Goal: Transaction & Acquisition: Download file/media

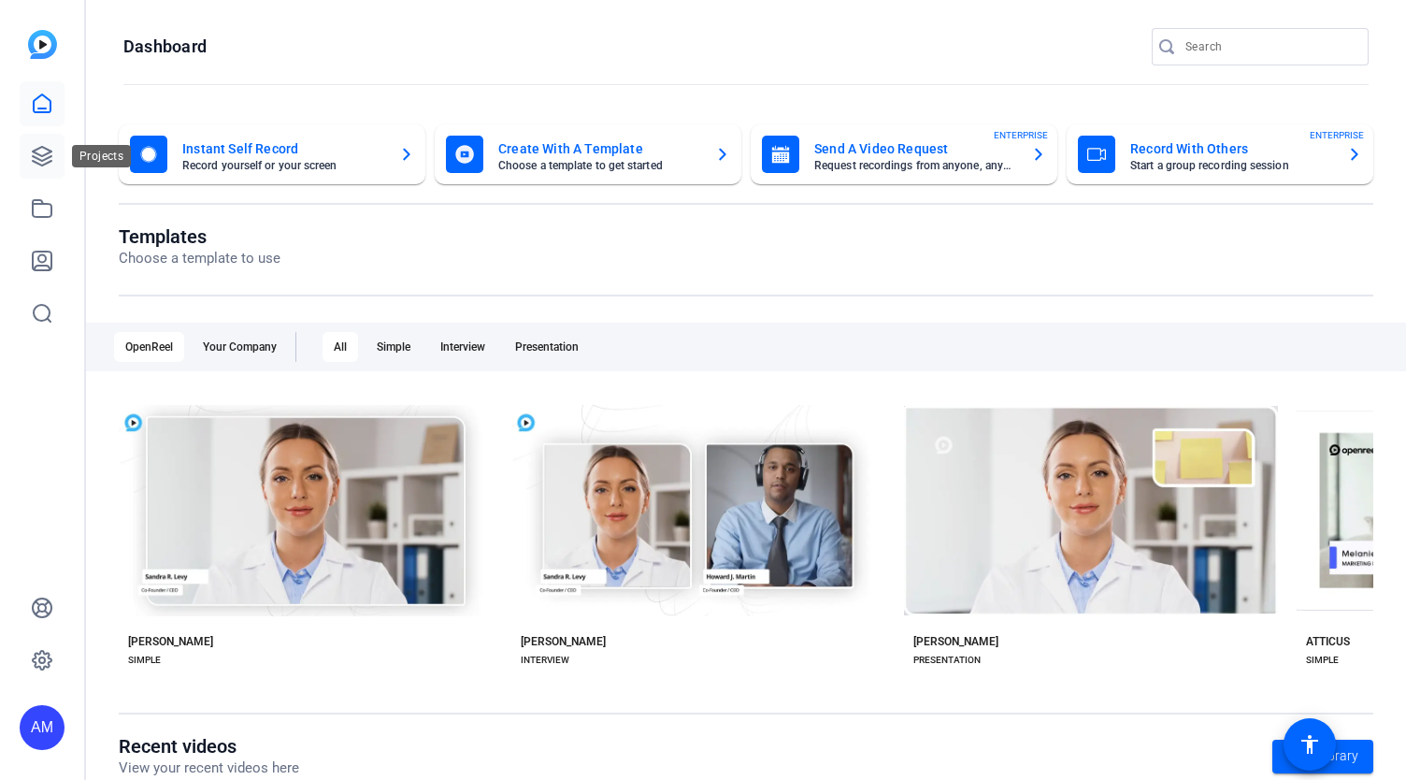
click at [28, 165] on link at bounding box center [42, 156] width 45 height 45
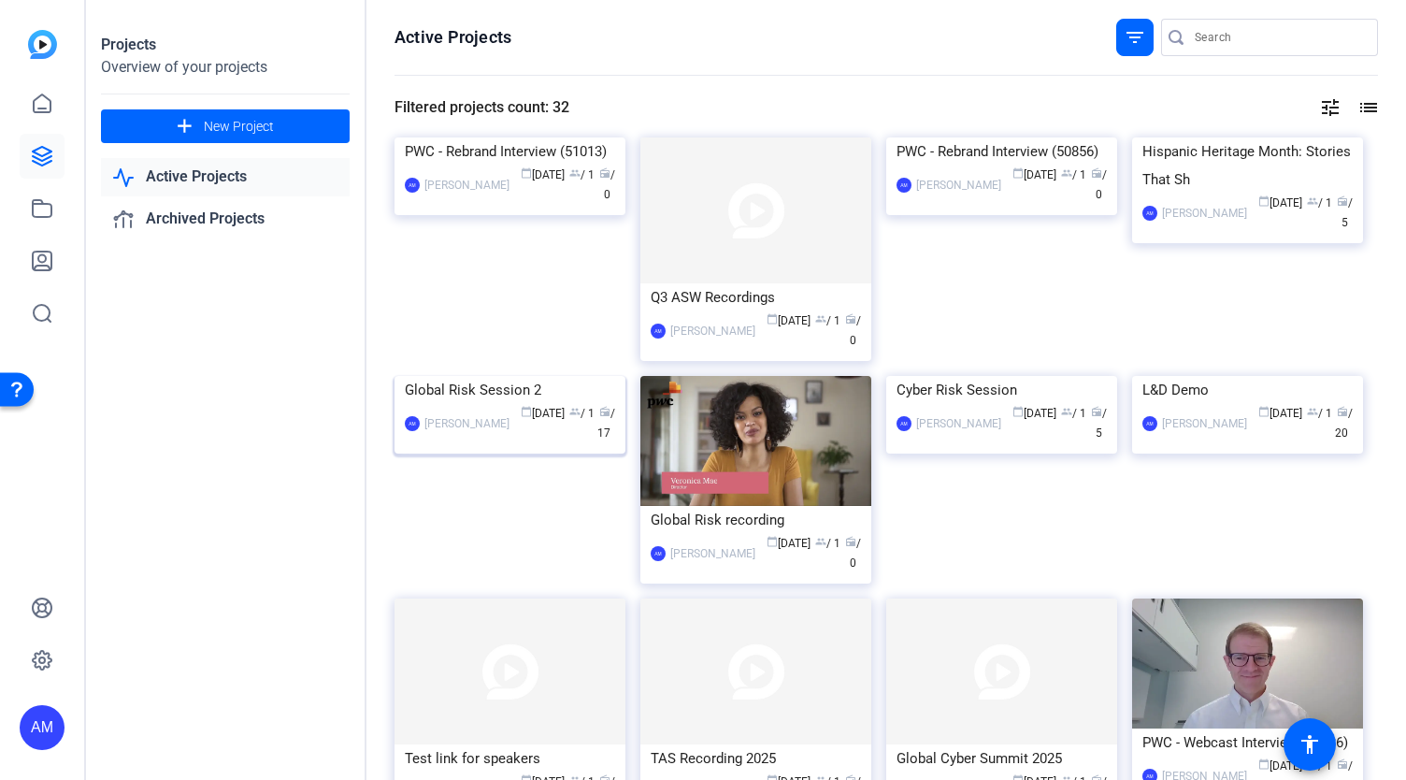
click at [544, 376] on img at bounding box center [509, 376] width 231 height 0
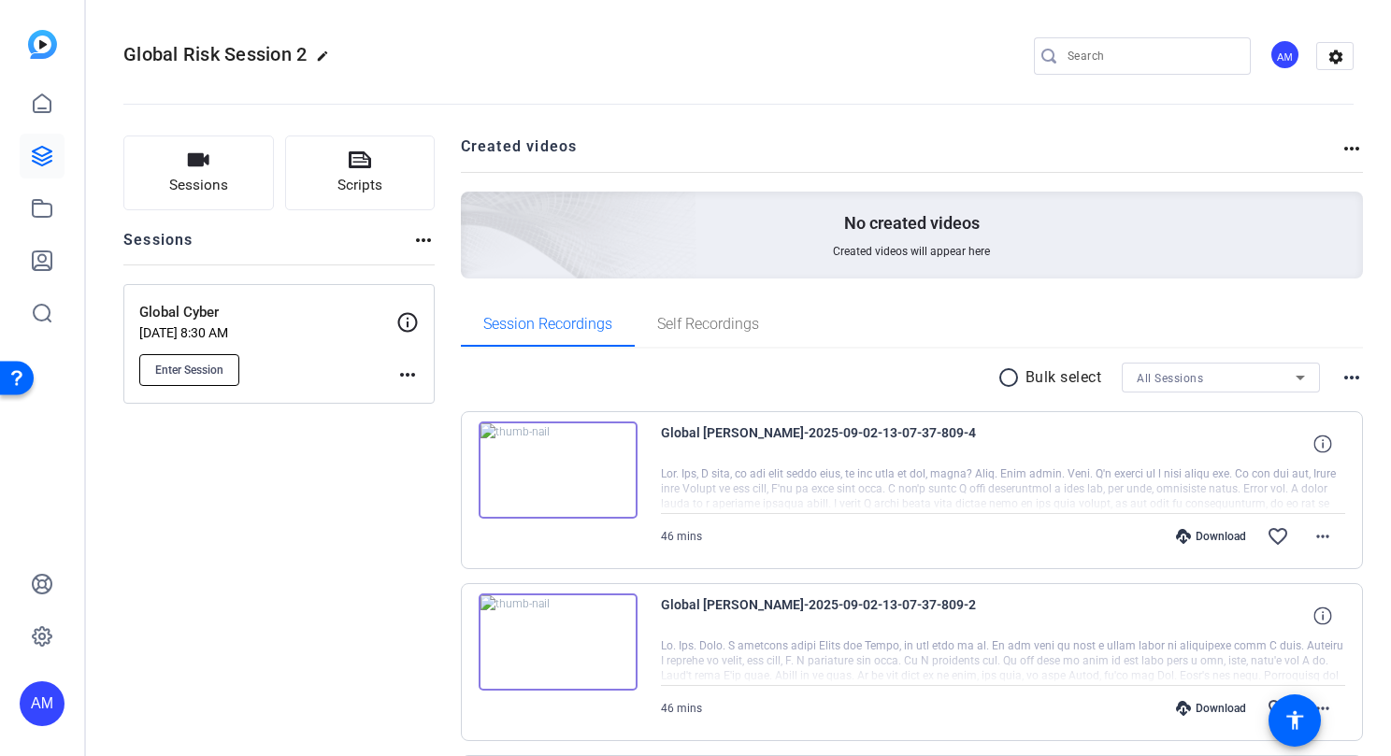
click at [180, 381] on button "Enter Session" at bounding box center [189, 370] width 100 height 32
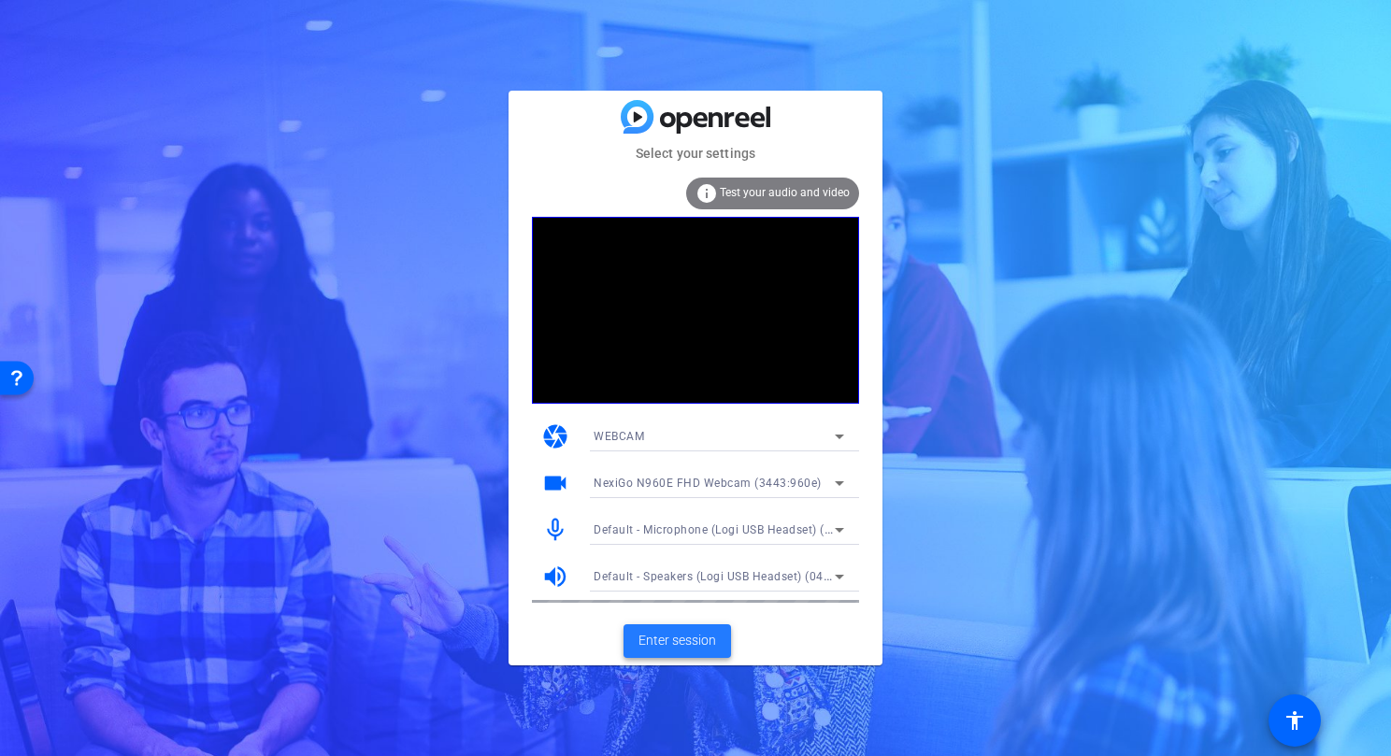
click at [668, 640] on span "Enter session" at bounding box center [677, 641] width 78 height 20
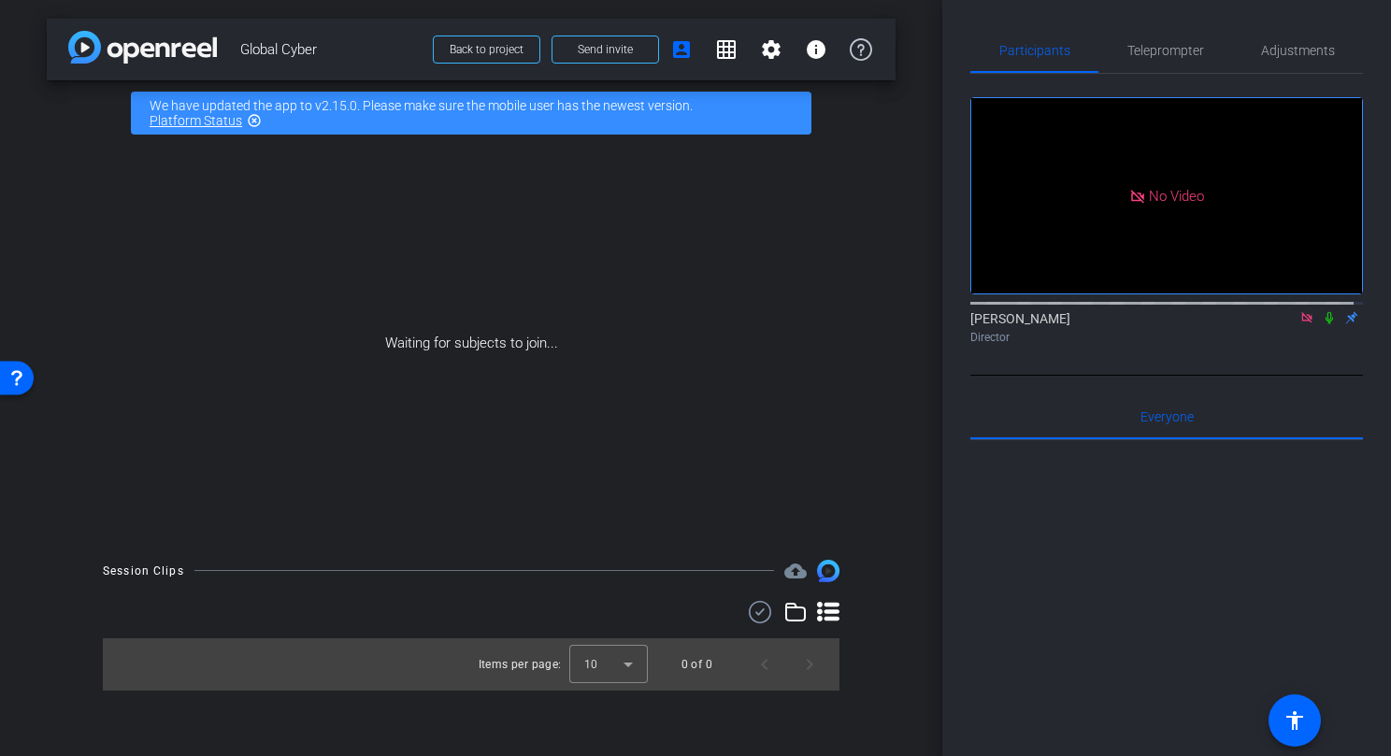
click at [1299, 324] on icon at bounding box center [1306, 317] width 15 height 13
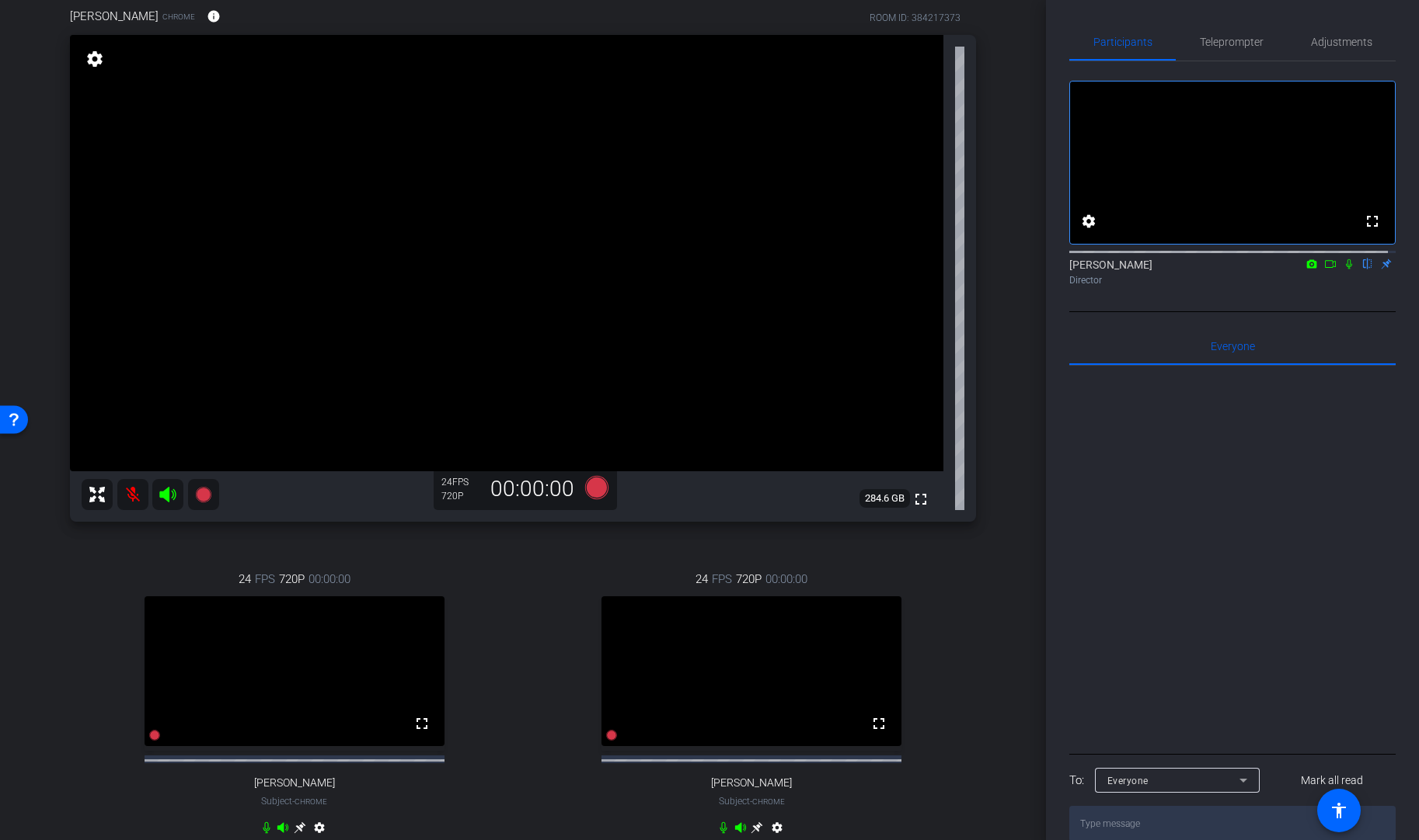
scroll to position [63, 0]
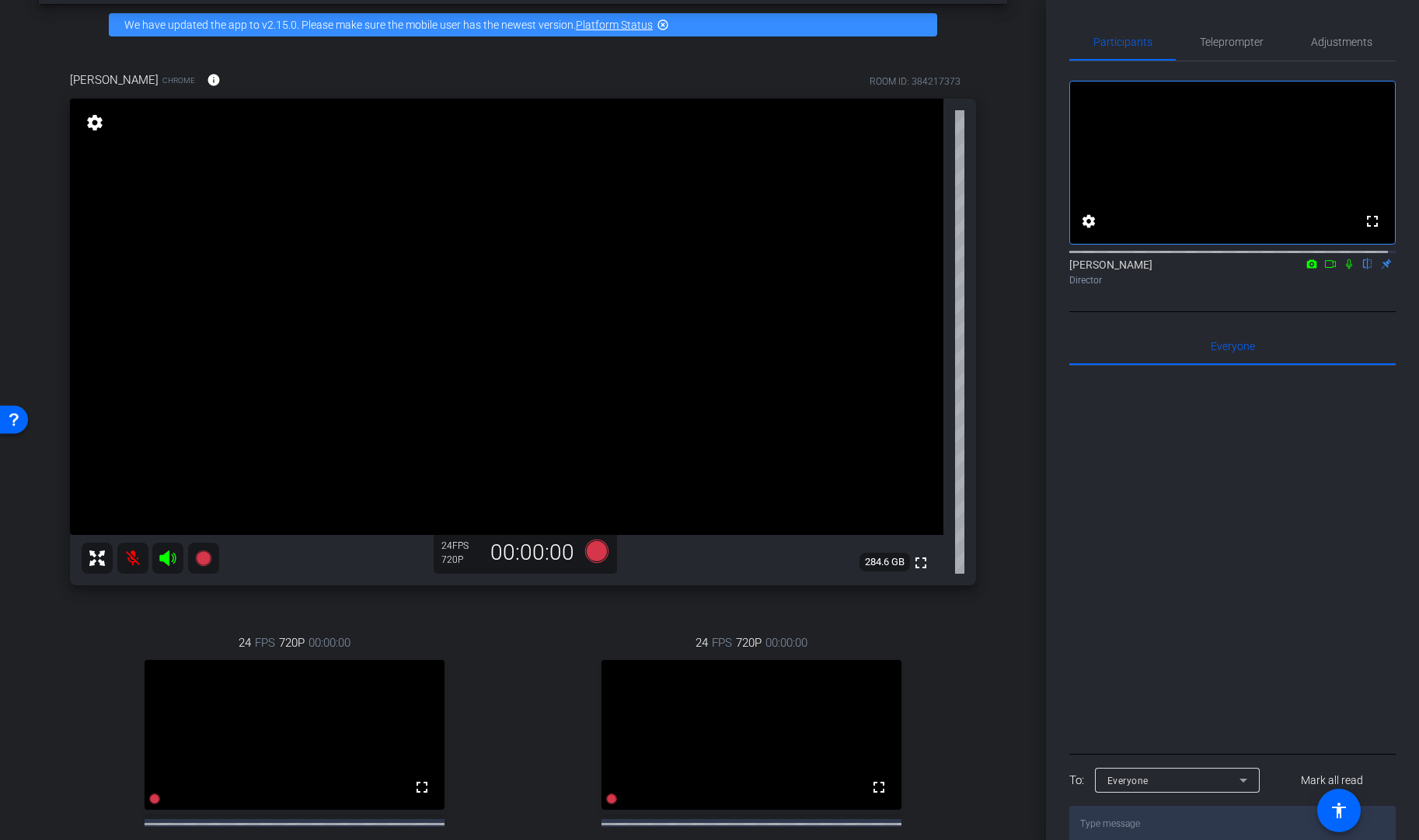
click at [128, 560] on mat-icon at bounding box center [132, 558] width 31 height 31
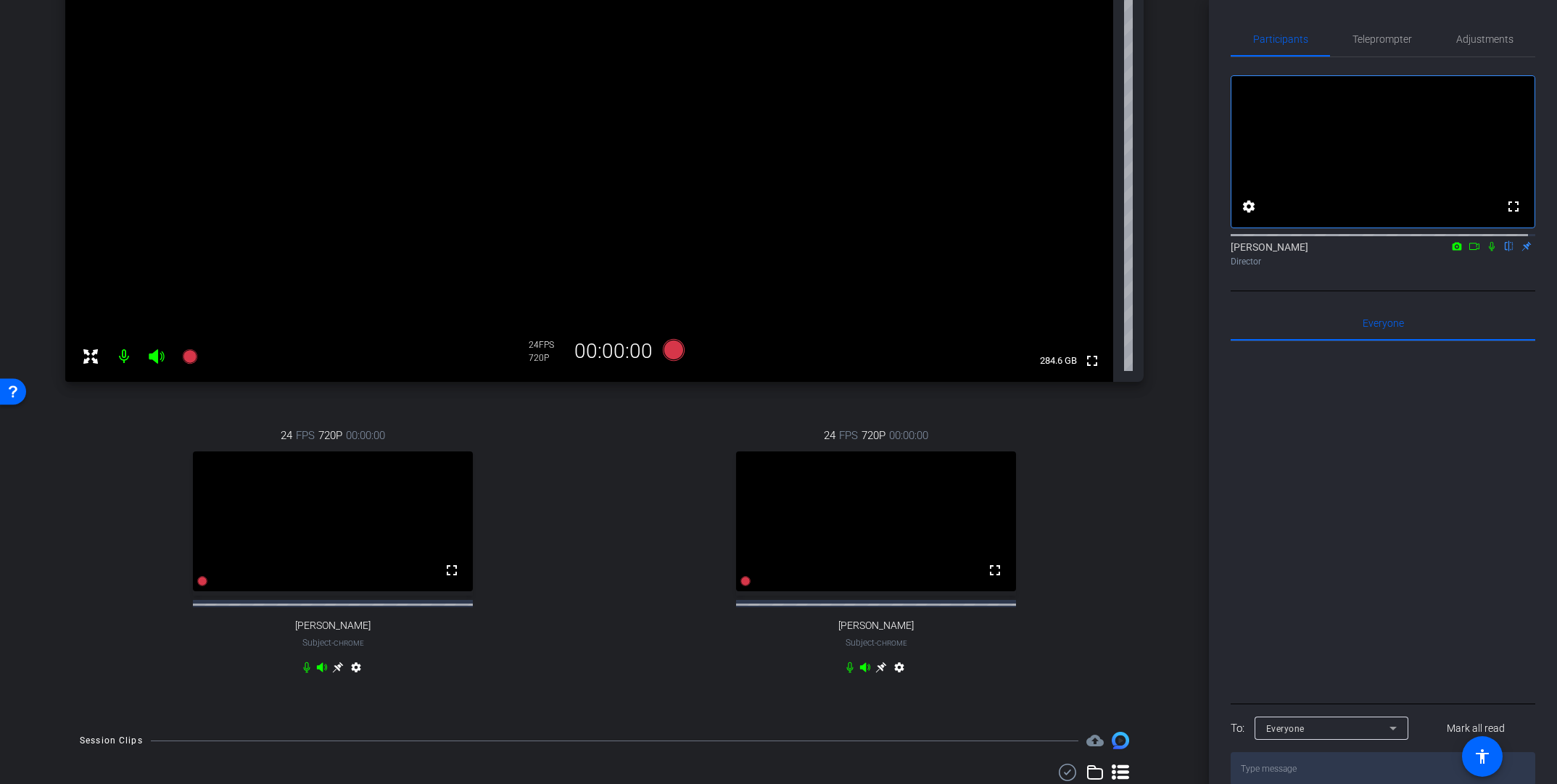
scroll to position [271, 0]
click at [336, 585] on icon at bounding box center [337, 666] width 11 height 11
drag, startPoint x: 1200, startPoint y: 406, endPoint x: 1213, endPoint y: 276, distance: 130.6
click at [1078, 276] on div "arrow_back Global Cyber Back to project Send invite account_box grid_on setting…" at bounding box center [778, 392] width 1557 height 784
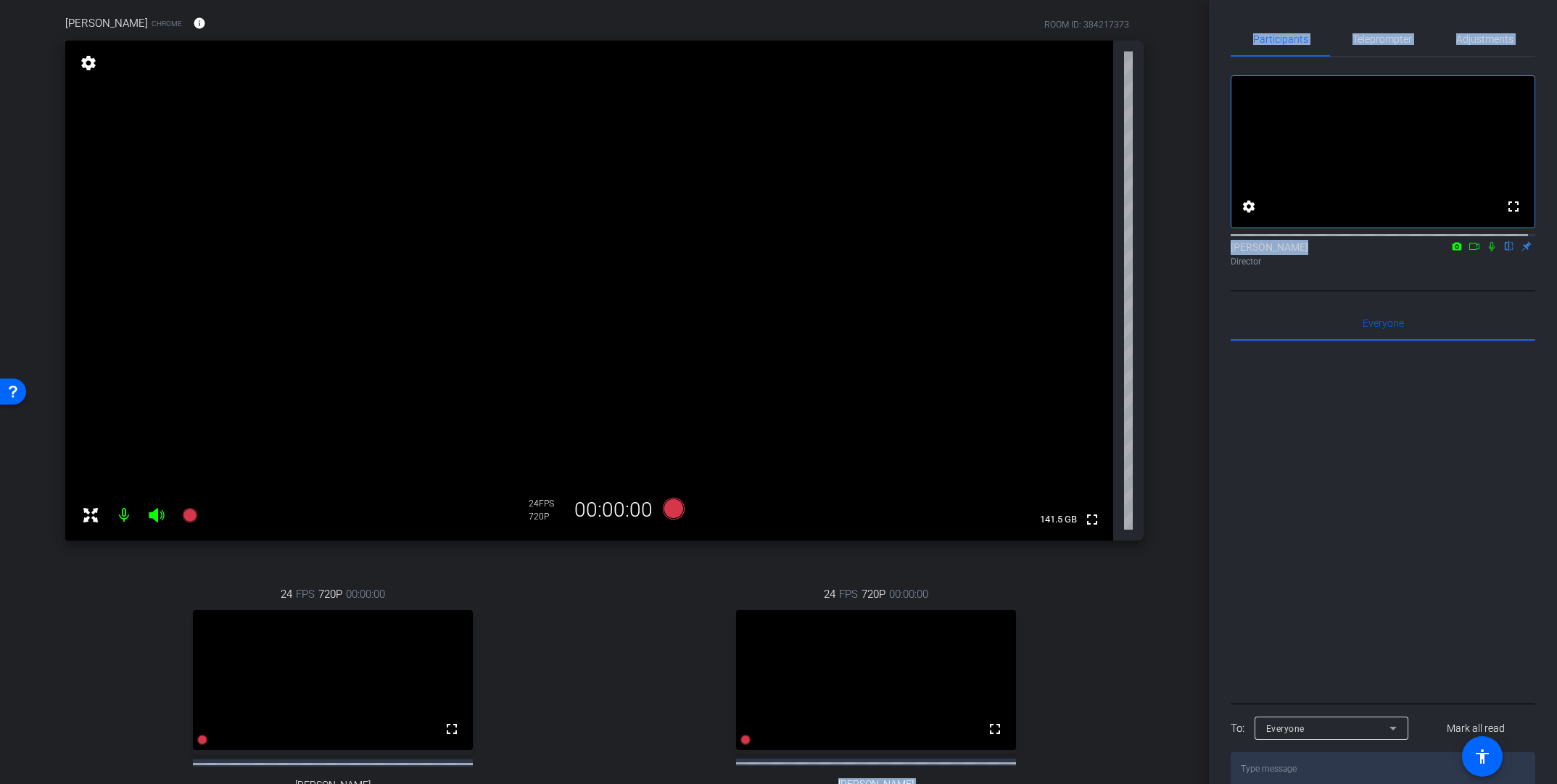
scroll to position [102, 0]
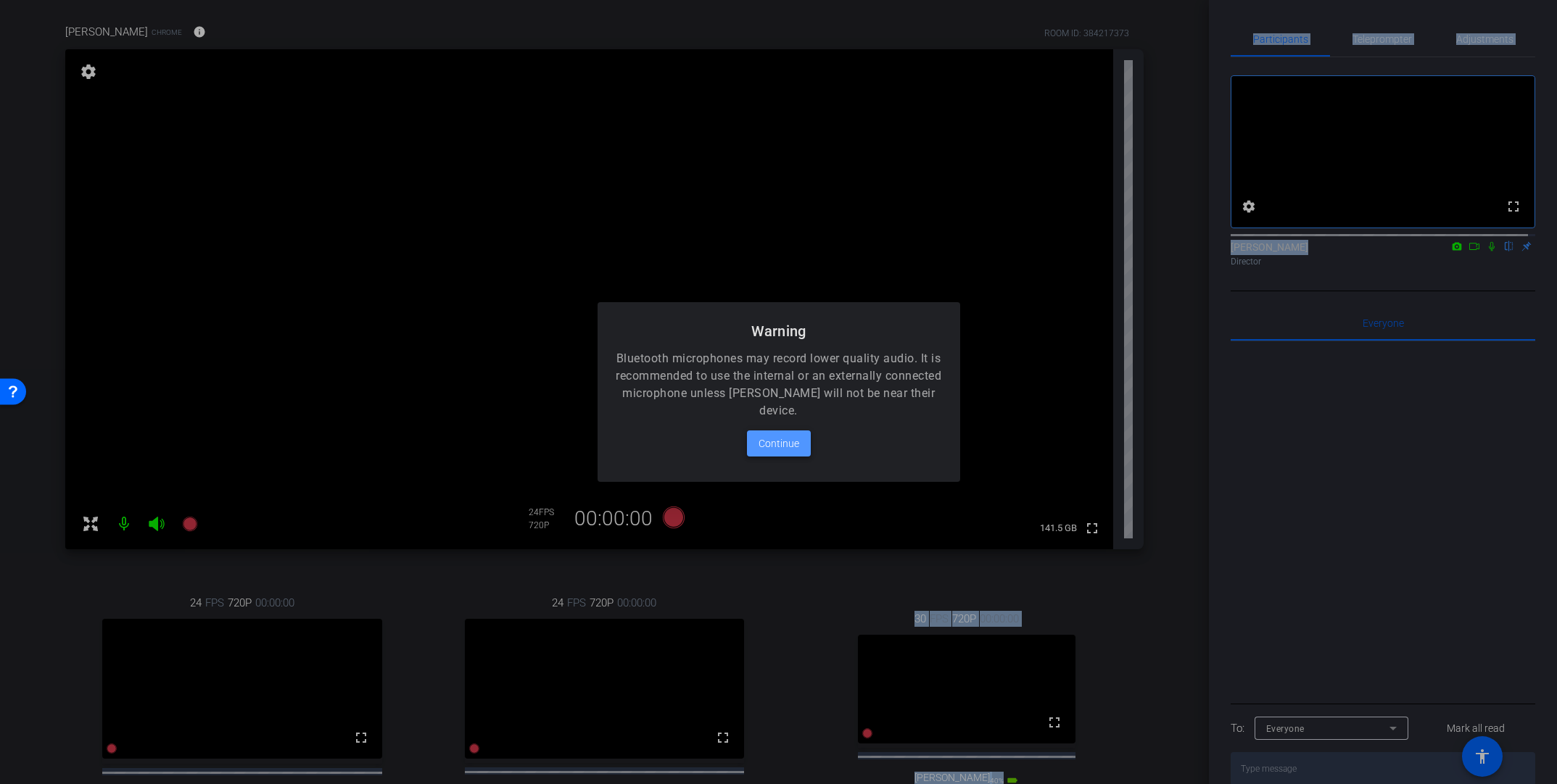
click at [779, 444] on span "Continue" at bounding box center [779, 444] width 40 height 17
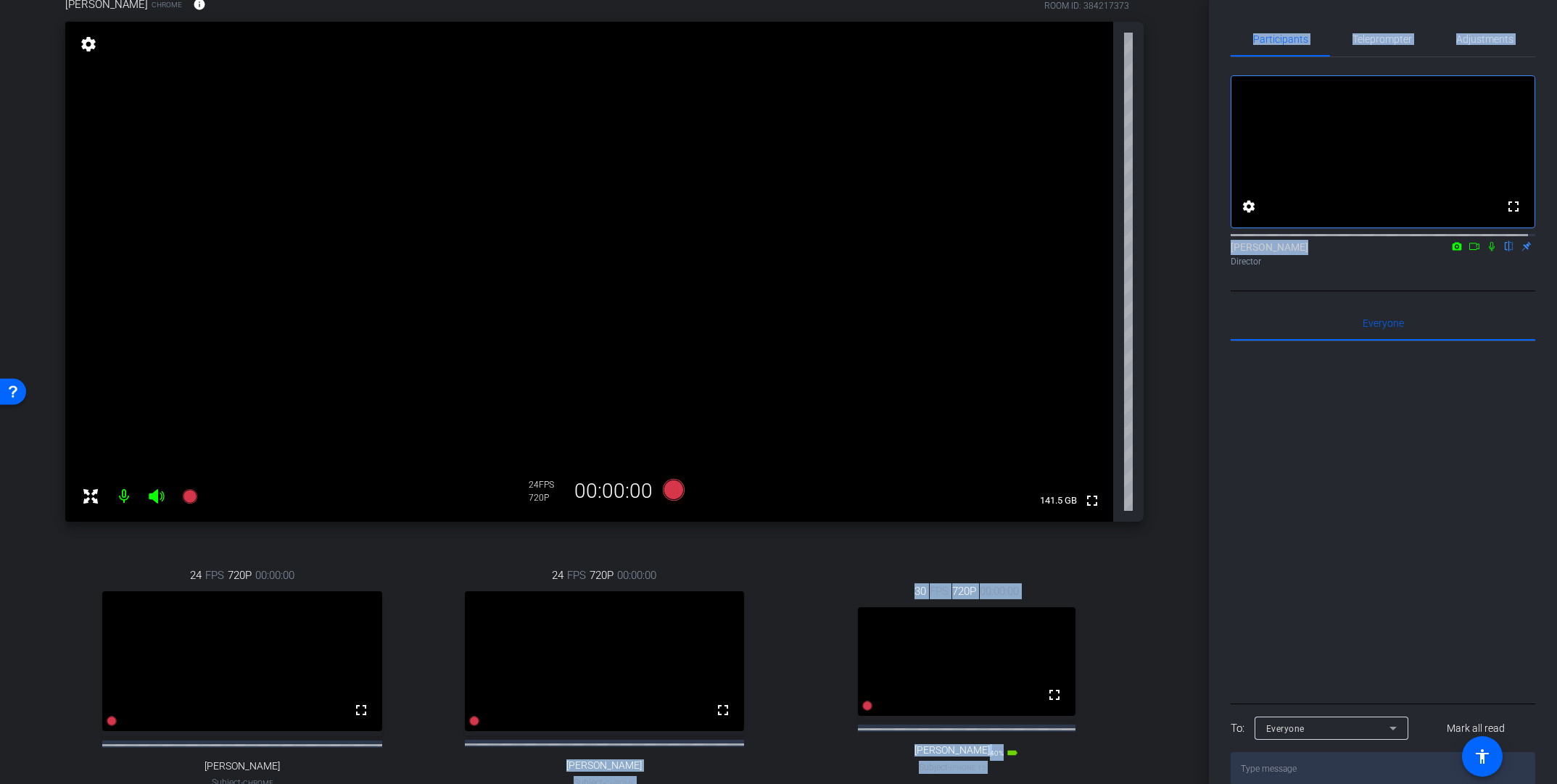
scroll to position [109, 0]
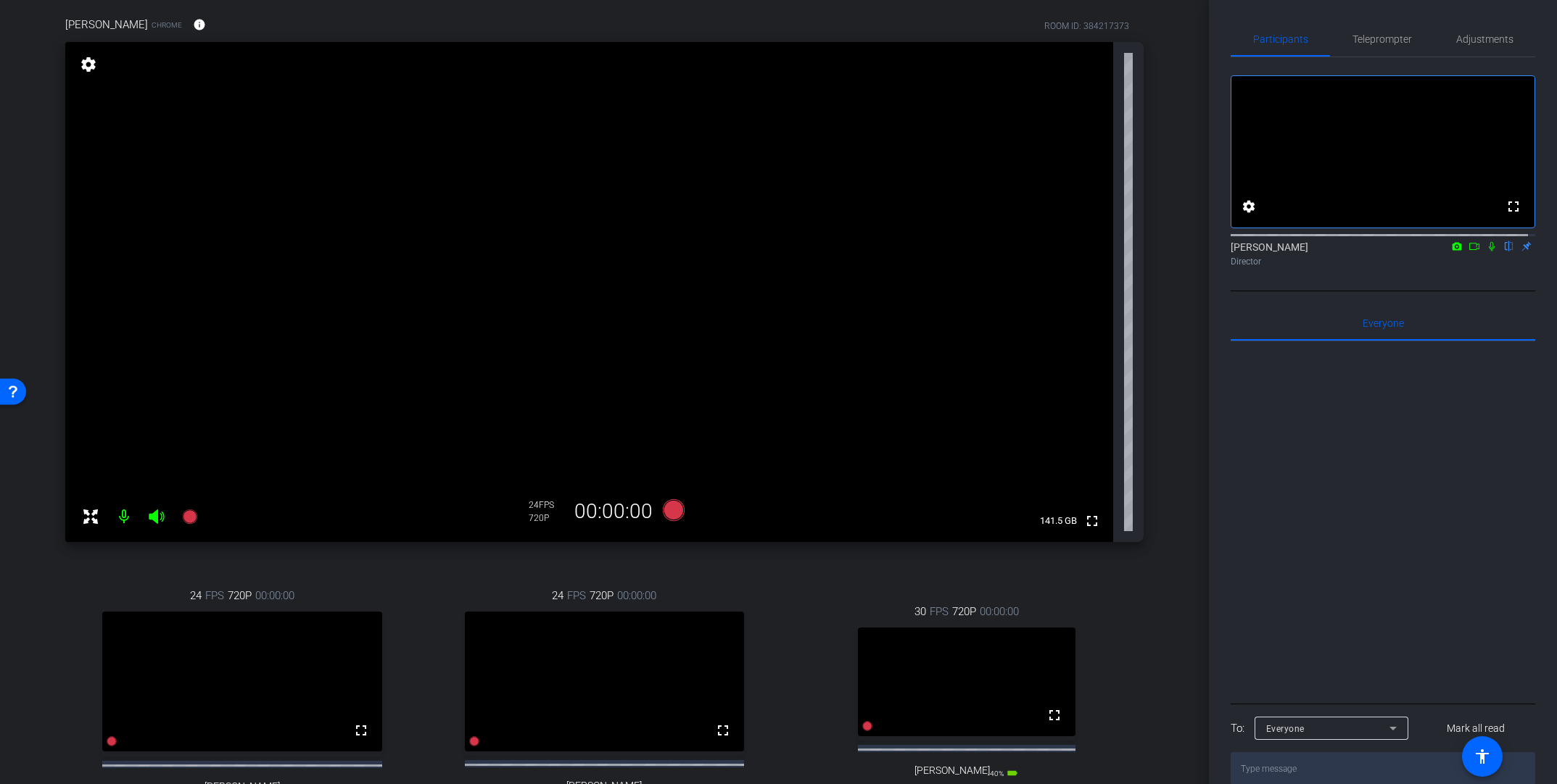
drag, startPoint x: 1199, startPoint y: 470, endPoint x: 1206, endPoint y: 533, distance: 63.4
click at [1078, 533] on div "arrow_back Global Cyber Back to project Send invite account_box grid_on setting…" at bounding box center [604, 392] width 1209 height 784
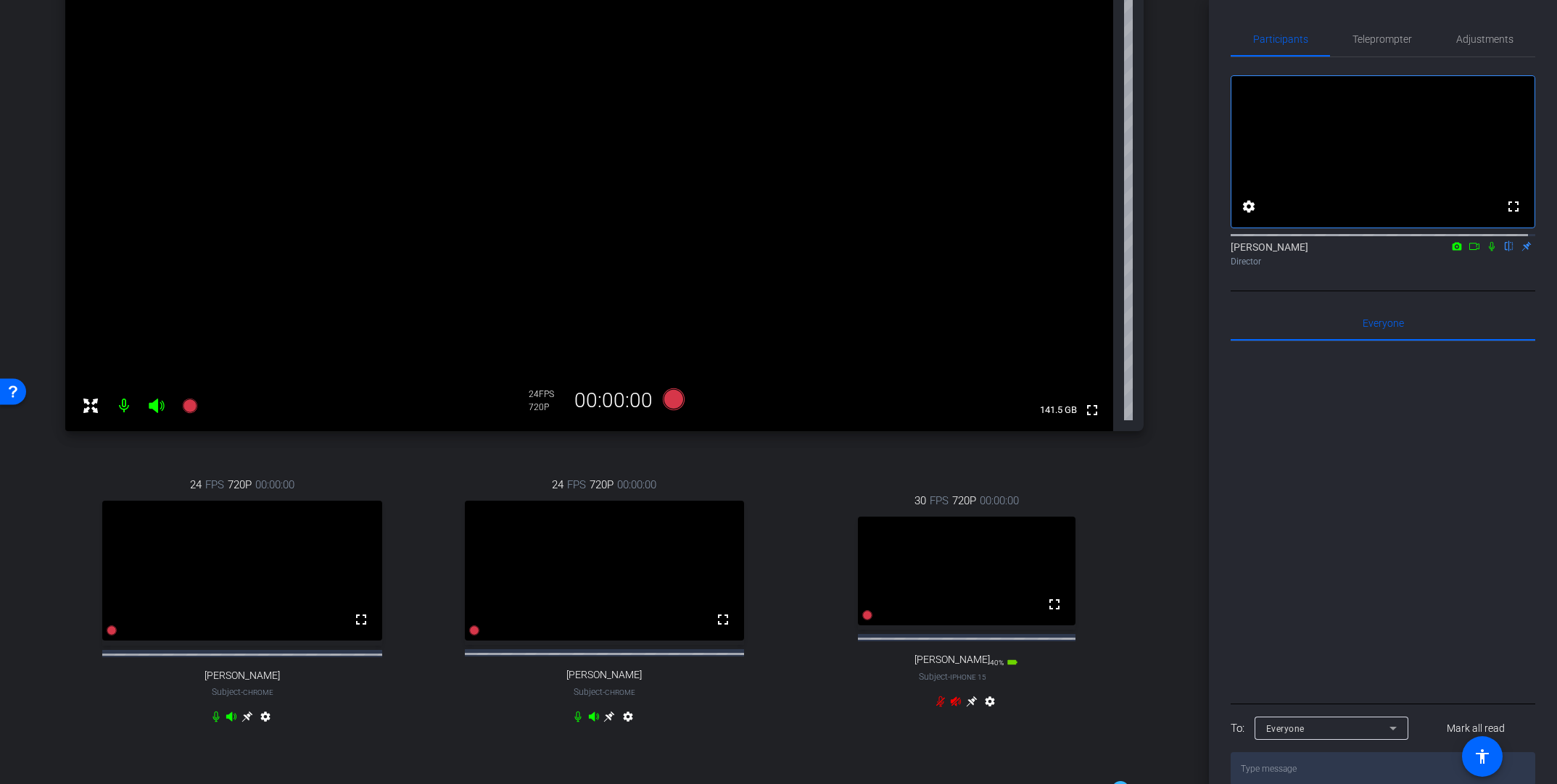
scroll to position [222, 0]
click at [253, 585] on icon at bounding box center [247, 715] width 11 height 11
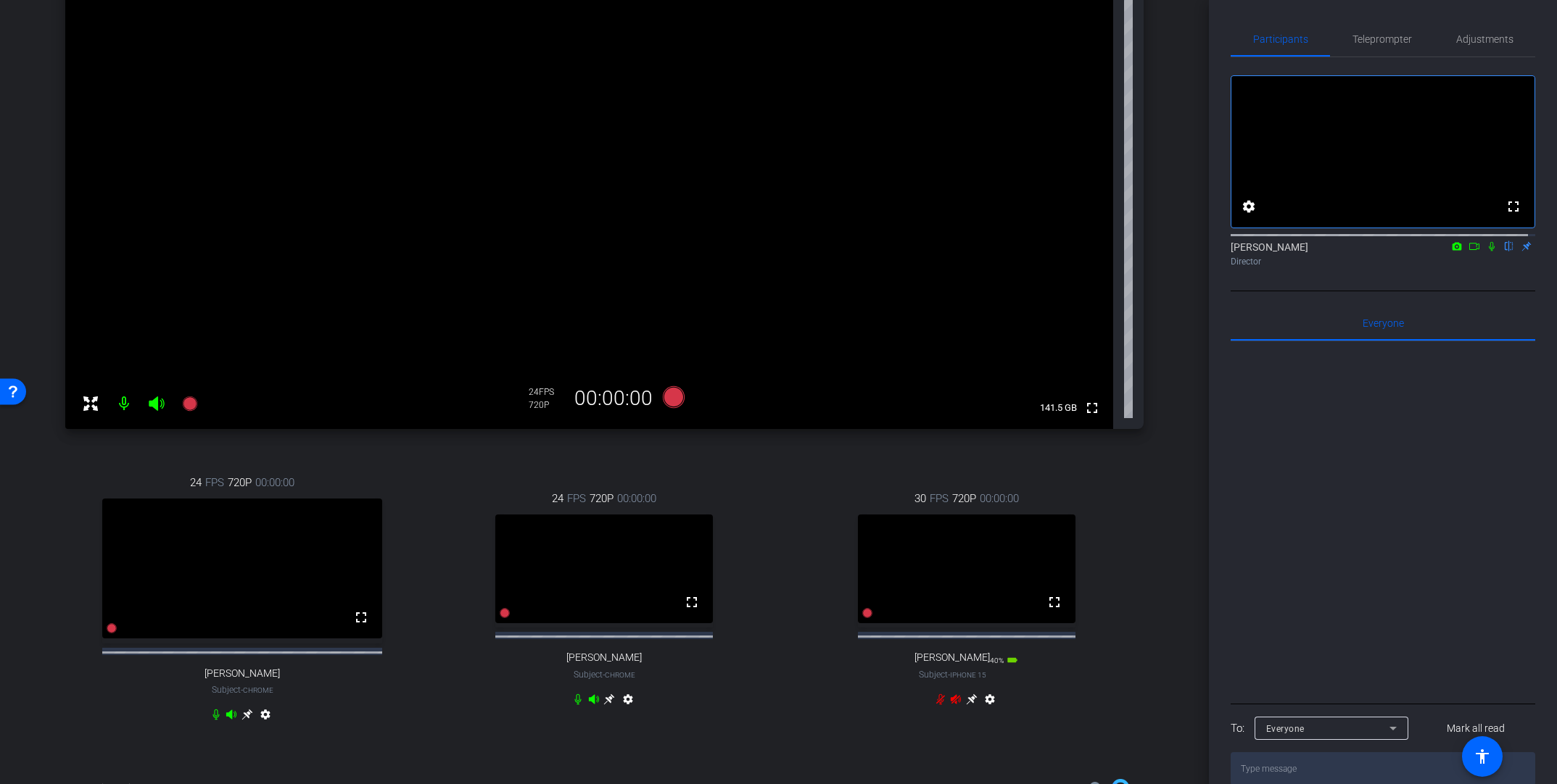
scroll to position [136, 0]
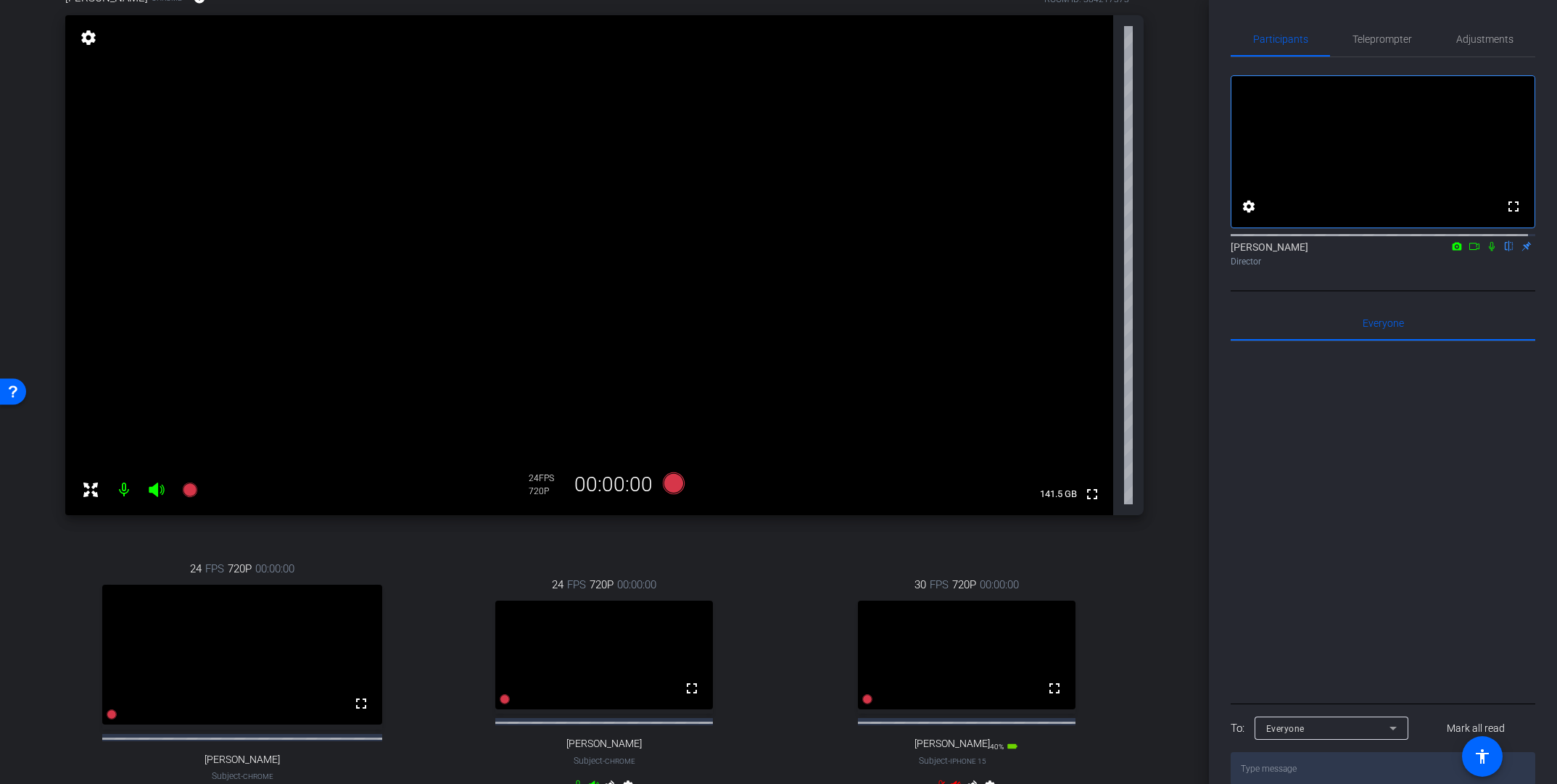
click at [608, 585] on div "arrow_back Global Cyber Back to project Send invite account_box grid_on setting…" at bounding box center [604, 256] width 1209 height 784
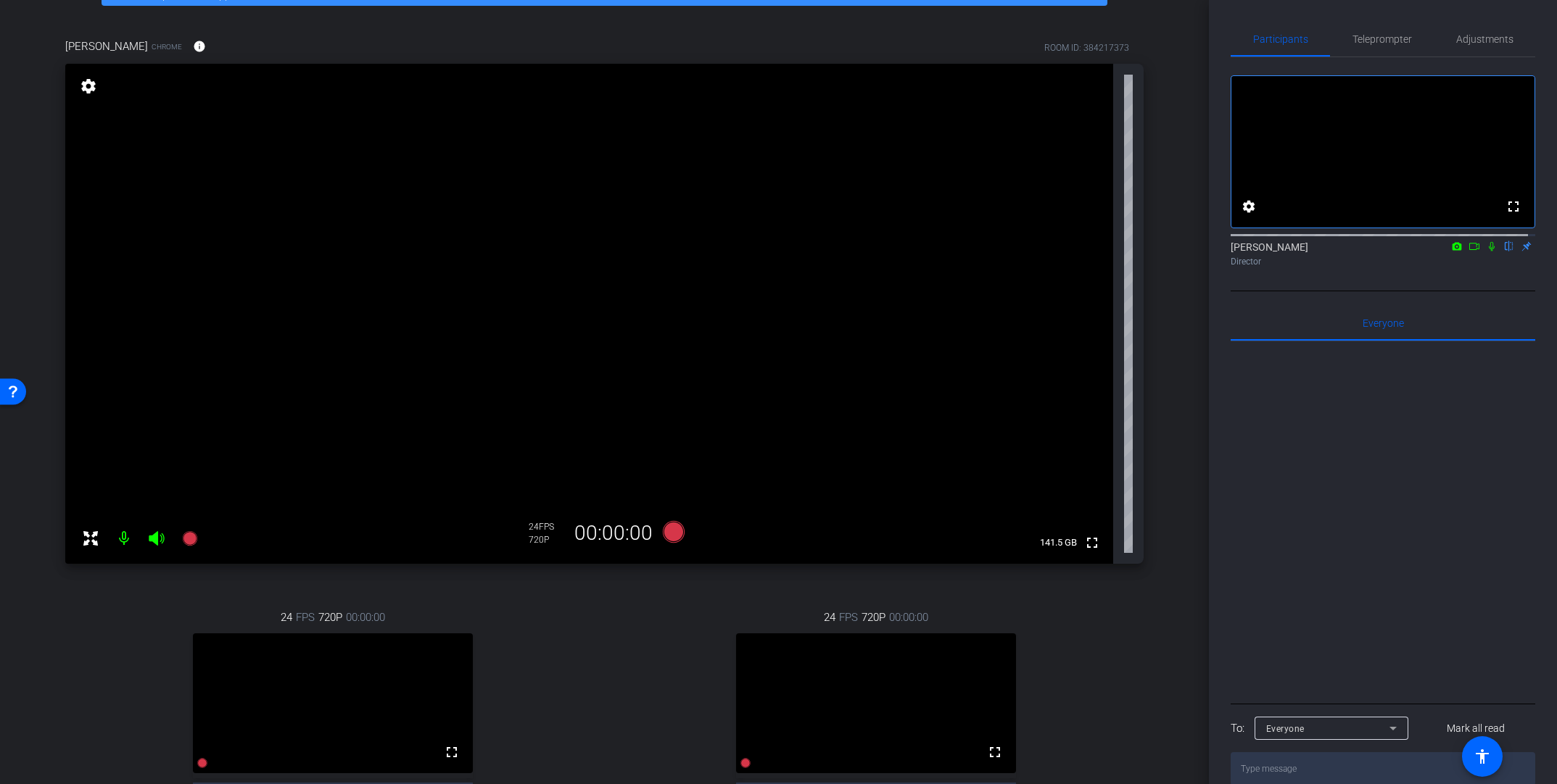
scroll to position [188, 0]
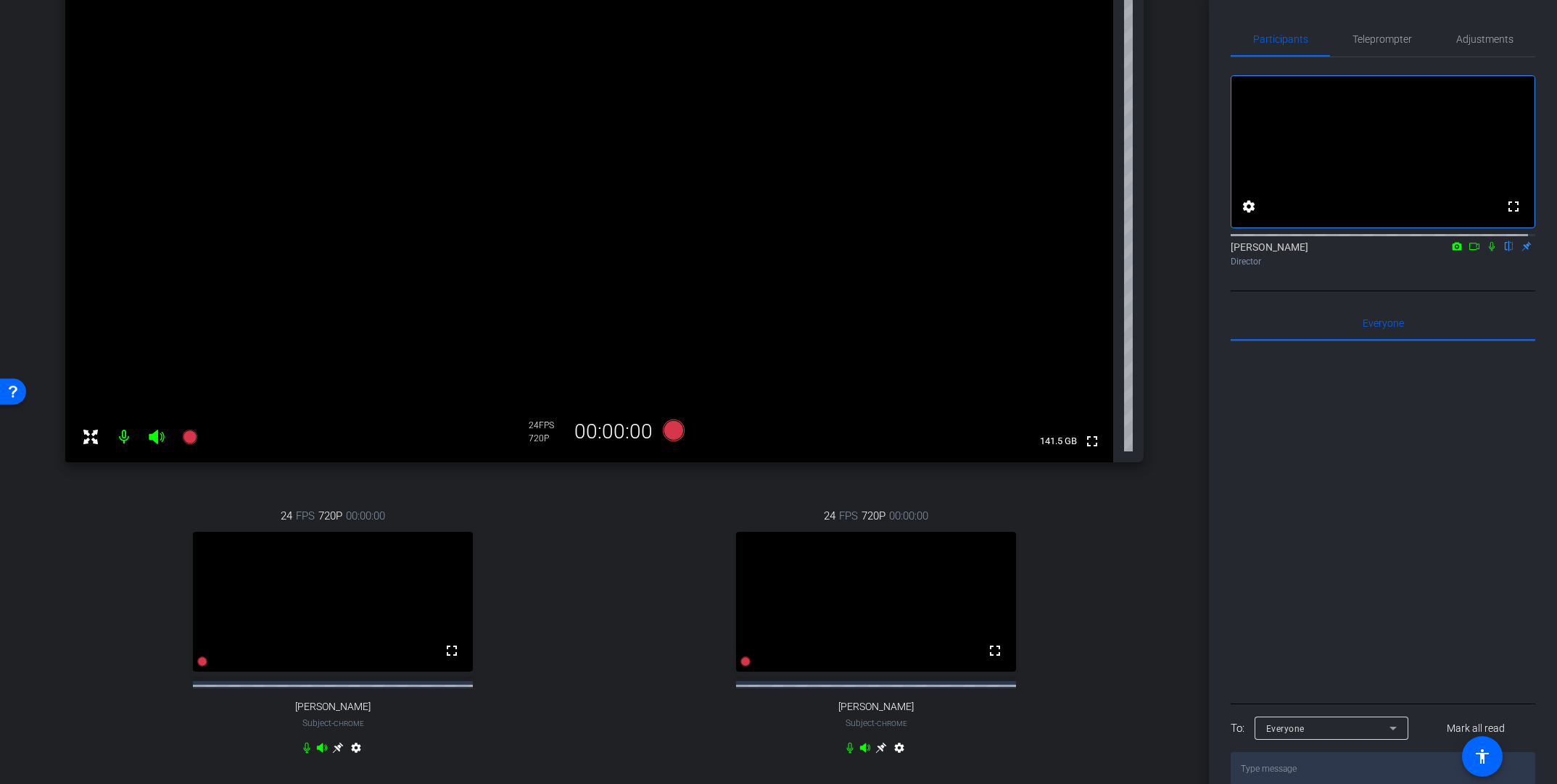
click at [875, 585] on icon at bounding box center [881, 748] width 12 height 12
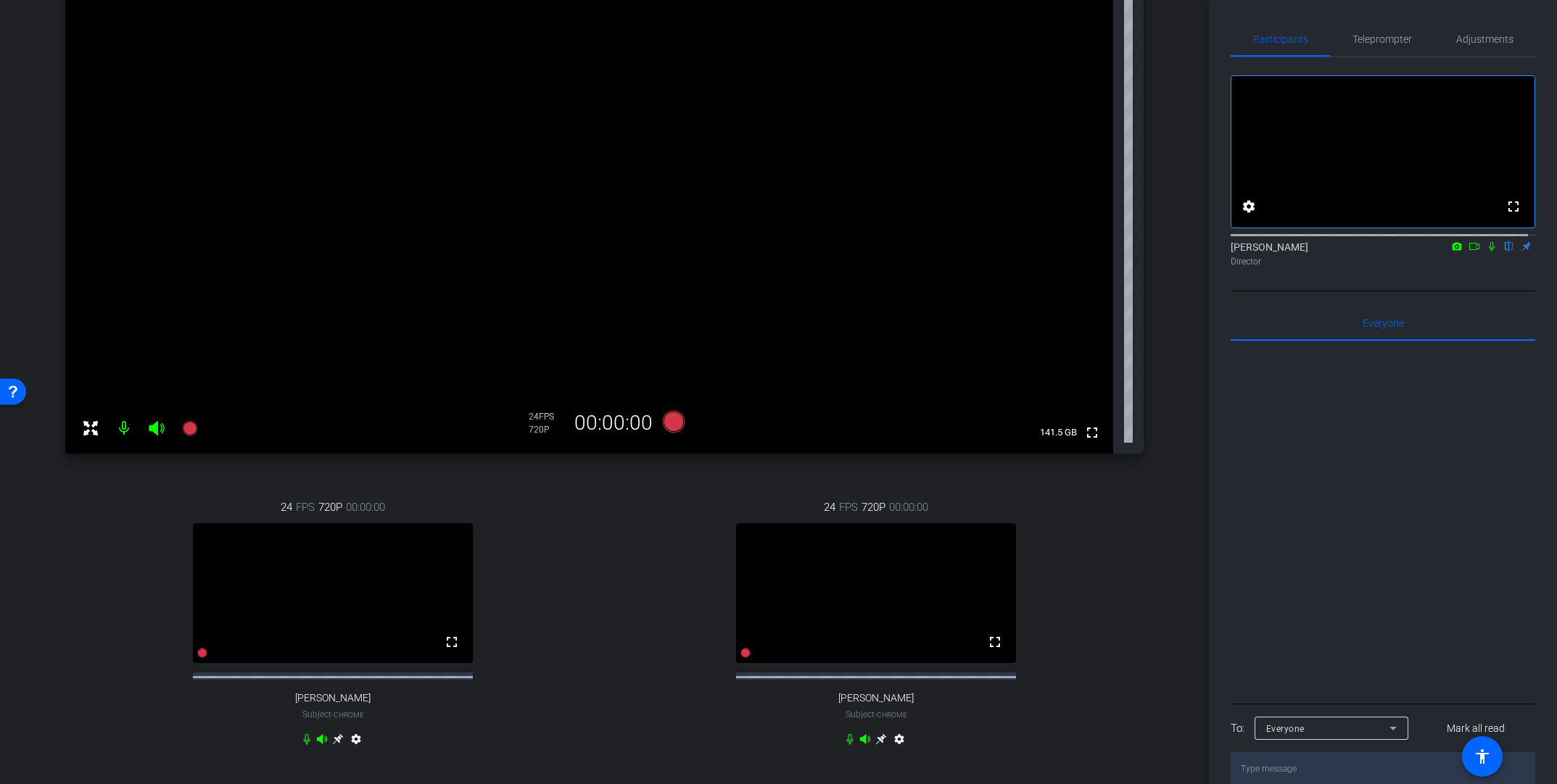
scroll to position [209, 0]
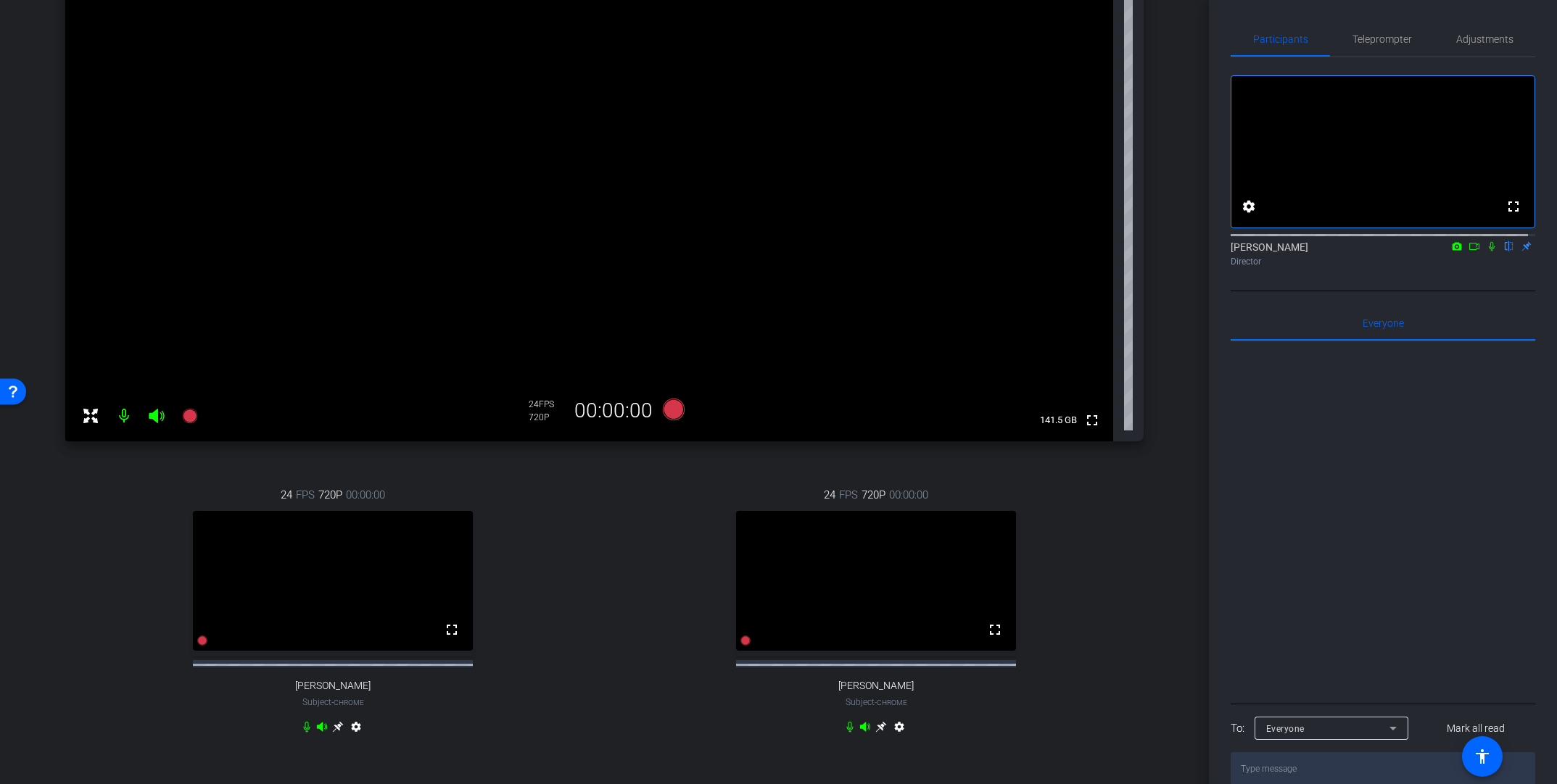
click at [343, 585] on icon at bounding box center [337, 727] width 11 height 11
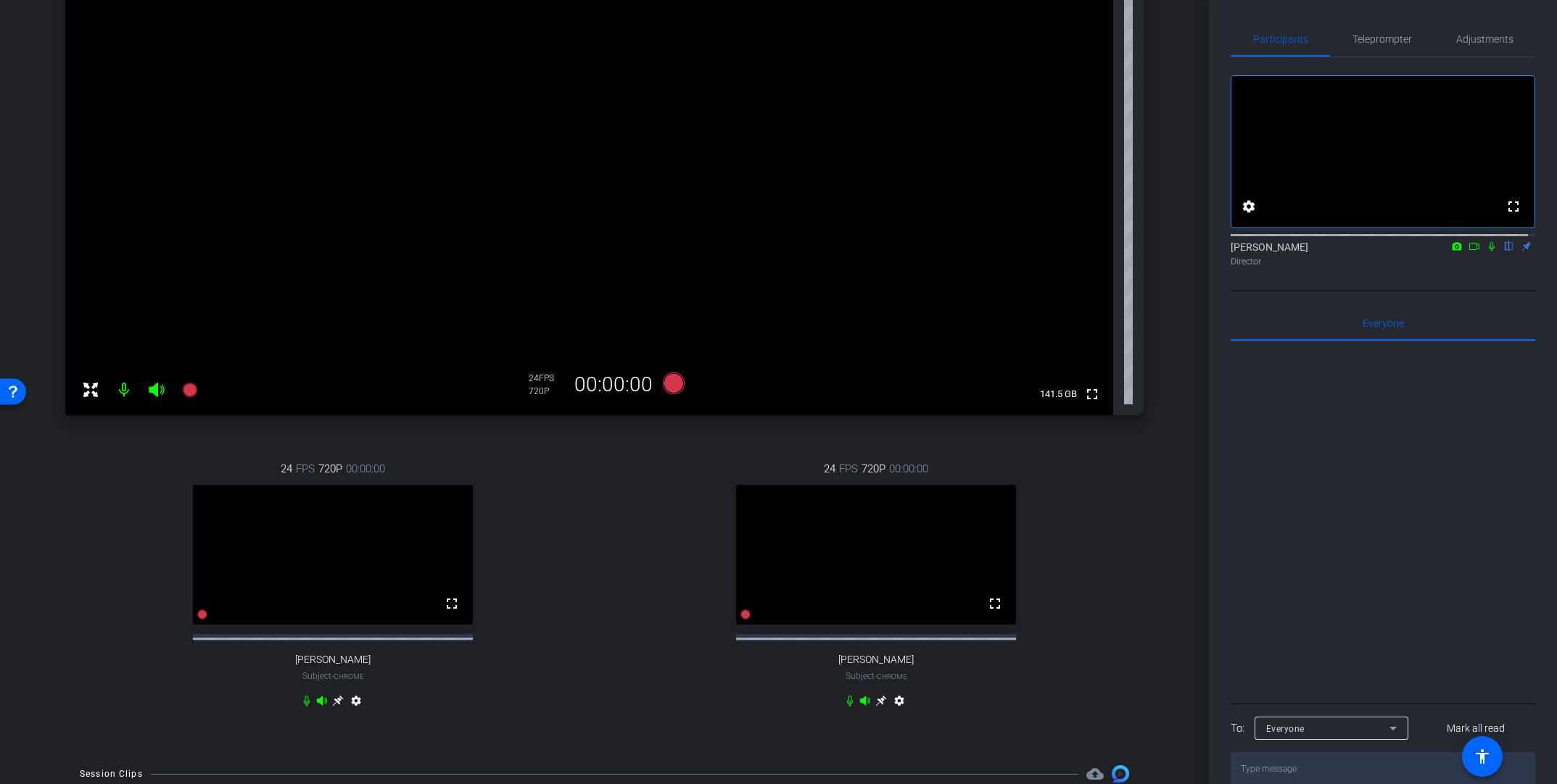
scroll to position [240, 0]
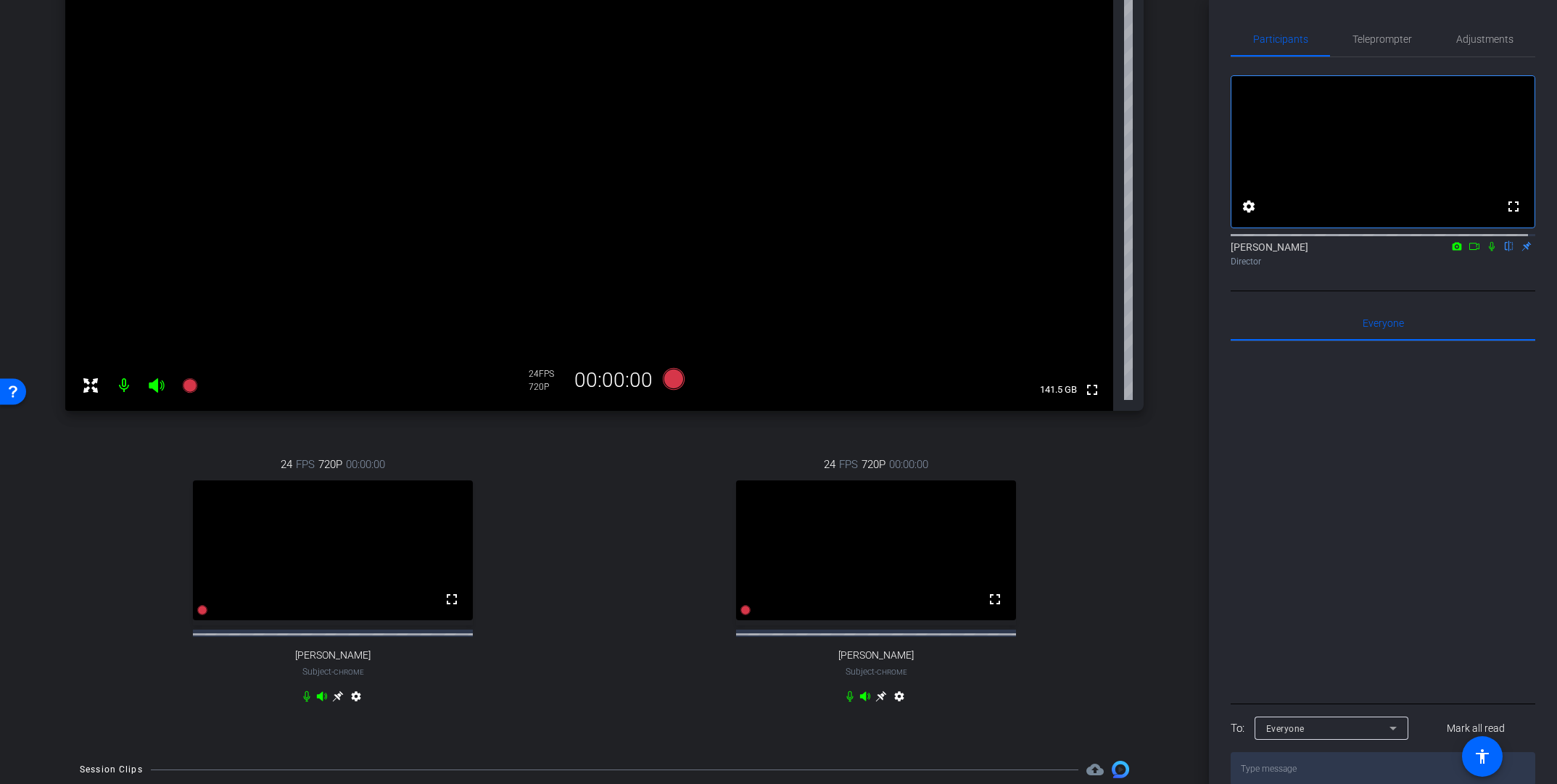
click at [875, 585] on icon at bounding box center [881, 696] width 12 height 12
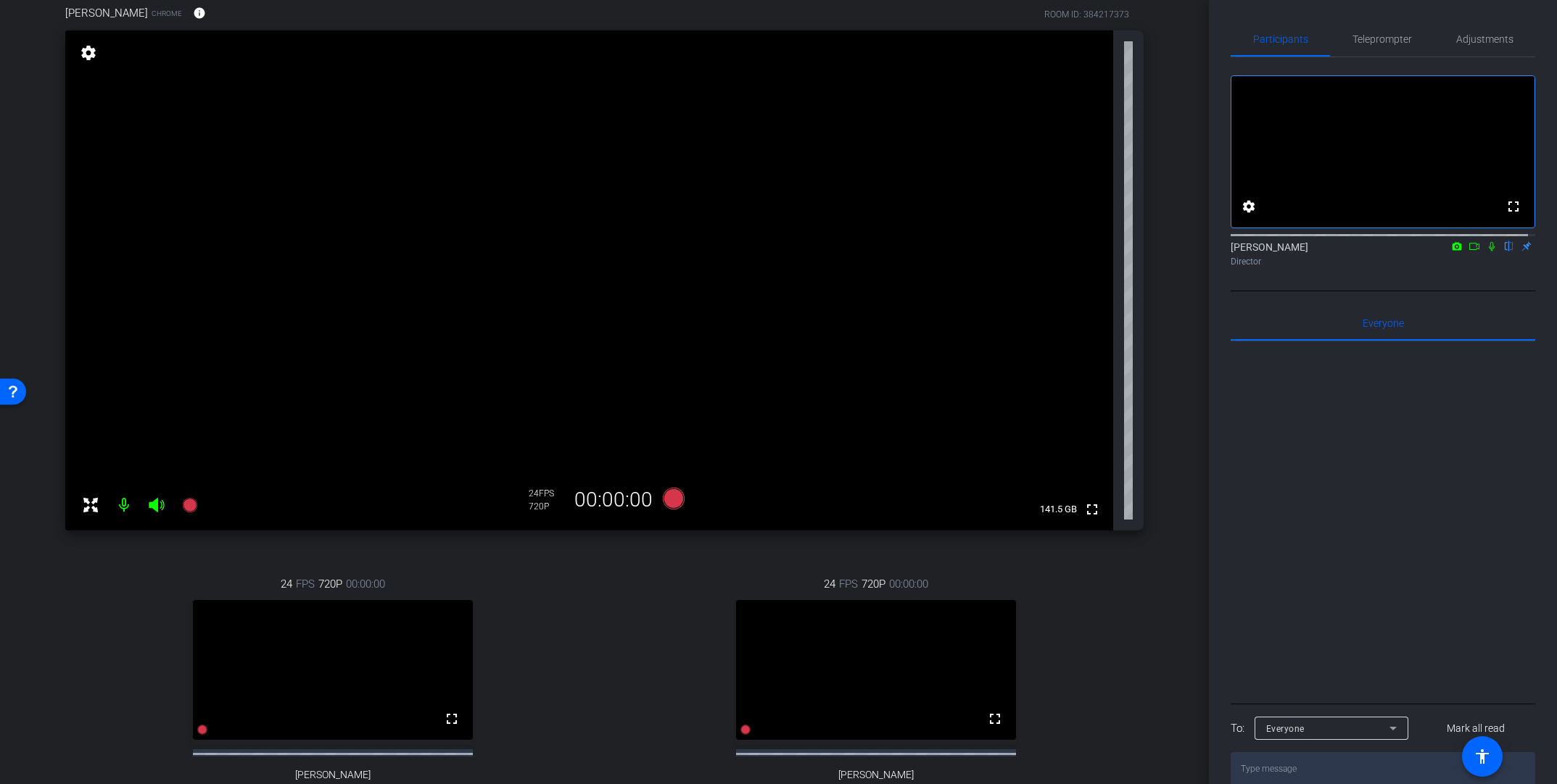
scroll to position [119, 0]
drag, startPoint x: 1213, startPoint y: 449, endPoint x: 1213, endPoint y: 369, distance: 80.0
click at [1078, 369] on div "Participants Teleprompter Adjustments fullscreen settings [PERSON_NAME] flip Di…" at bounding box center [1382, 392] width 348 height 784
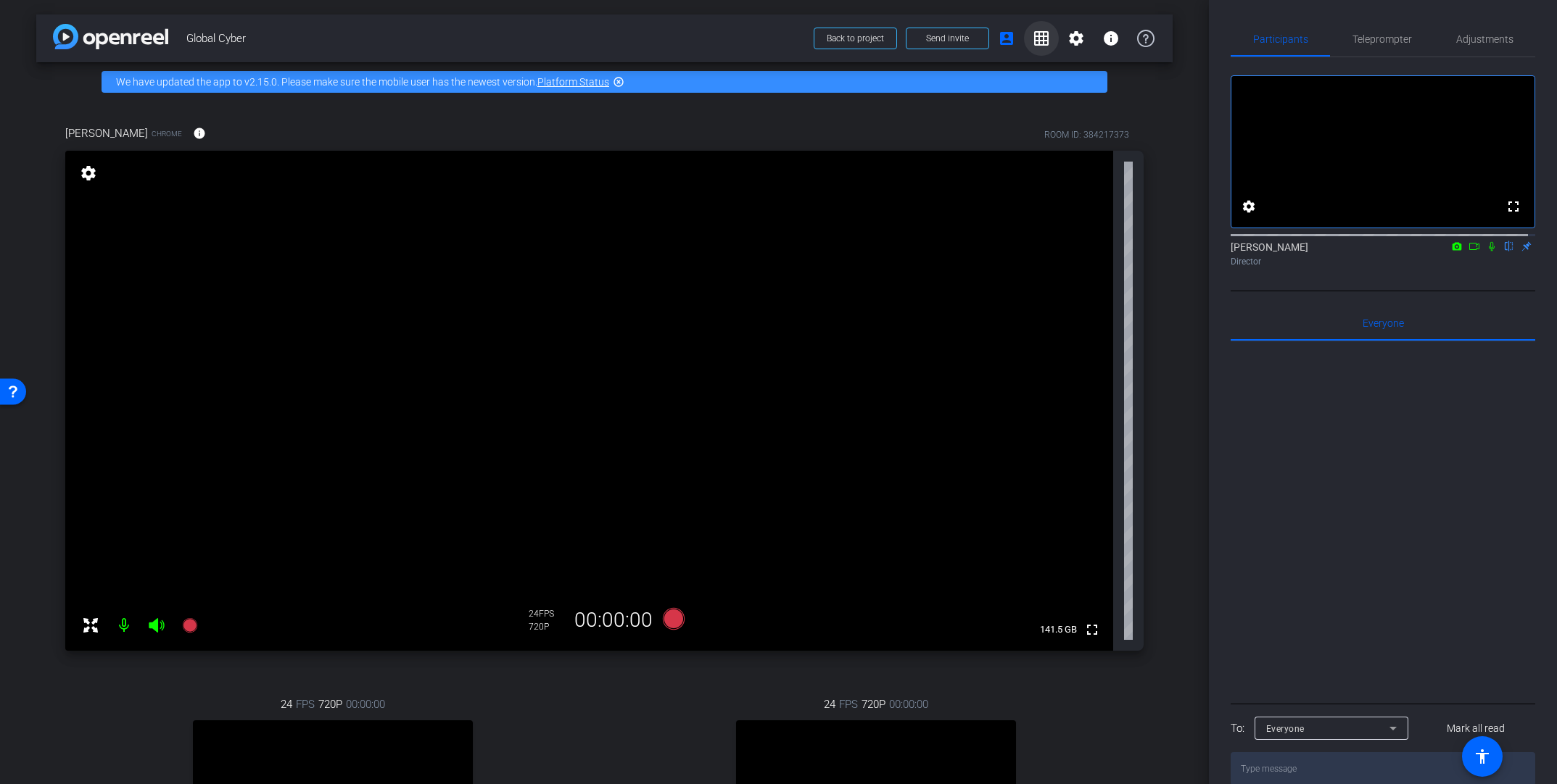
click at [1033, 38] on mat-icon "grid_on" at bounding box center [1041, 38] width 17 height 17
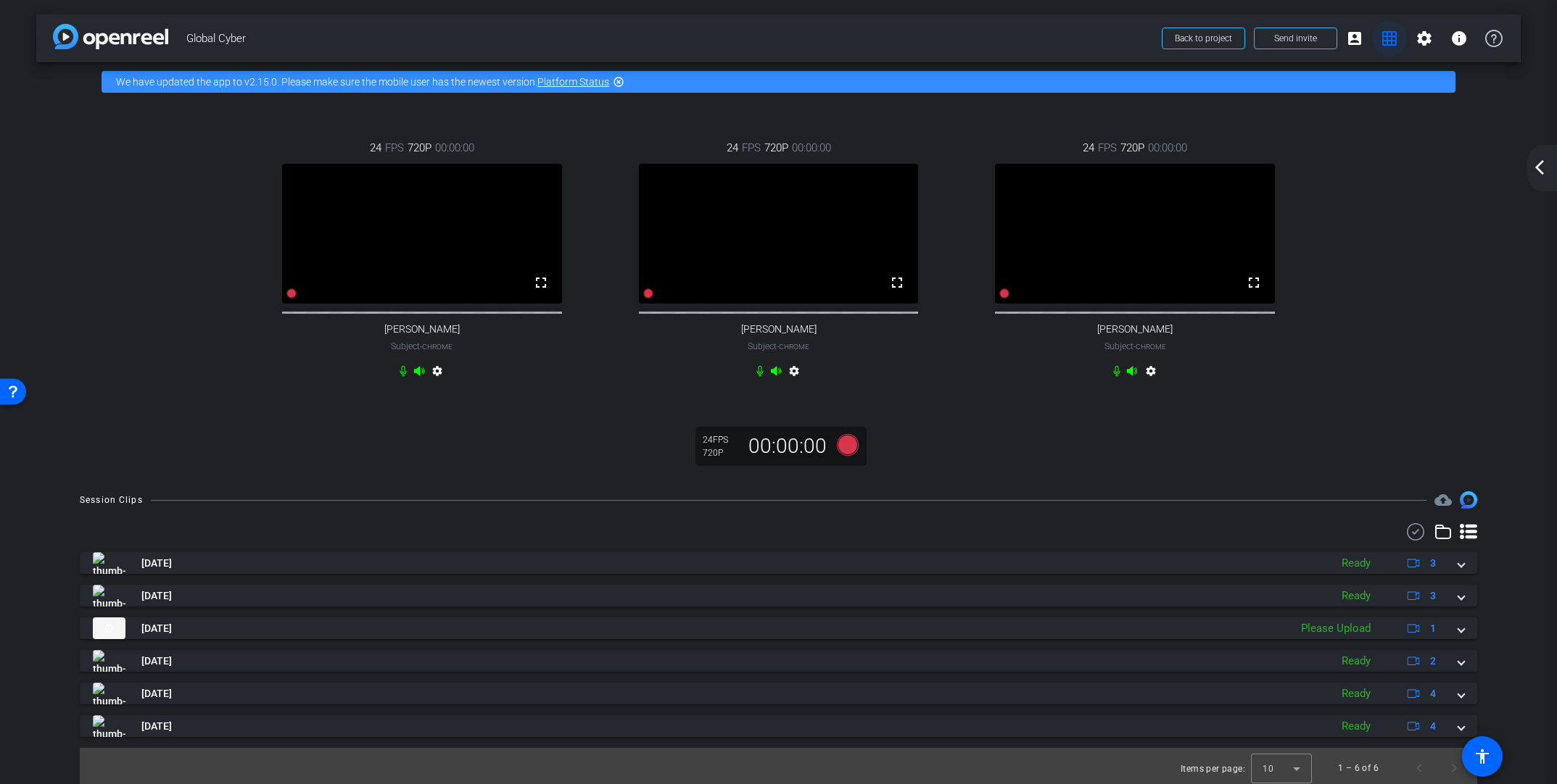
click at [1031, 38] on span "Global Cyber" at bounding box center [670, 38] width 967 height 29
click at [1078, 39] on mat-icon "account_box" at bounding box center [1355, 38] width 17 height 17
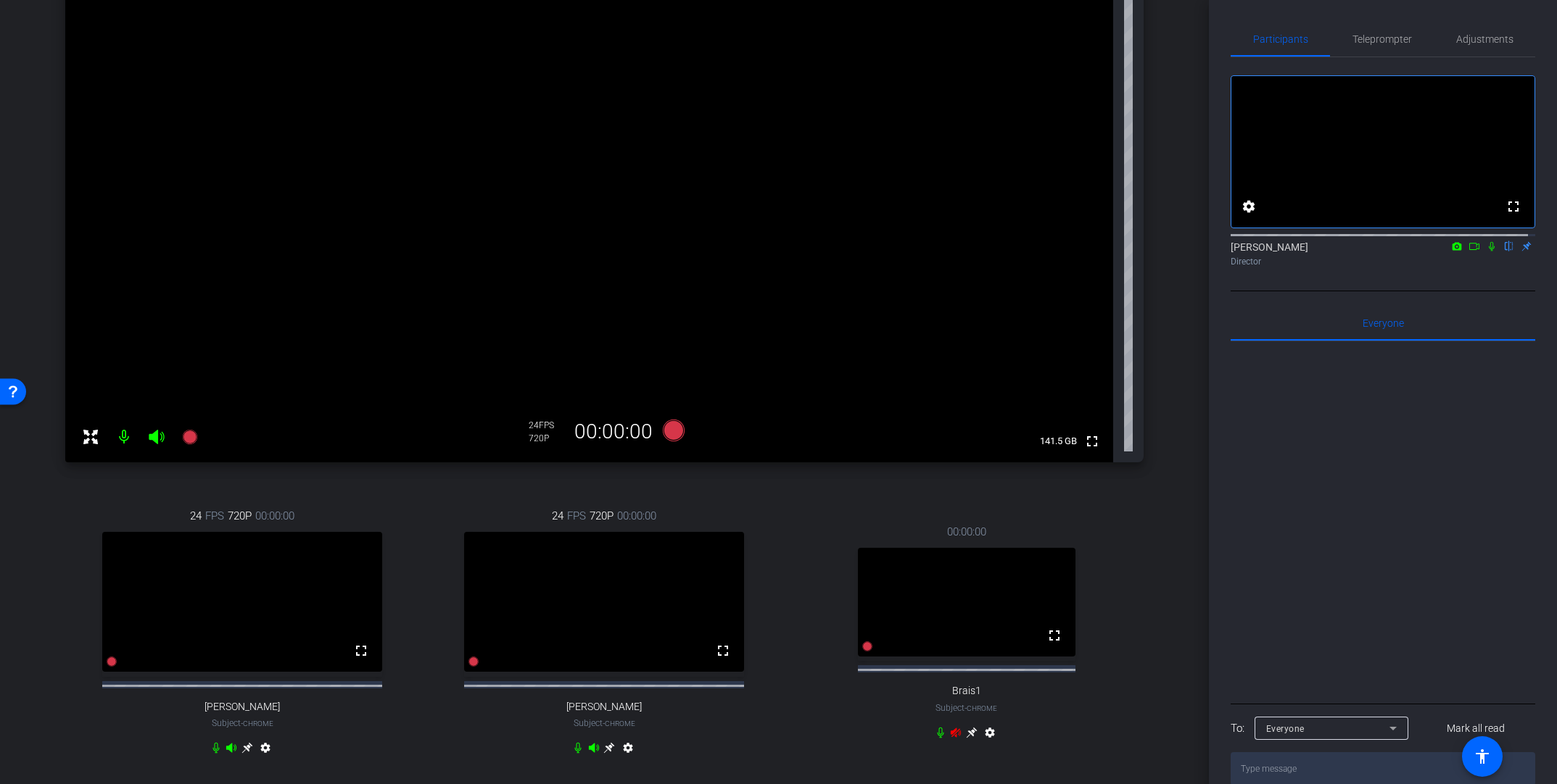
scroll to position [157, 0]
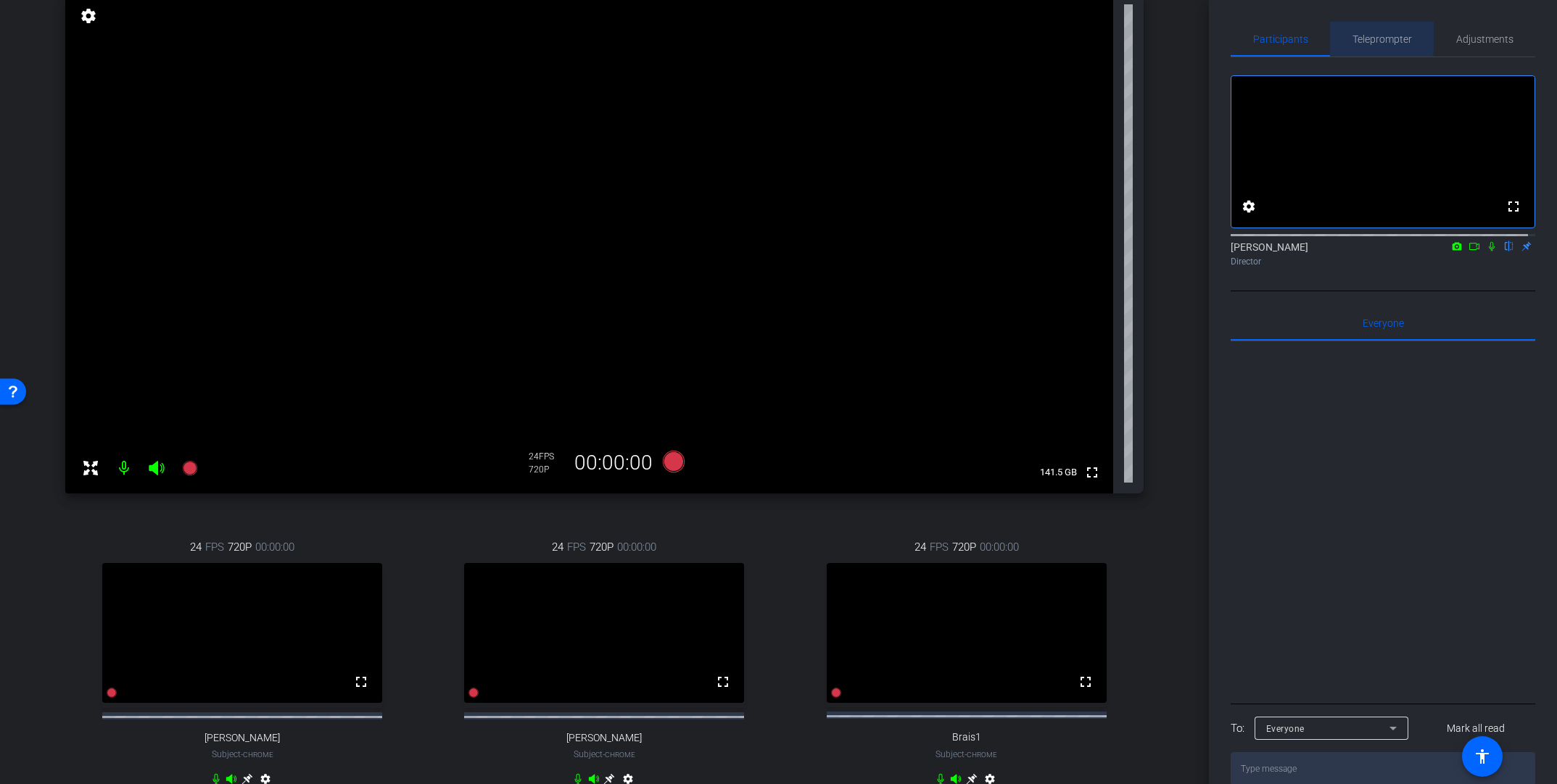
click at [1078, 34] on span "Teleprompter" at bounding box center [1382, 39] width 60 height 10
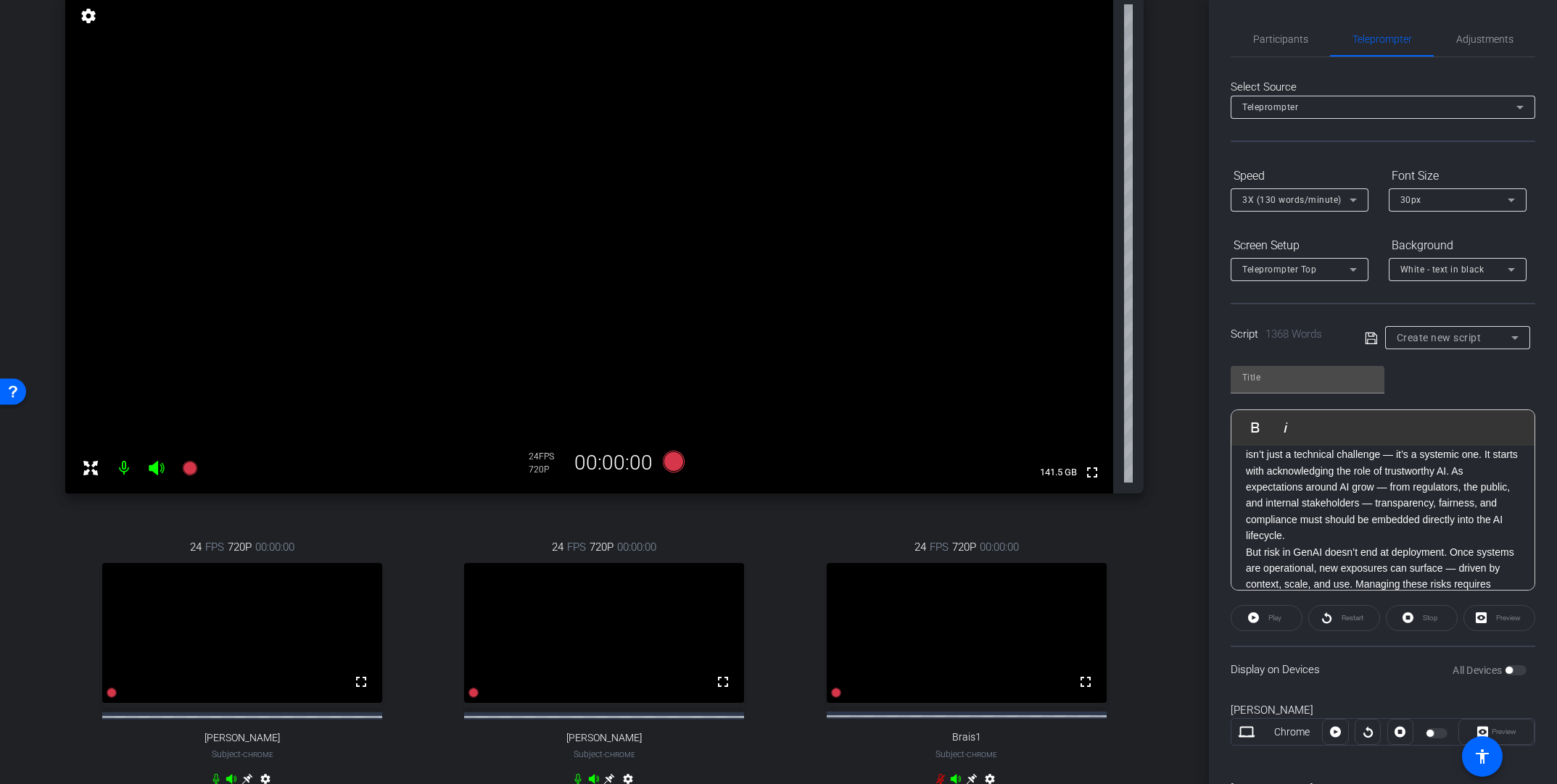
scroll to position [0, 0]
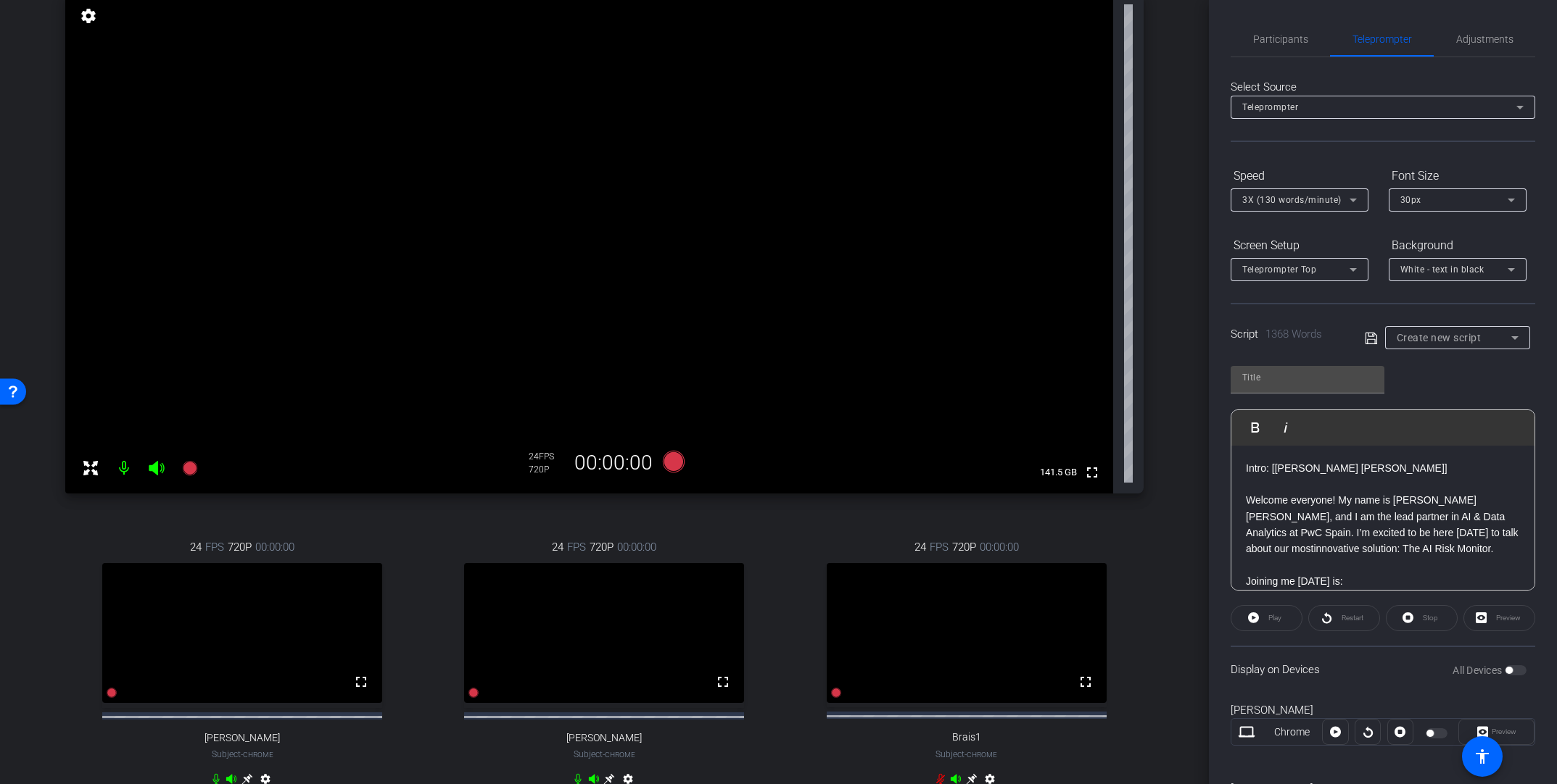
click at [1078, 550] on p "Welcome everyone! My name is [PERSON_NAME] [PERSON_NAME], and I am the lead par…" at bounding box center [1382, 525] width 274 height 65
click at [1078, 549] on p "Welcome everyone! My name is [PERSON_NAME] [PERSON_NAME], and I am the lead par…" at bounding box center [1382, 525] width 274 height 65
click at [1078, 548] on p "Welcome everyone! My name is [PERSON_NAME] [PERSON_NAME], and I am the lead par…" at bounding box center [1382, 525] width 274 height 65
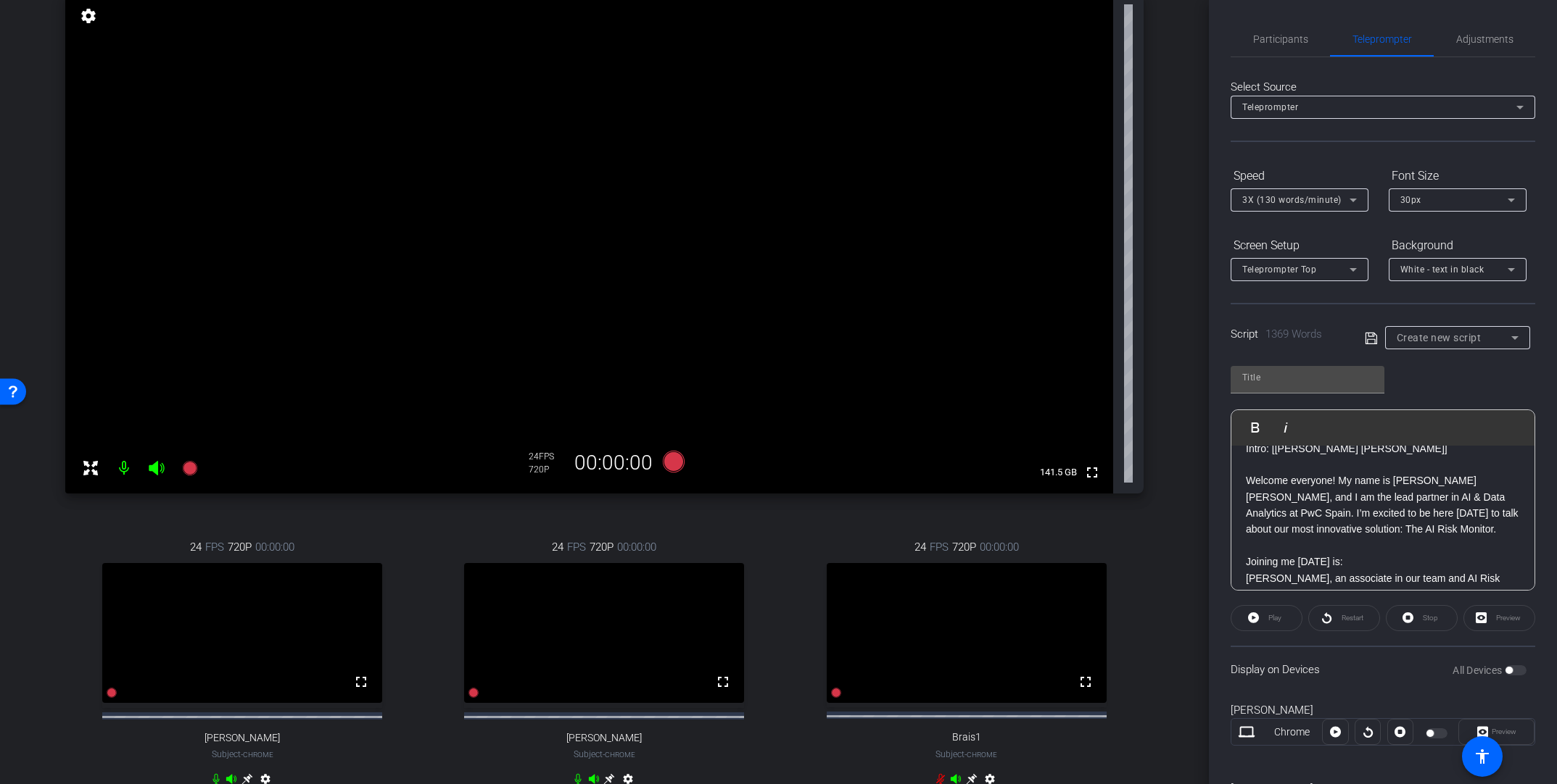
scroll to position [40, 0]
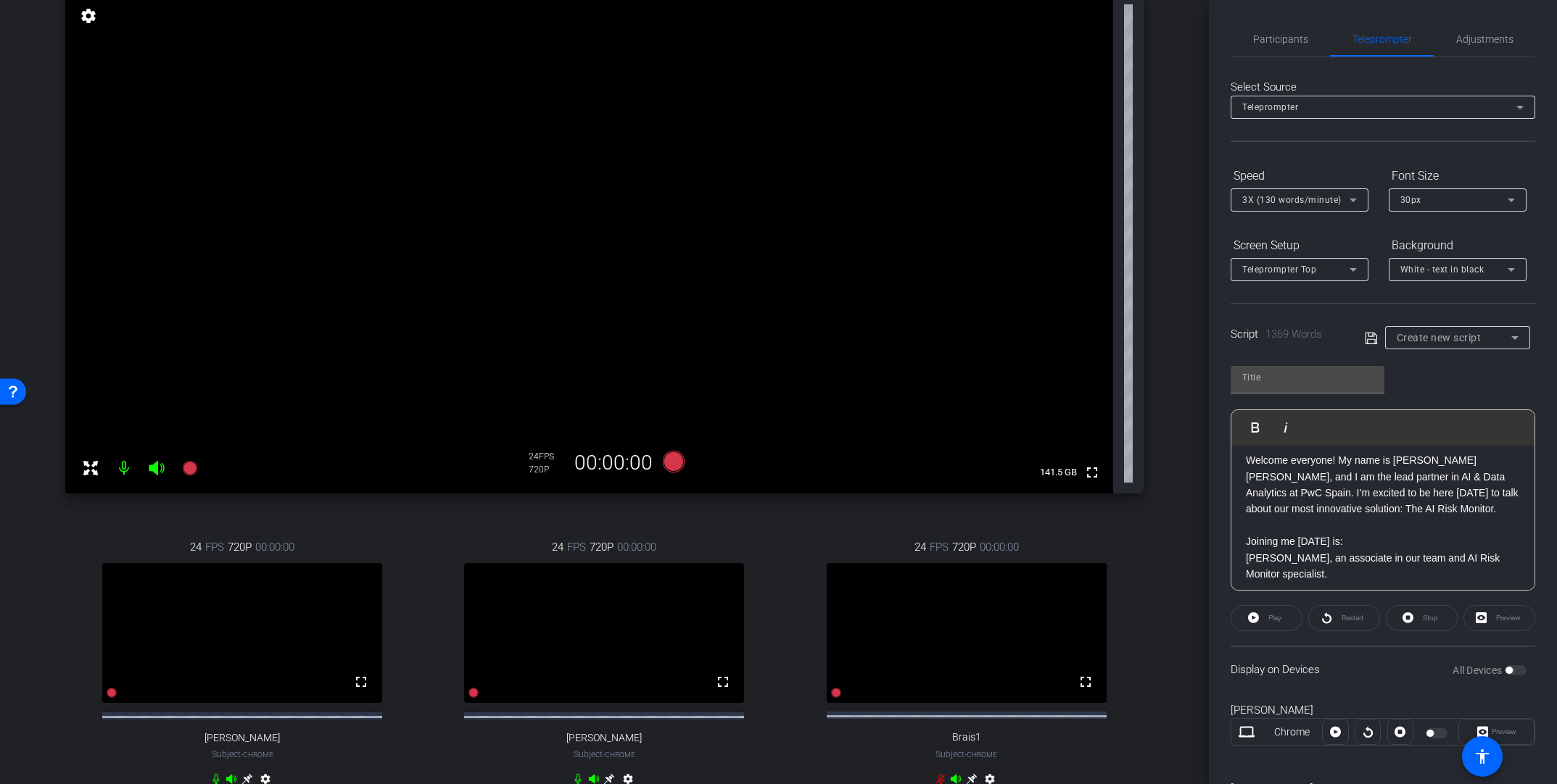
click at [1078, 534] on p at bounding box center [1382, 525] width 274 height 16
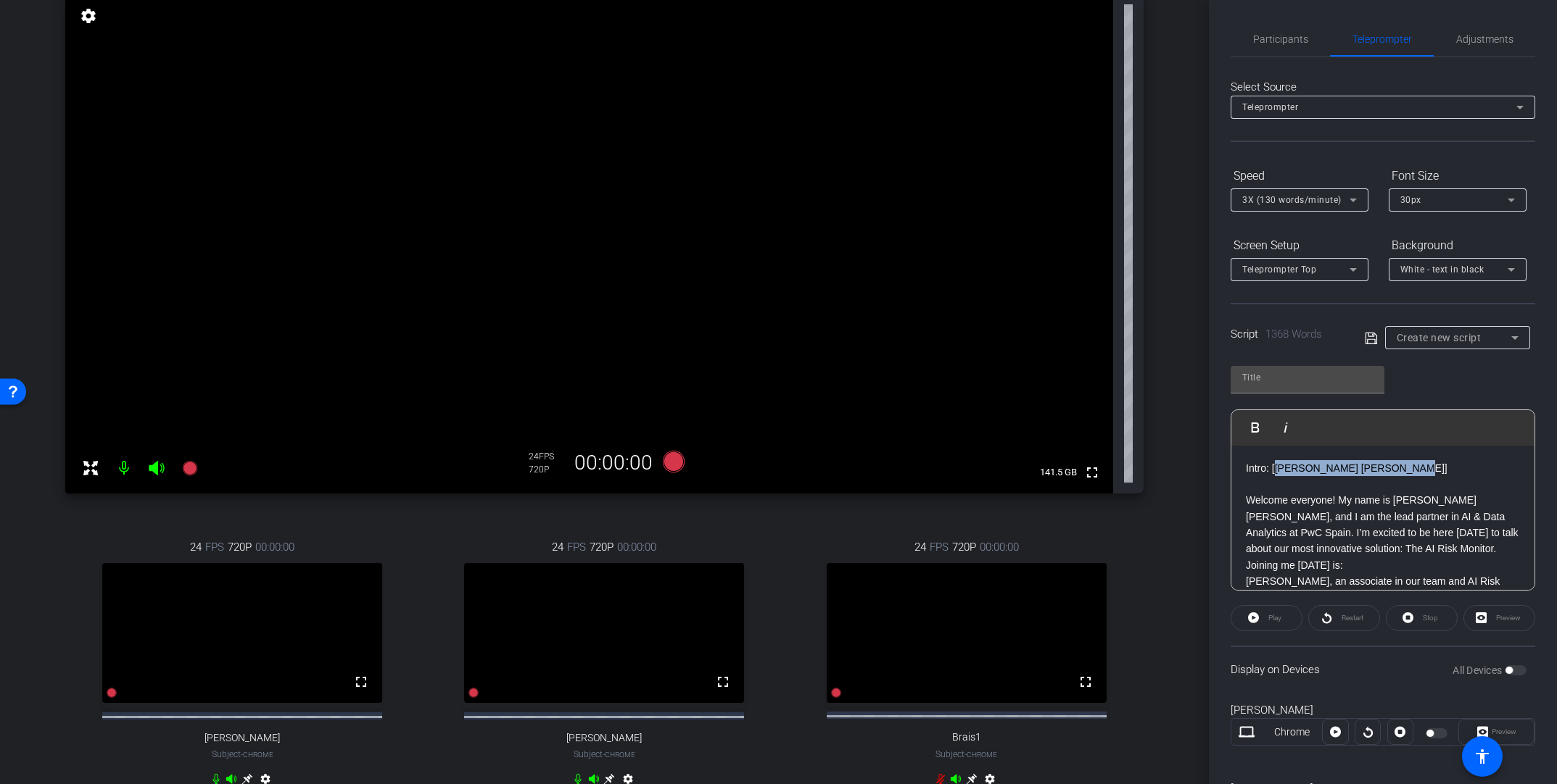
drag, startPoint x: 1393, startPoint y: 468, endPoint x: 1275, endPoint y: 463, distance: 118.1
click at [1078, 463] on p "Intro: [[PERSON_NAME] [PERSON_NAME]]" at bounding box center [1382, 468] width 274 height 16
click at [1078, 423] on icon "button" at bounding box center [1255, 427] width 17 height 17
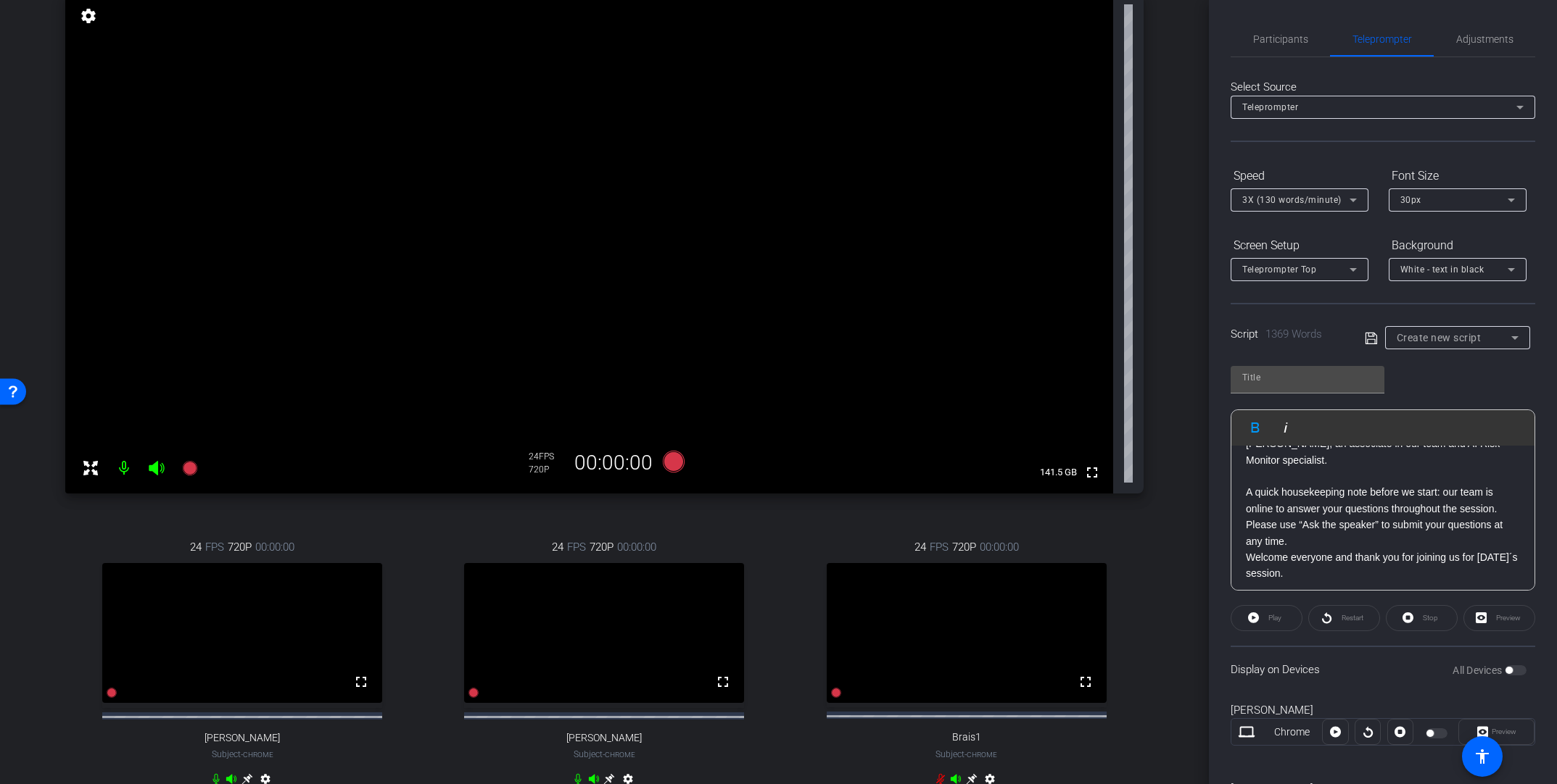
scroll to position [196, 0]
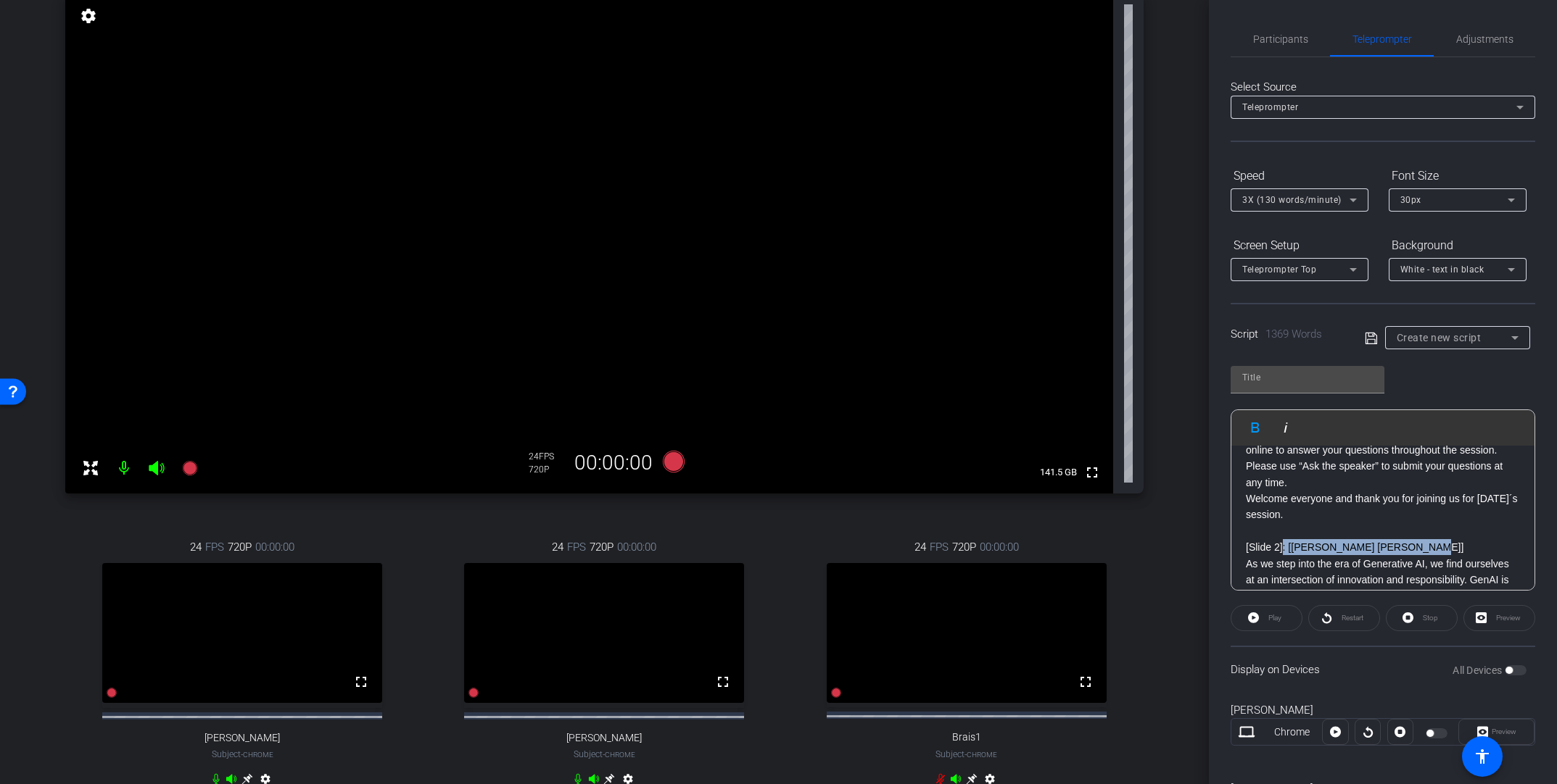
drag, startPoint x: 1411, startPoint y: 561, endPoint x: 1283, endPoint y: 558, distance: 128.0
click at [1078, 555] on p "[Slide 2]: [[PERSON_NAME] [PERSON_NAME]]" at bounding box center [1382, 547] width 274 height 16
click at [1078, 430] on icon "button" at bounding box center [1255, 427] width 8 height 10
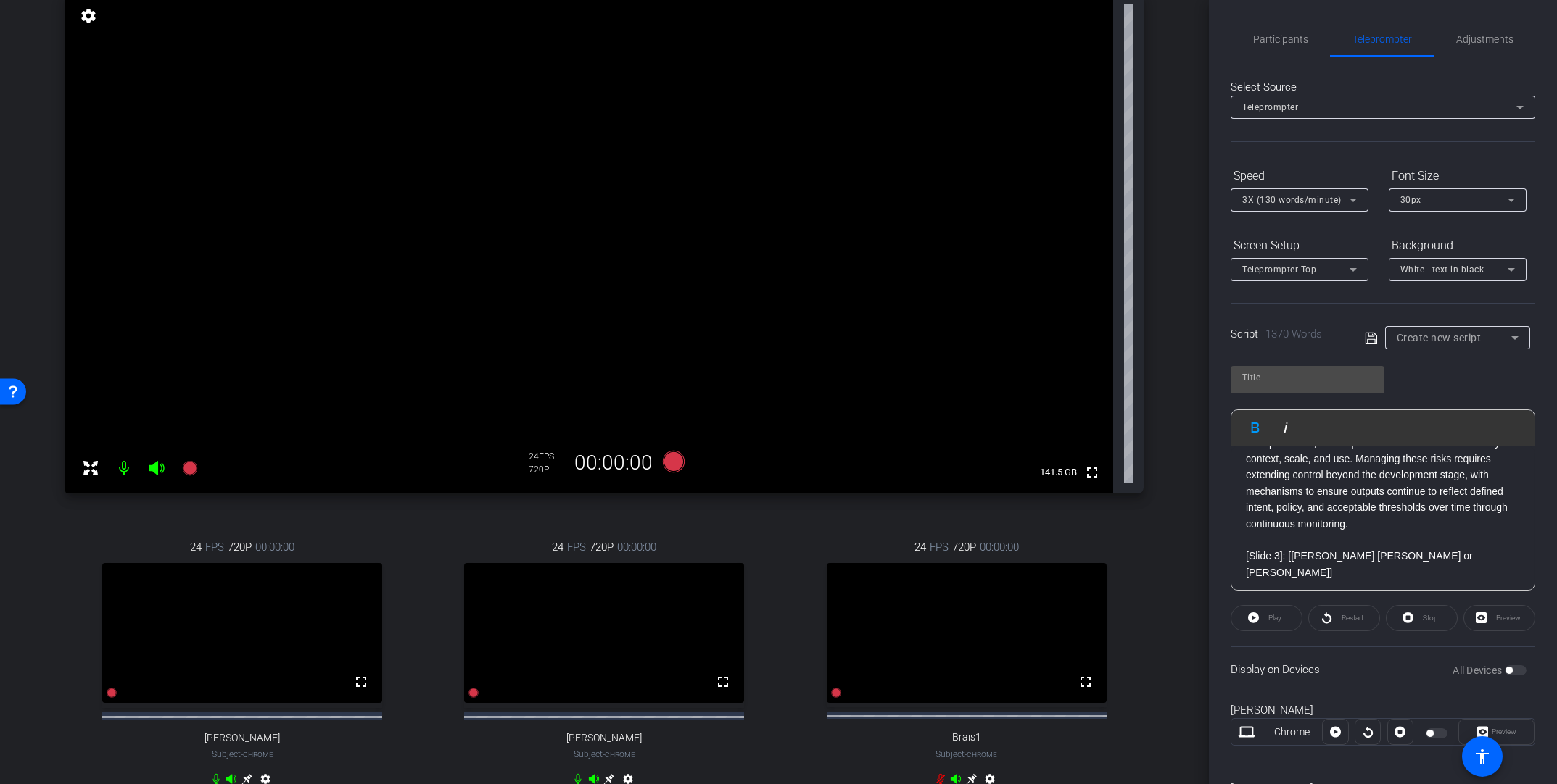
scroll to position [629, 0]
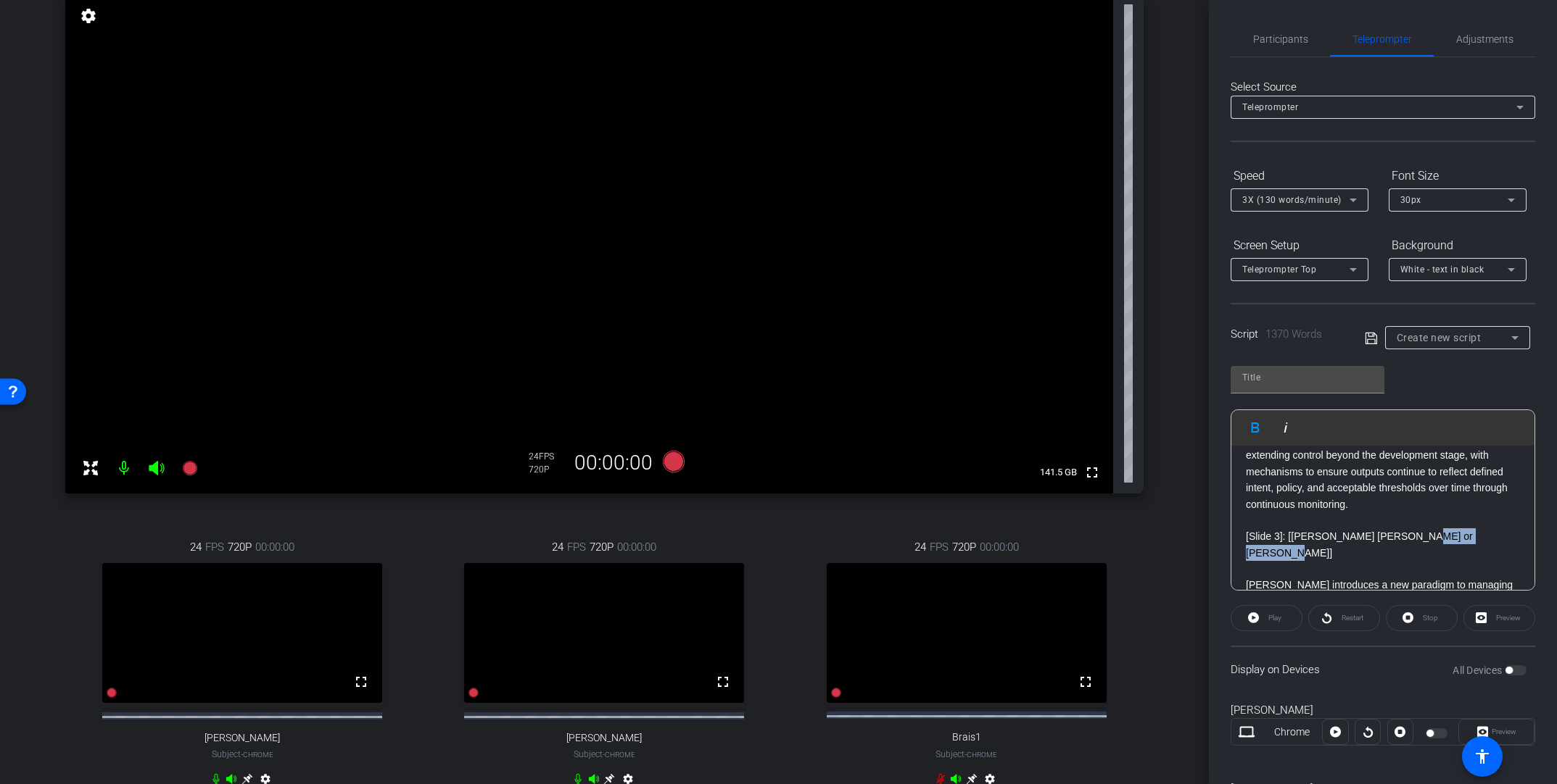
drag, startPoint x: 1482, startPoint y: 569, endPoint x: 1408, endPoint y: 565, distance: 74.1
click at [1078, 561] on p "[Slide 3]: [[PERSON_NAME] [PERSON_NAME] or [PERSON_NAME]]" at bounding box center [1382, 544] width 274 height 33
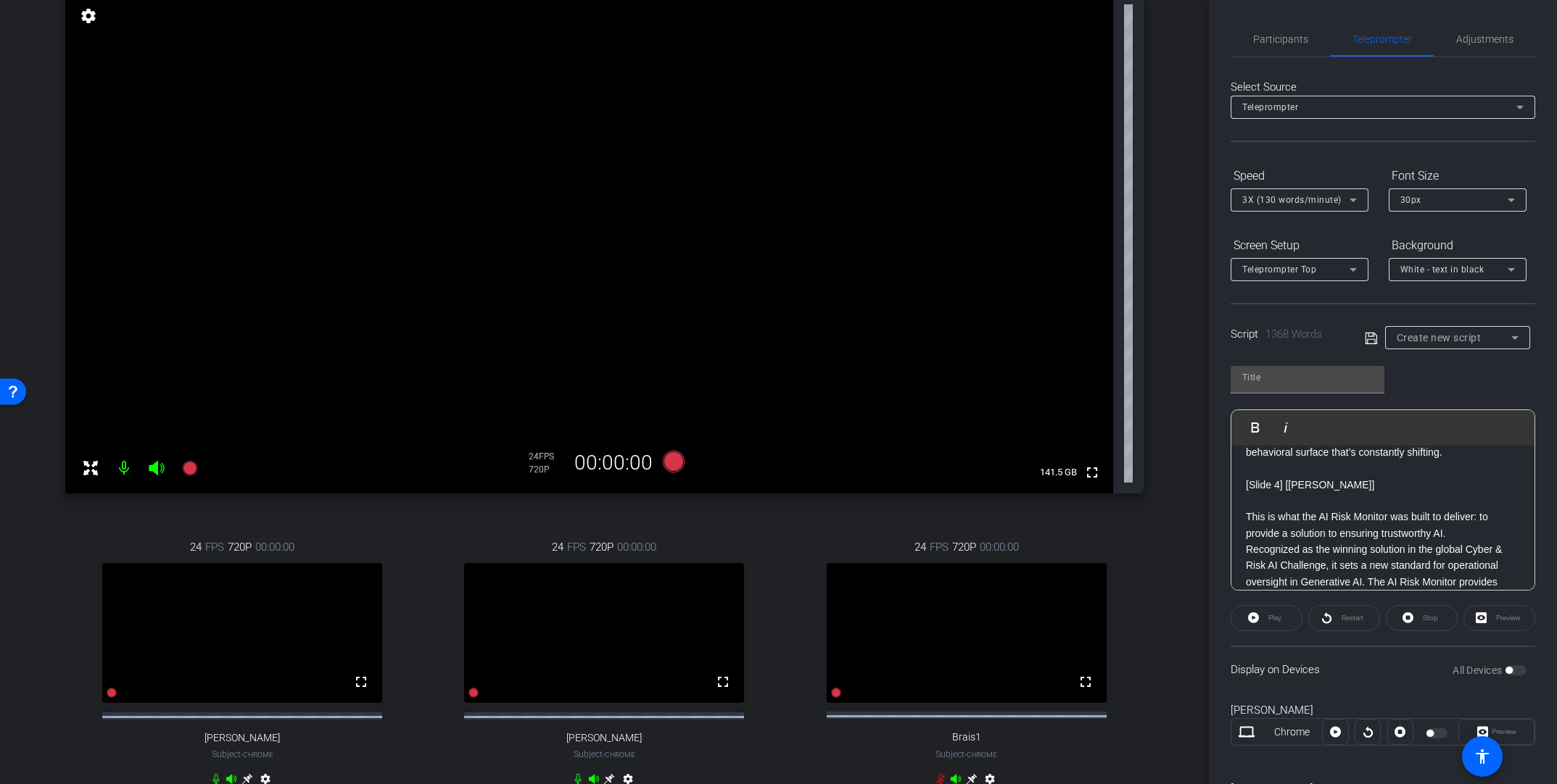
scroll to position [1041, 0]
drag, startPoint x: 1366, startPoint y: 511, endPoint x: 1236, endPoint y: 507, distance: 130.1
click at [1078, 427] on icon "button" at bounding box center [1255, 427] width 8 height 10
drag, startPoint x: 1528, startPoint y: 496, endPoint x: 1528, endPoint y: 506, distance: 10.0
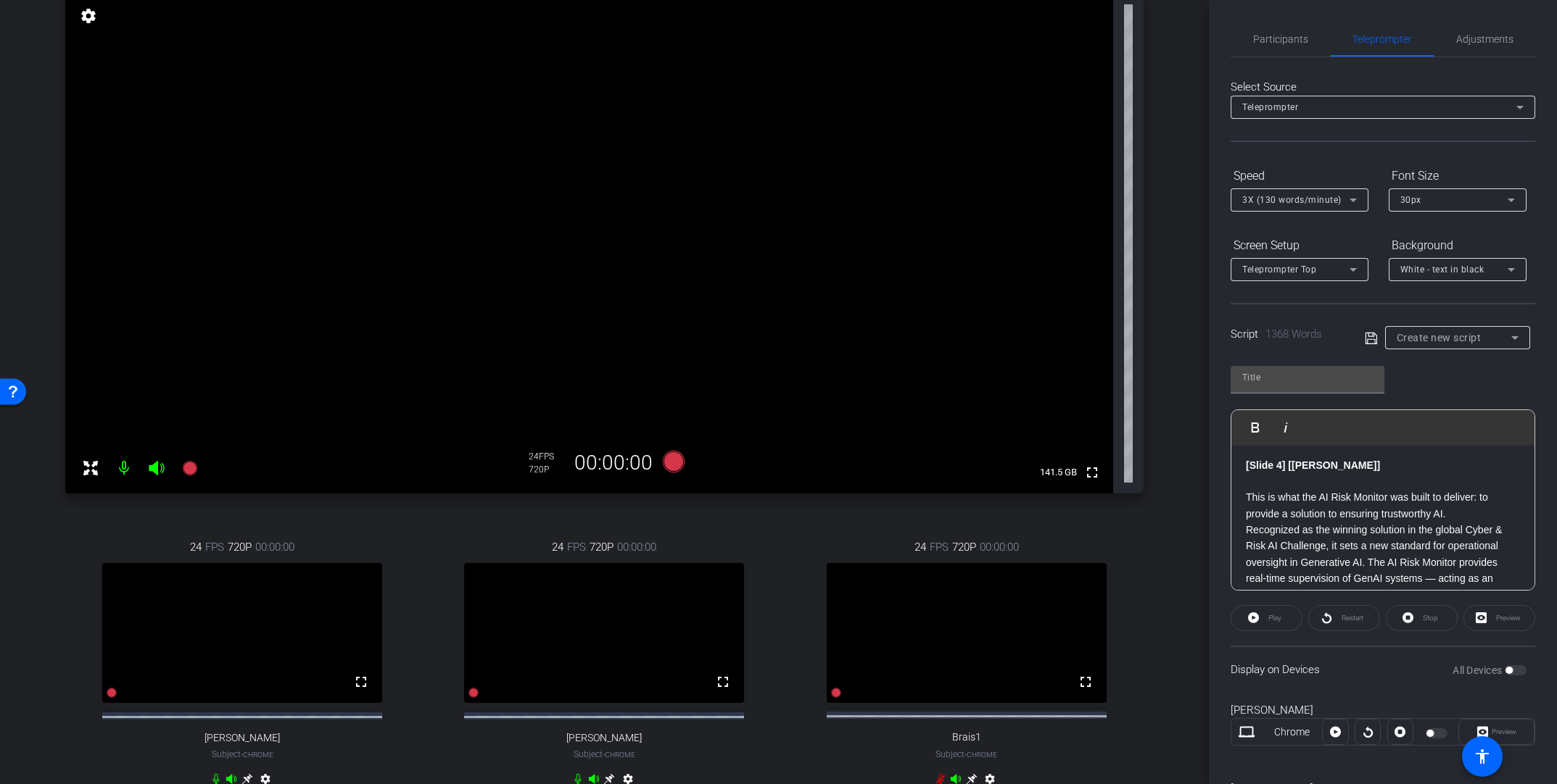
click at [1078, 506] on div "Play Play from this location Play Selected Play and display the selected text o…" at bounding box center [1382, 500] width 305 height 181
drag, startPoint x: 1367, startPoint y: 515, endPoint x: 1246, endPoint y: 516, distance: 121.0
click at [1078, 478] on p "[Slide 5]: [[PERSON_NAME]]" at bounding box center [1382, 470] width 274 height 16
click at [1078, 427] on icon "button" at bounding box center [1255, 427] width 8 height 10
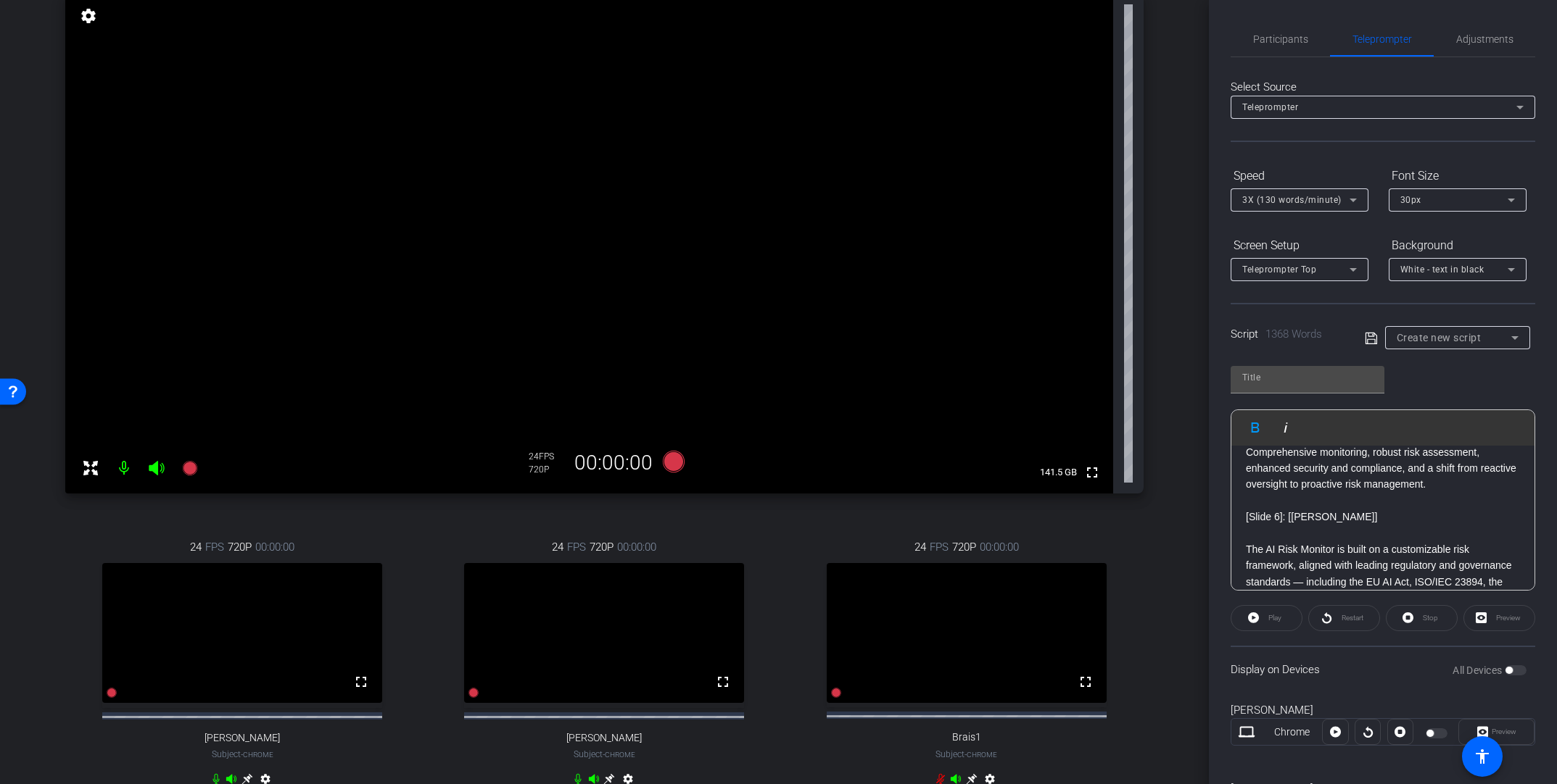
scroll to position [1788, 0]
drag, startPoint x: 1374, startPoint y: 545, endPoint x: 1236, endPoint y: 546, distance: 138.0
click at [1078, 546] on div "Intro: [ [PERSON_NAME] [PERSON_NAME]] Welcome everyone! My name is [PERSON_NAME…" at bounding box center [1382, 327] width 303 height 3340
click at [1078, 427] on icon "button" at bounding box center [1255, 427] width 8 height 10
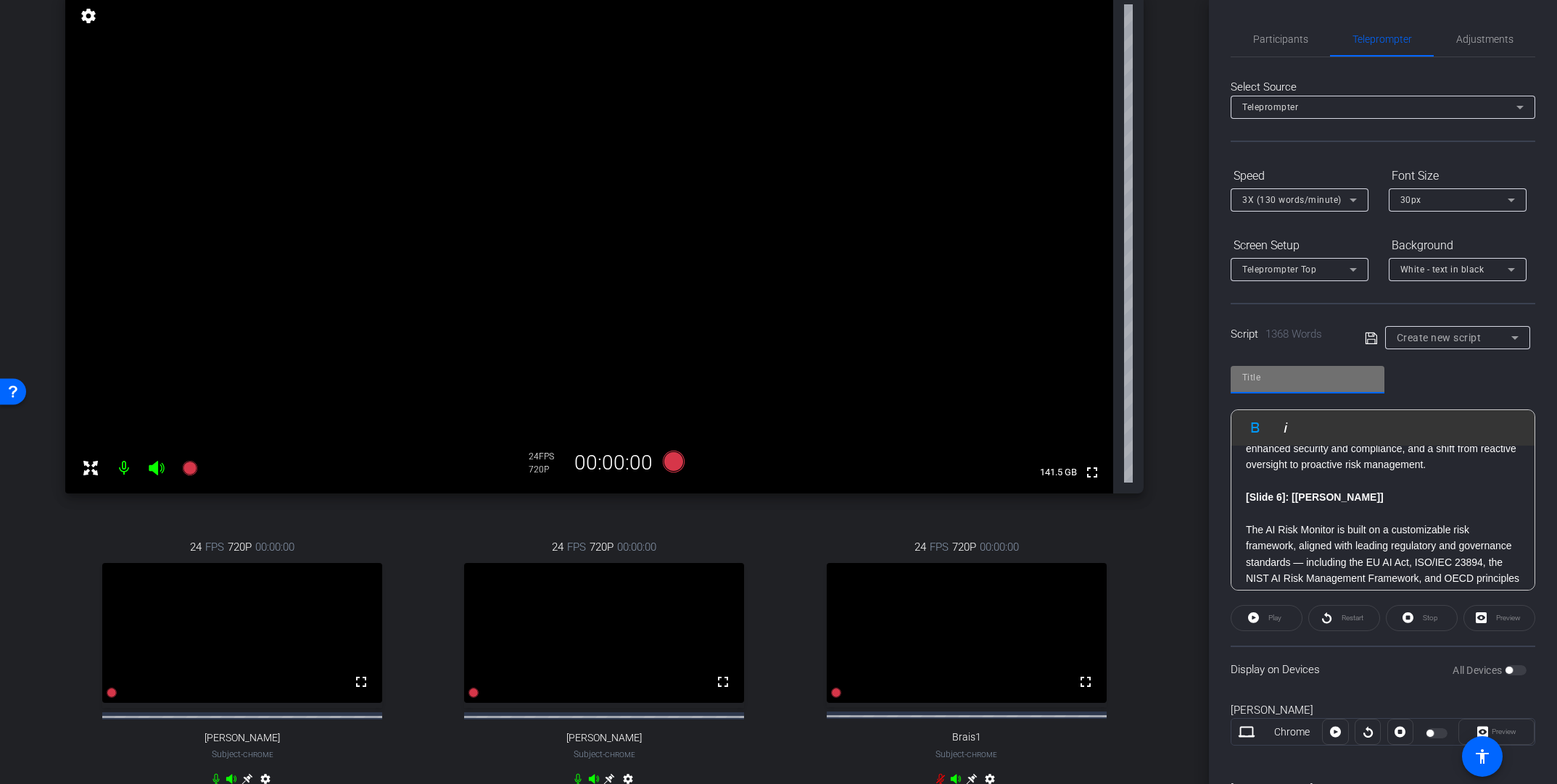
click at [1078, 378] on input "text" at bounding box center [1307, 378] width 130 height 17
type input "[PERSON_NAME]"
click at [1078, 333] on icon at bounding box center [1371, 338] width 13 height 17
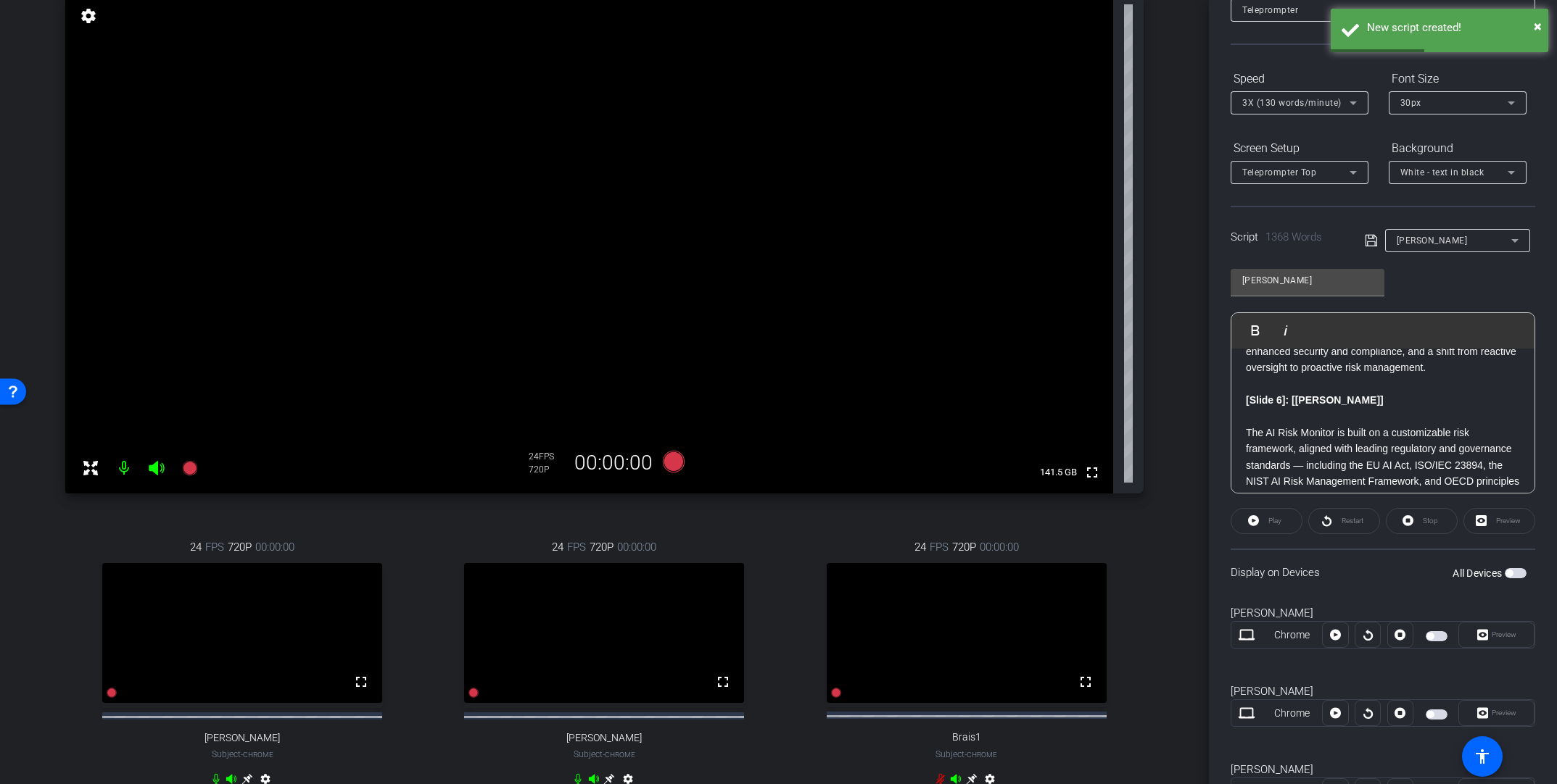
scroll to position [243, 0]
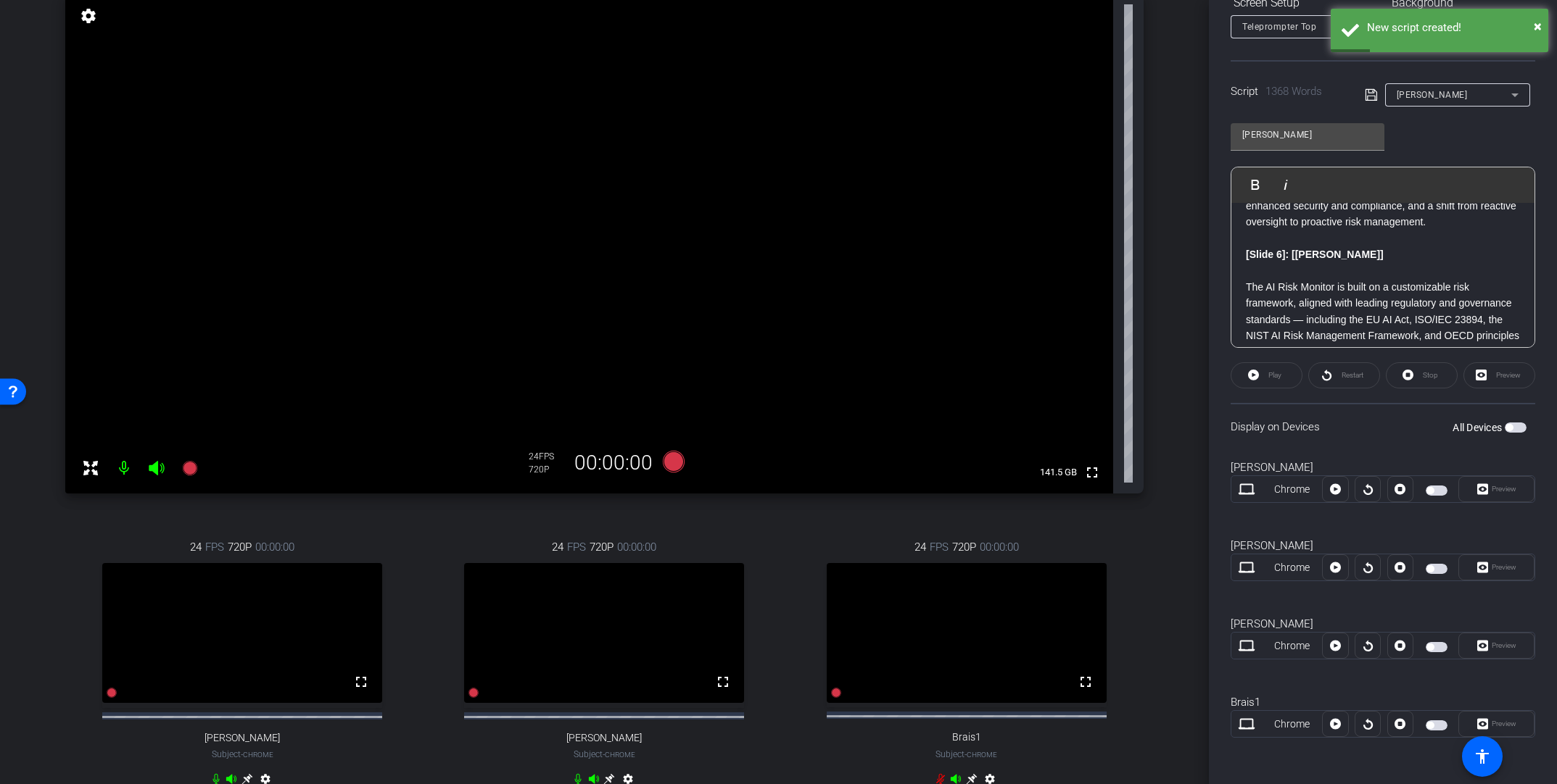
click at [1078, 427] on span "button" at bounding box center [1509, 427] width 7 height 7
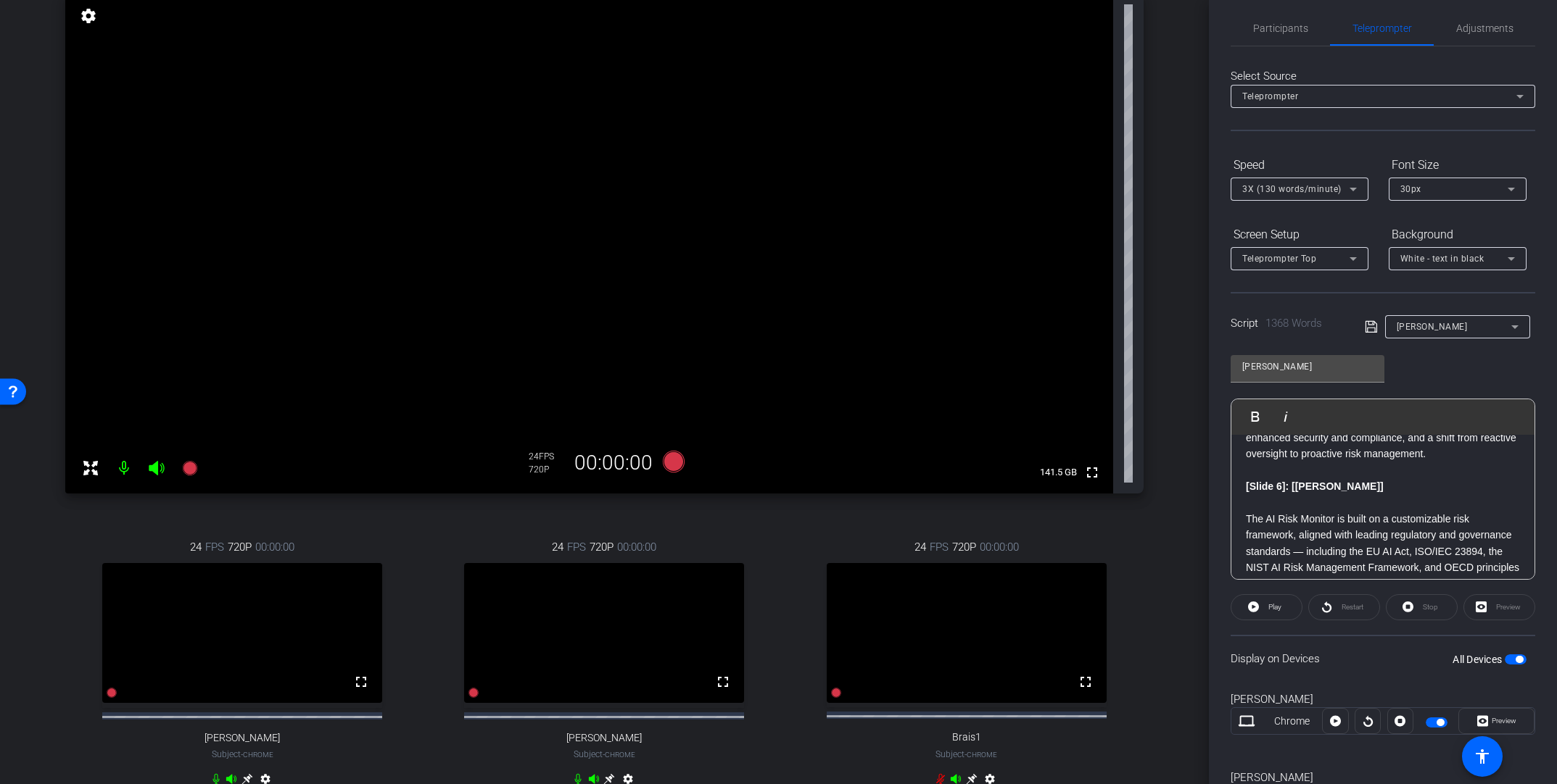
scroll to position [0, 0]
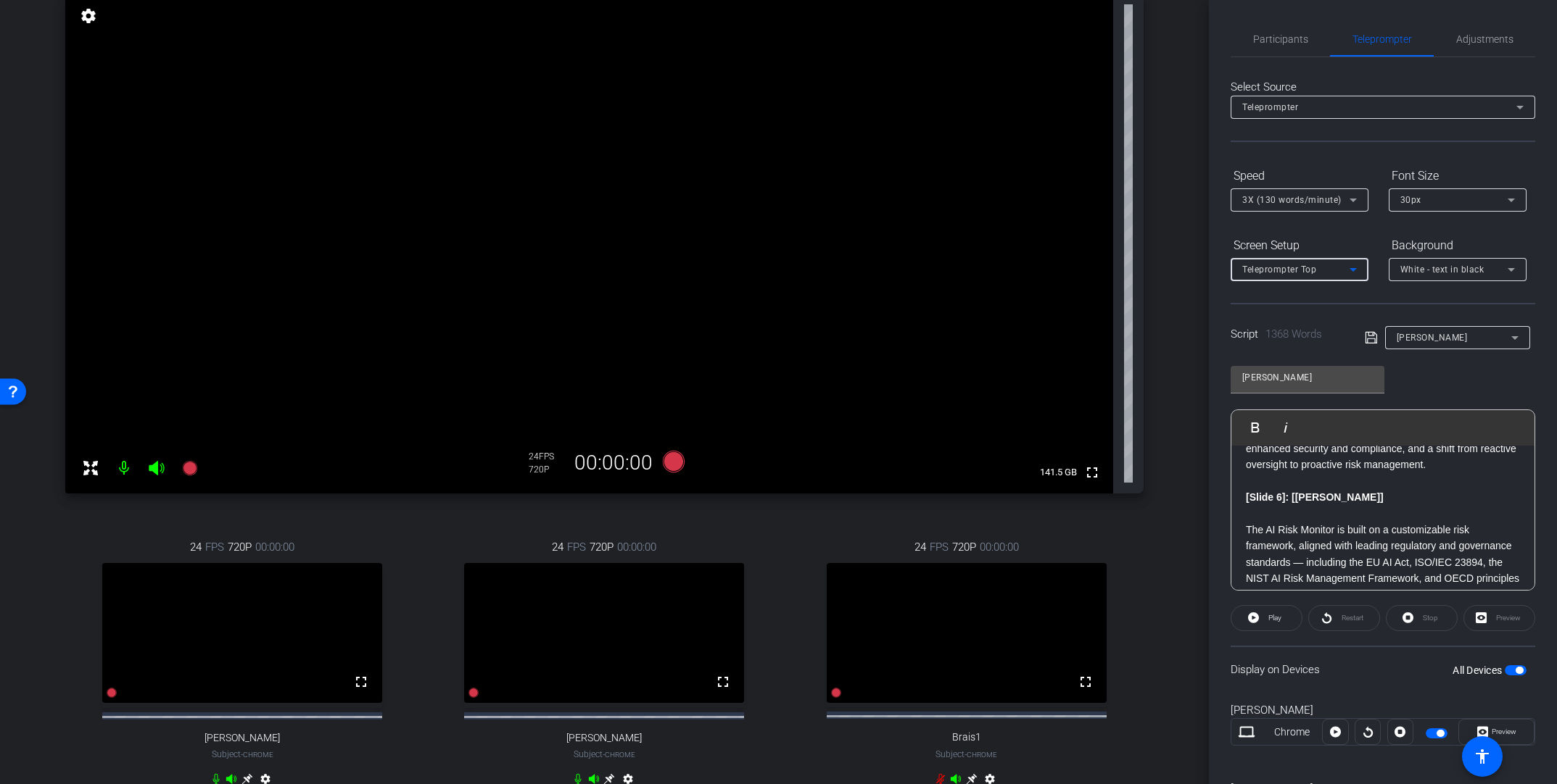
click at [1078, 264] on icon at bounding box center [1353, 270] width 17 height 17
click at [1078, 295] on mat-option "Full Screen" at bounding box center [1299, 299] width 138 height 23
click at [1078, 269] on icon at bounding box center [1353, 270] width 7 height 4
click at [1078, 317] on mat-option "Teleprompter Top" at bounding box center [1299, 322] width 138 height 23
click at [1078, 272] on icon at bounding box center [1353, 270] width 17 height 17
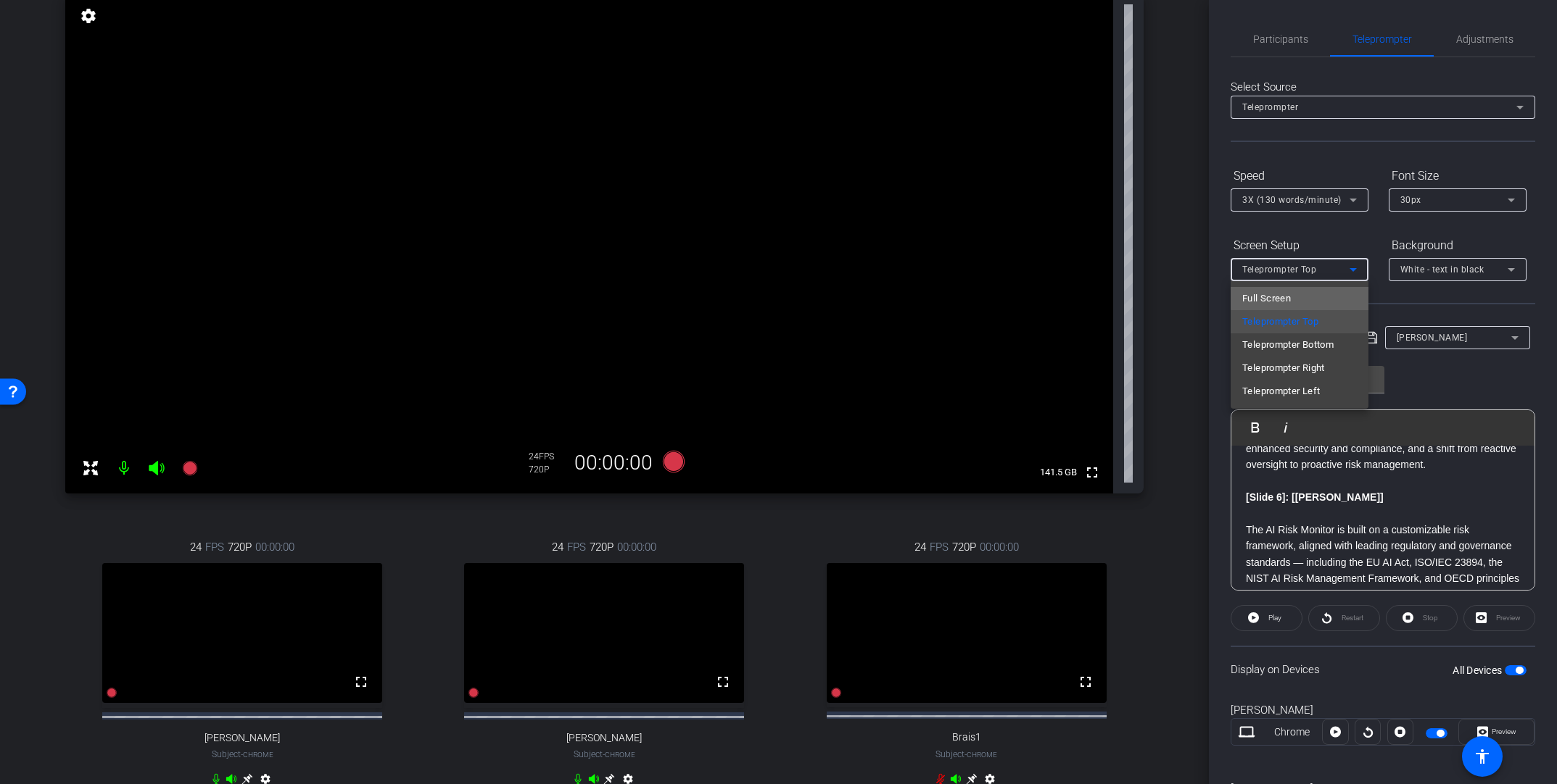
click at [1078, 298] on mat-option "Full Screen" at bounding box center [1299, 299] width 138 height 23
click at [1078, 199] on icon at bounding box center [1511, 200] width 17 height 17
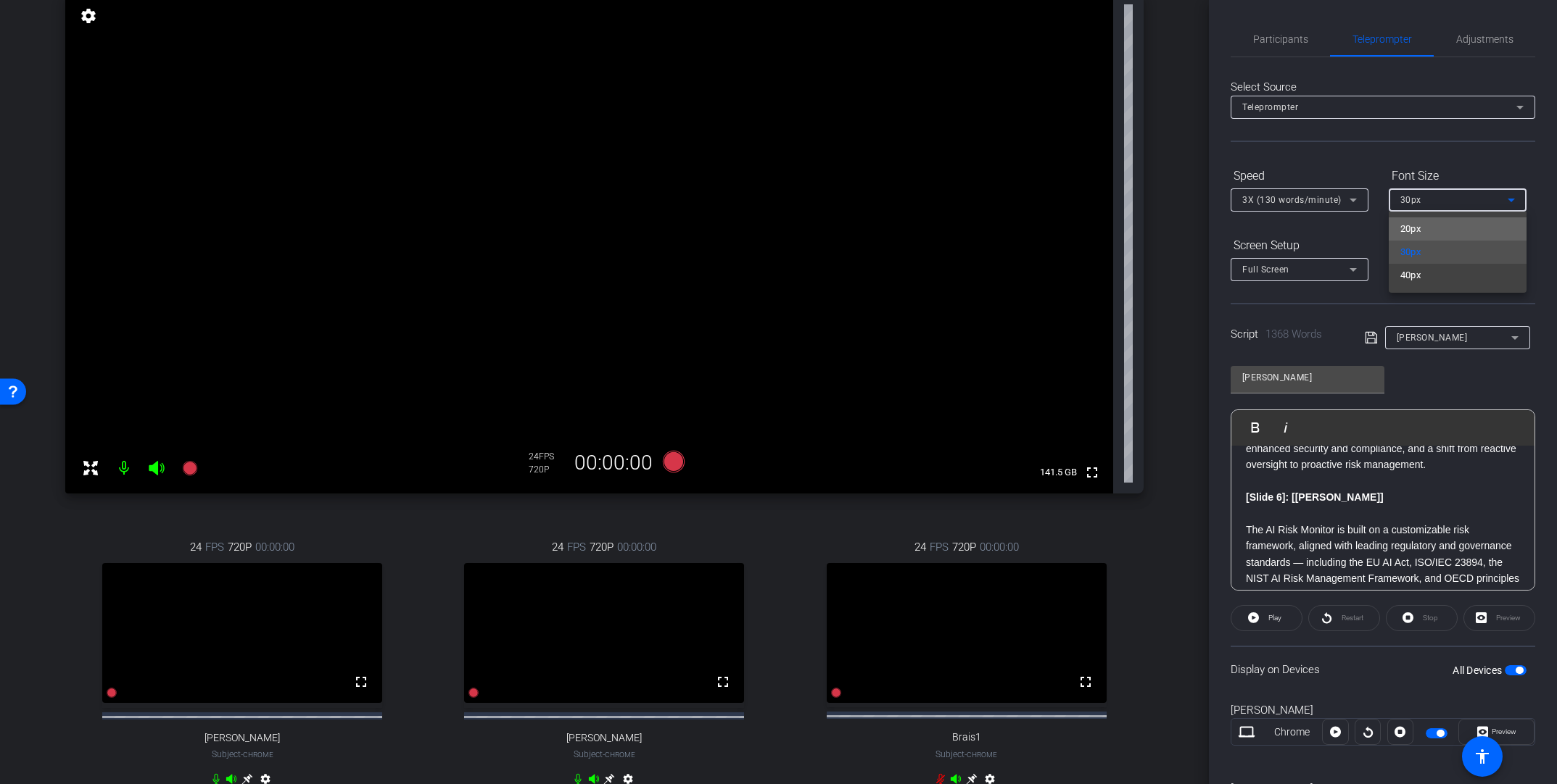
click at [1078, 234] on mat-option "20px" at bounding box center [1458, 229] width 138 height 23
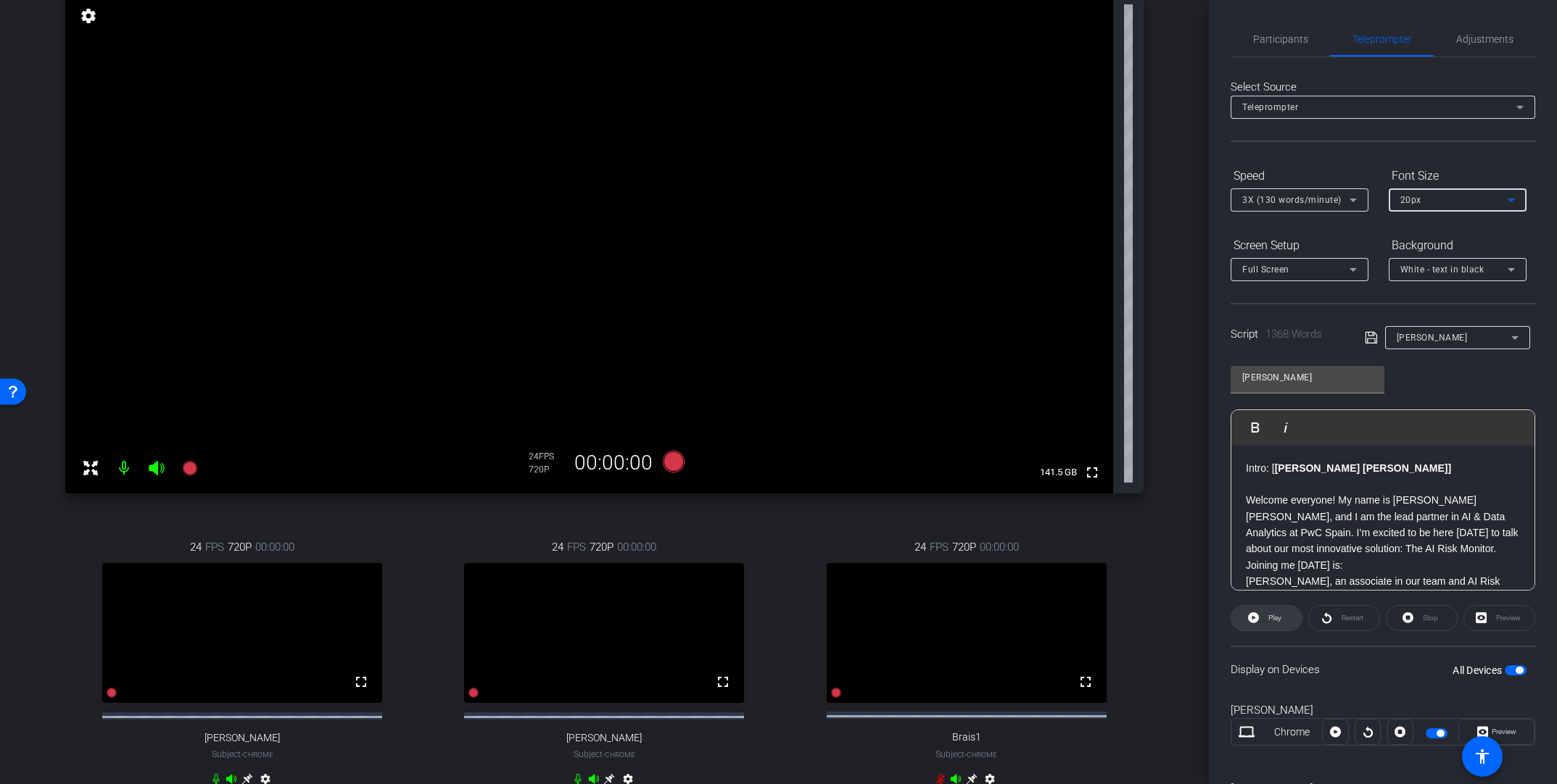
click at [1078, 585] on span "Play" at bounding box center [1275, 618] width 13 height 8
click at [1078, 201] on icon at bounding box center [1353, 200] width 7 height 4
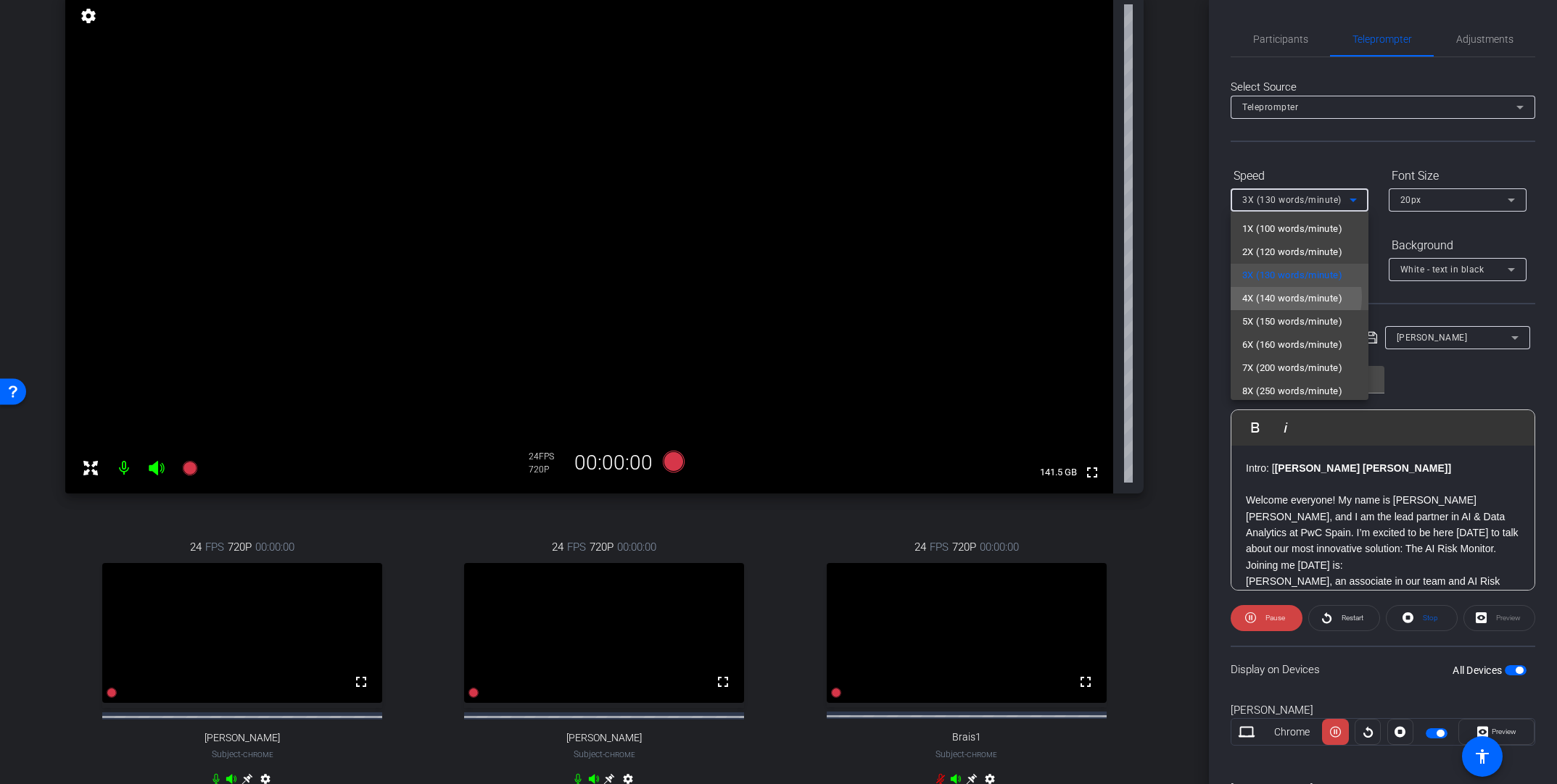
click at [1078, 297] on span "4X (140 words/minute)" at bounding box center [1292, 299] width 100 height 17
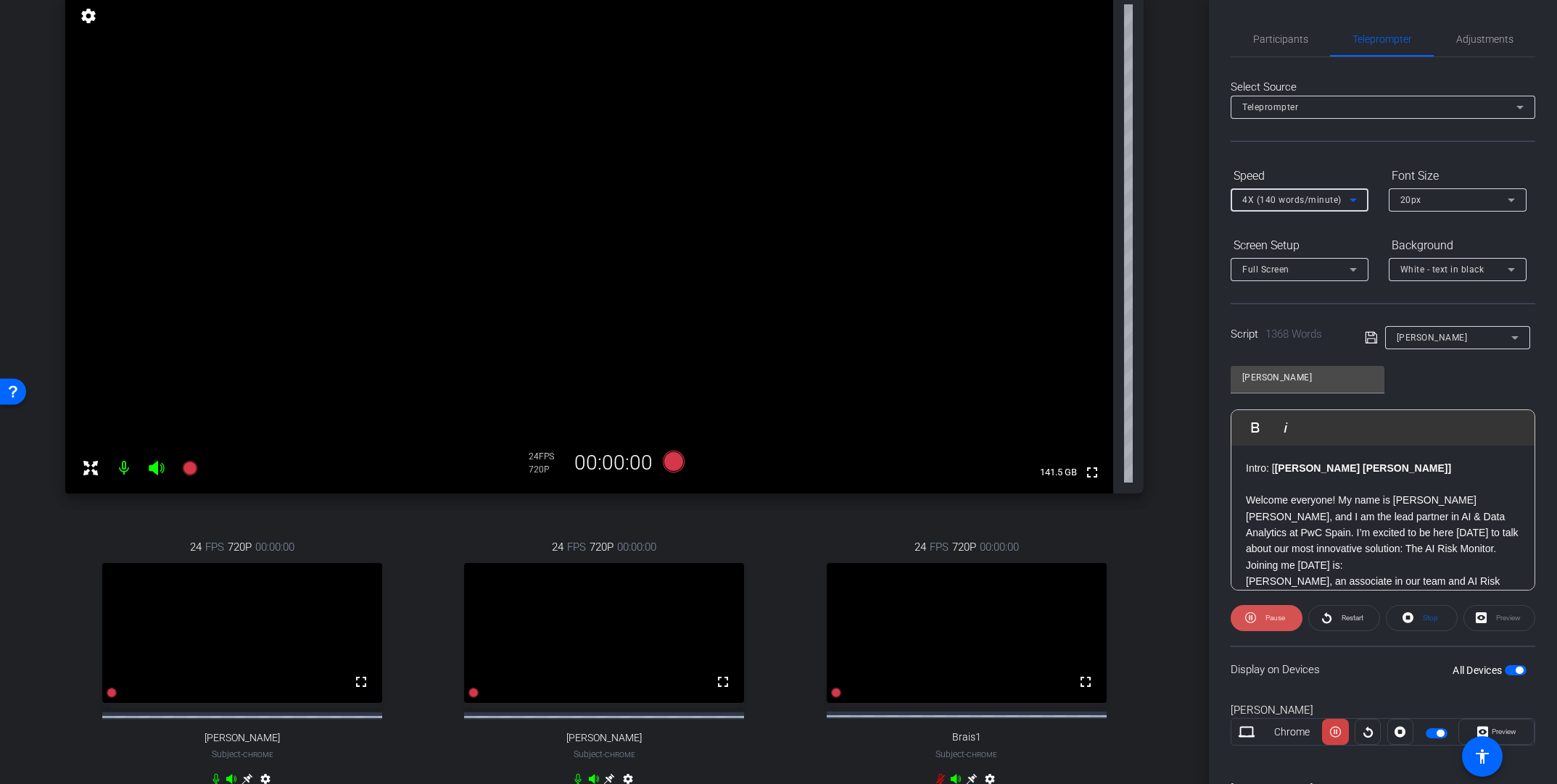
click at [1078, 585] on span "Pause" at bounding box center [1275, 618] width 19 height 8
click at [1078, 268] on icon at bounding box center [1510, 270] width 7 height 4
click at [1078, 326] on div "Black - text in white" at bounding box center [1443, 326] width 85 height 17
click at [1078, 471] on p "Intro: [ [PERSON_NAME] [PERSON_NAME]]" at bounding box center [1382, 468] width 274 height 16
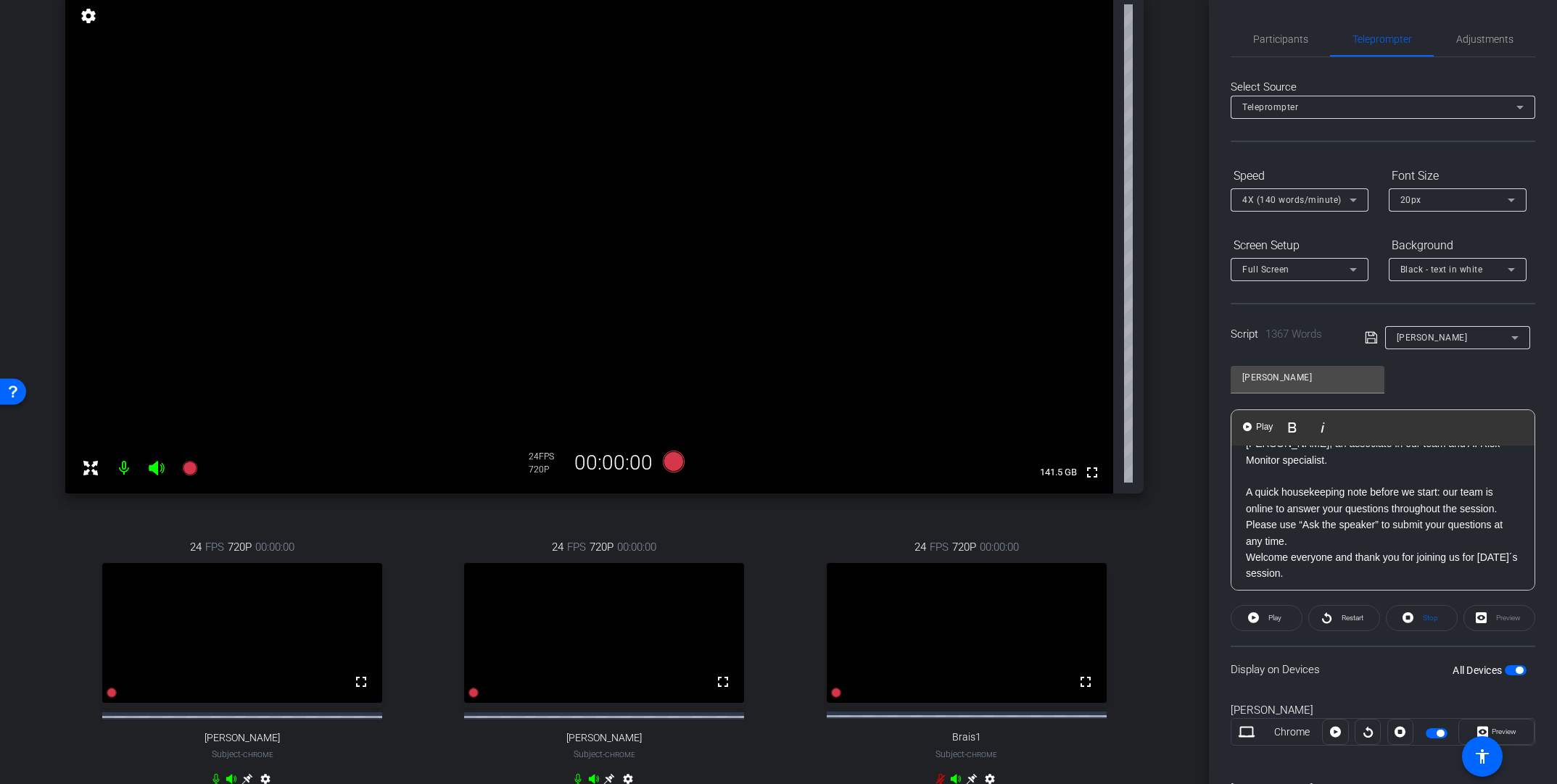
scroll to position [118, 0]
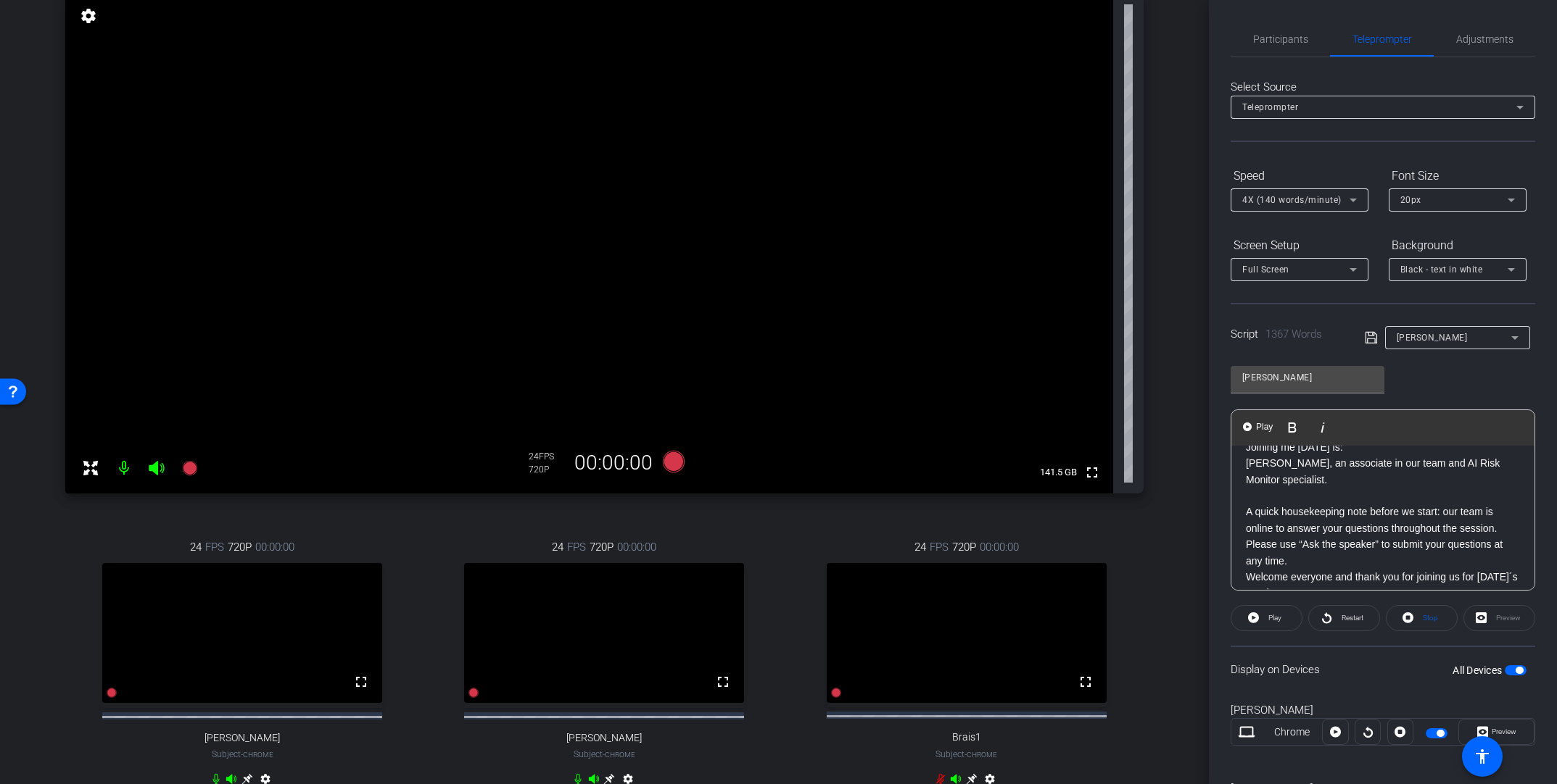
click at [1078, 199] on icon at bounding box center [1353, 200] width 17 height 17
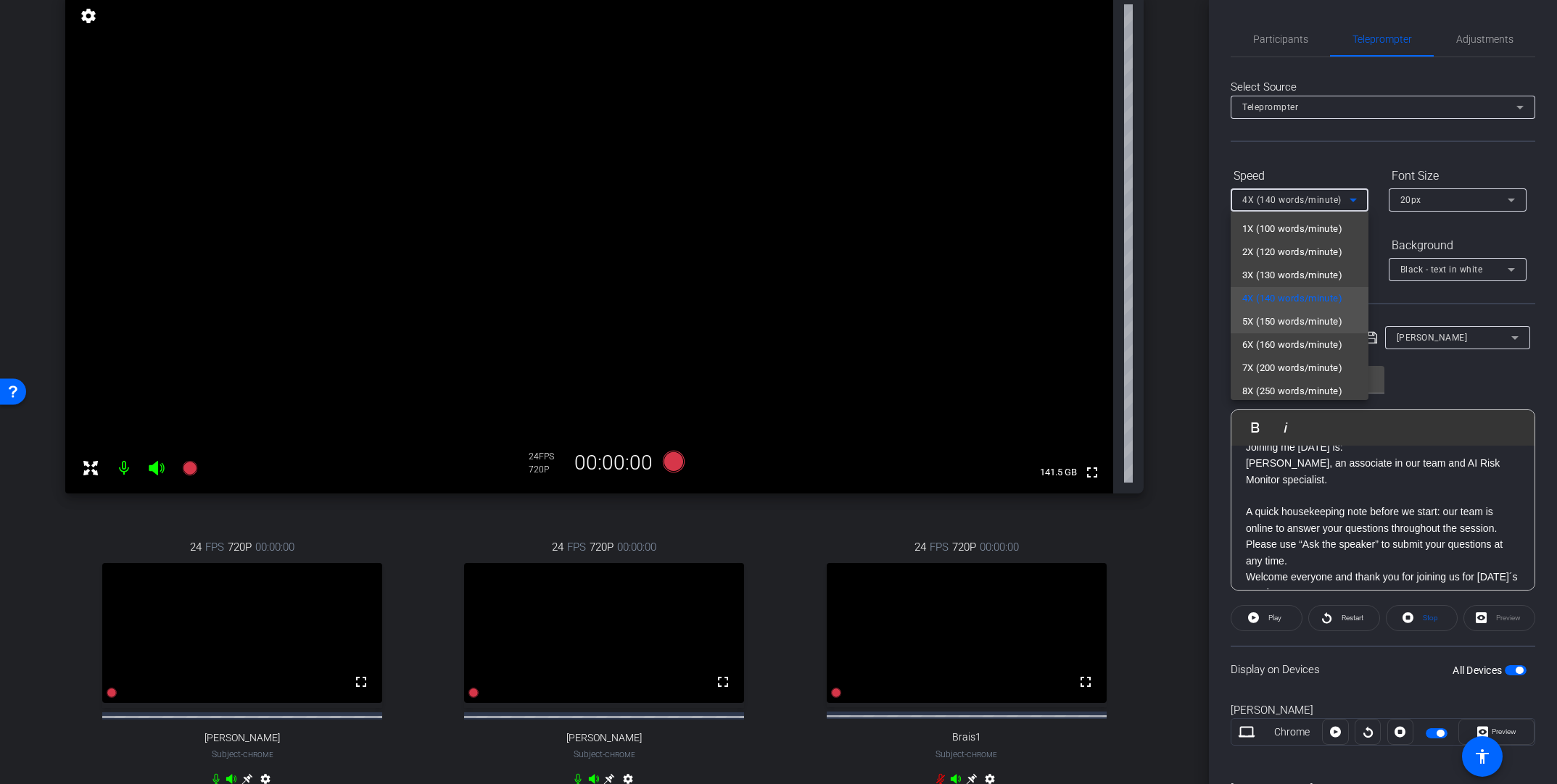
click at [1078, 322] on span "5X (150 words/minute)" at bounding box center [1292, 322] width 100 height 17
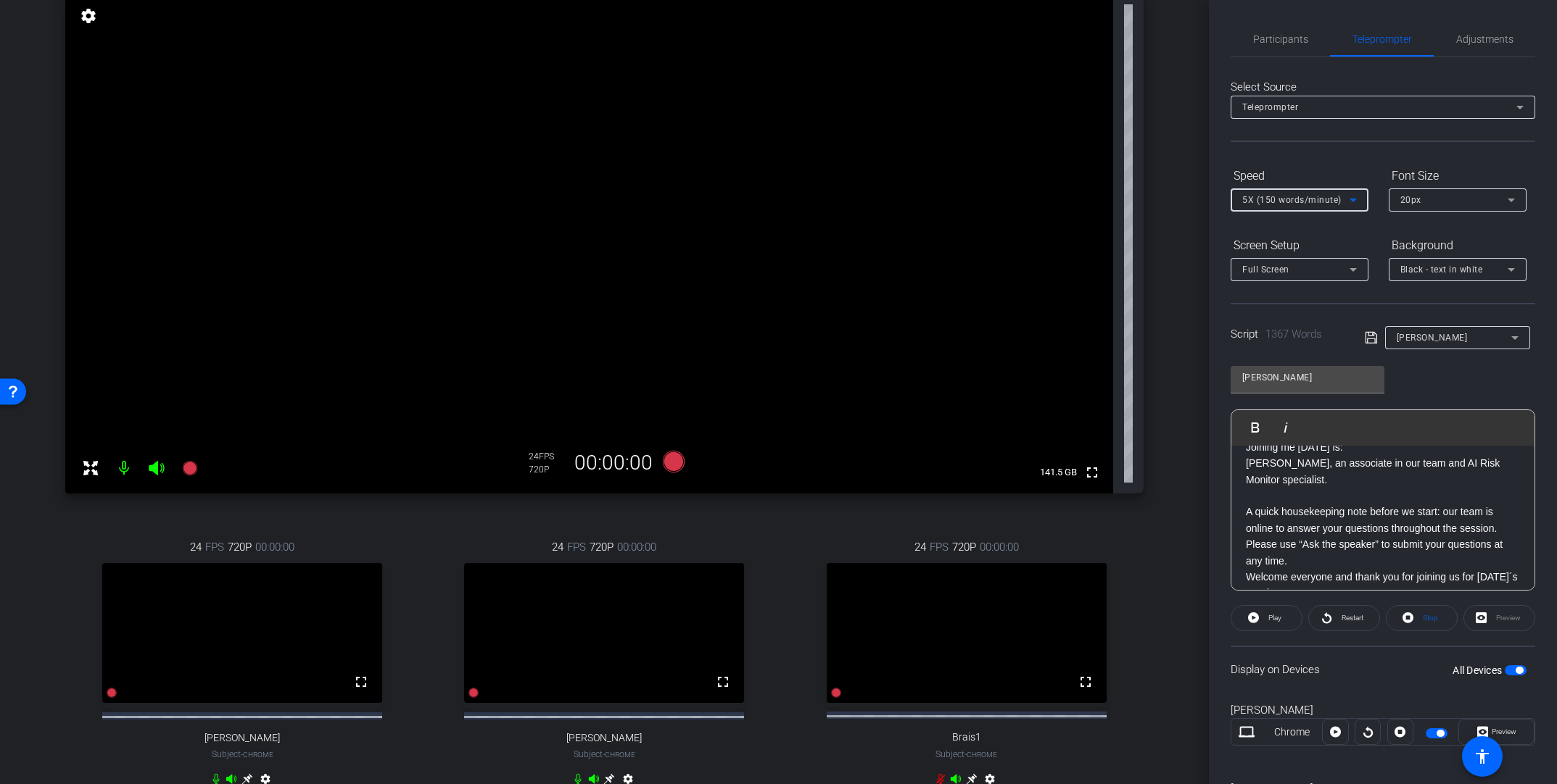
scroll to position [0, 0]
click at [1078, 585] on span "Play" at bounding box center [1272, 618] width 16 height 20
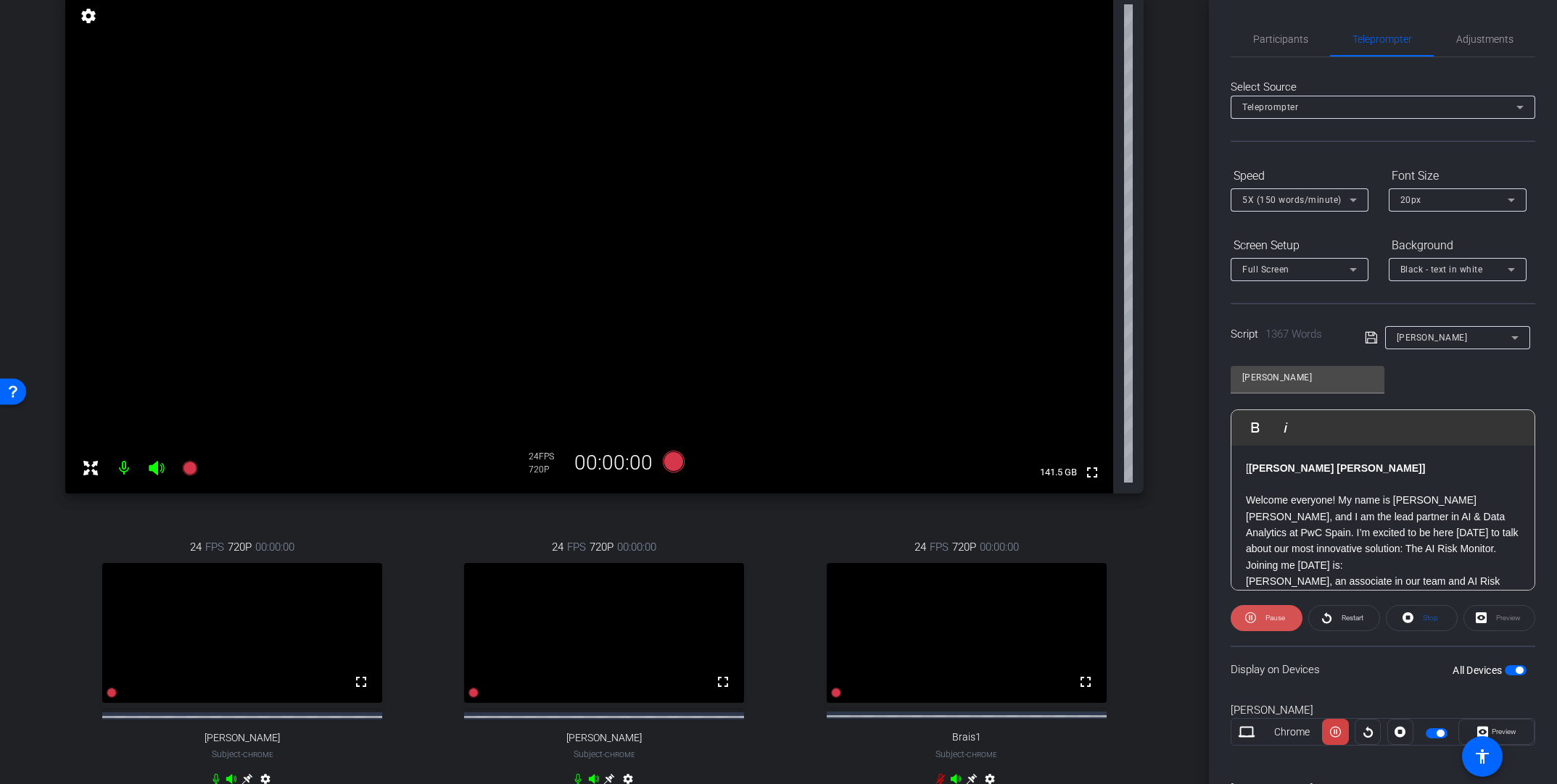
click at [1078, 585] on span at bounding box center [1266, 618] width 72 height 35
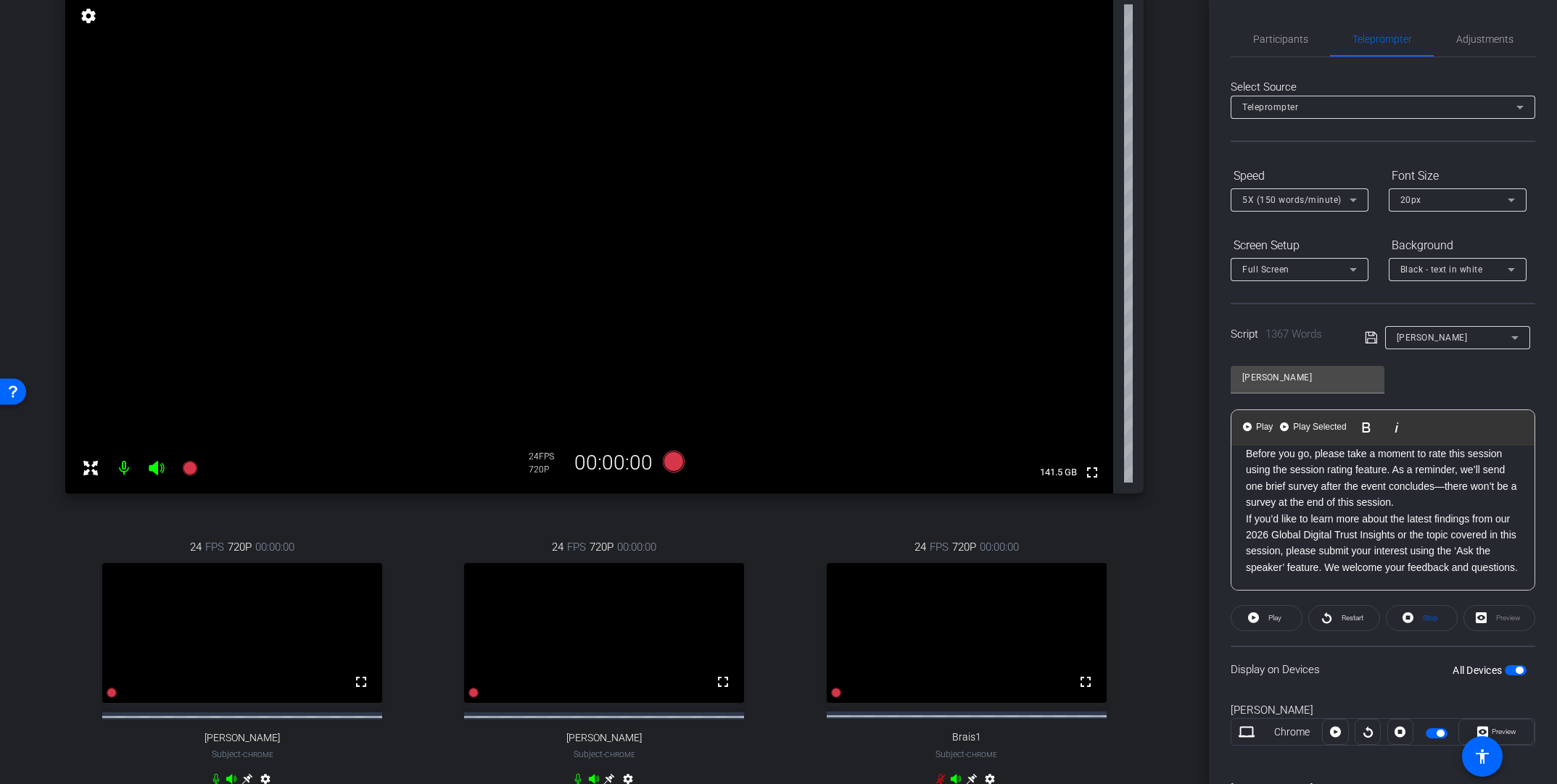
scroll to position [243, 0]
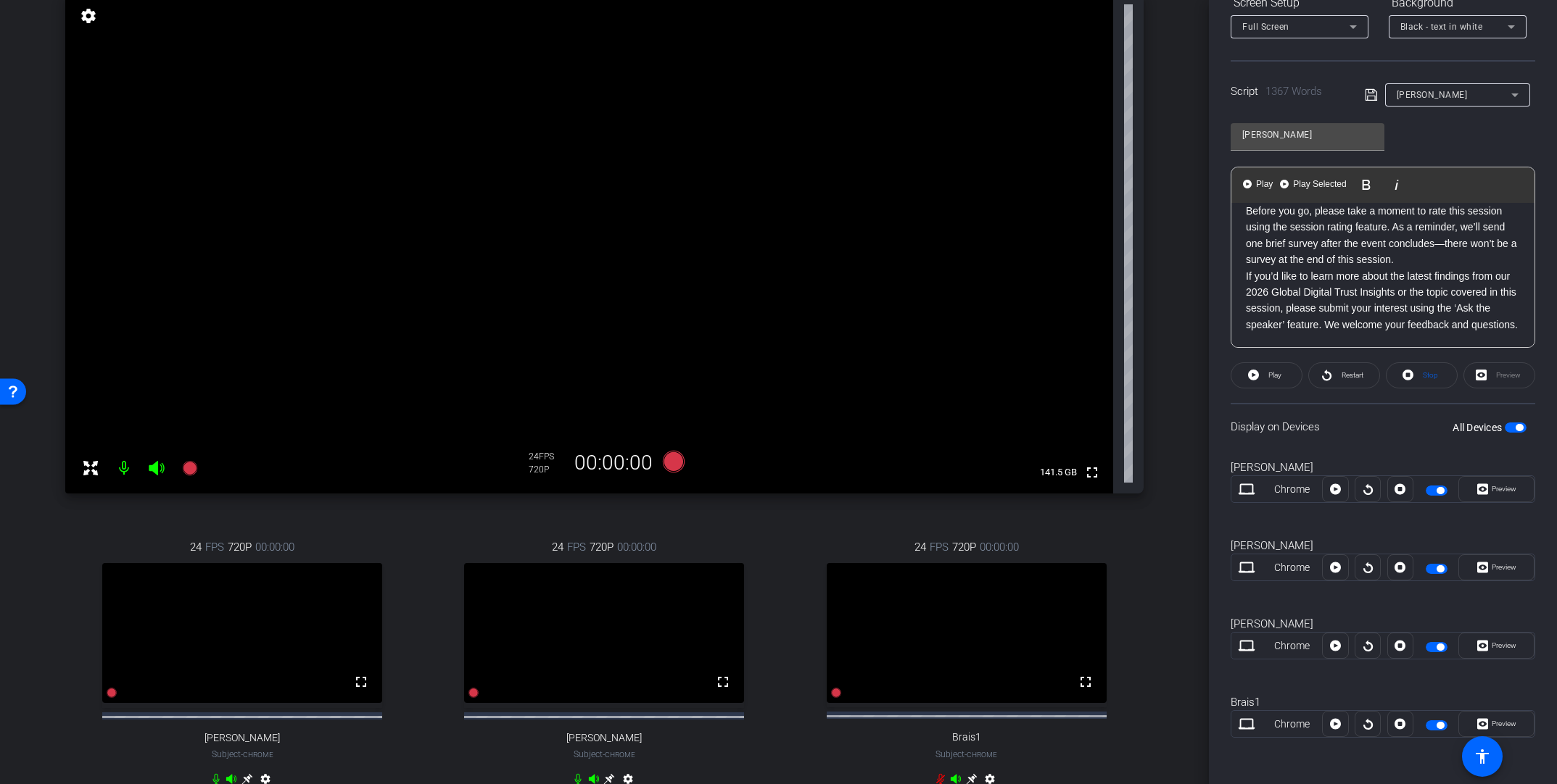
drag, startPoint x: 1244, startPoint y: 471, endPoint x: 1511, endPoint y: 927, distance: 528.4
click at [1078, 585] on html "Accessibility Screen-Reader Guide, Feedback, and Issue Reporting | New window m…" at bounding box center [778, 392] width 1557 height 784
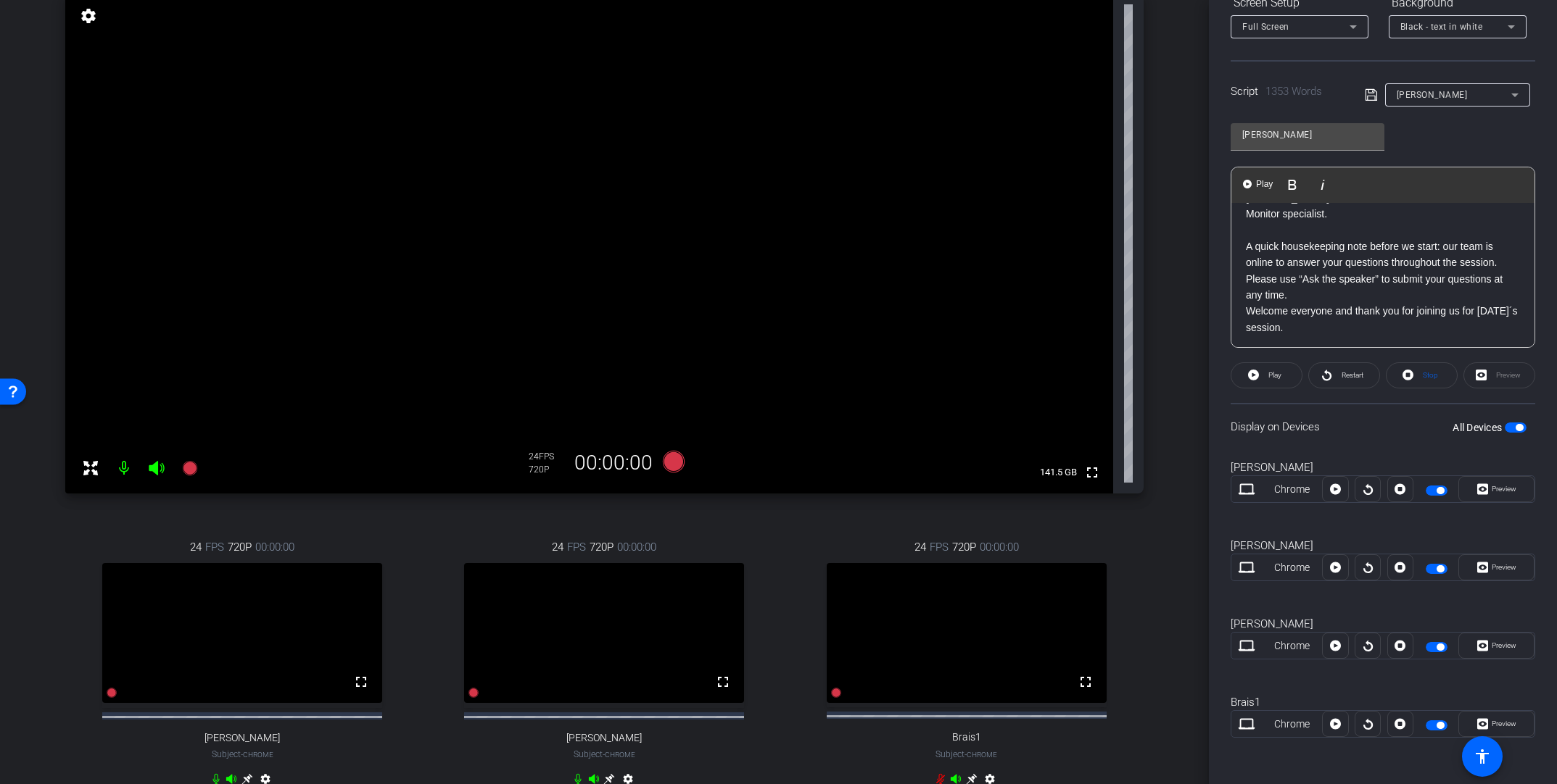
scroll to position [177, 0]
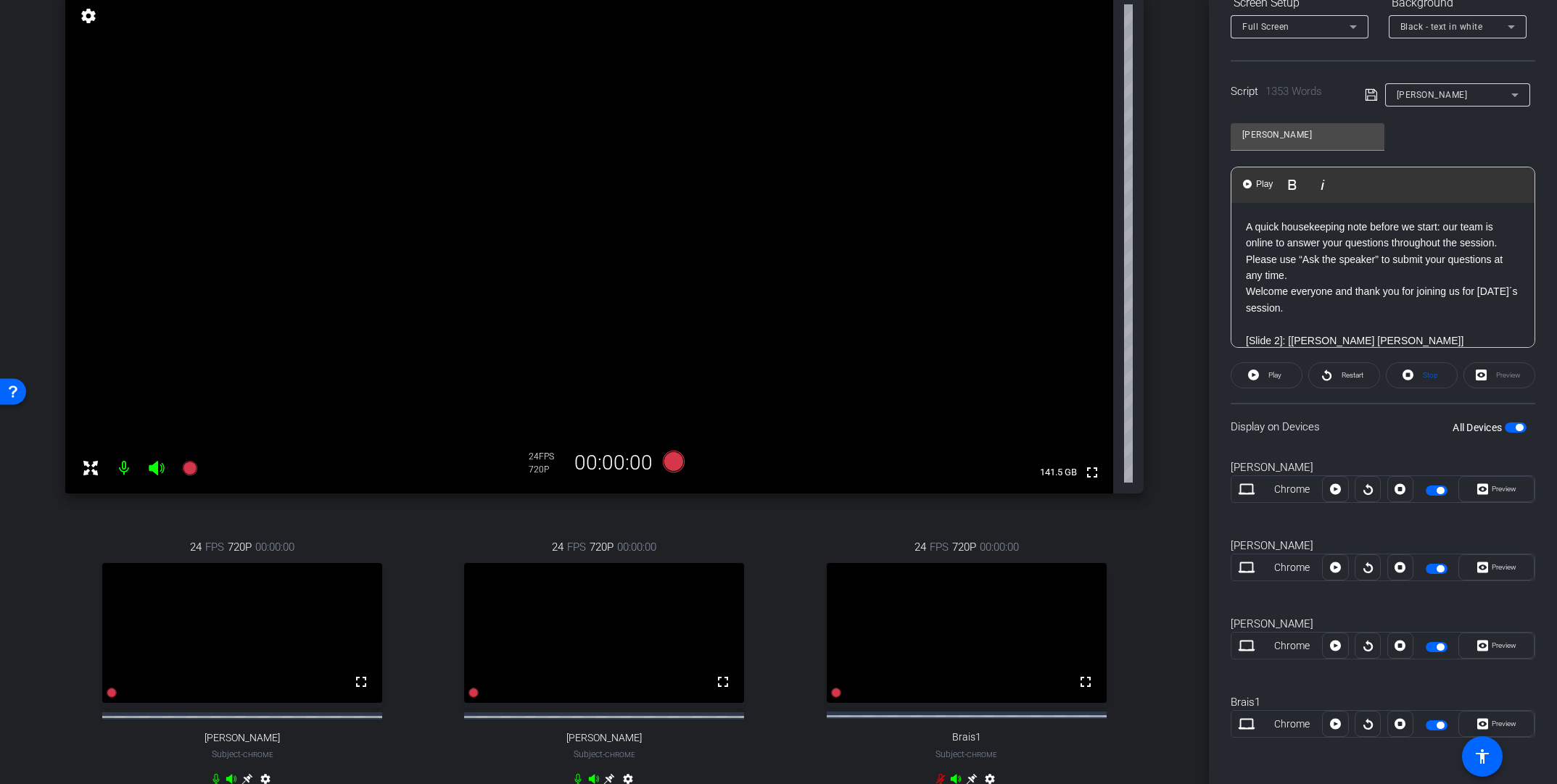
drag, startPoint x: 1411, startPoint y: 322, endPoint x: 1247, endPoint y: 319, distance: 164.0
click at [1078, 319] on p "[Slide 2]: [[PERSON_NAME] [PERSON_NAME]]" at bounding box center [1382, 324] width 274 height 16
click at [1078, 181] on icon "button" at bounding box center [1366, 185] width 17 height 17
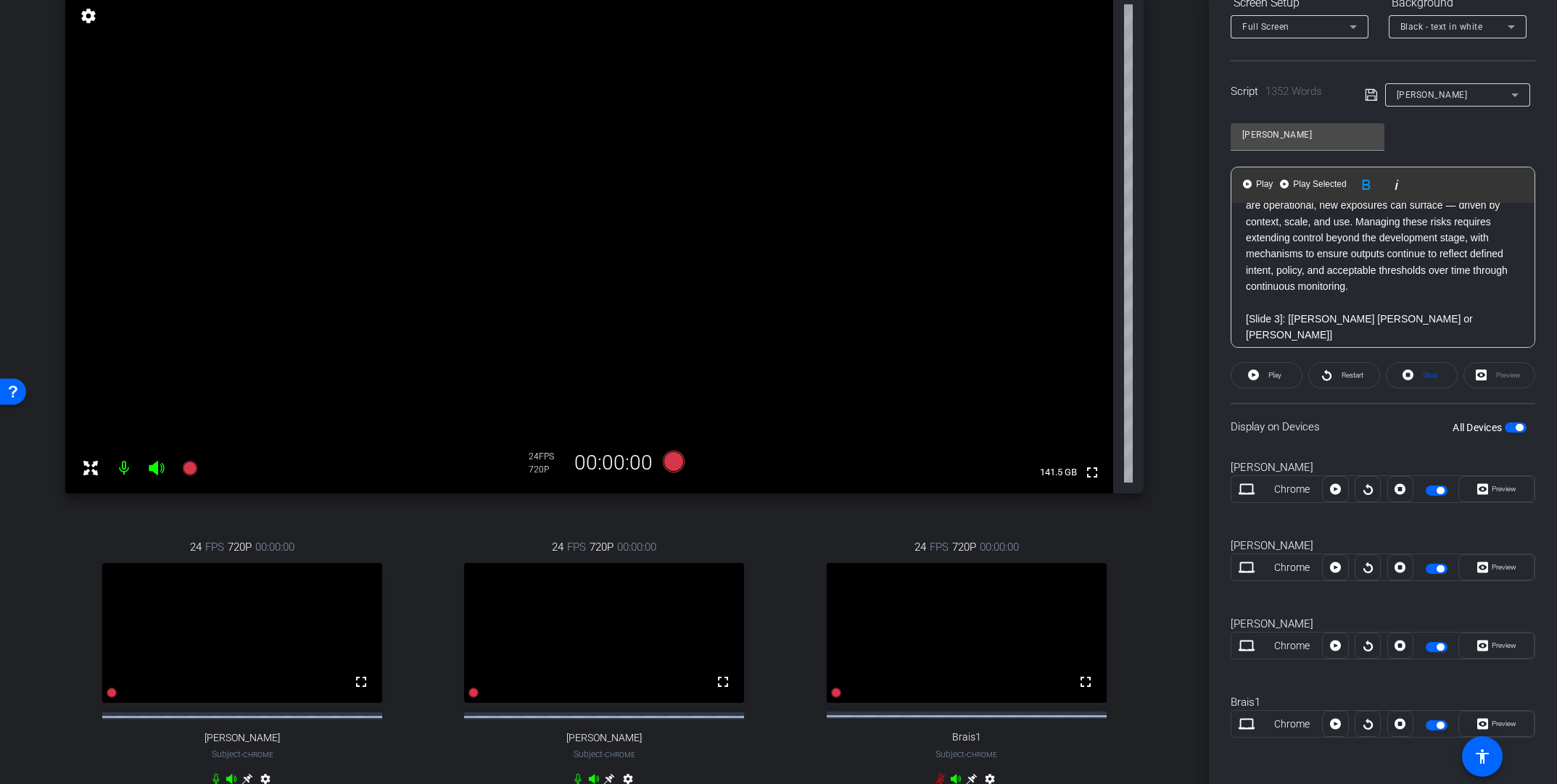
scroll to position [607, 0]
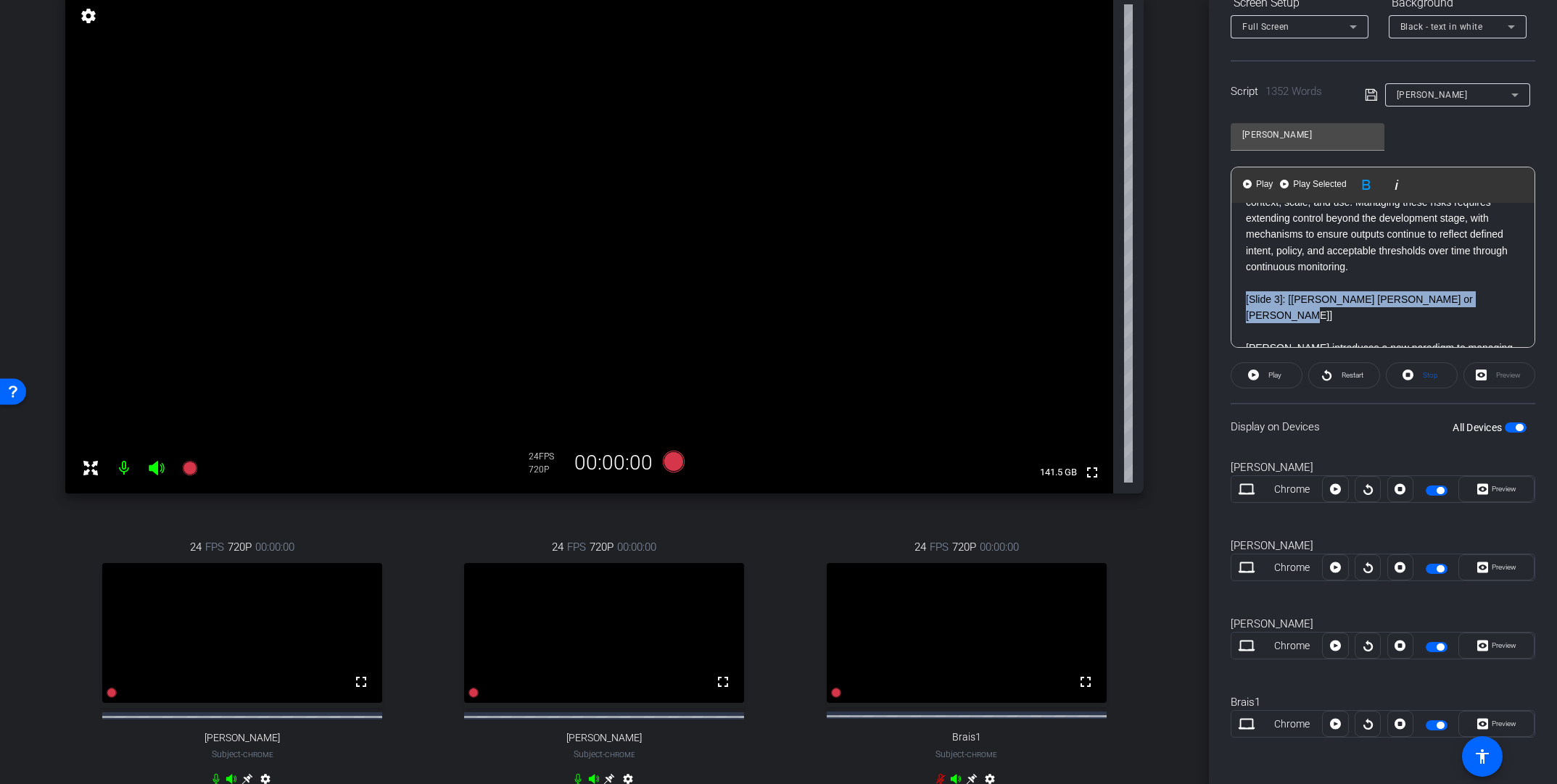
drag, startPoint x: 1490, startPoint y: 331, endPoint x: 1244, endPoint y: 332, distance: 246.0
click at [1078, 186] on icon "button" at bounding box center [1365, 185] width 8 height 10
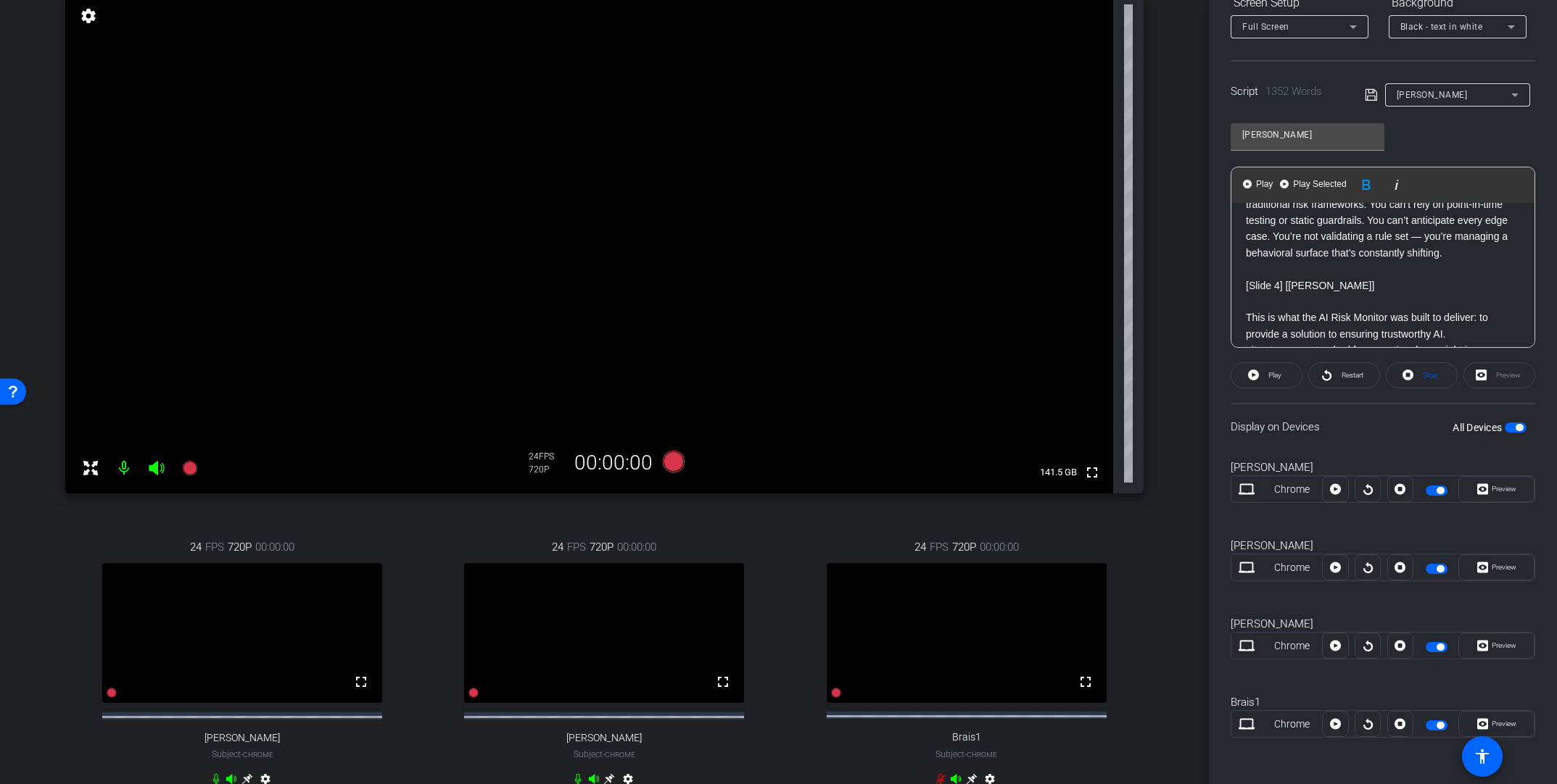
drag, startPoint x: 1363, startPoint y: 317, endPoint x: 1244, endPoint y: 316, distance: 119.0
click at [1078, 183] on icon "button" at bounding box center [1366, 185] width 17 height 17
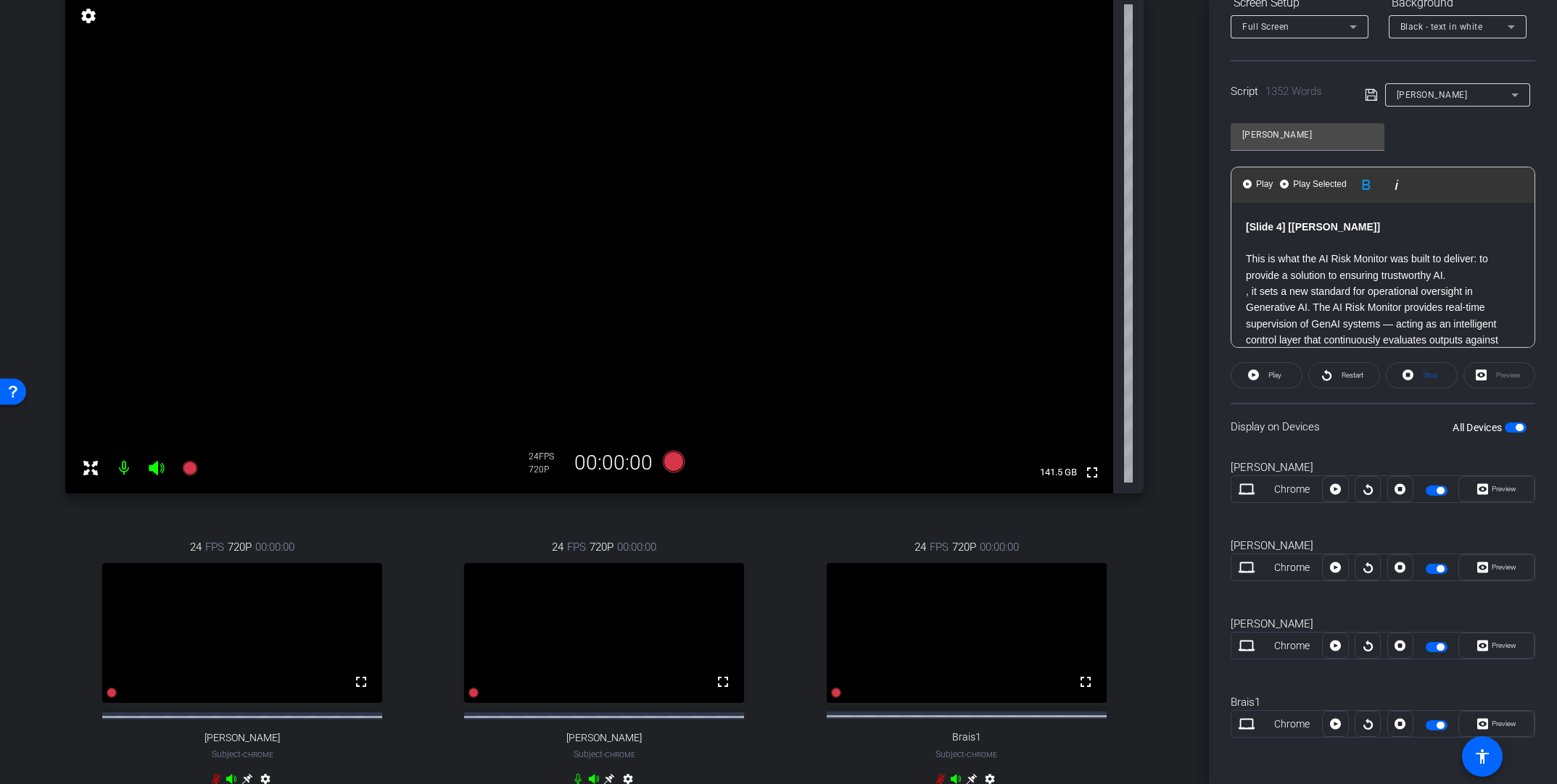
click at [1078, 283] on p "This is what the AI Risk Monitor was built to deliver: to provide a solution to…" at bounding box center [1382, 267] width 274 height 33
click at [1078, 184] on span "Play" at bounding box center [1264, 185] width 22 height 12
click at [1078, 373] on span "Pause" at bounding box center [1273, 375] width 23 height 20
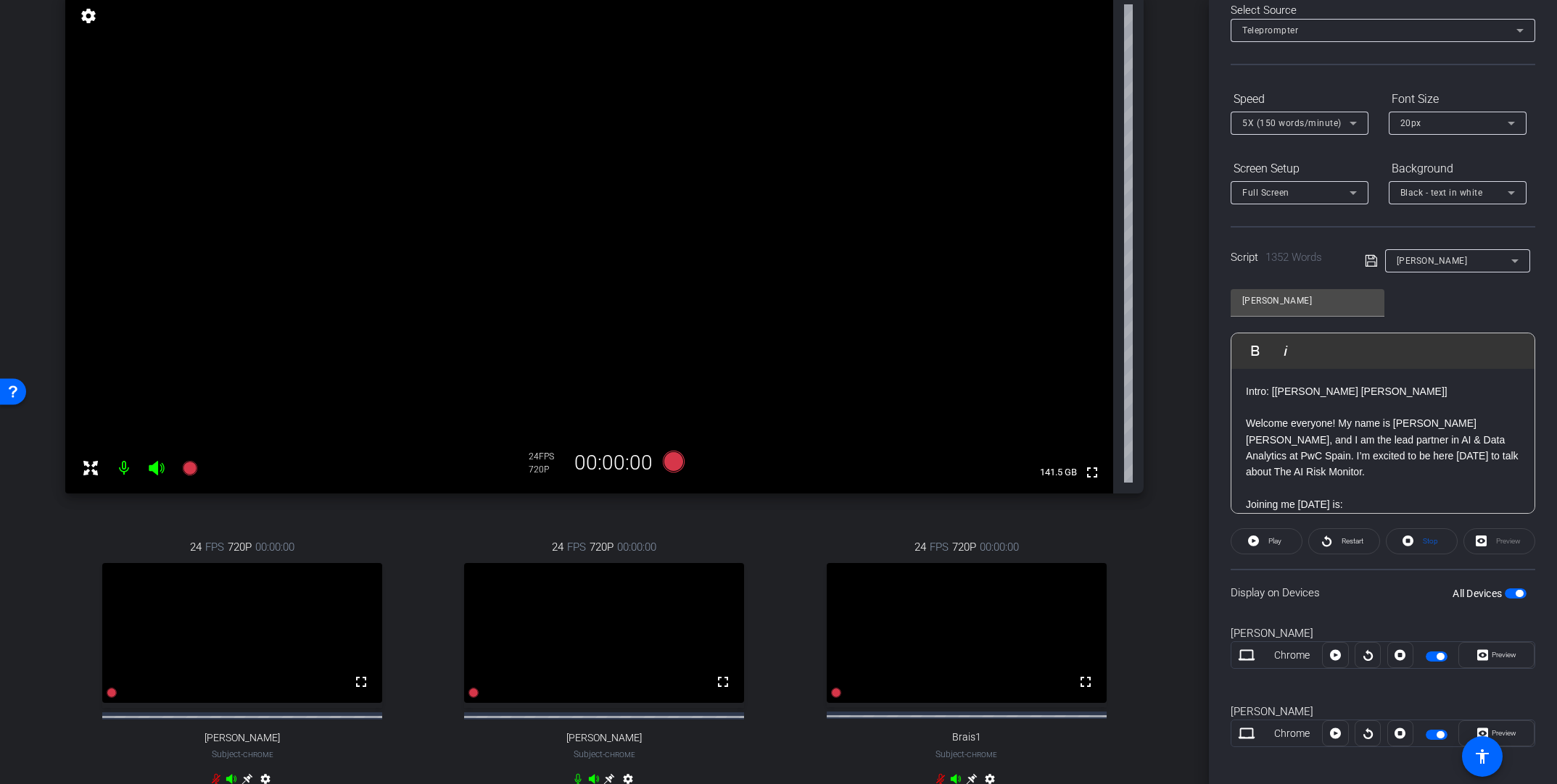
scroll to position [67, 0]
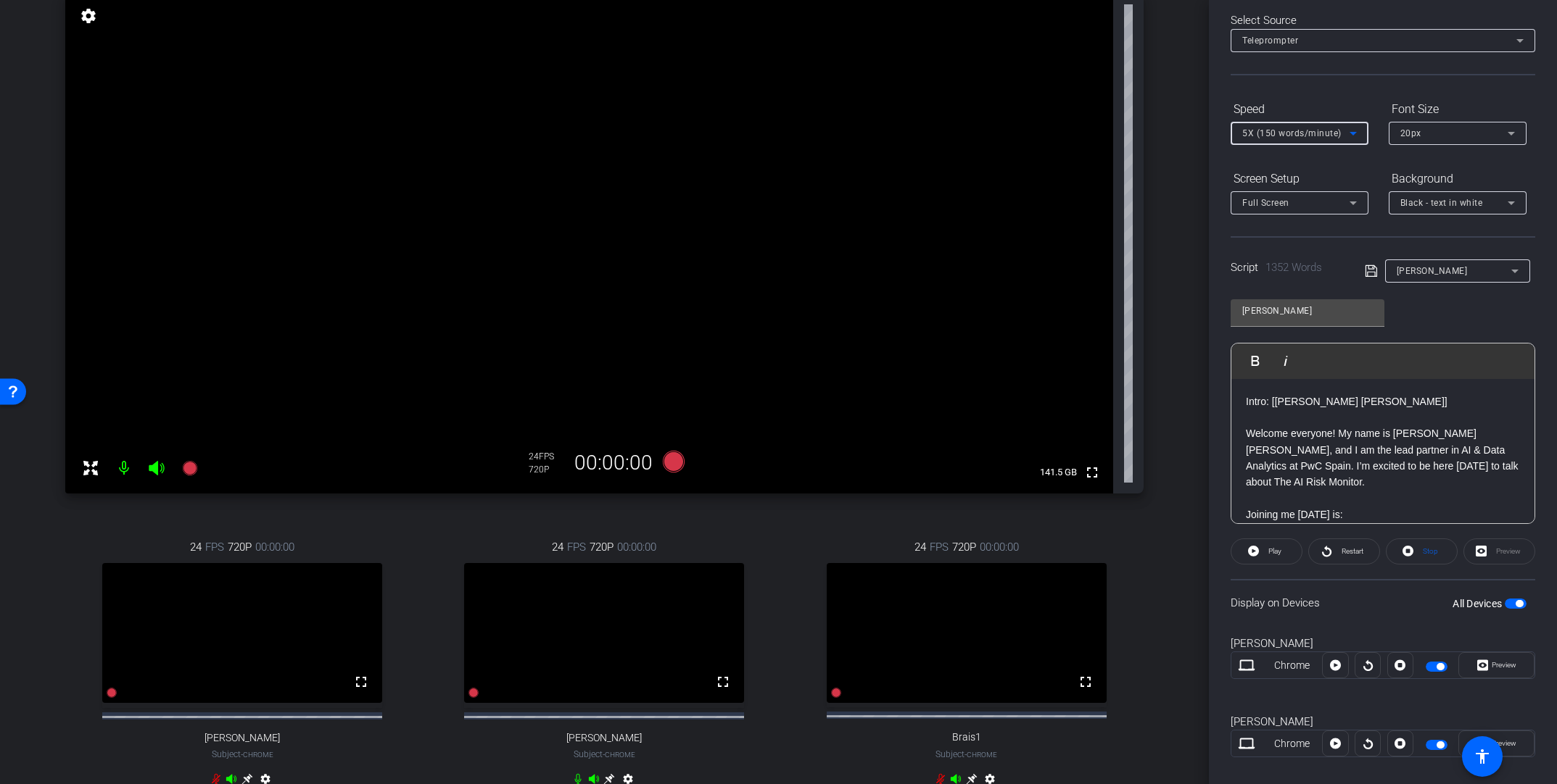
click at [1078, 131] on icon at bounding box center [1353, 133] width 17 height 17
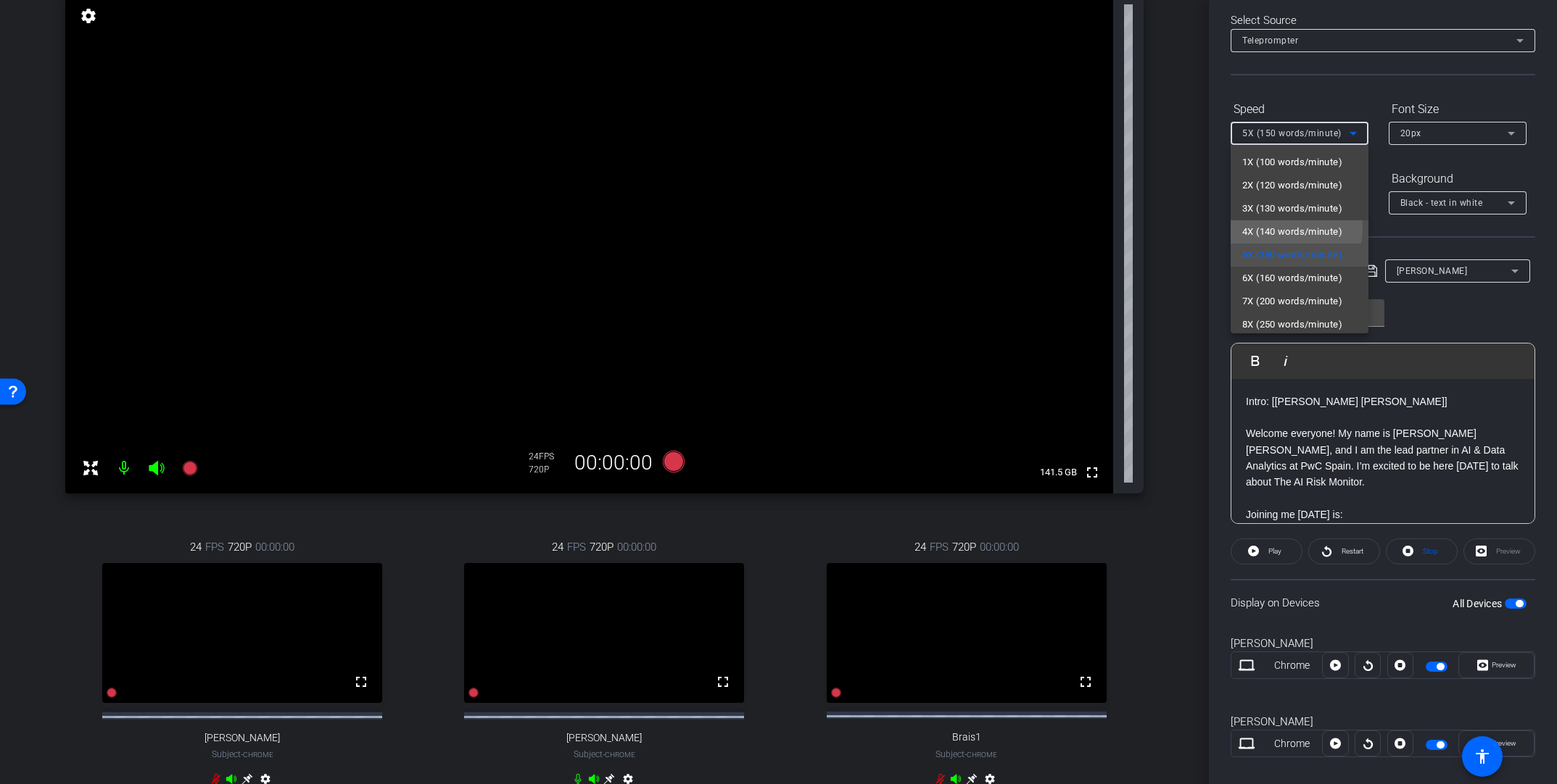
click at [1078, 228] on span "4X (140 words/minute)" at bounding box center [1292, 232] width 100 height 17
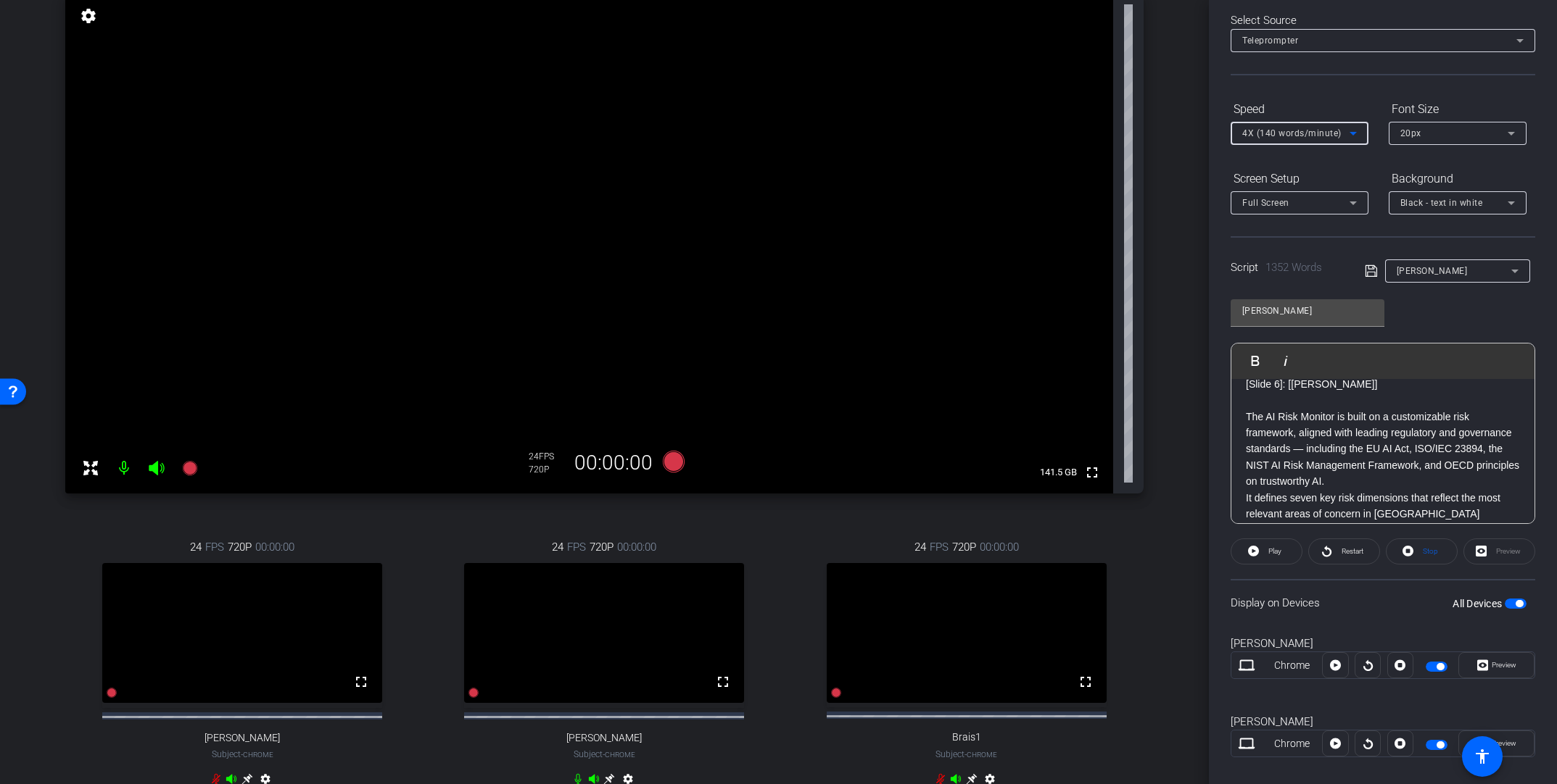
scroll to position [1839, 0]
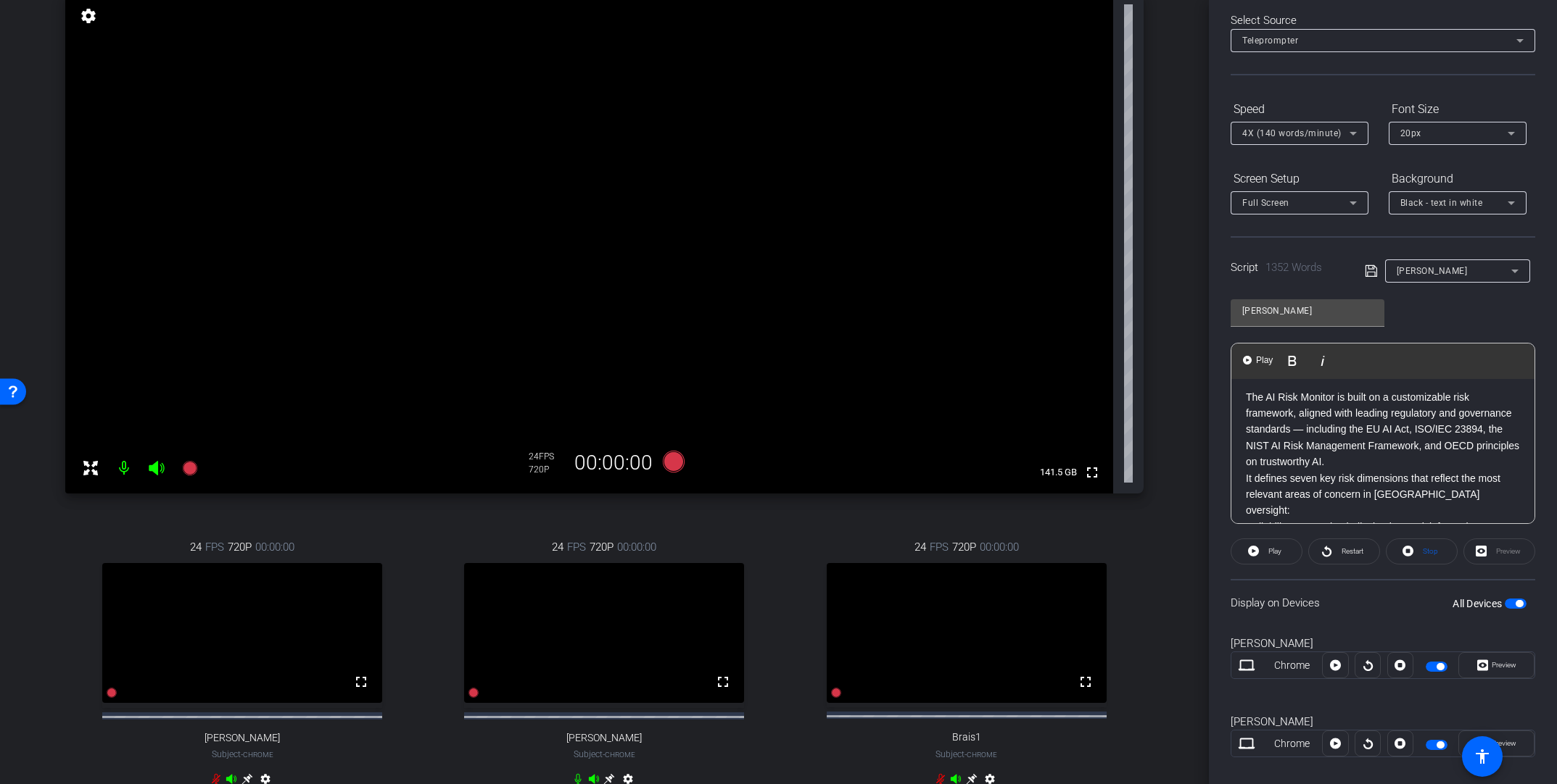
drag, startPoint x: 1374, startPoint y: 401, endPoint x: 1244, endPoint y: 397, distance: 130.1
click at [1078, 397] on div "Intro: [[PERSON_NAME] [PERSON_NAME]] Welcome everyone! My name is [PERSON_NAME]…" at bounding box center [1382, 210] width 303 height 3340
click at [1078, 359] on icon "button" at bounding box center [1365, 361] width 8 height 10
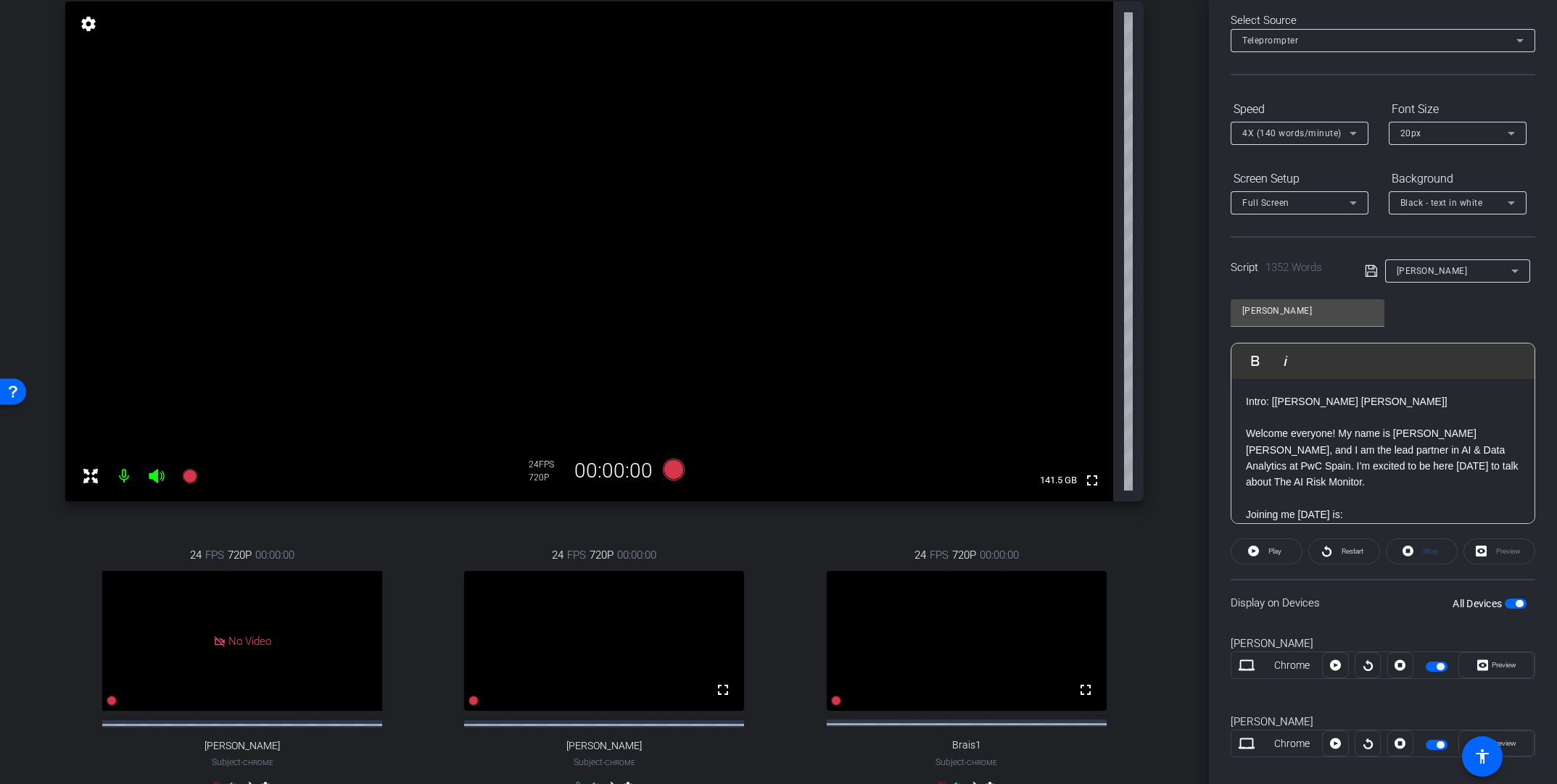
scroll to position [147, 0]
click at [668, 471] on icon at bounding box center [673, 471] width 22 height 22
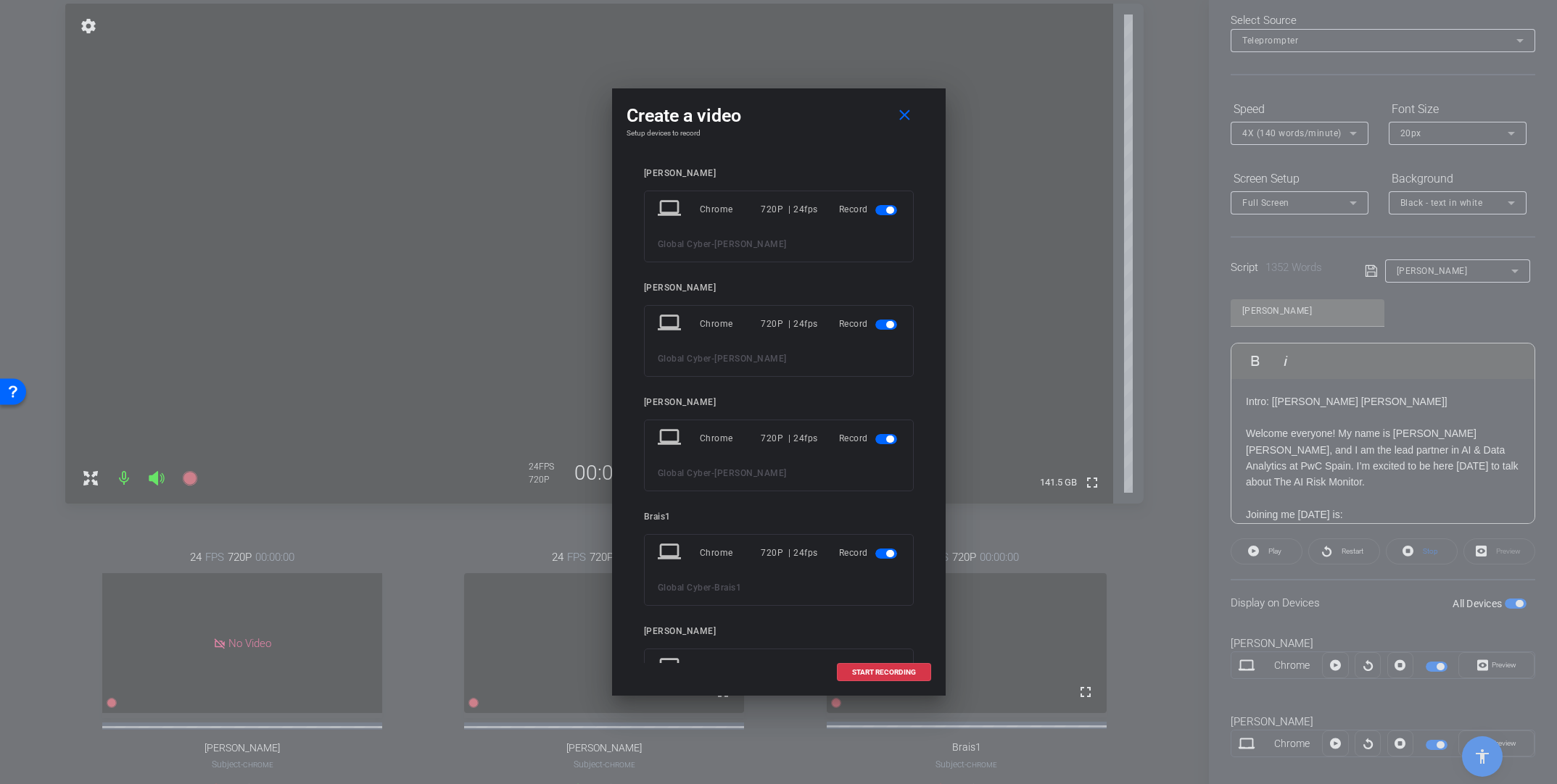
click at [875, 209] on span "button" at bounding box center [886, 210] width 22 height 10
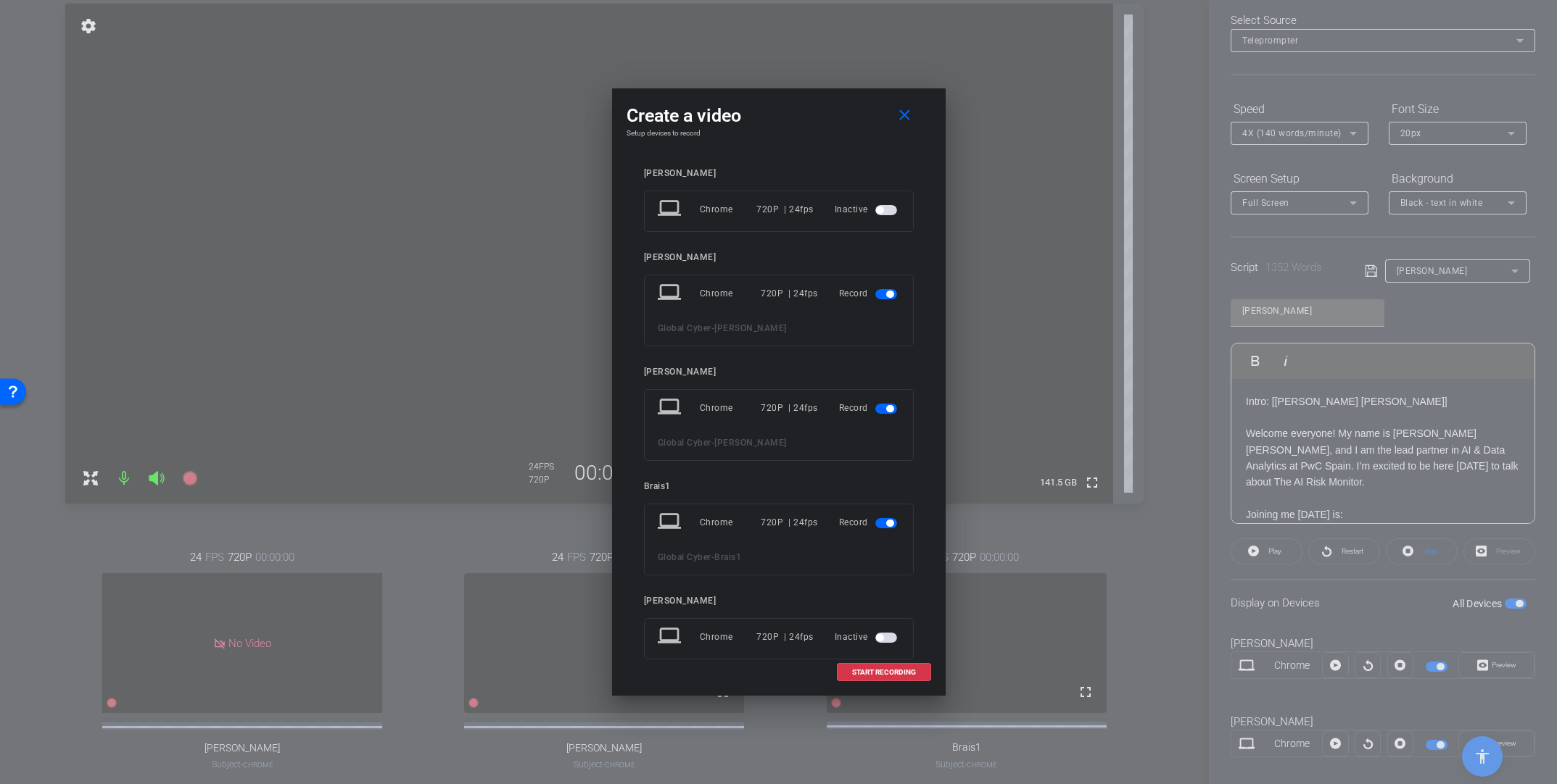
click at [879, 527] on span "button" at bounding box center [886, 523] width 22 height 10
click at [878, 585] on span "START RECORDING" at bounding box center [884, 672] width 64 height 7
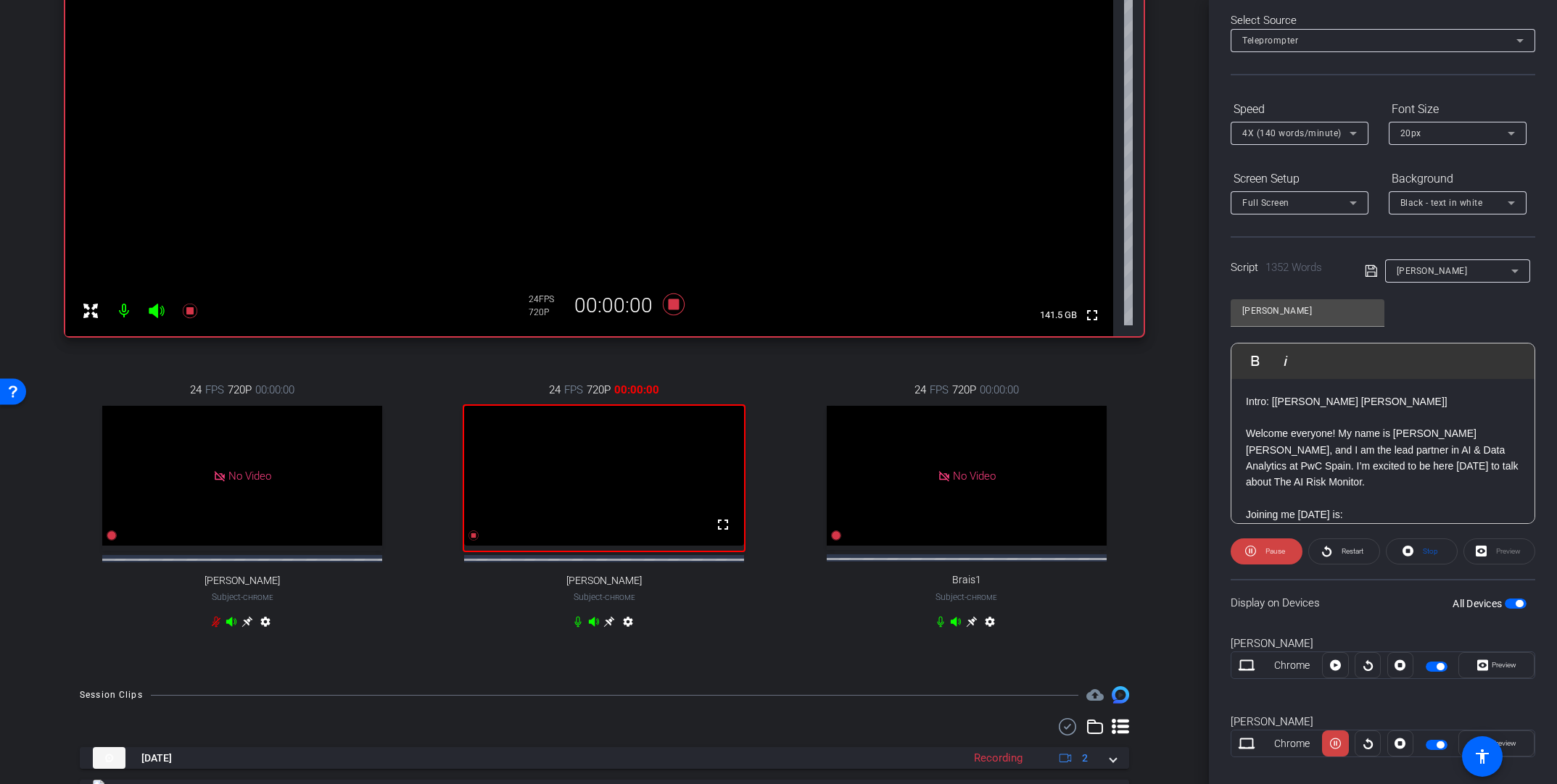
scroll to position [279, 0]
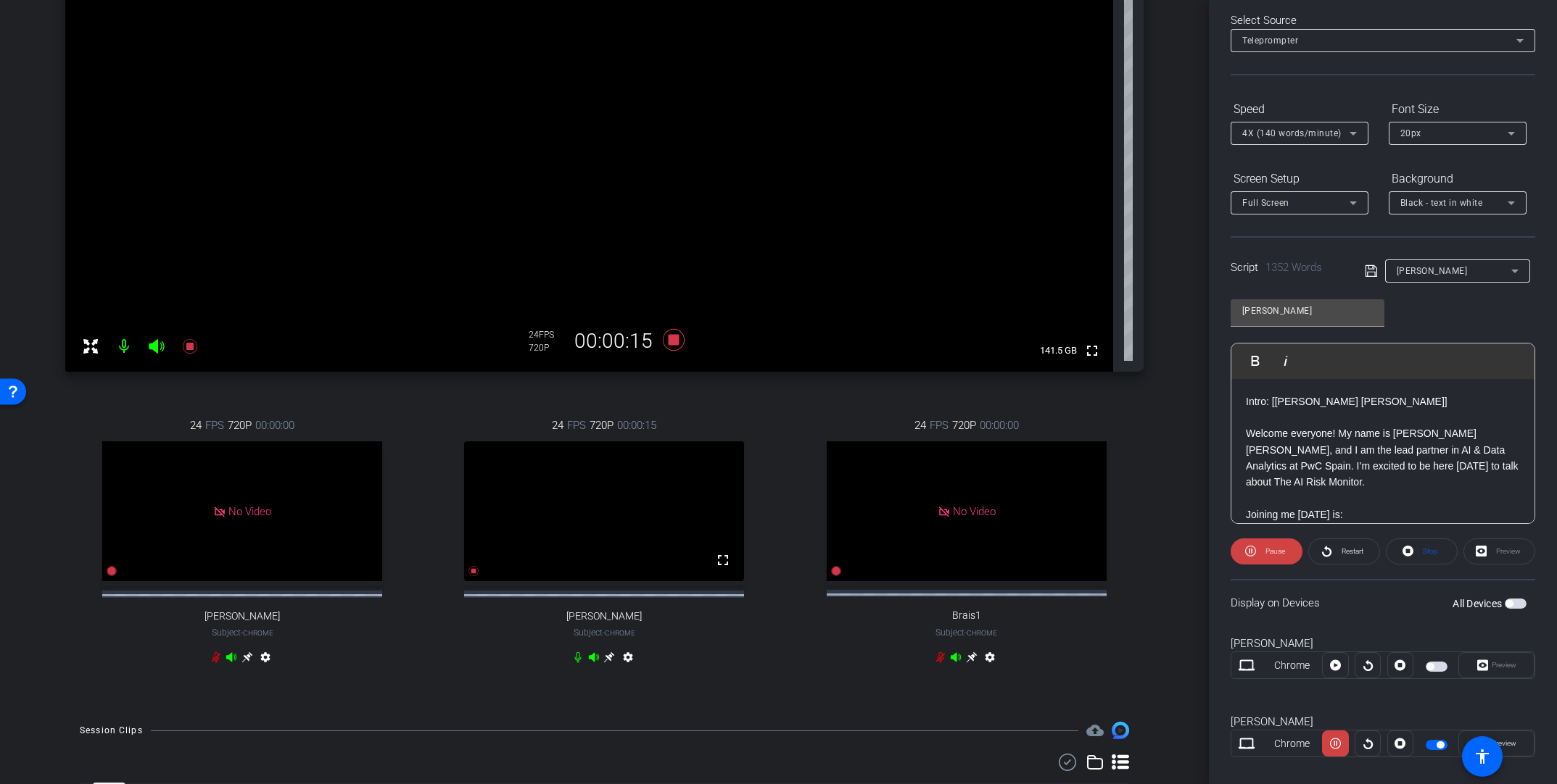
click at [1078, 506] on div "arrow_back Global Cyber Back to project Send invite account_box grid_on setting…" at bounding box center [604, 392] width 1209 height 784
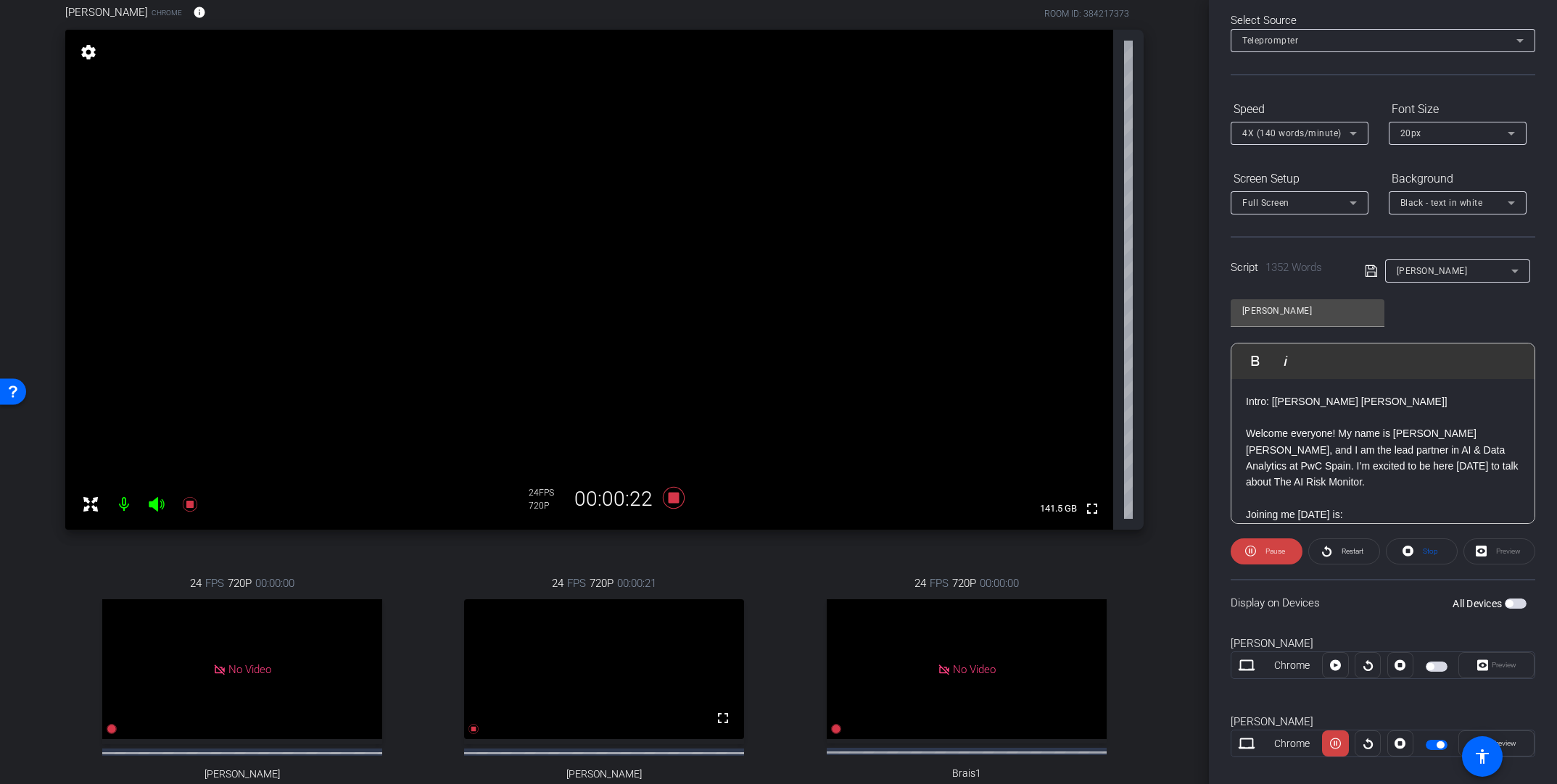
scroll to position [144, 0]
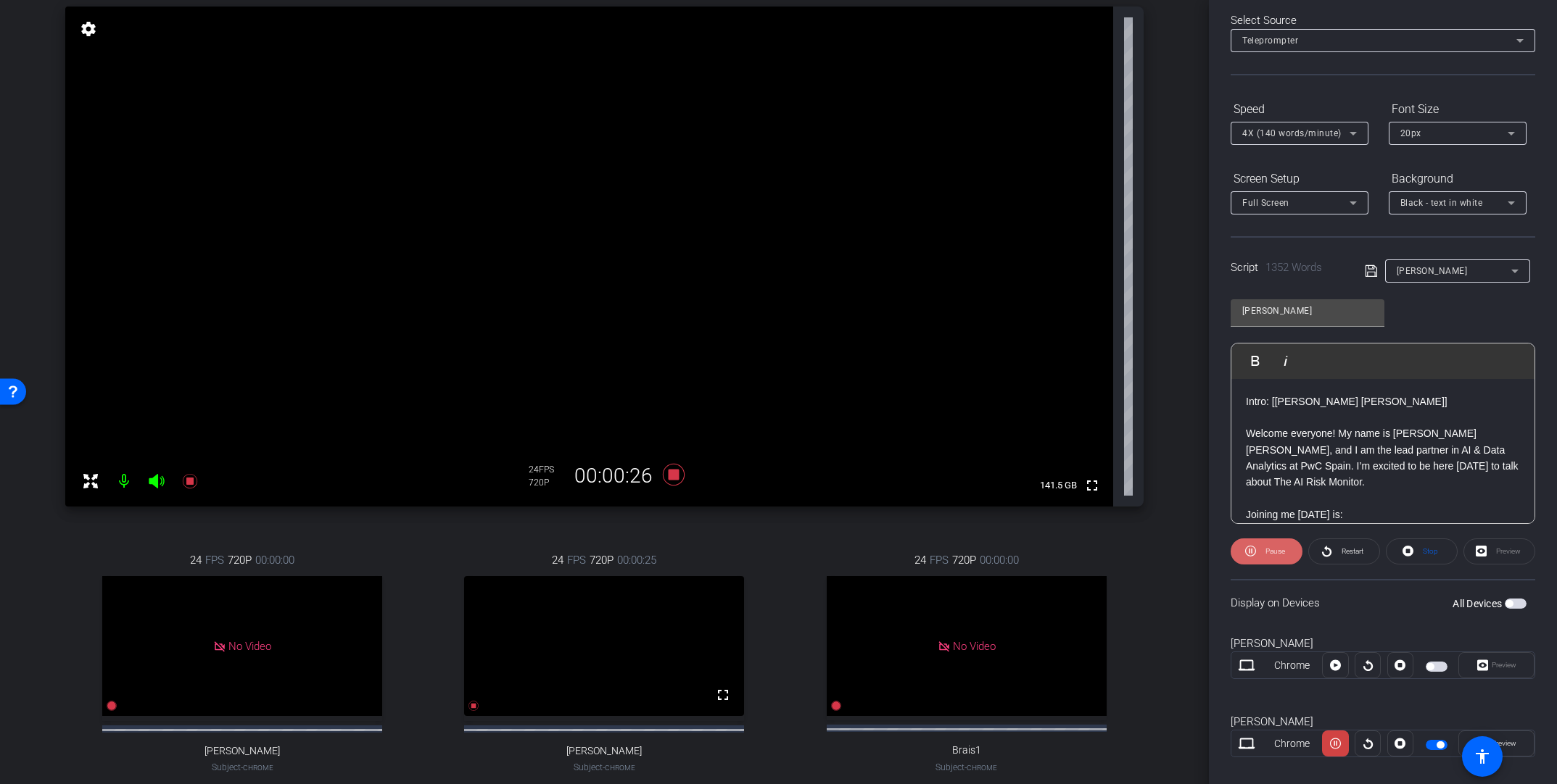
click at [1078, 554] on span "Pause" at bounding box center [1273, 551] width 23 height 20
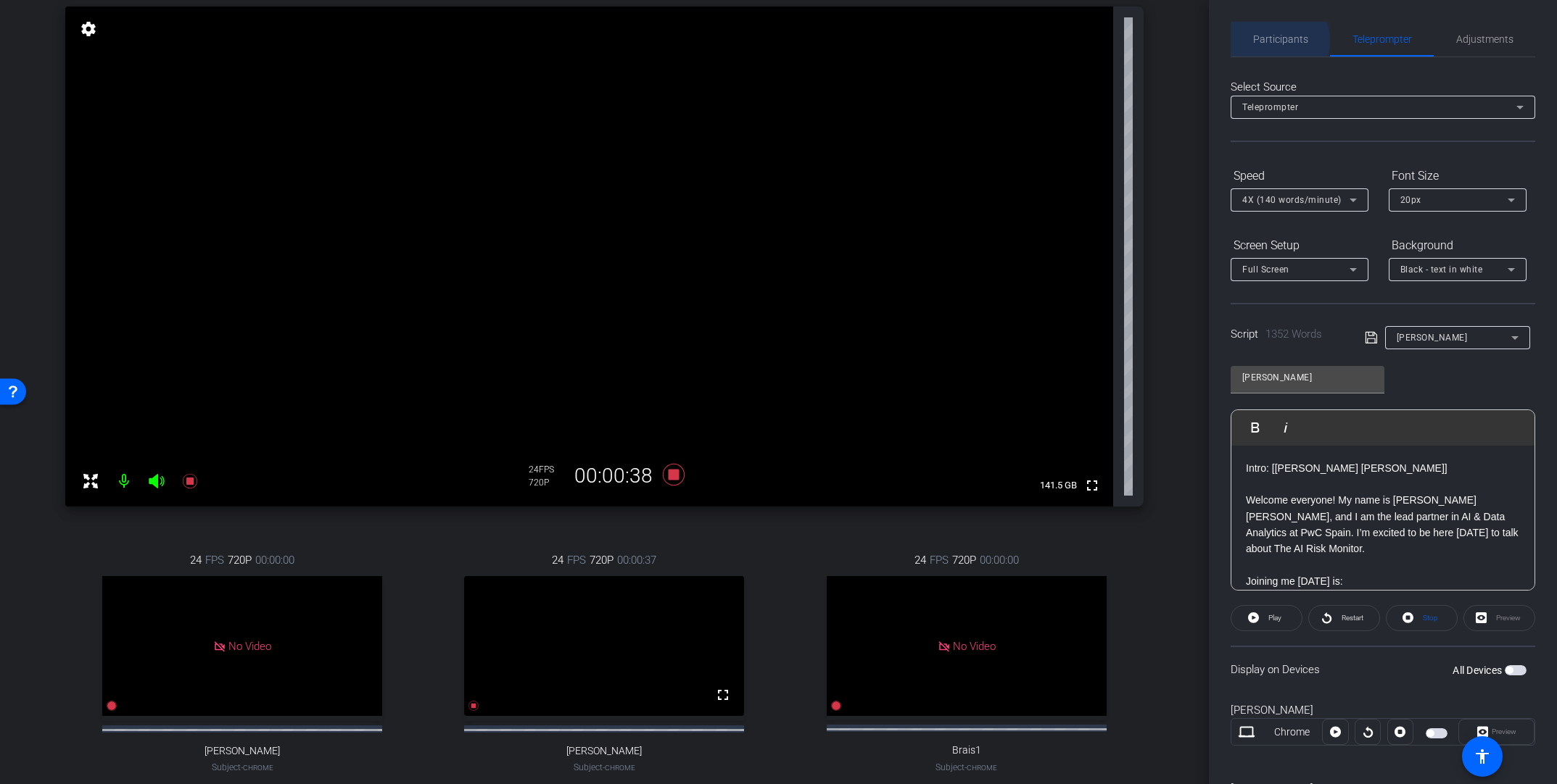
click at [1078, 40] on span "Participants" at bounding box center [1280, 39] width 55 height 10
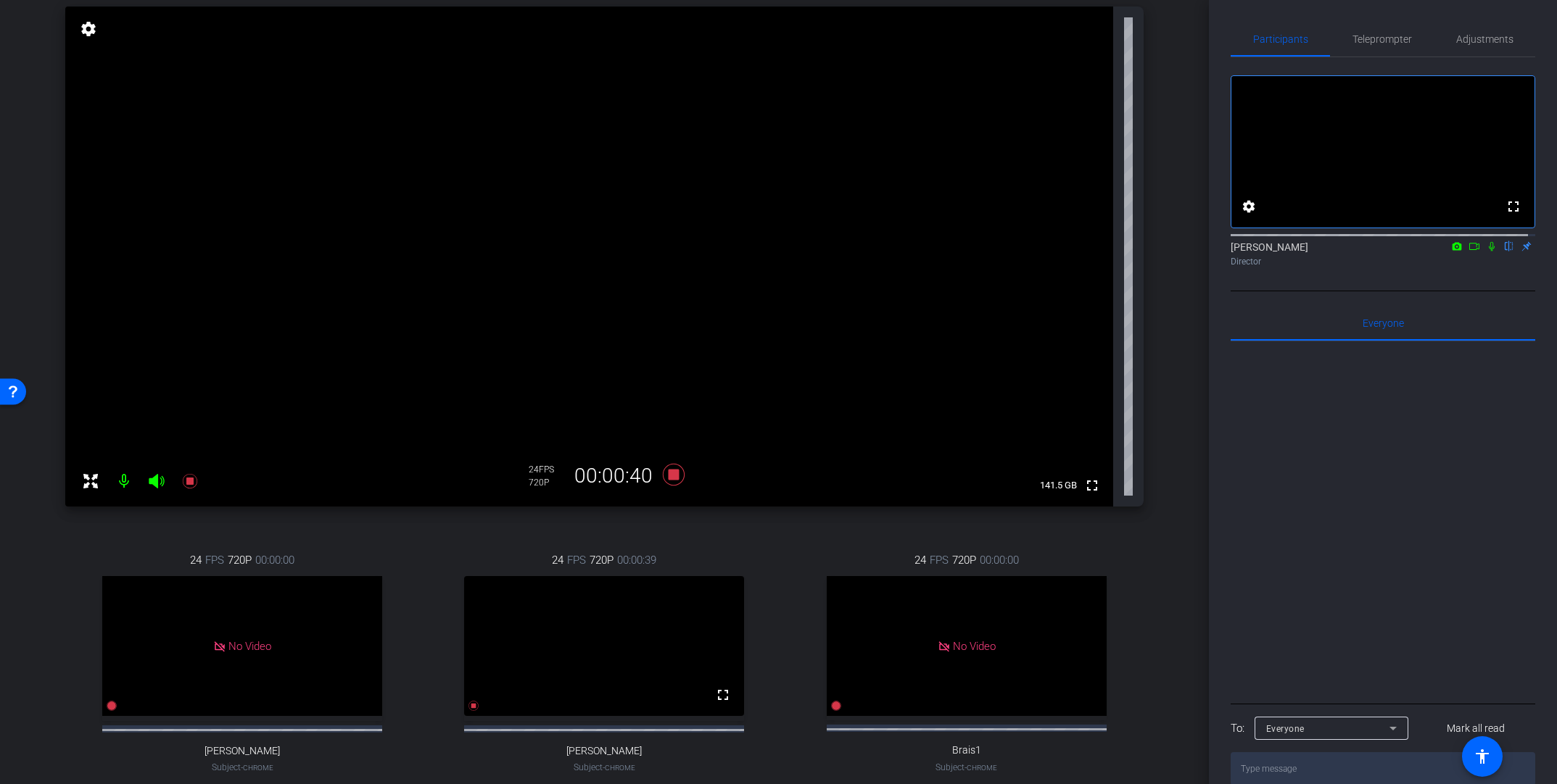
click at [1078, 251] on icon at bounding box center [1474, 246] width 12 height 10
click at [1078, 251] on icon at bounding box center [1509, 246] width 12 height 10
click at [1078, 35] on span "Teleprompter" at bounding box center [1382, 39] width 60 height 10
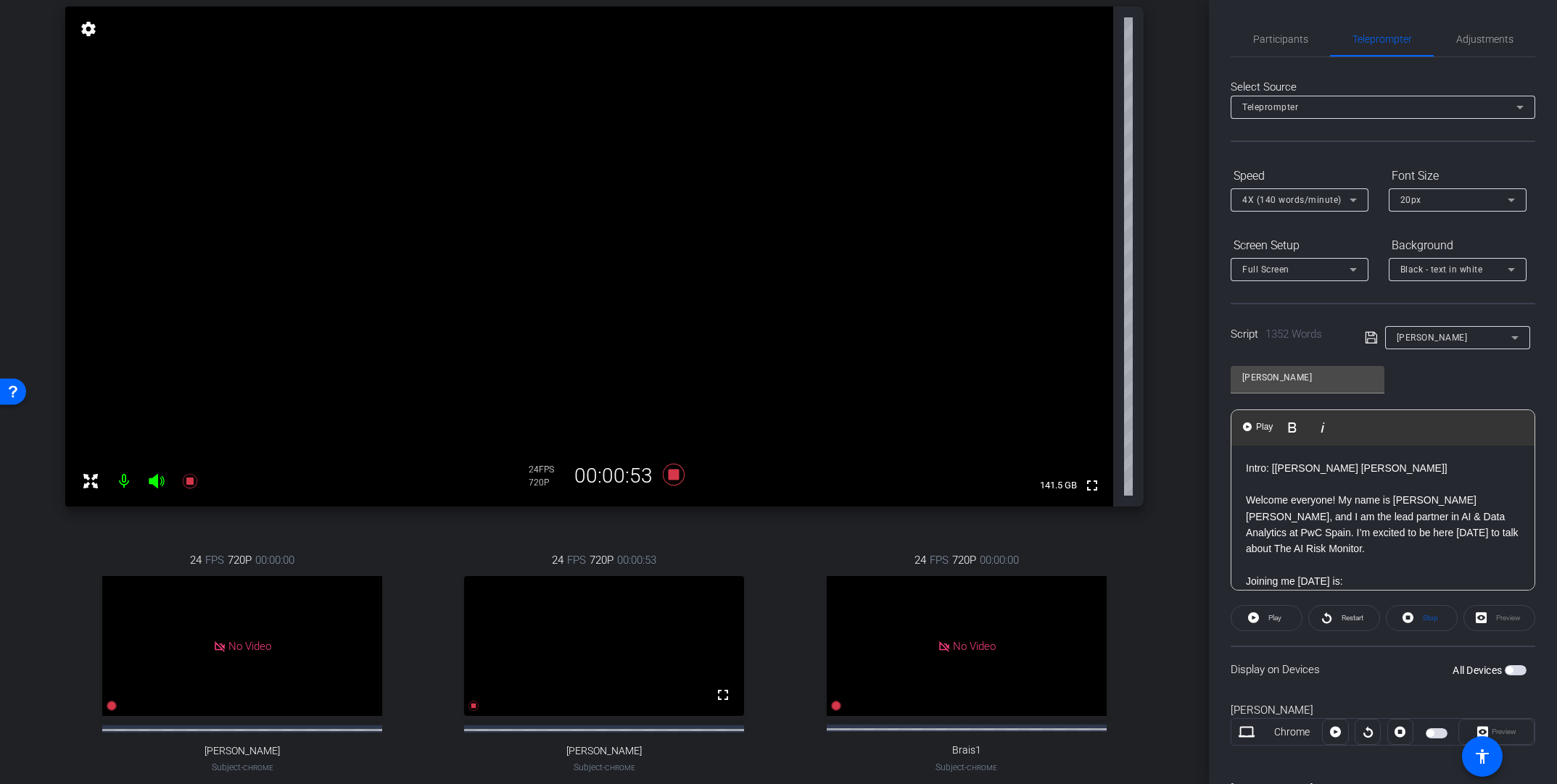
click at [1078, 427] on span "Play" at bounding box center [1264, 427] width 22 height 12
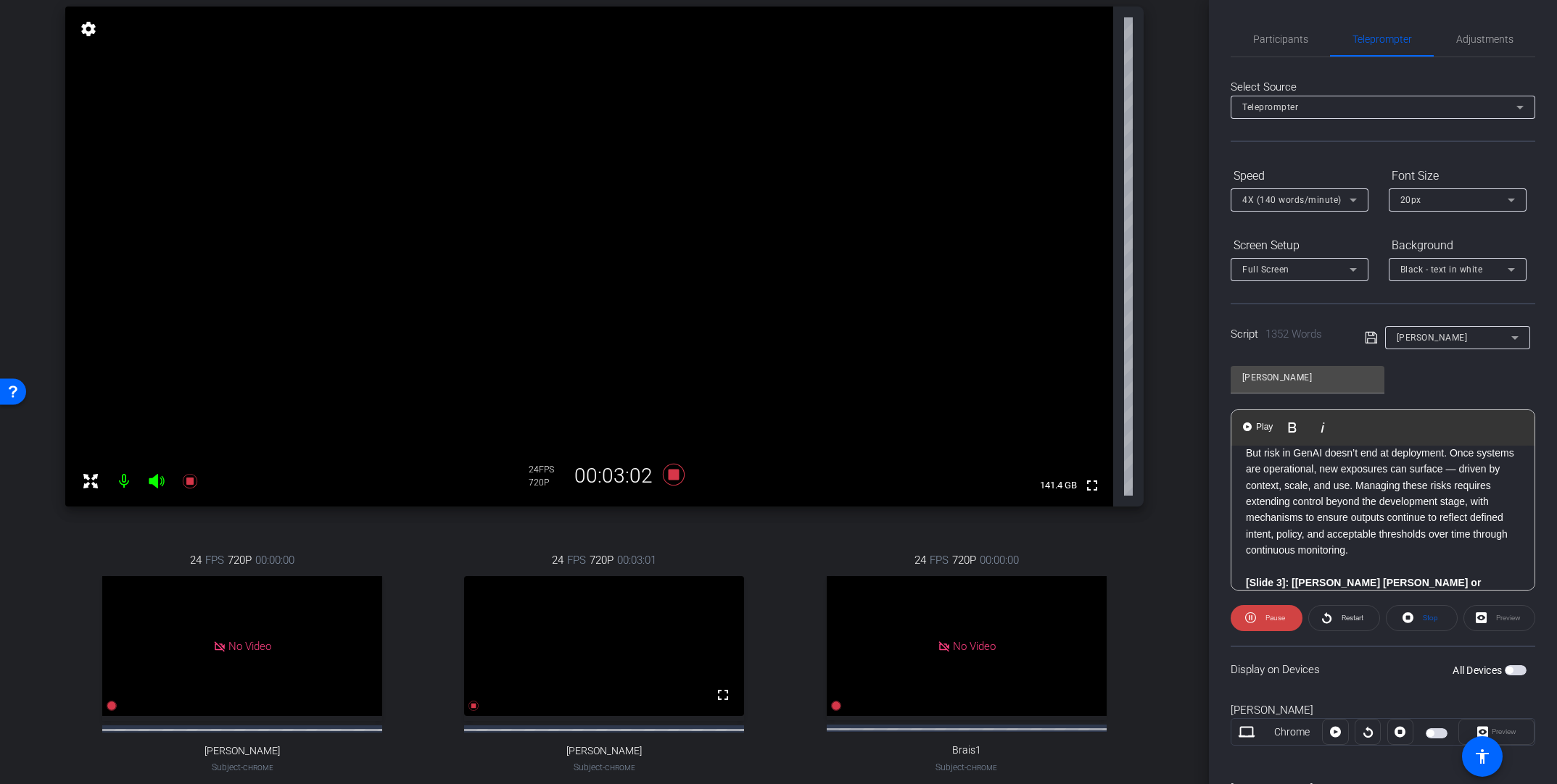
scroll to position [586, 0]
click at [1078, 585] on span at bounding box center [1266, 618] width 72 height 35
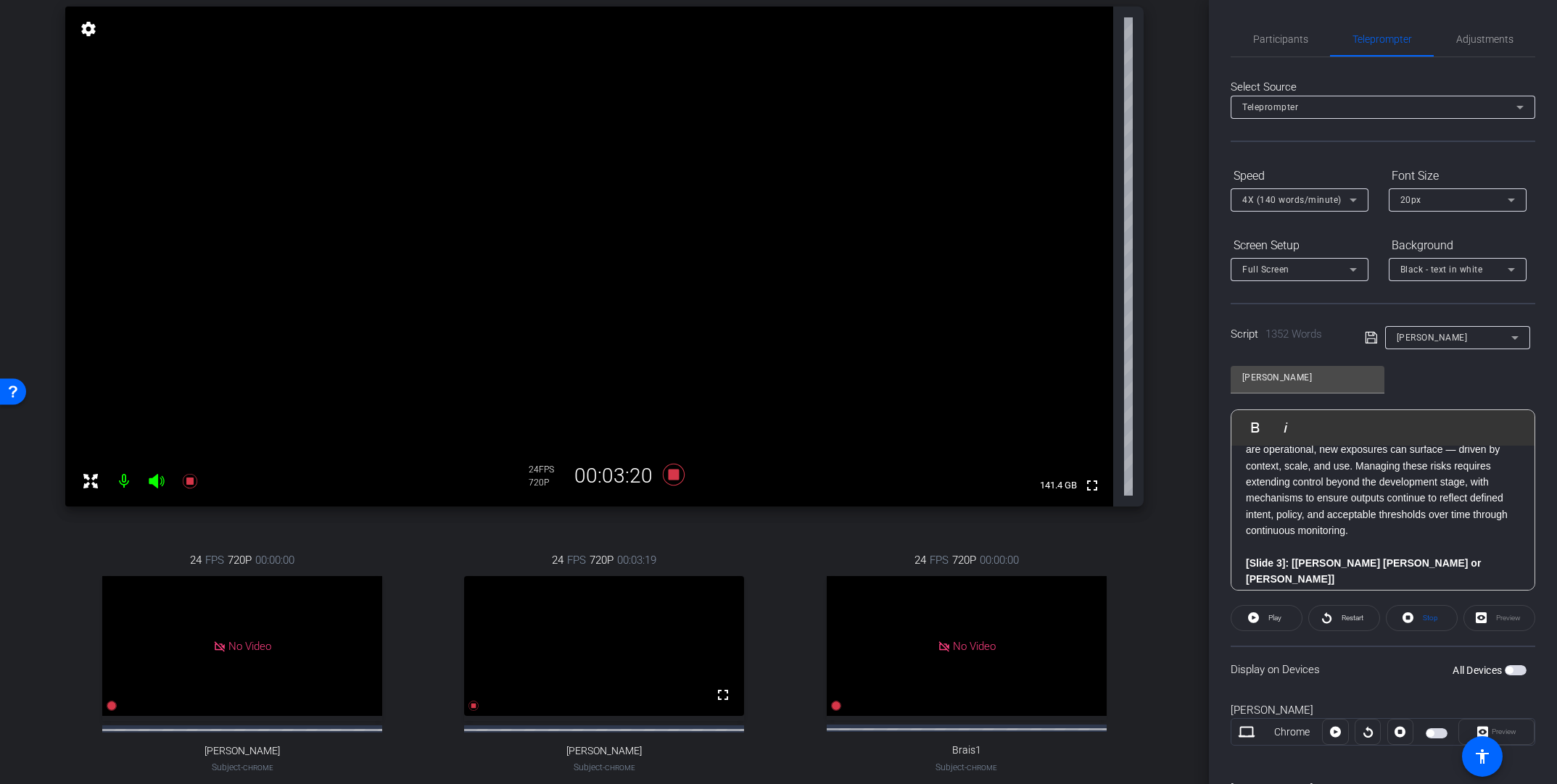
click at [1078, 199] on icon at bounding box center [1353, 200] width 7 height 4
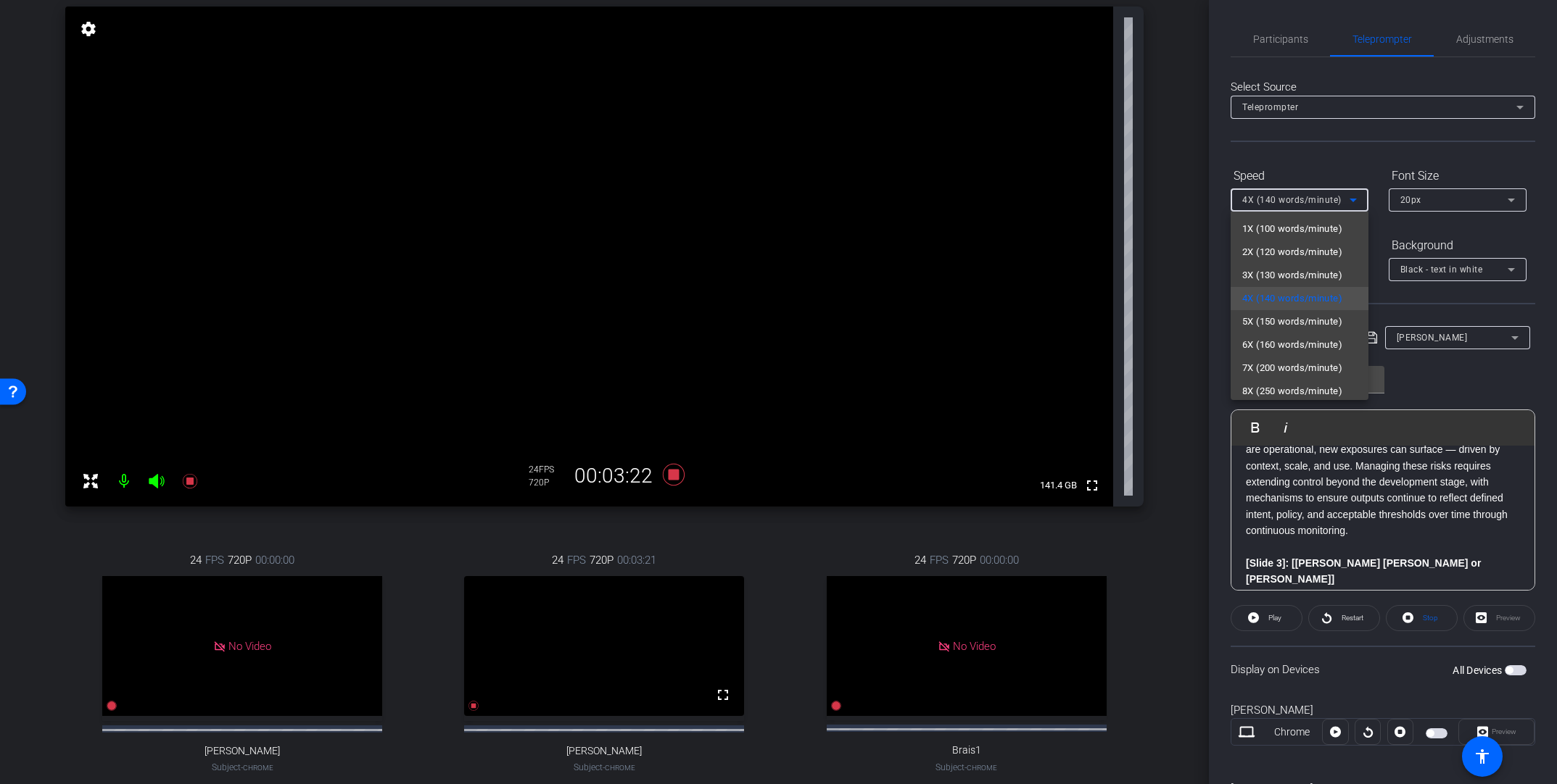
click at [1078, 29] on div at bounding box center [778, 392] width 1557 height 784
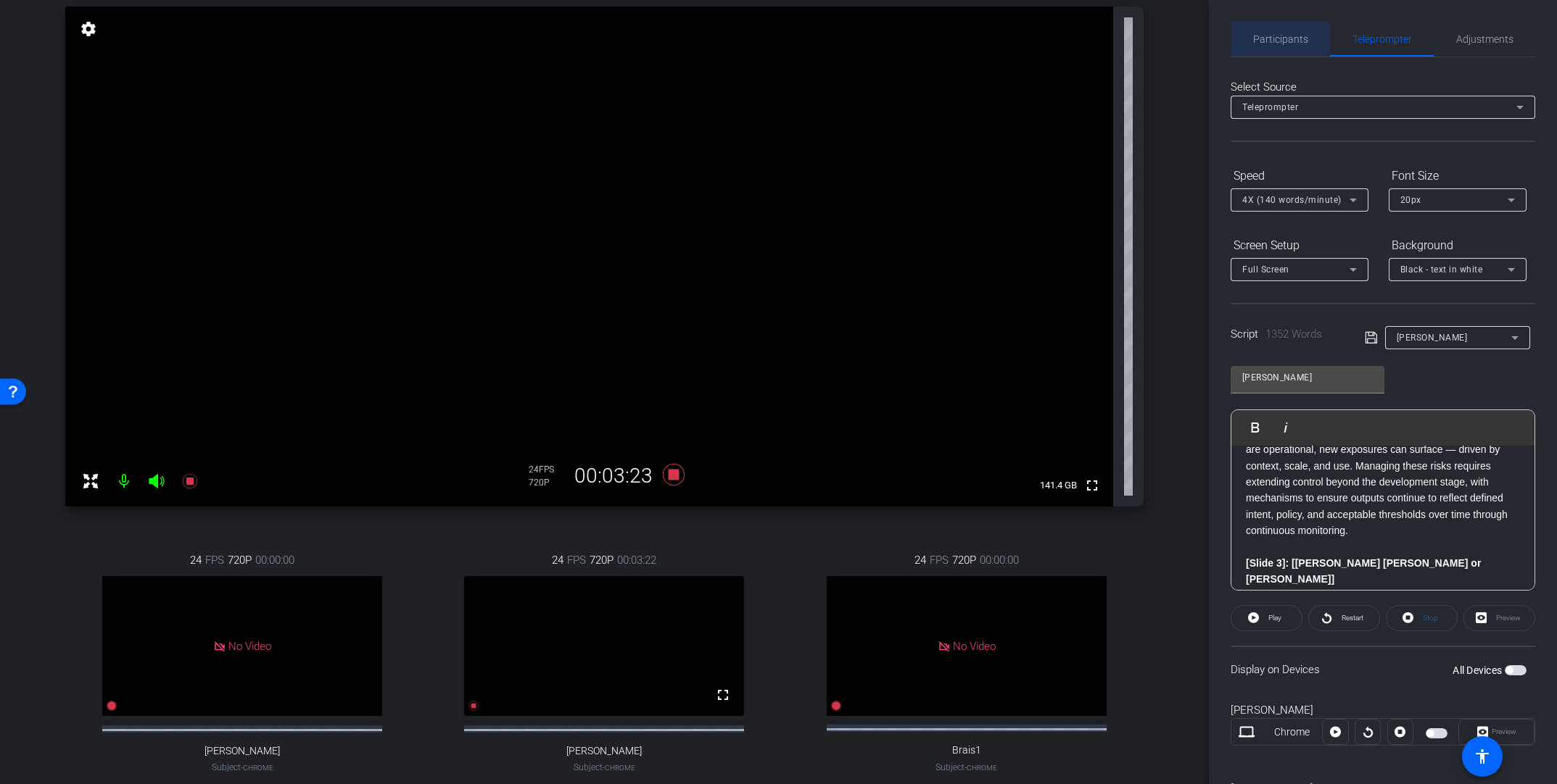
click at [1078, 34] on span "Participants" at bounding box center [1280, 39] width 55 height 10
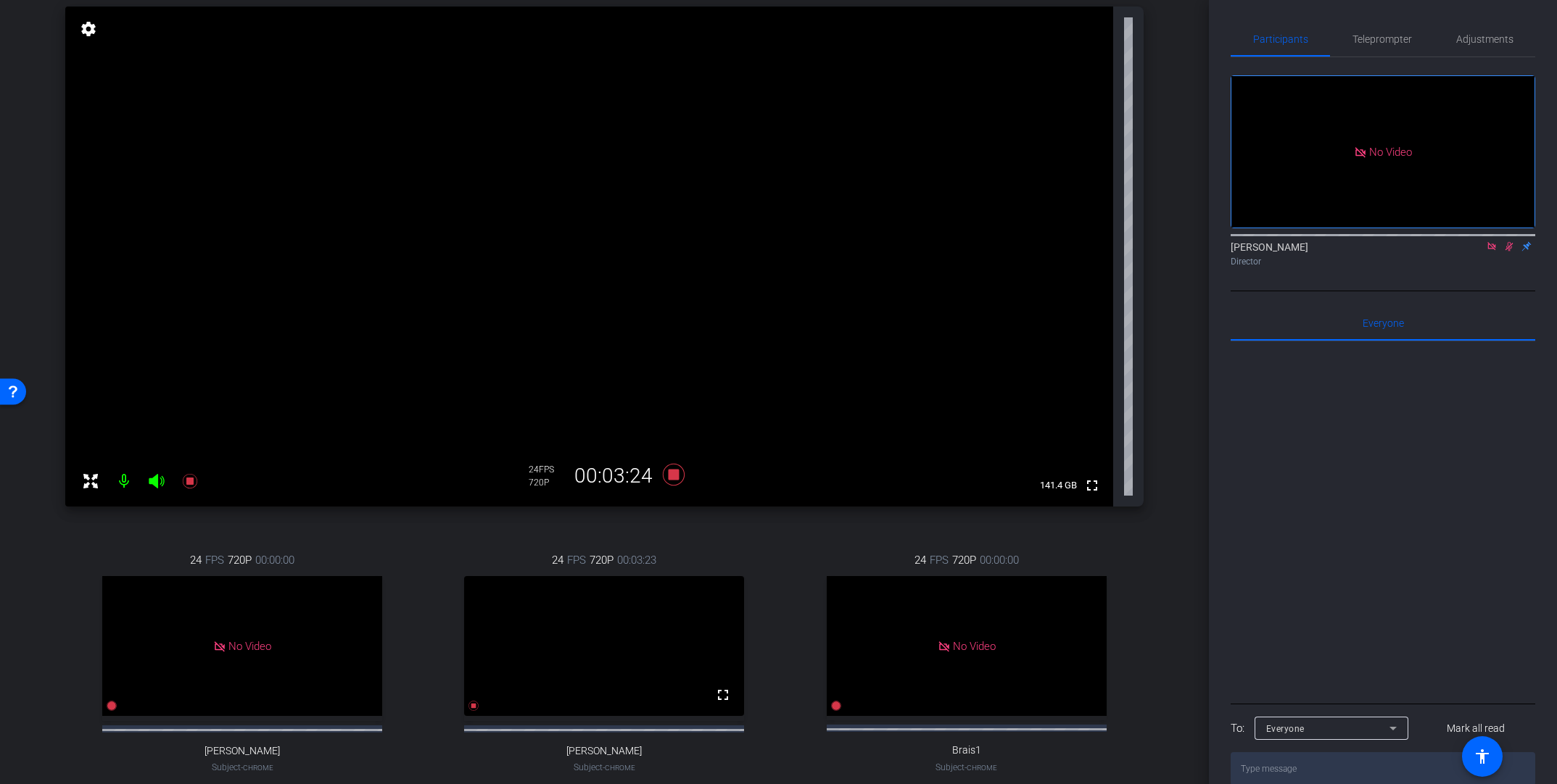
click at [1078, 241] on icon at bounding box center [1509, 246] width 12 height 10
click at [1078, 40] on span "Teleprompter" at bounding box center [1382, 39] width 60 height 10
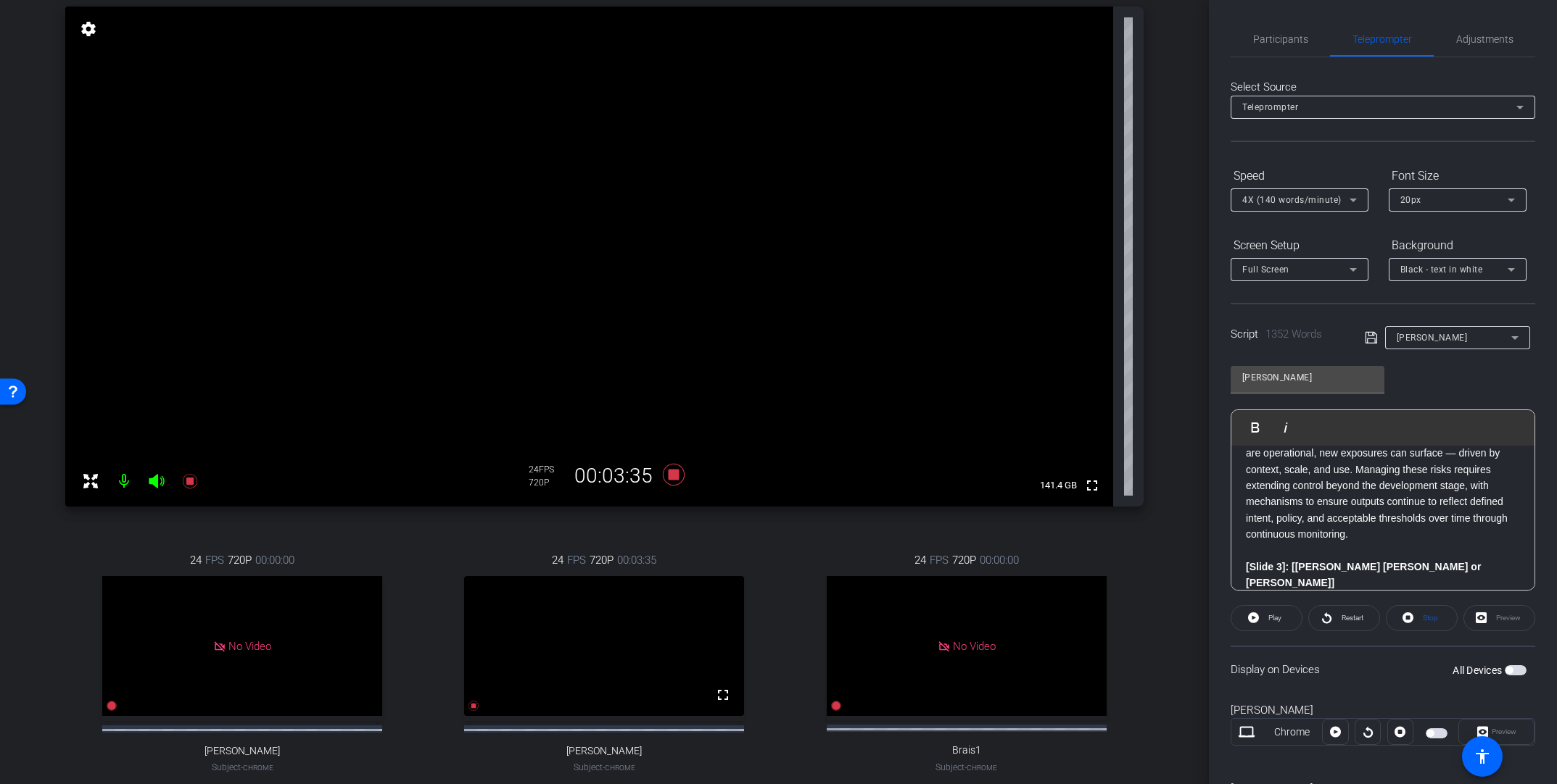
scroll to position [563, 0]
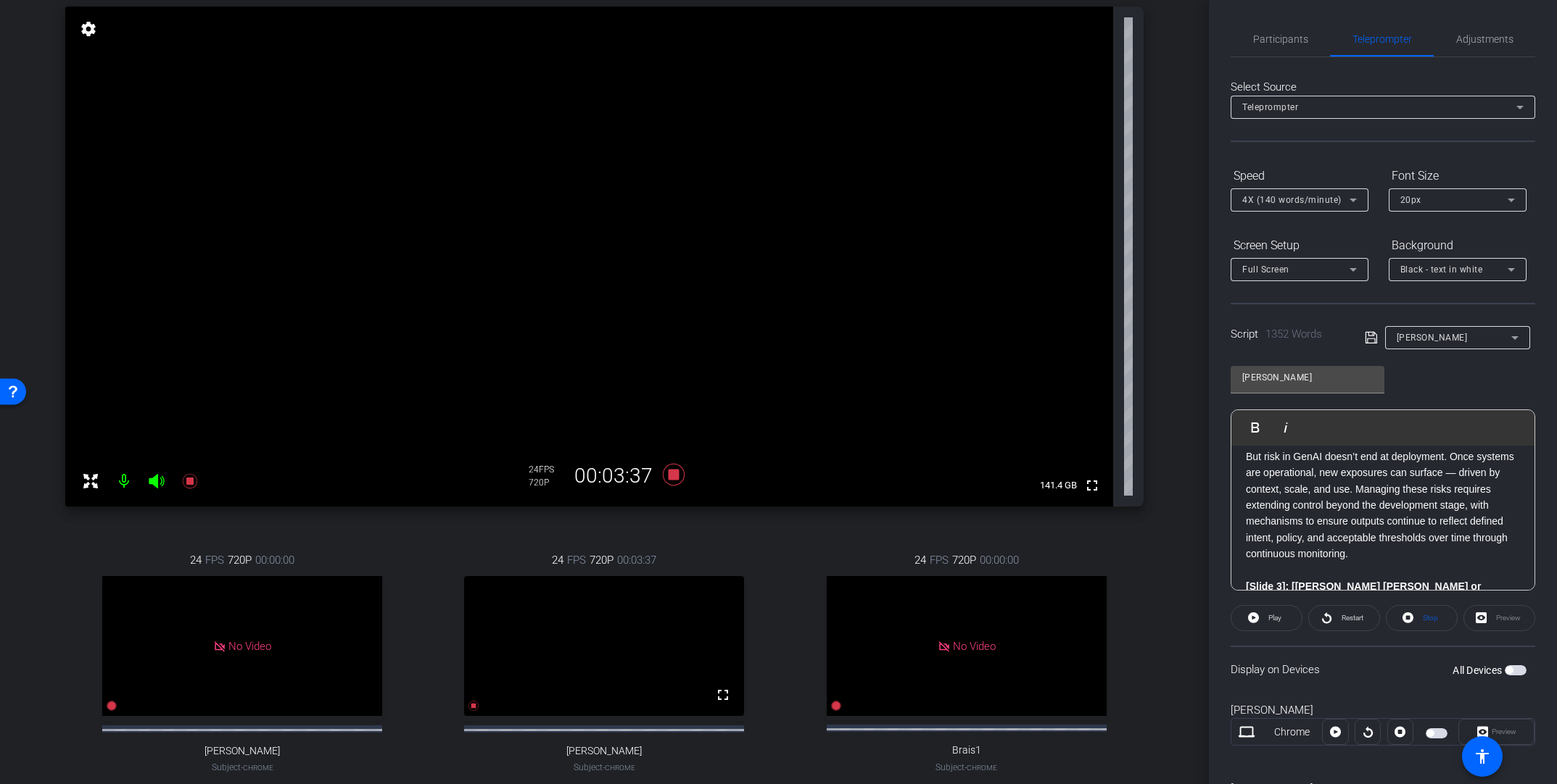
click at [1078, 488] on p "But risk in GenAI doesn’t end at deployment. Once systems are operational, new …" at bounding box center [1382, 506] width 274 height 114
click at [1078, 197] on icon at bounding box center [1353, 200] width 17 height 17
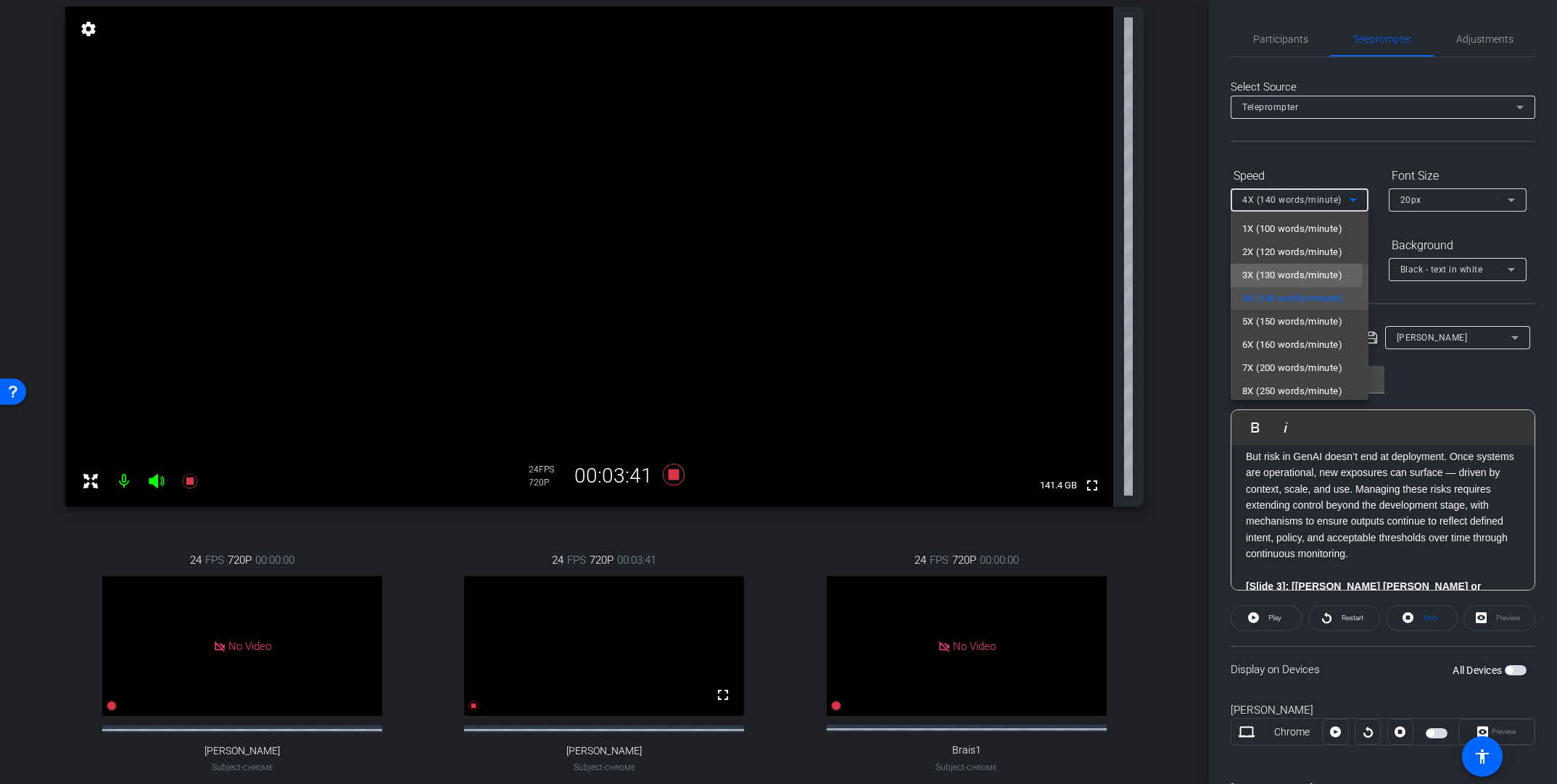
click at [1078, 272] on span "3X (130 words/minute)" at bounding box center [1292, 275] width 100 height 17
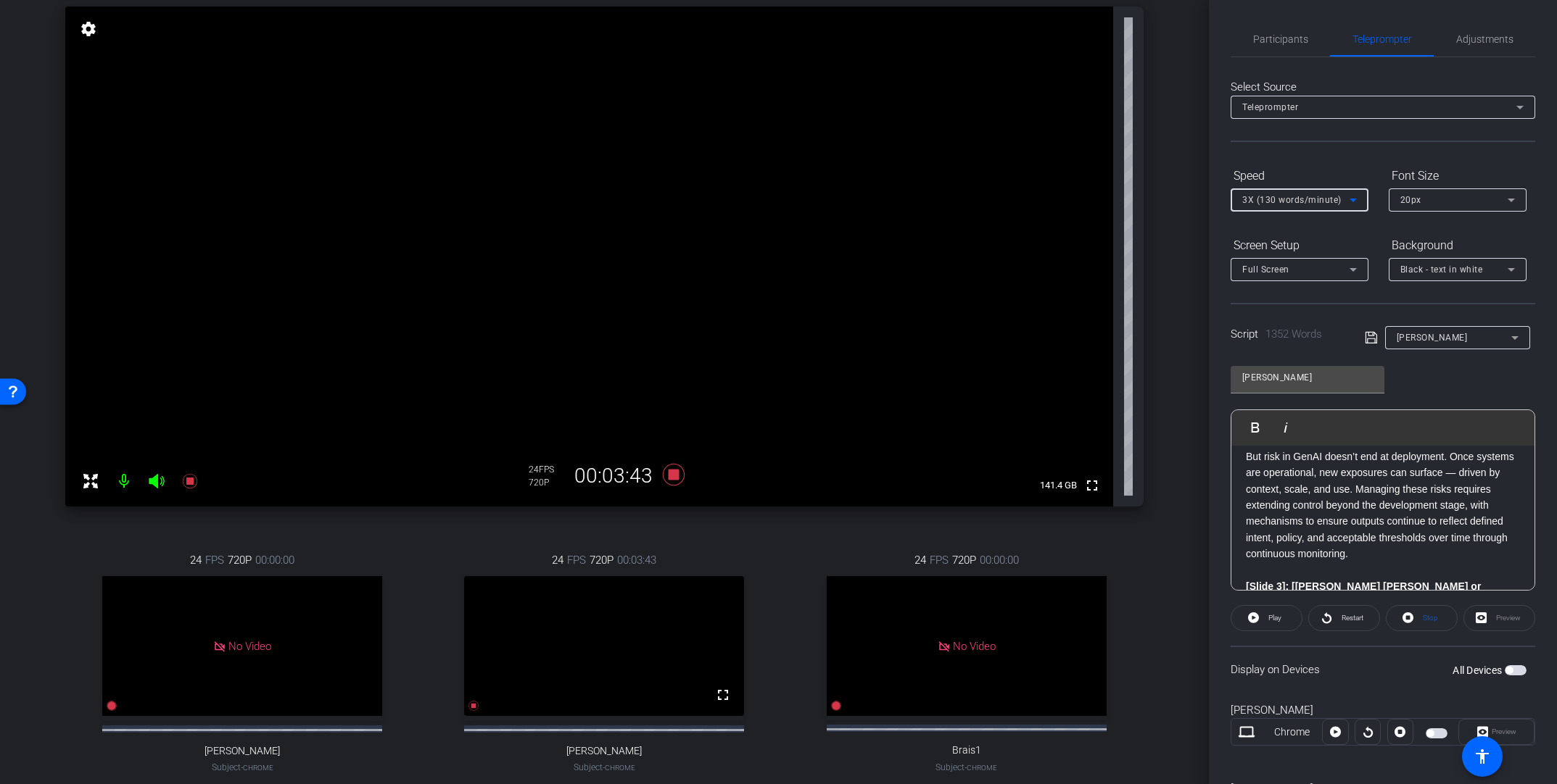
click at [1078, 491] on p "But risk in GenAI doesn’t end at deployment. Once systems are operational, new …" at bounding box center [1382, 506] width 274 height 114
click at [1078, 427] on span "Play" at bounding box center [1264, 427] width 22 height 12
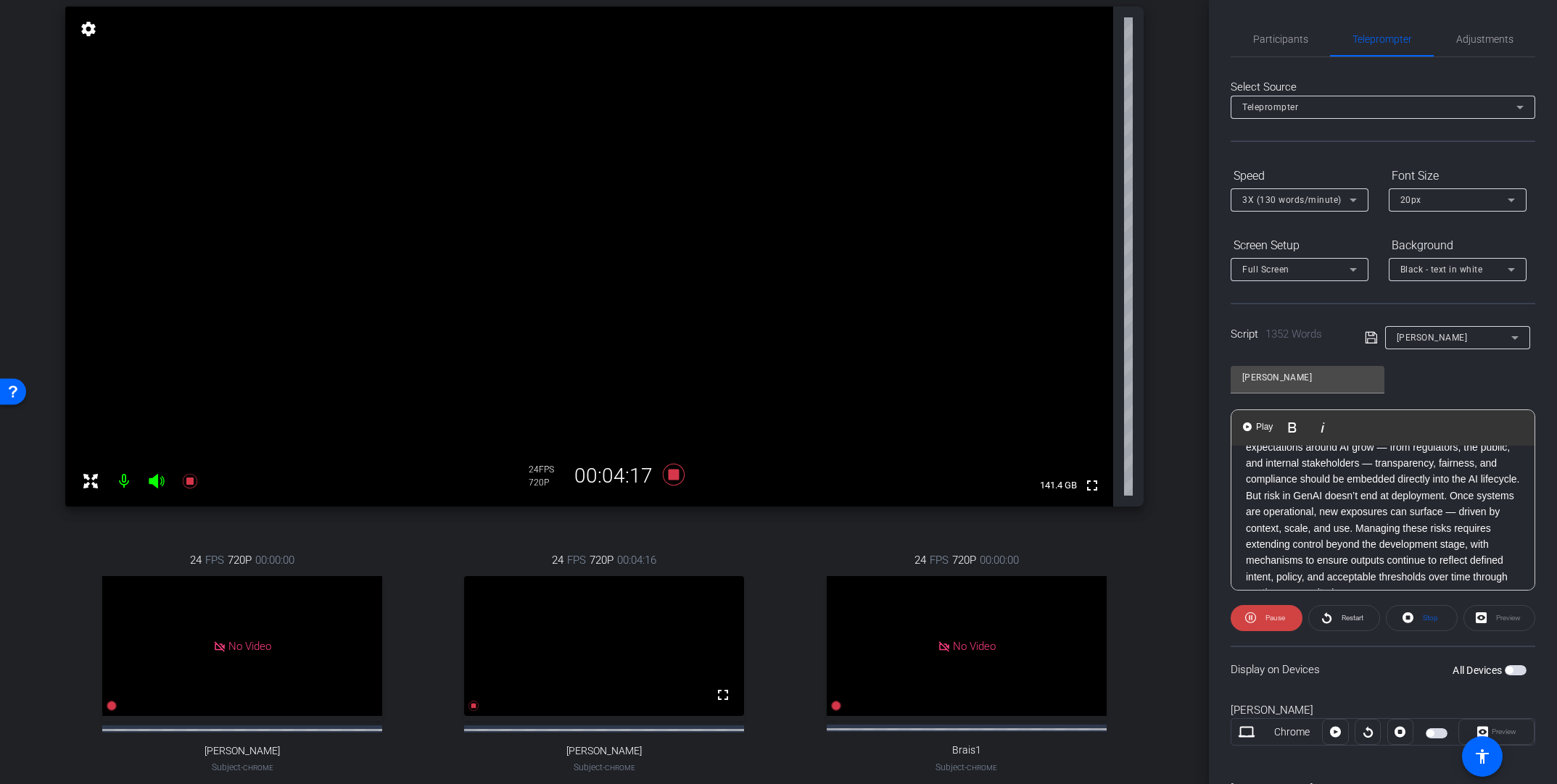
scroll to position [505, 0]
click at [1078, 43] on span "Participants" at bounding box center [1280, 39] width 55 height 10
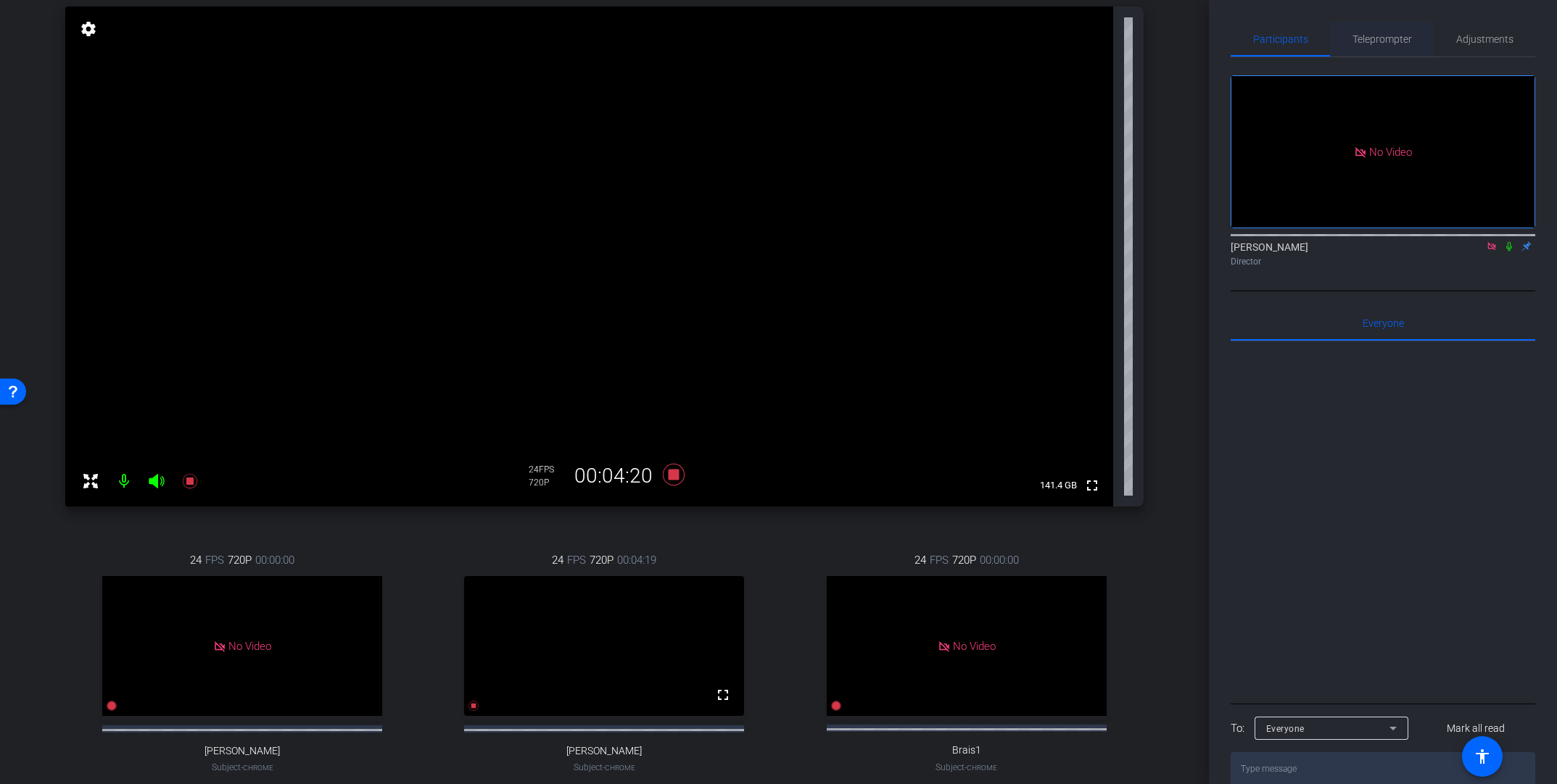
click at [1078, 40] on span "Teleprompter" at bounding box center [1382, 39] width 60 height 10
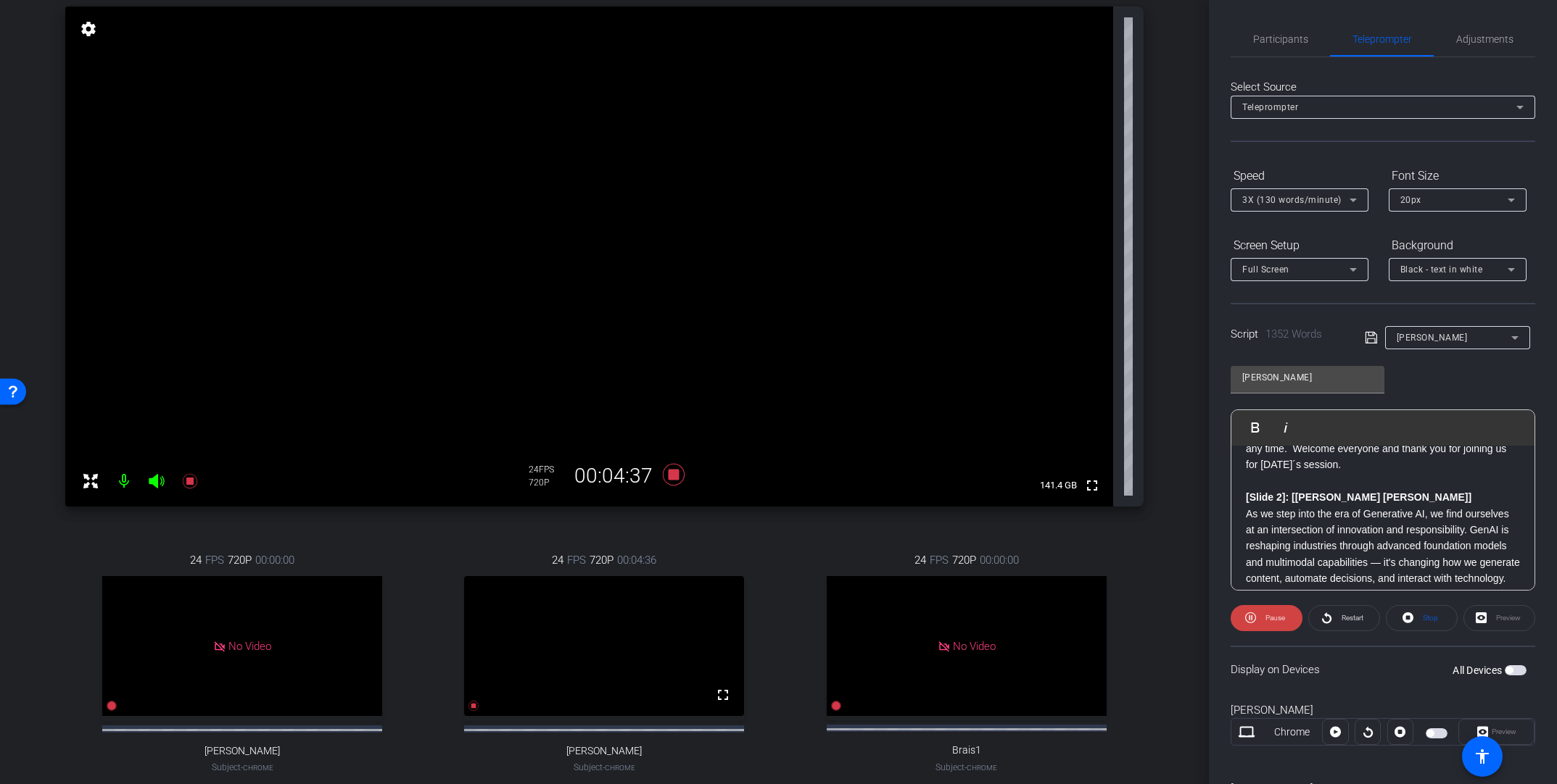
scroll to position [266, 0]
click at [1078, 478] on strong "[Slide 2]: [[PERSON_NAME] [PERSON_NAME]]" at bounding box center [1358, 478] width 226 height 12
click at [1078, 465] on p at bounding box center [1382, 461] width 274 height 16
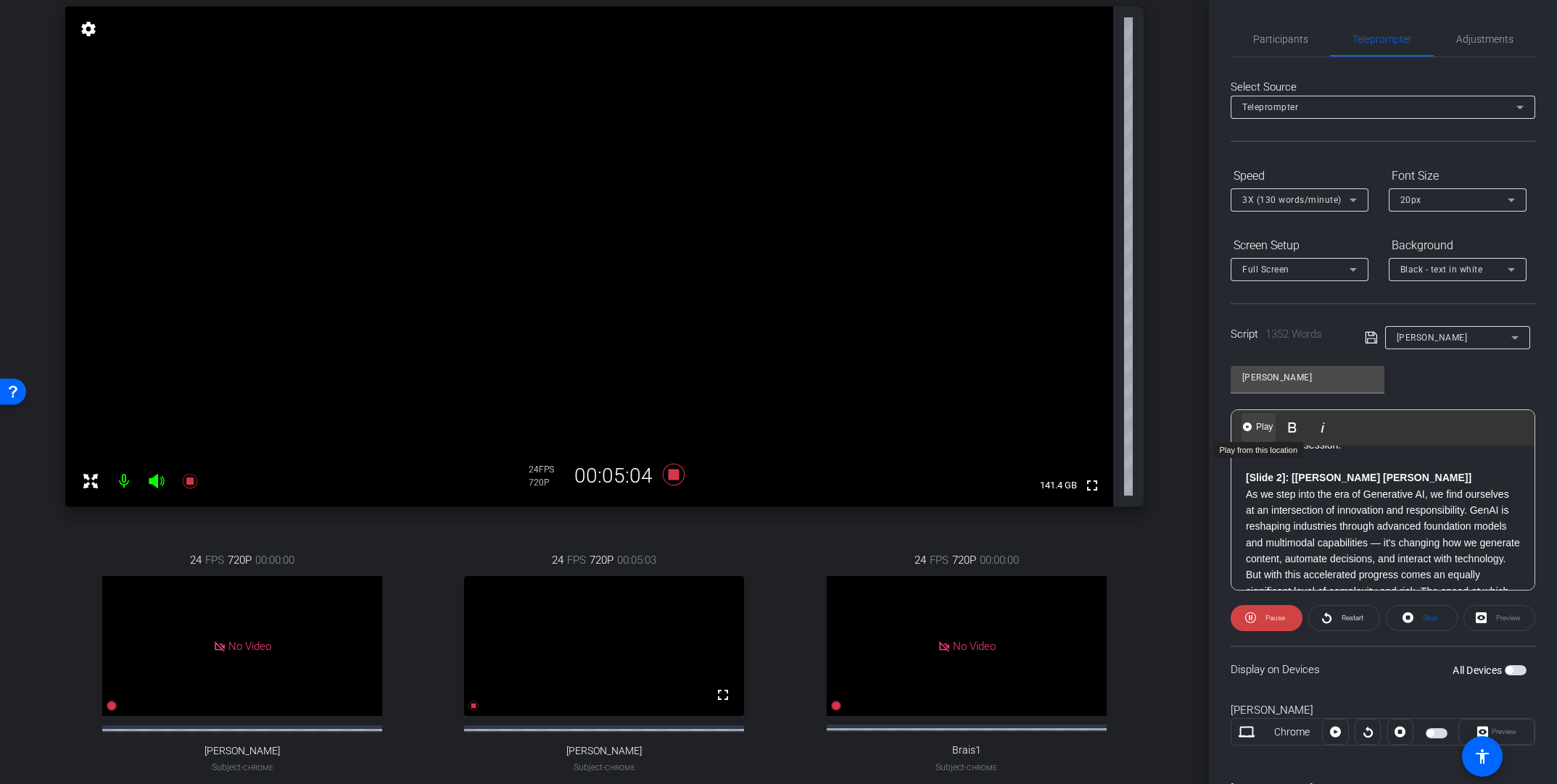
click at [1078, 427] on span "Play" at bounding box center [1264, 427] width 22 height 12
click at [1078, 40] on span "Participants" at bounding box center [1280, 39] width 55 height 10
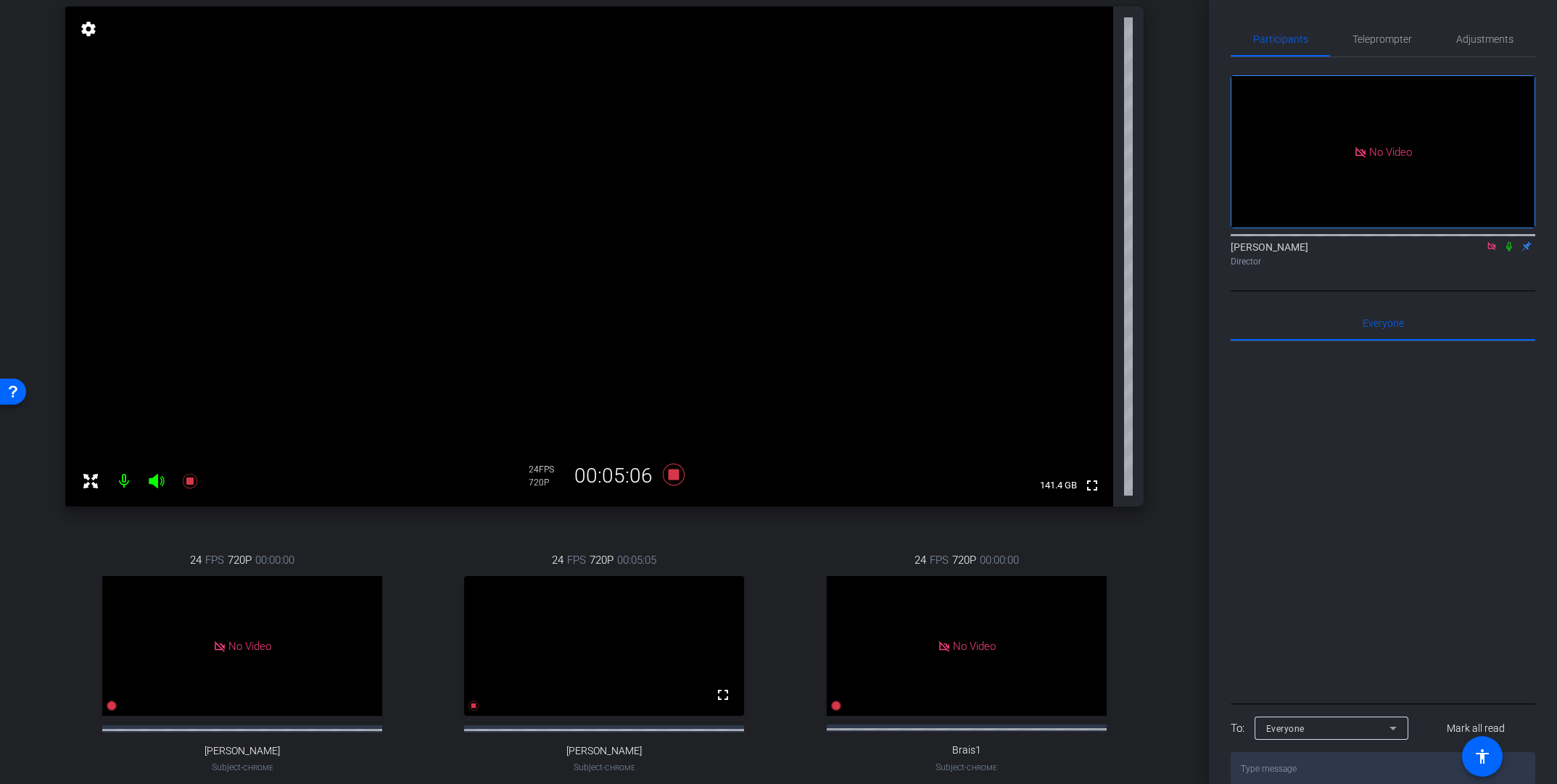
click at [1078, 241] on icon at bounding box center [1509, 246] width 12 height 10
click at [1078, 34] on span "Teleprompter" at bounding box center [1382, 39] width 60 height 10
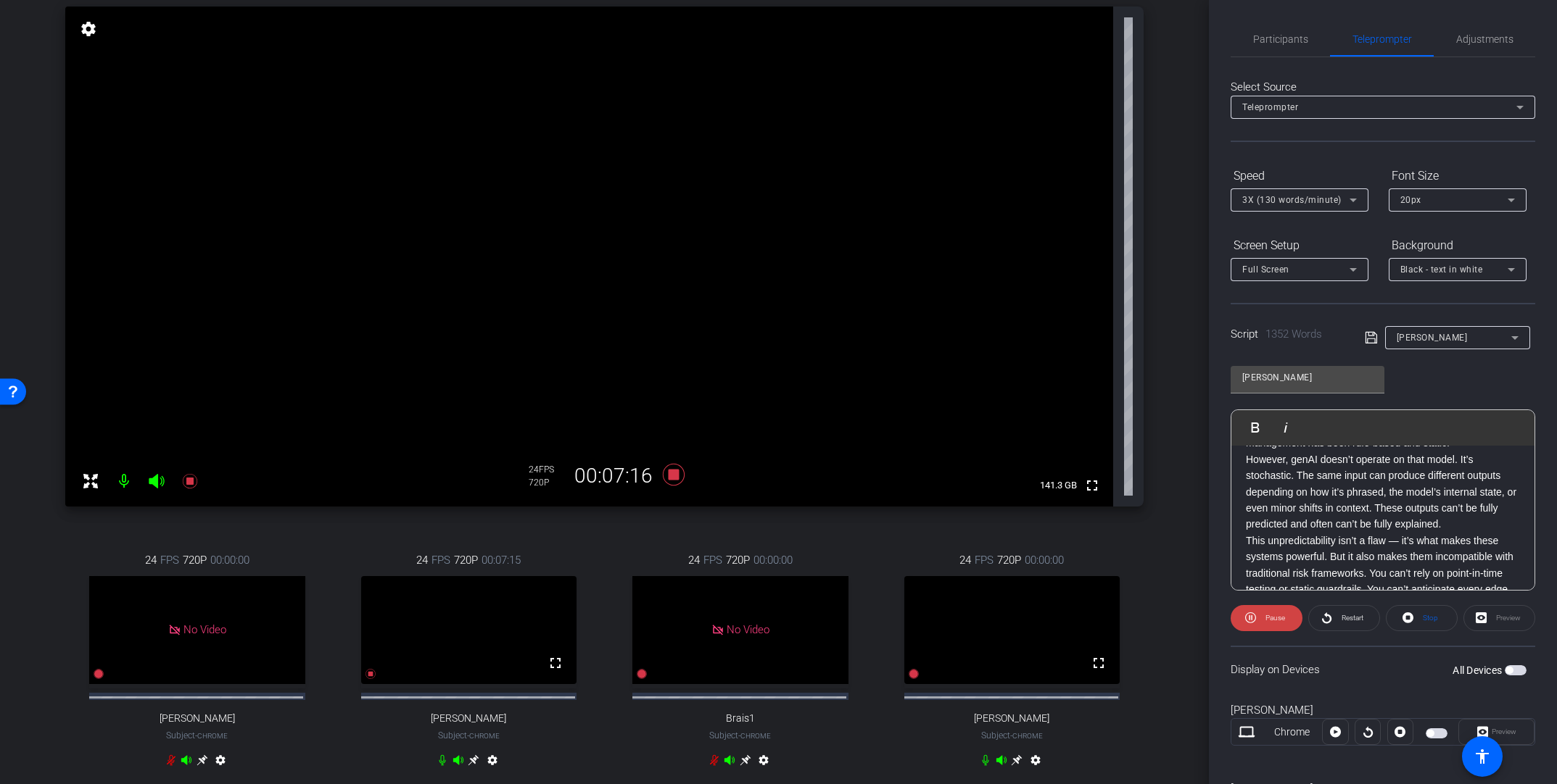
scroll to position [872, 0]
click at [469, 585] on icon at bounding box center [473, 760] width 12 height 12
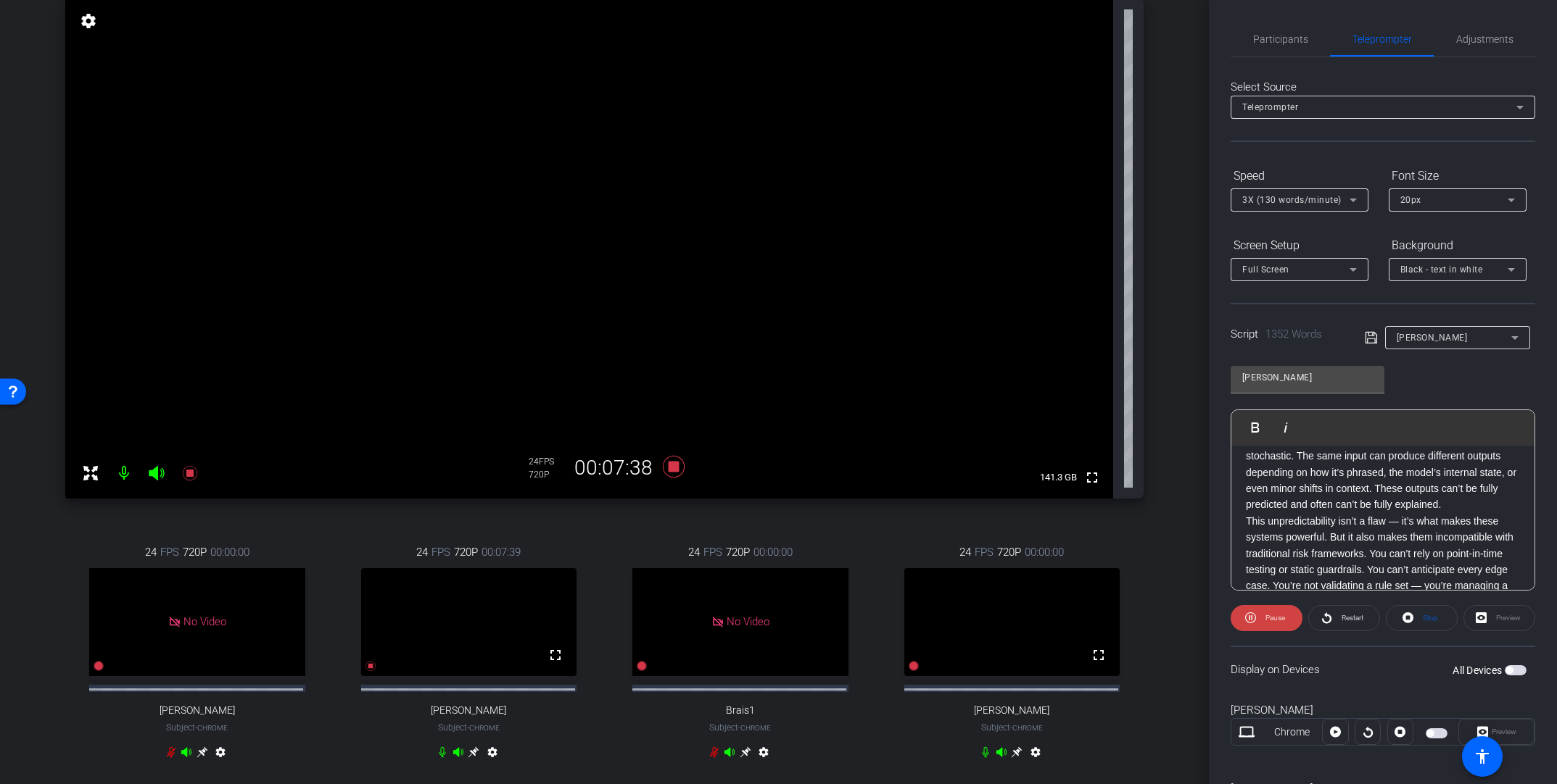
scroll to position [149, 0]
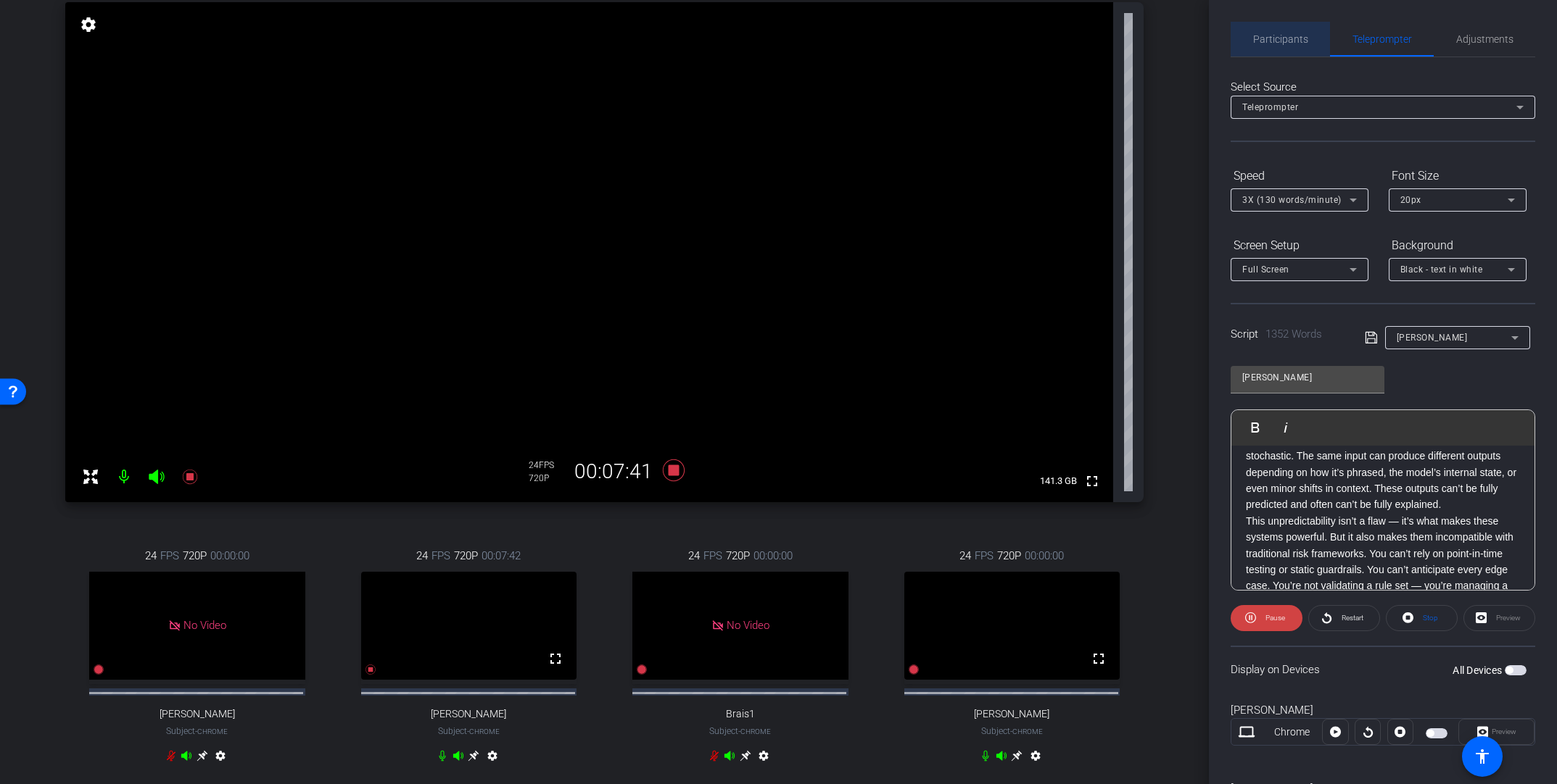
click at [1078, 41] on span "Participants" at bounding box center [1280, 39] width 55 height 10
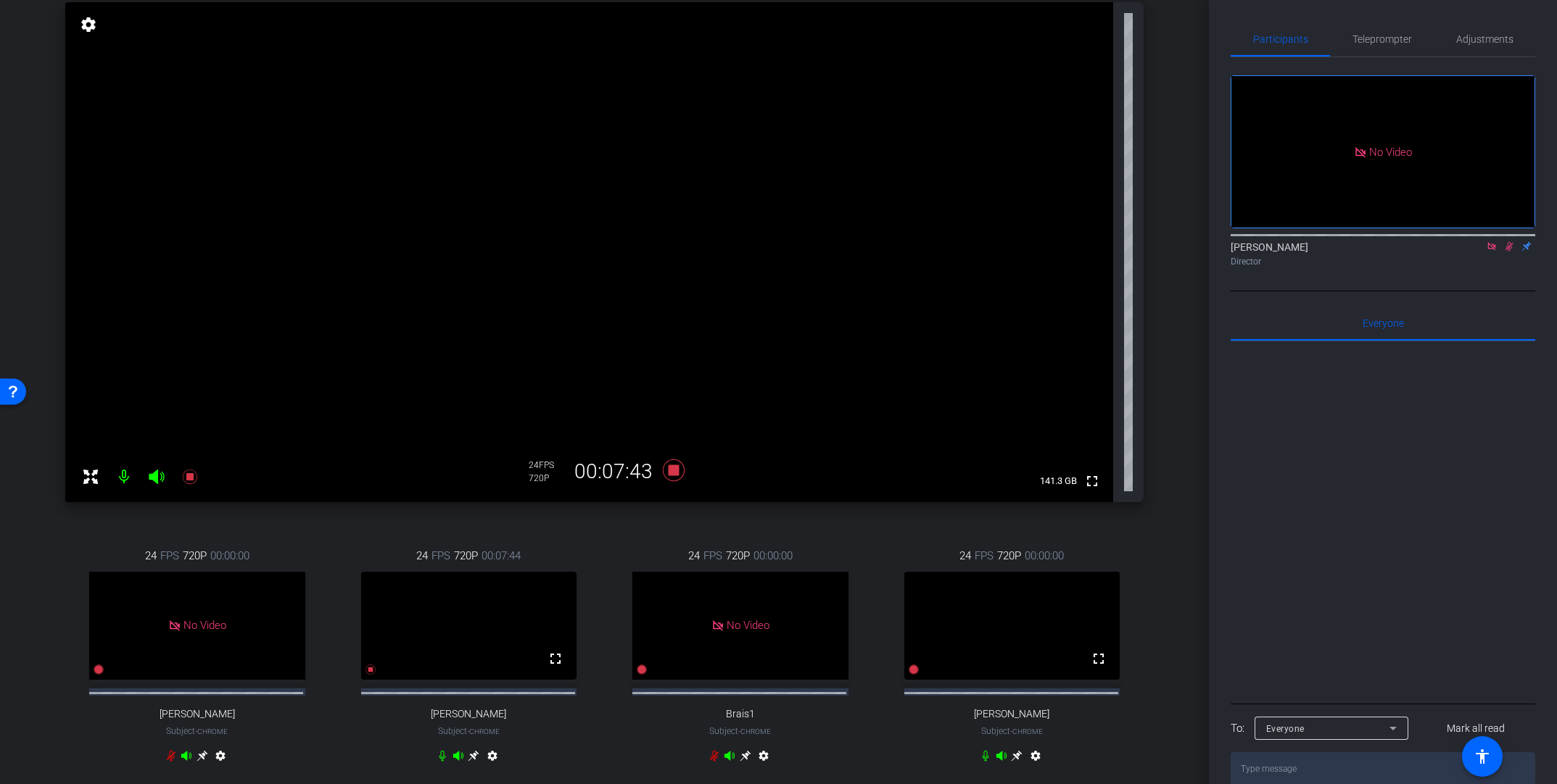
click at [1078, 241] on icon at bounding box center [1509, 246] width 12 height 10
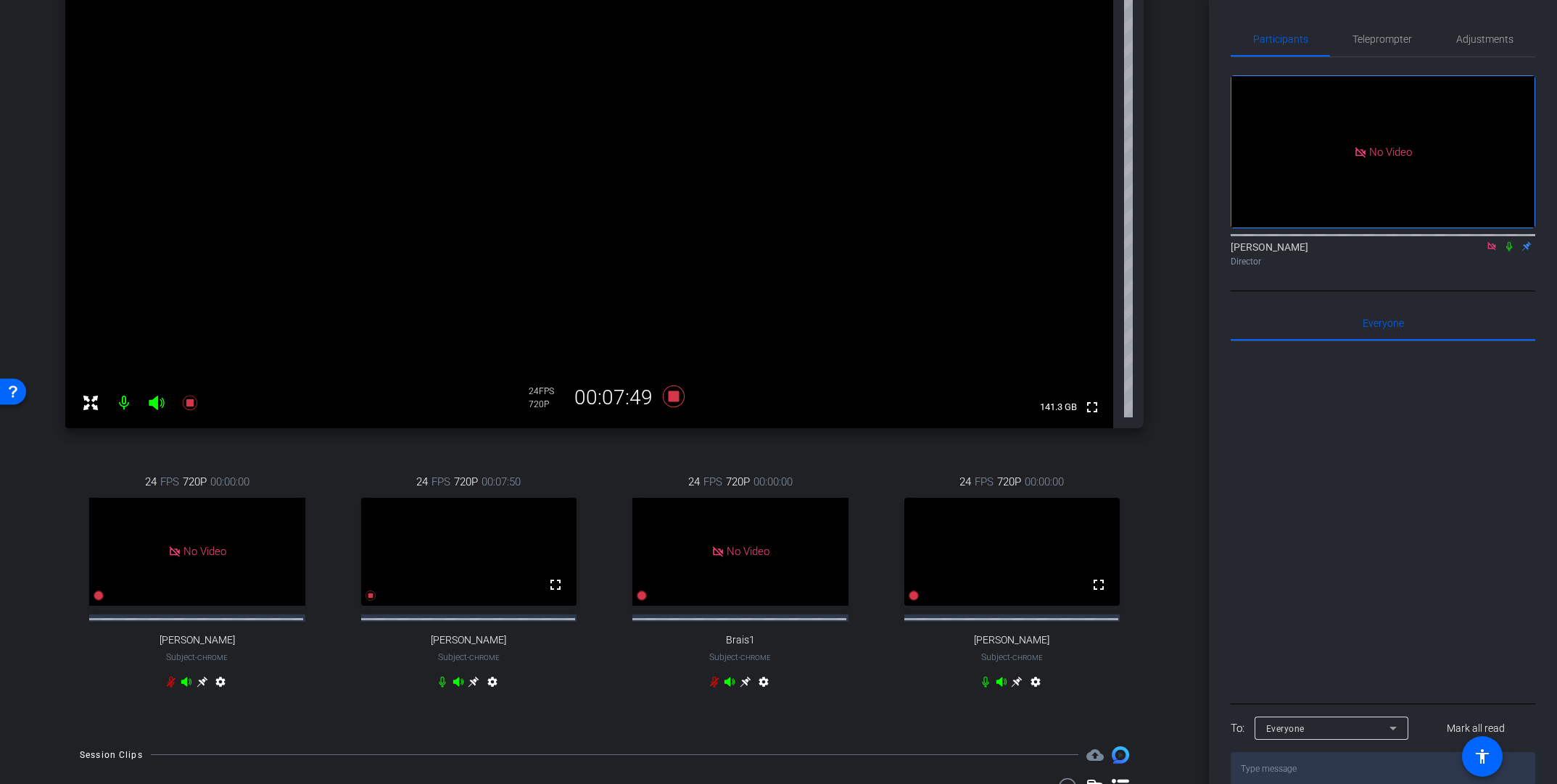
scroll to position [230, 0]
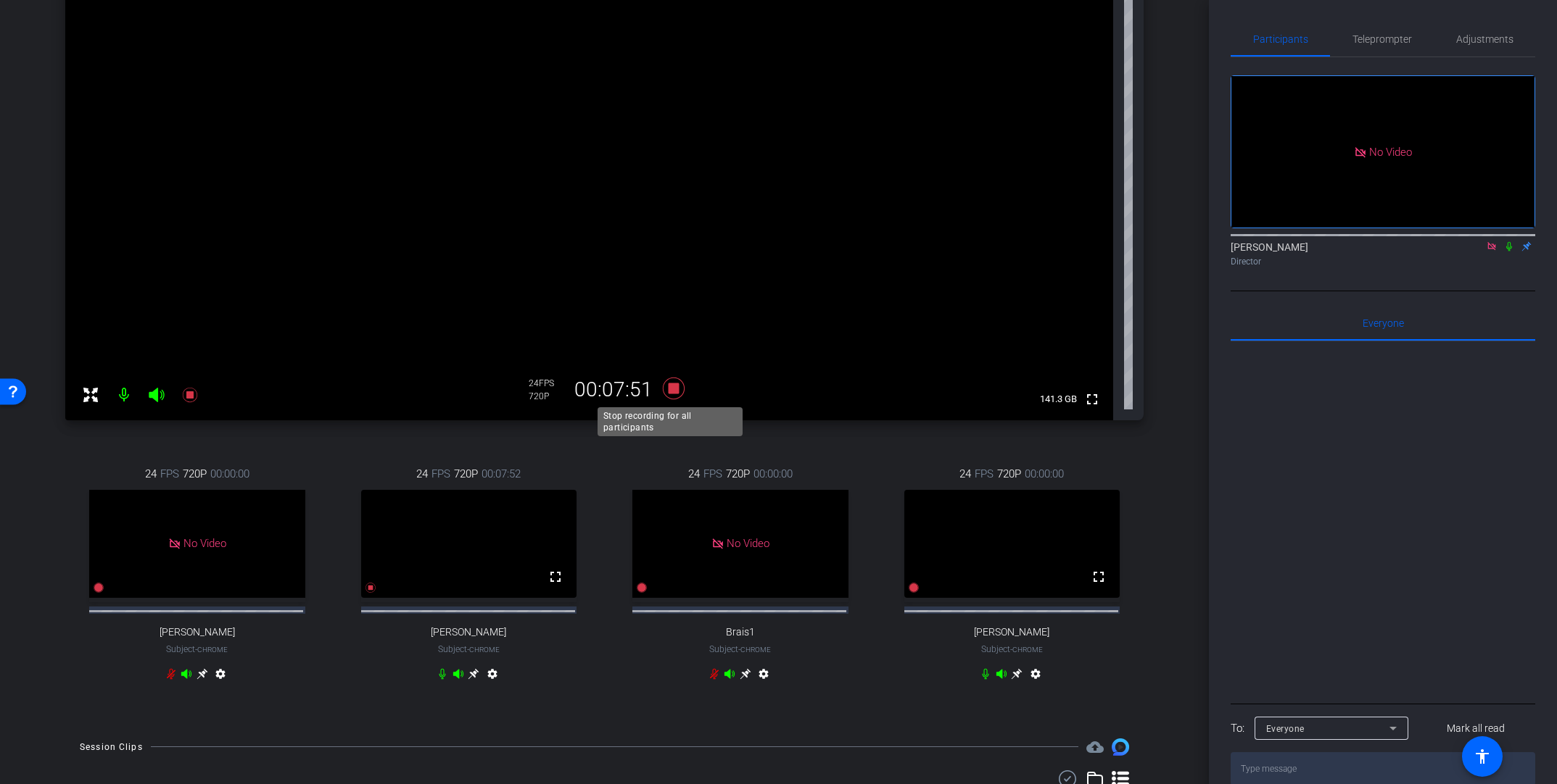
click at [667, 388] on icon at bounding box center [673, 389] width 22 height 22
click at [1078, 38] on span "Teleprompter" at bounding box center [1382, 39] width 60 height 10
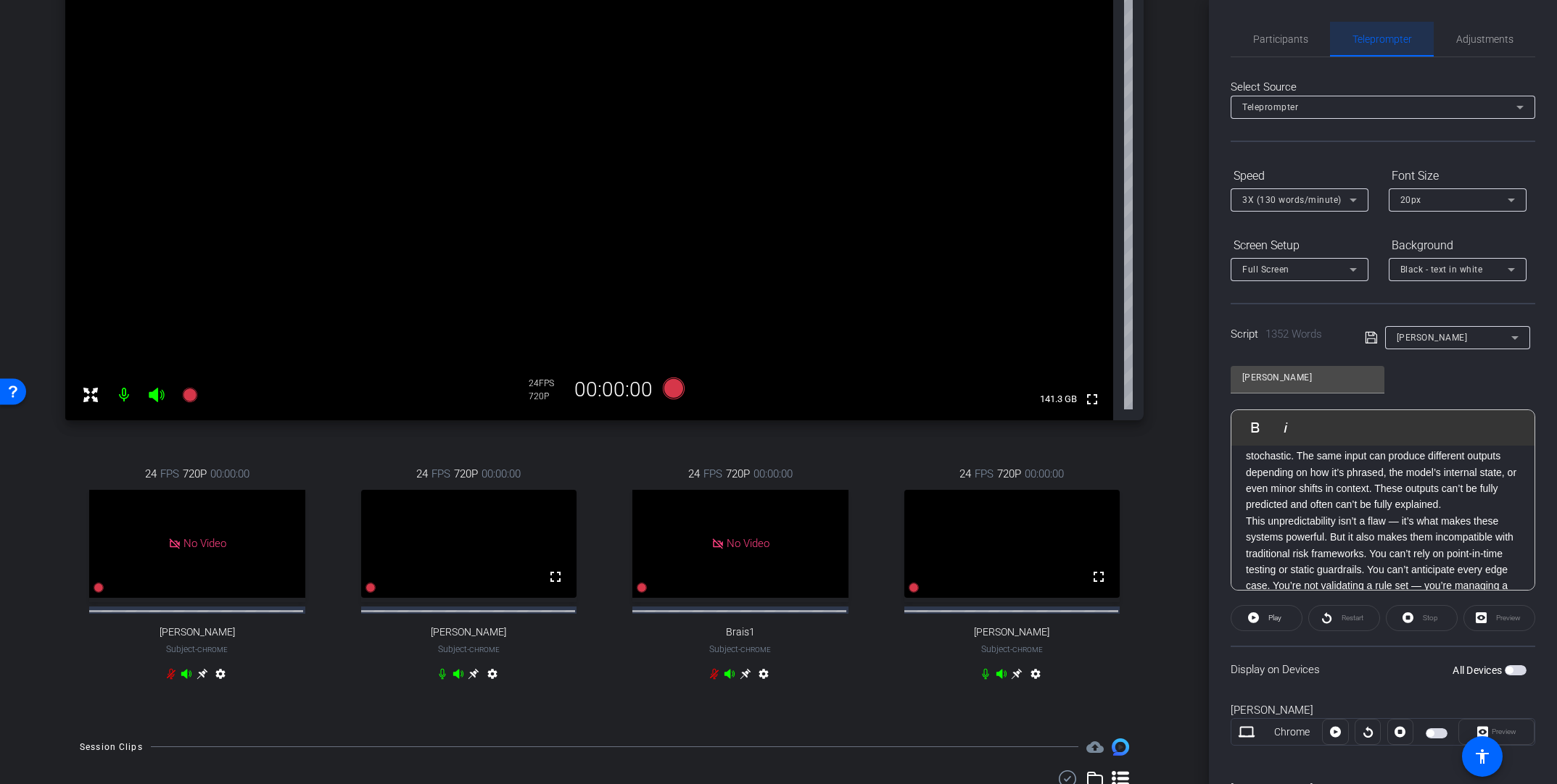
scroll to position [905, 0]
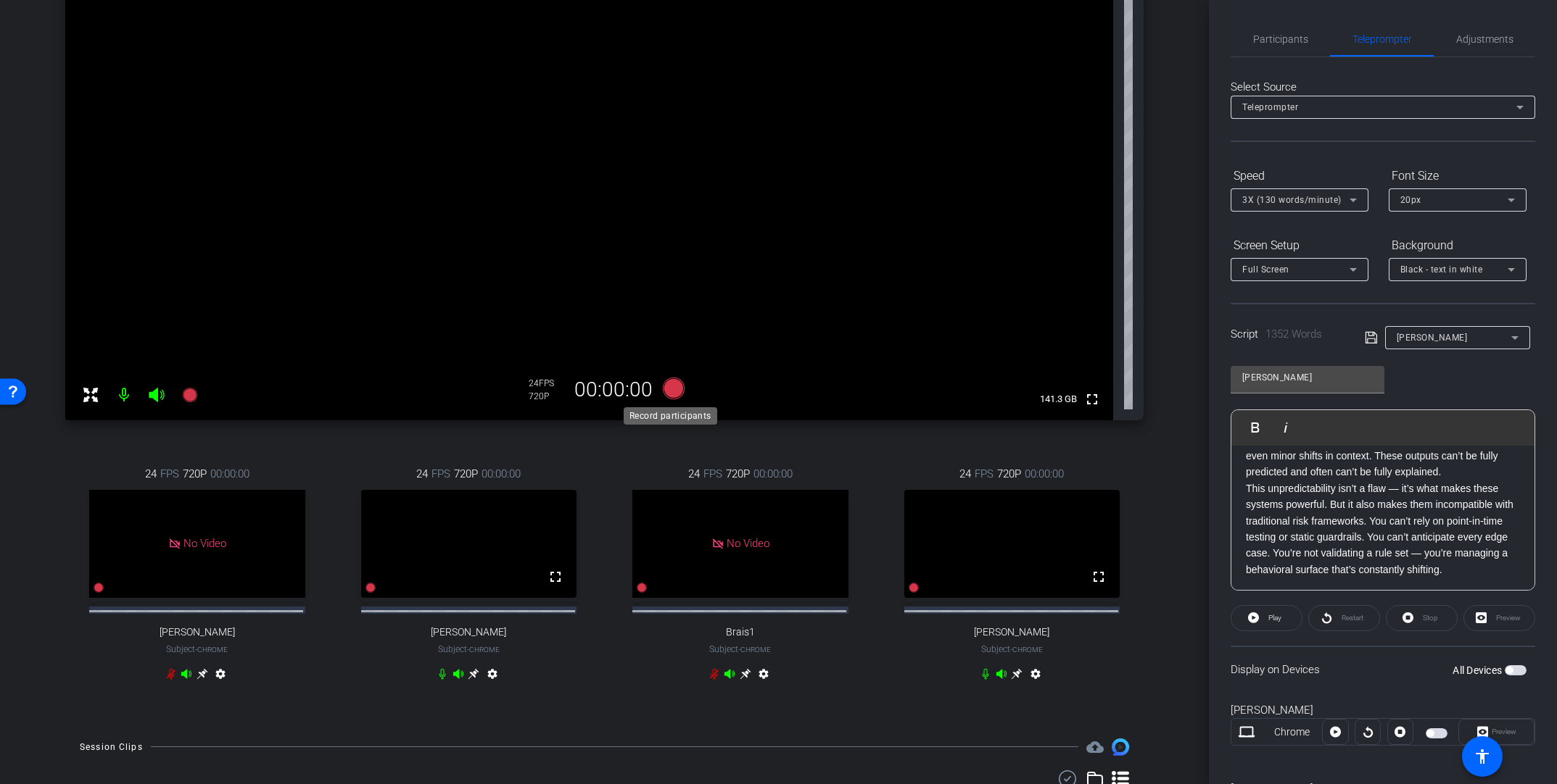
click at [665, 383] on icon at bounding box center [673, 389] width 22 height 22
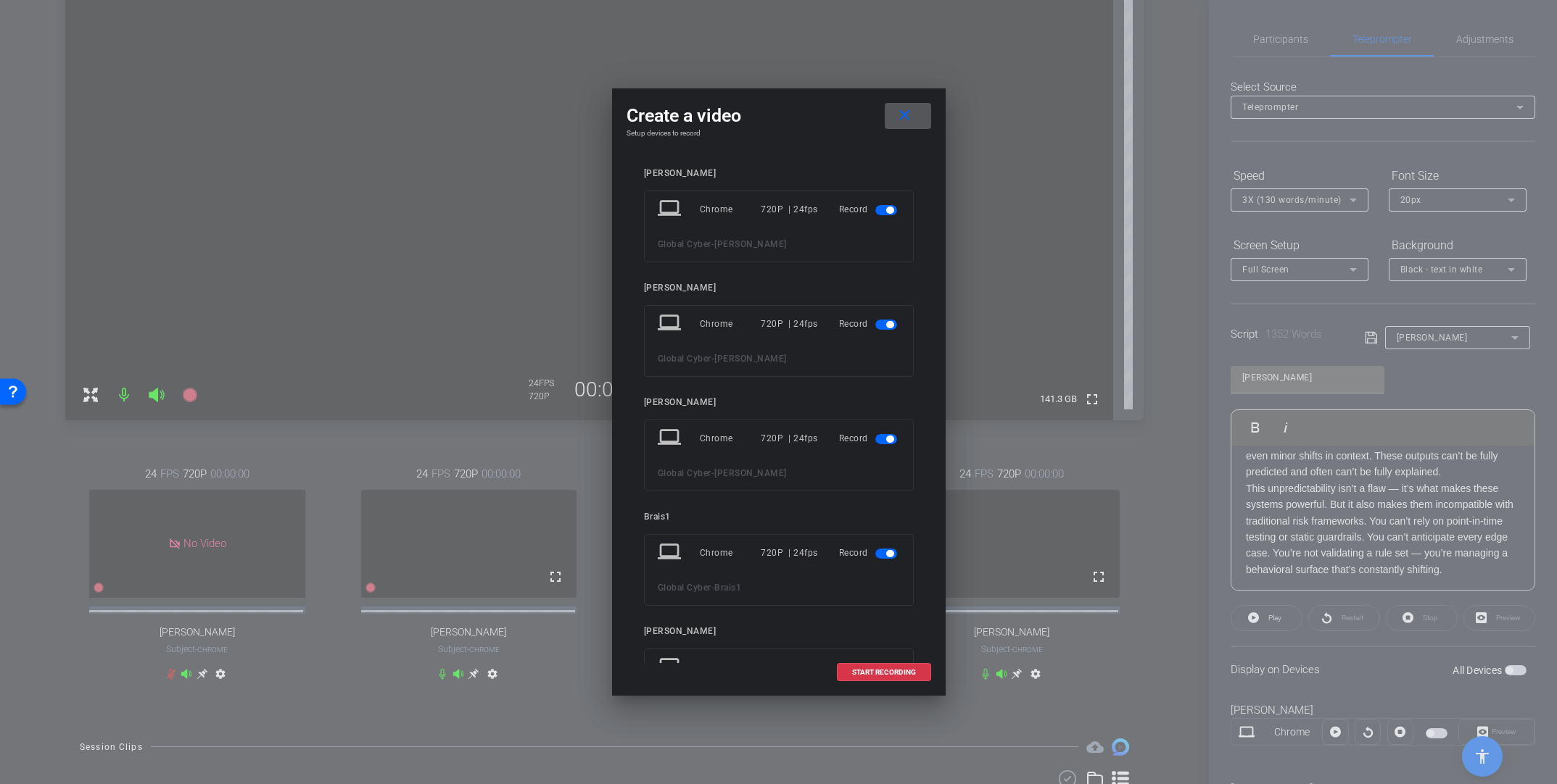
click at [886, 209] on span "button" at bounding box center [889, 209] width 7 height 7
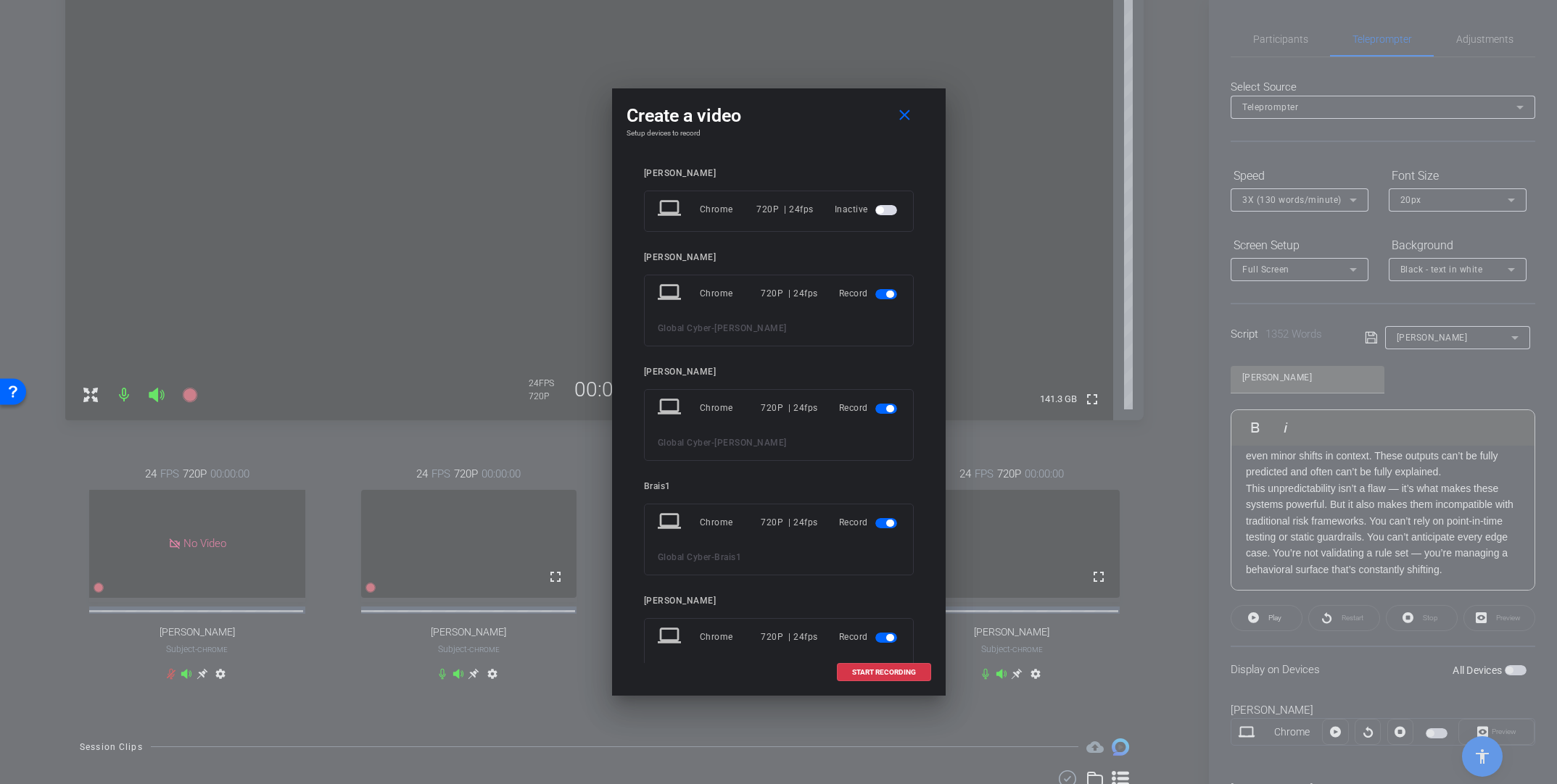
click at [886, 523] on span "button" at bounding box center [889, 523] width 7 height 7
click at [875, 585] on span "button" at bounding box center [886, 607] width 22 height 10
click at [875, 585] on span "START RECORDING" at bounding box center [884, 672] width 64 height 7
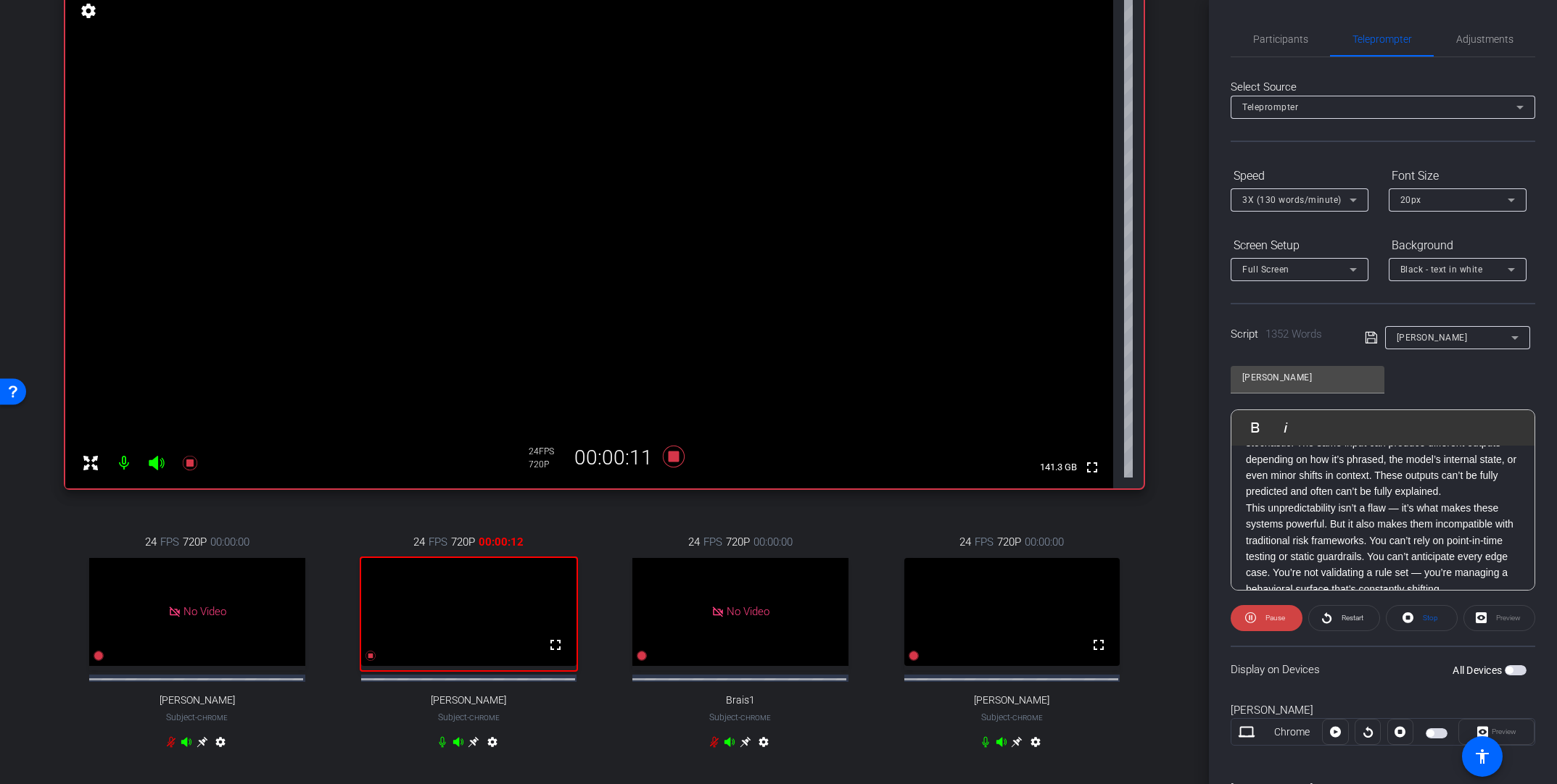
scroll to position [865, 0]
click at [1078, 428] on span "Play" at bounding box center [1264, 427] width 22 height 12
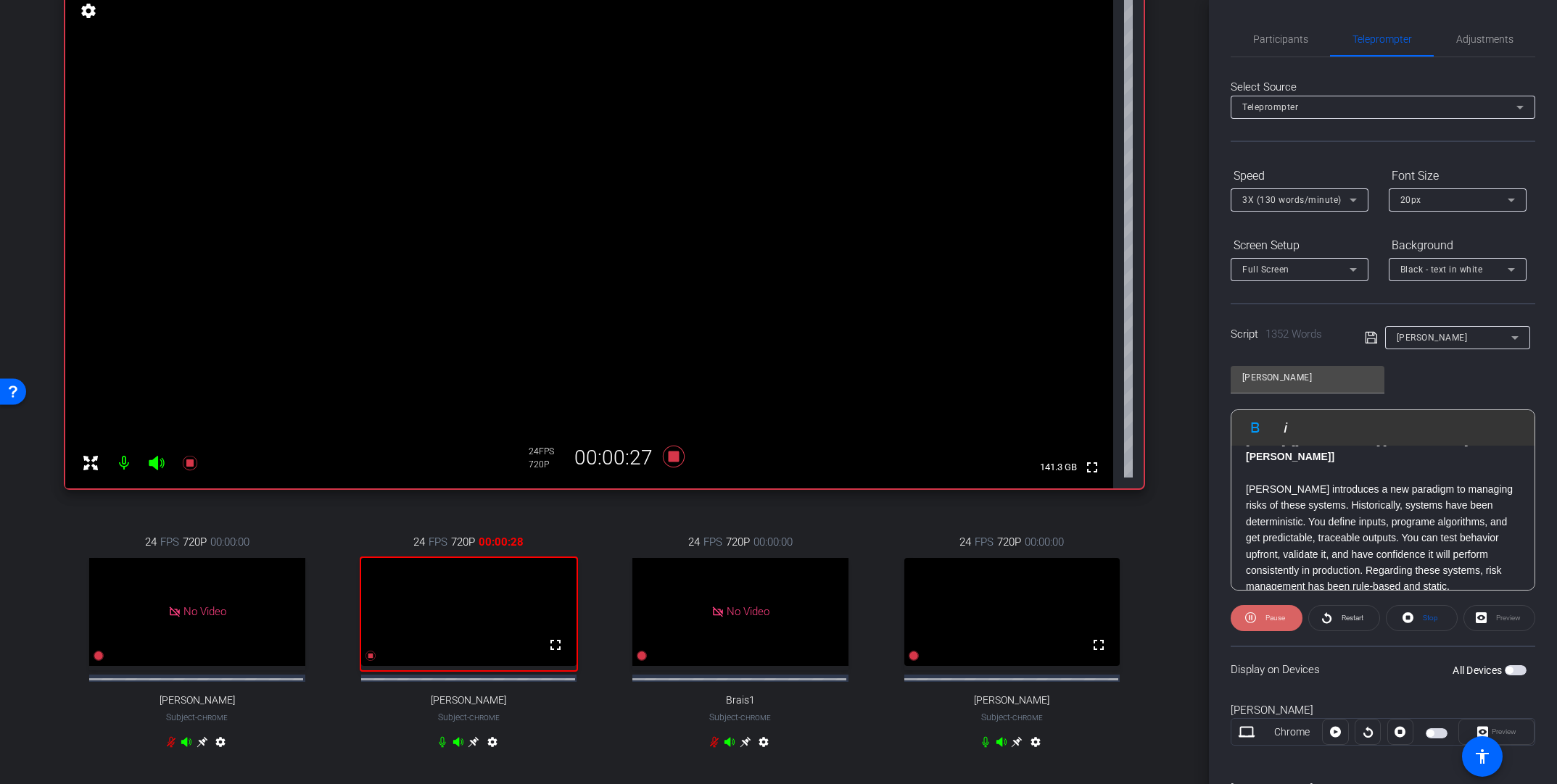
click at [1078, 585] on span "Pause" at bounding box center [1273, 618] width 23 height 20
click at [1078, 585] on span at bounding box center [1266, 618] width 71 height 35
click at [1078, 35] on span "Participants" at bounding box center [1280, 39] width 55 height 10
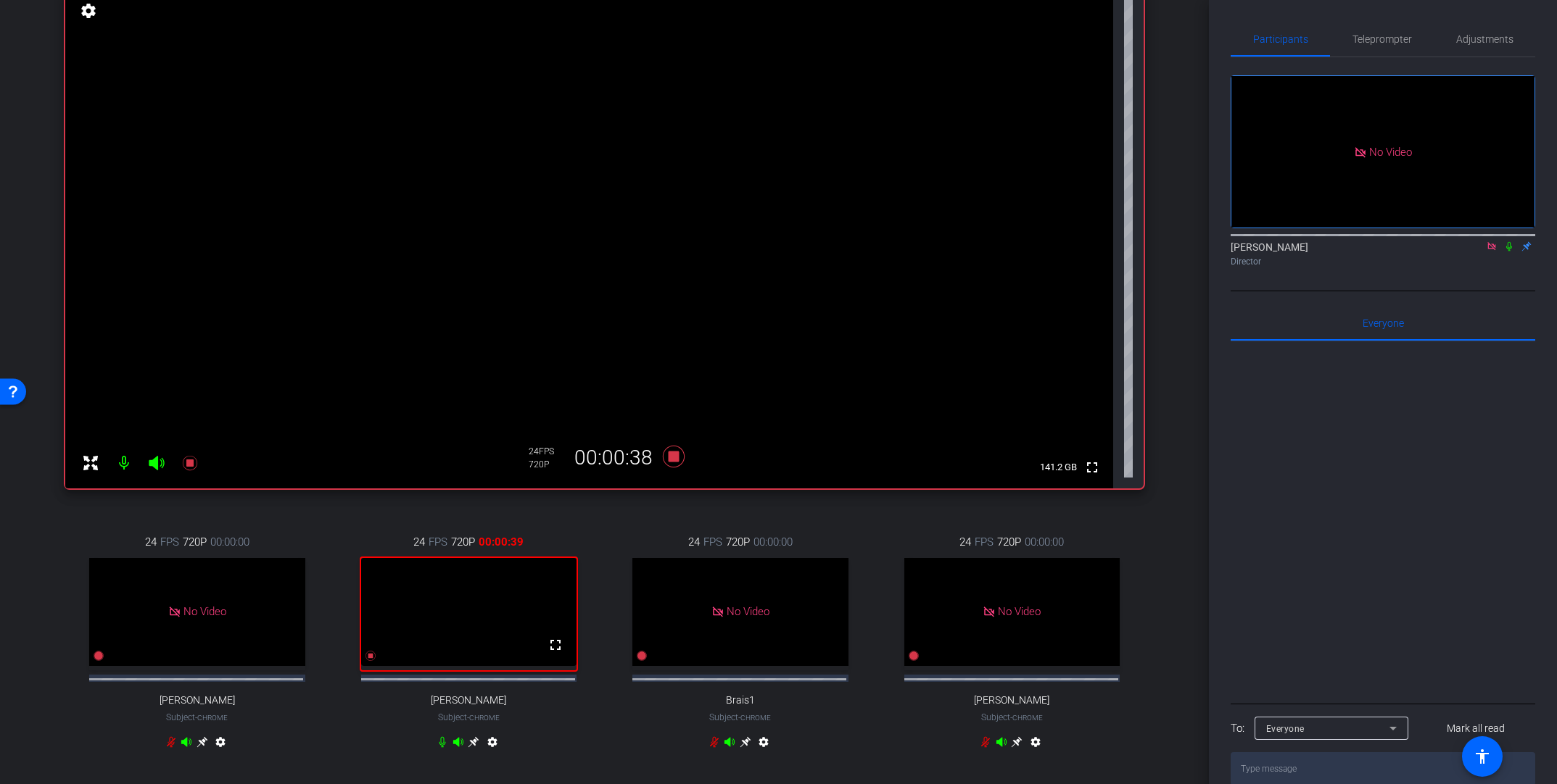
click at [1078, 241] on icon at bounding box center [1509, 246] width 12 height 10
click at [1078, 43] on span "Teleprompter" at bounding box center [1382, 39] width 60 height 10
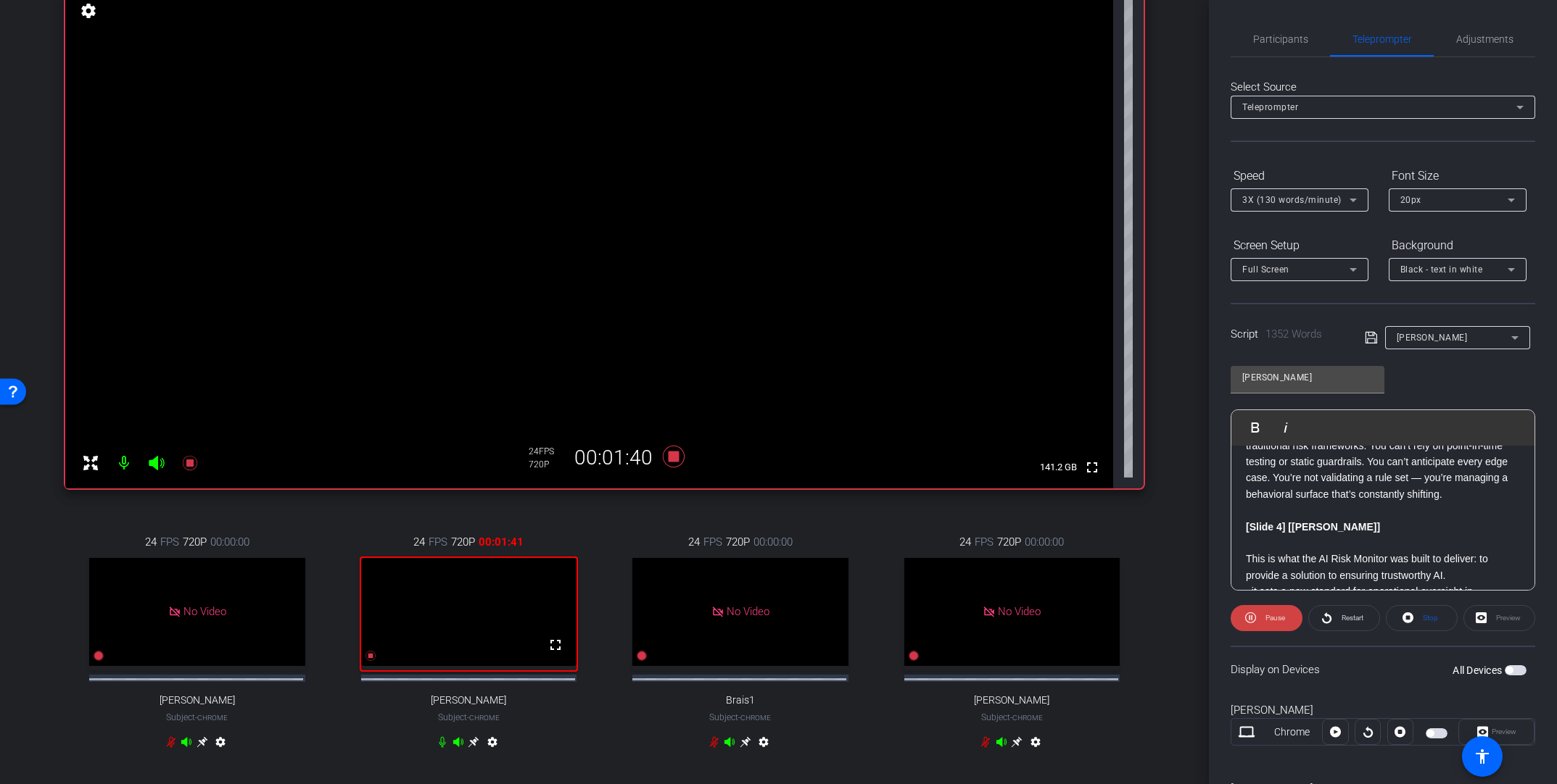
scroll to position [1000, 0]
click at [1078, 531] on p at bounding box center [1382, 523] width 274 height 16
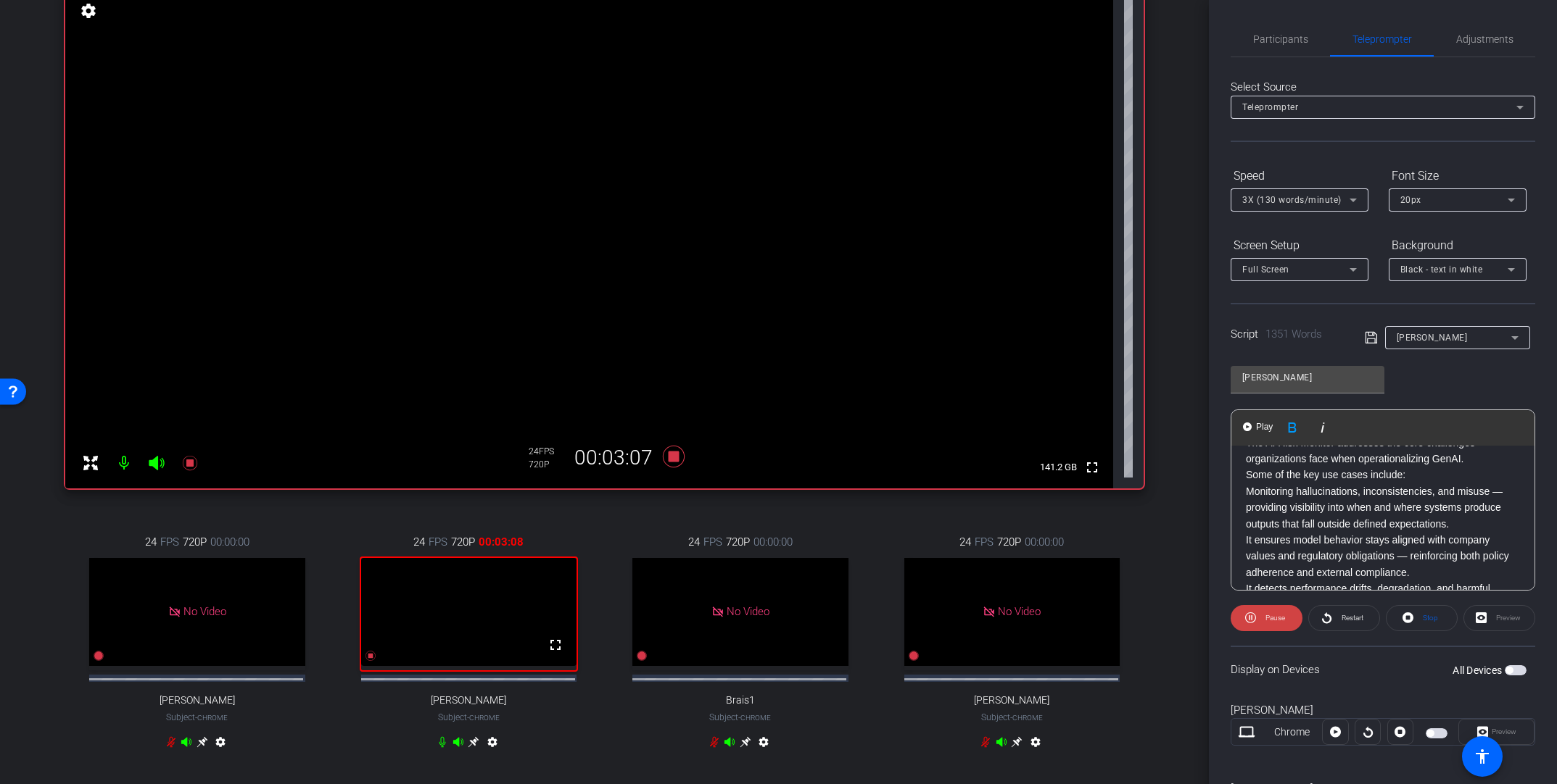
scroll to position [1466, 0]
drag, startPoint x: 1365, startPoint y: 479, endPoint x: 1244, endPoint y: 478, distance: 121.0
click at [1078, 478] on div "Intro: [[PERSON_NAME] [PERSON_NAME]] Welcome everyone! My name is [PERSON_NAME]…" at bounding box center [1382, 641] width 303 height 3324
click at [1078, 428] on icon "button" at bounding box center [1365, 427] width 8 height 10
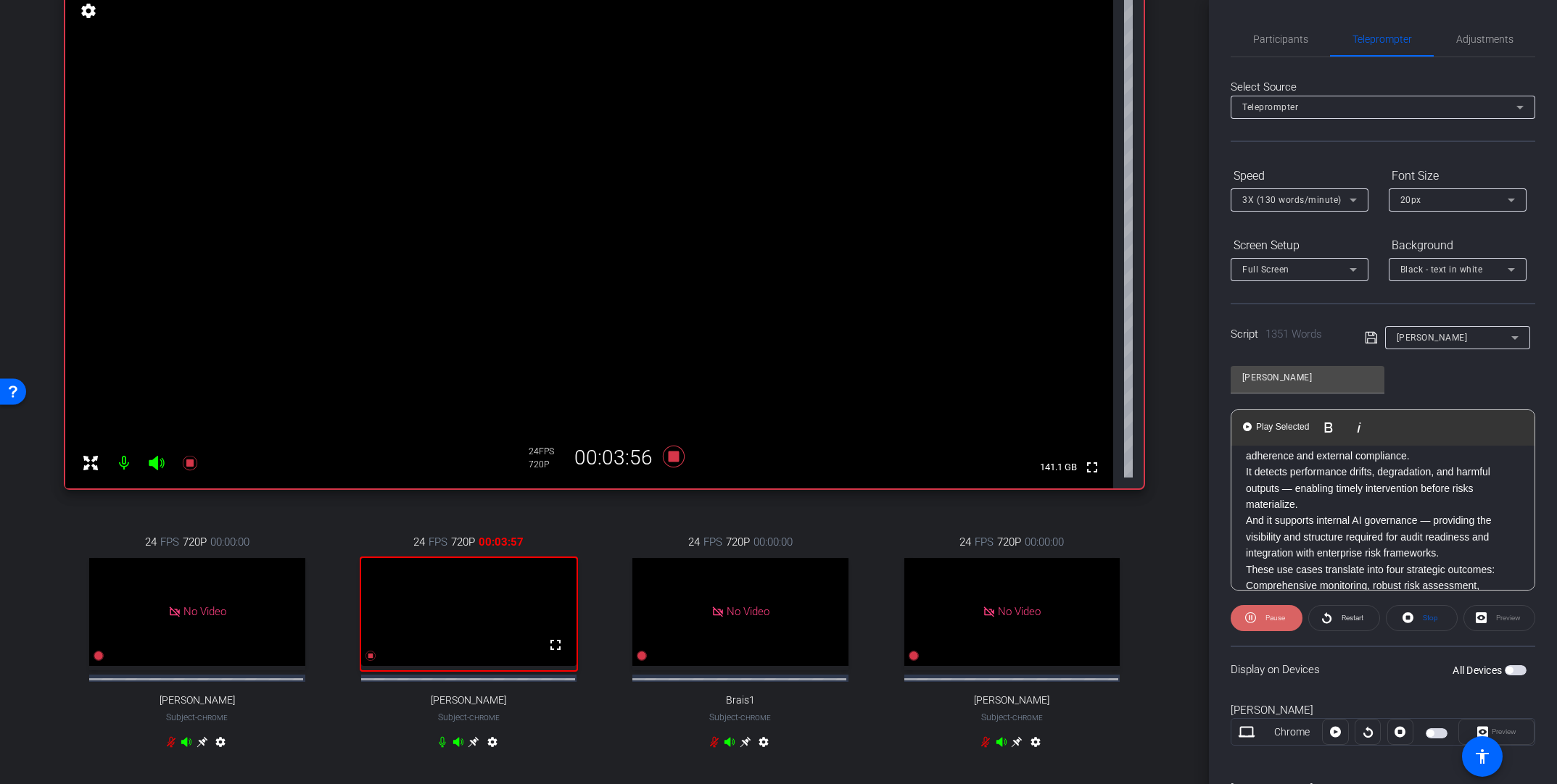
click at [1078, 585] on span at bounding box center [1266, 618] width 72 height 35
click at [1078, 438] on p at bounding box center [1382, 430] width 274 height 16
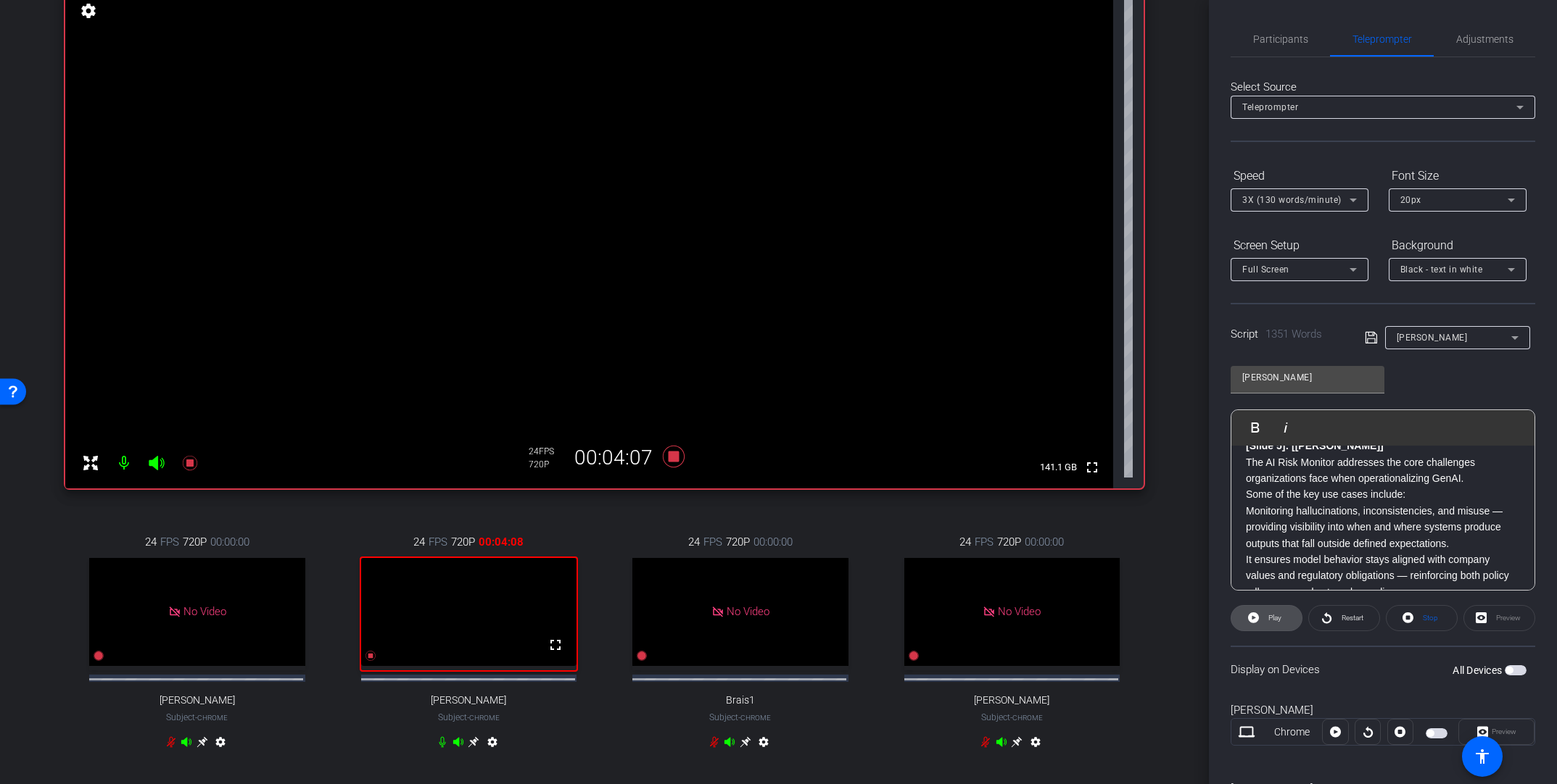
click at [1078, 585] on span "Play" at bounding box center [1275, 618] width 13 height 8
click at [1078, 585] on span "Pause" at bounding box center [1275, 618] width 19 height 8
click at [1078, 438] on p at bounding box center [1382, 430] width 274 height 16
click at [1078, 430] on span "Play" at bounding box center [1264, 427] width 22 height 12
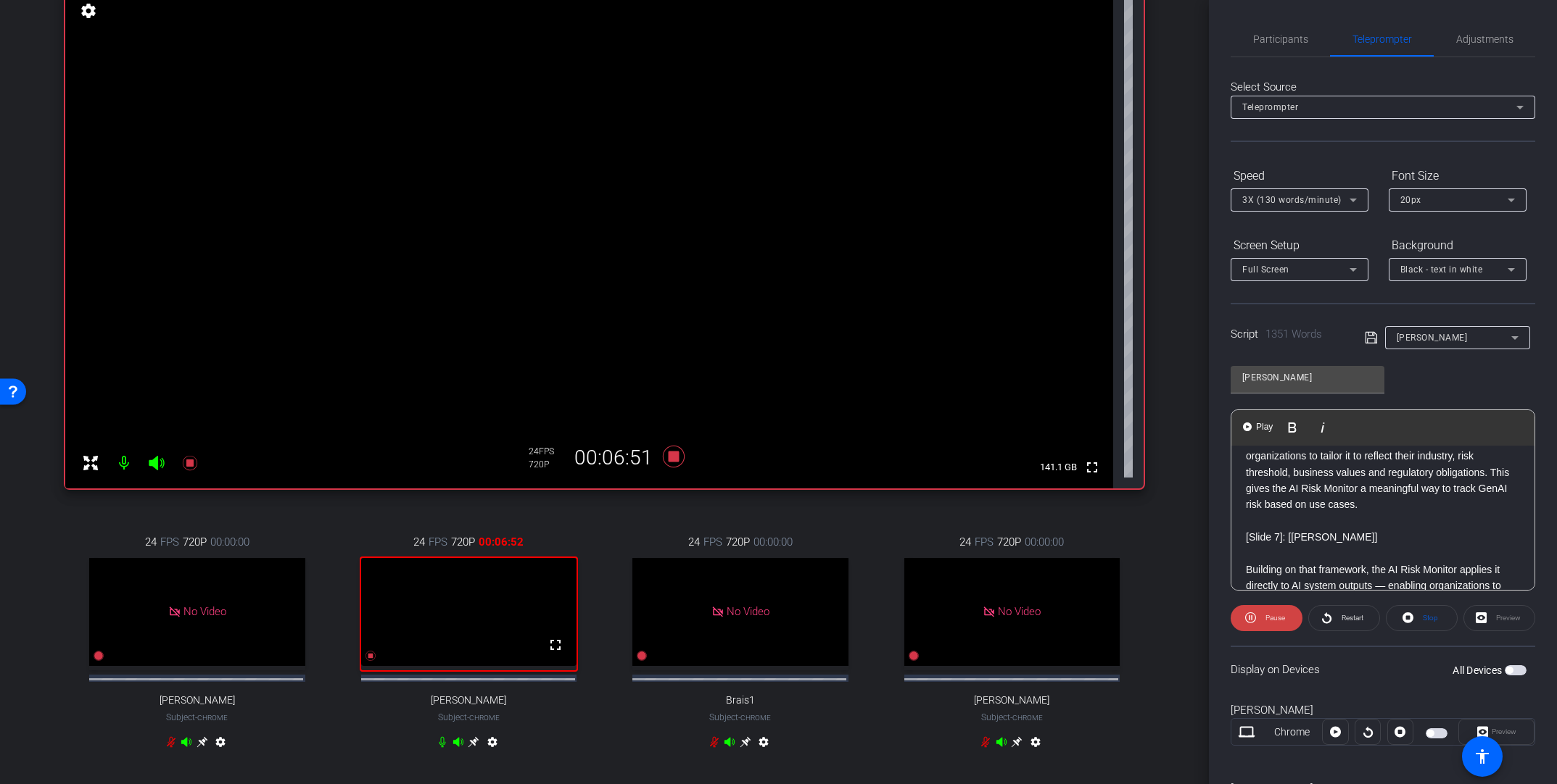
scroll to position [2304, 0]
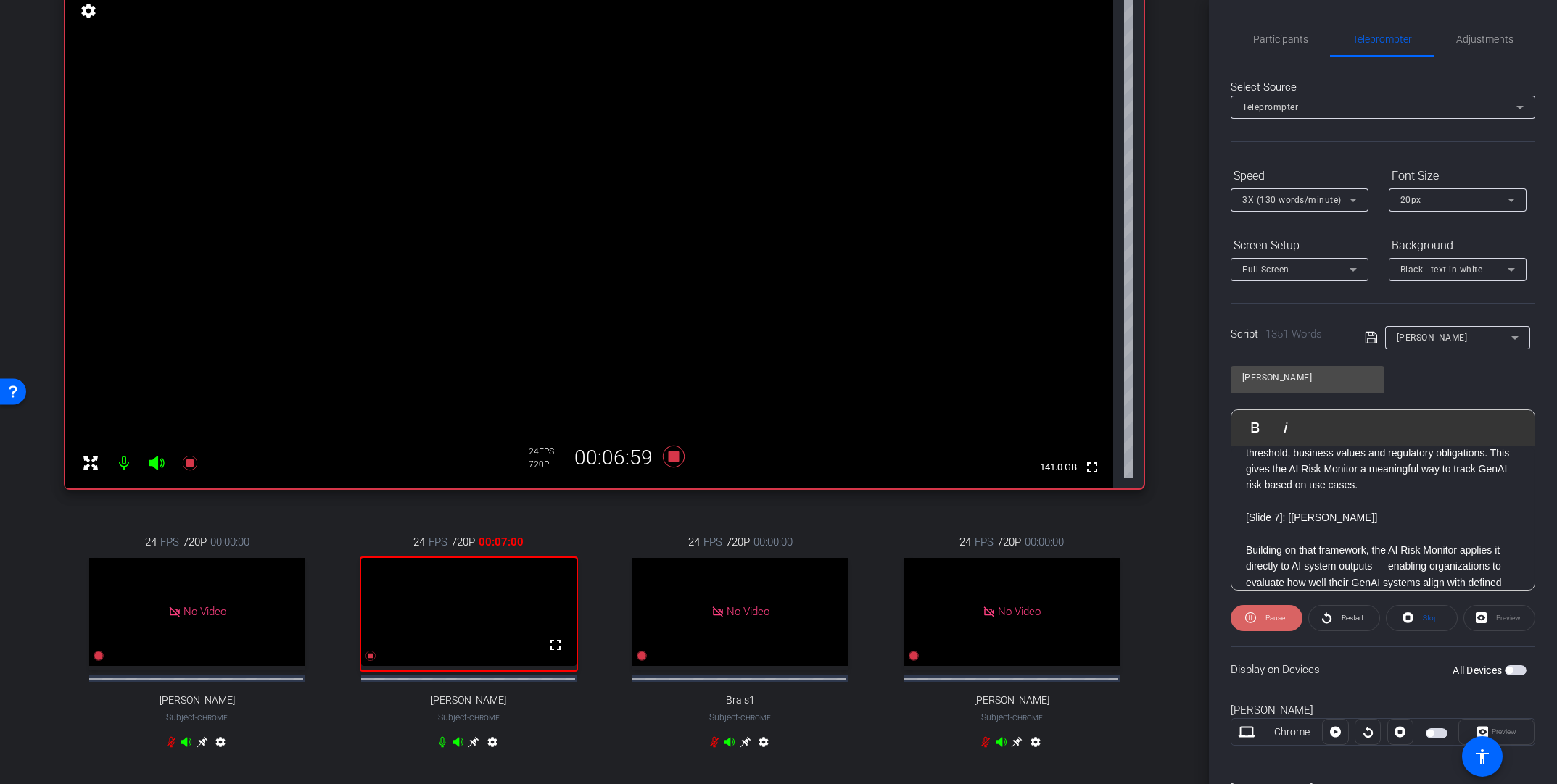
click at [1078, 585] on span at bounding box center [1266, 618] width 72 height 35
click at [1078, 585] on span "Play" at bounding box center [1275, 618] width 13 height 8
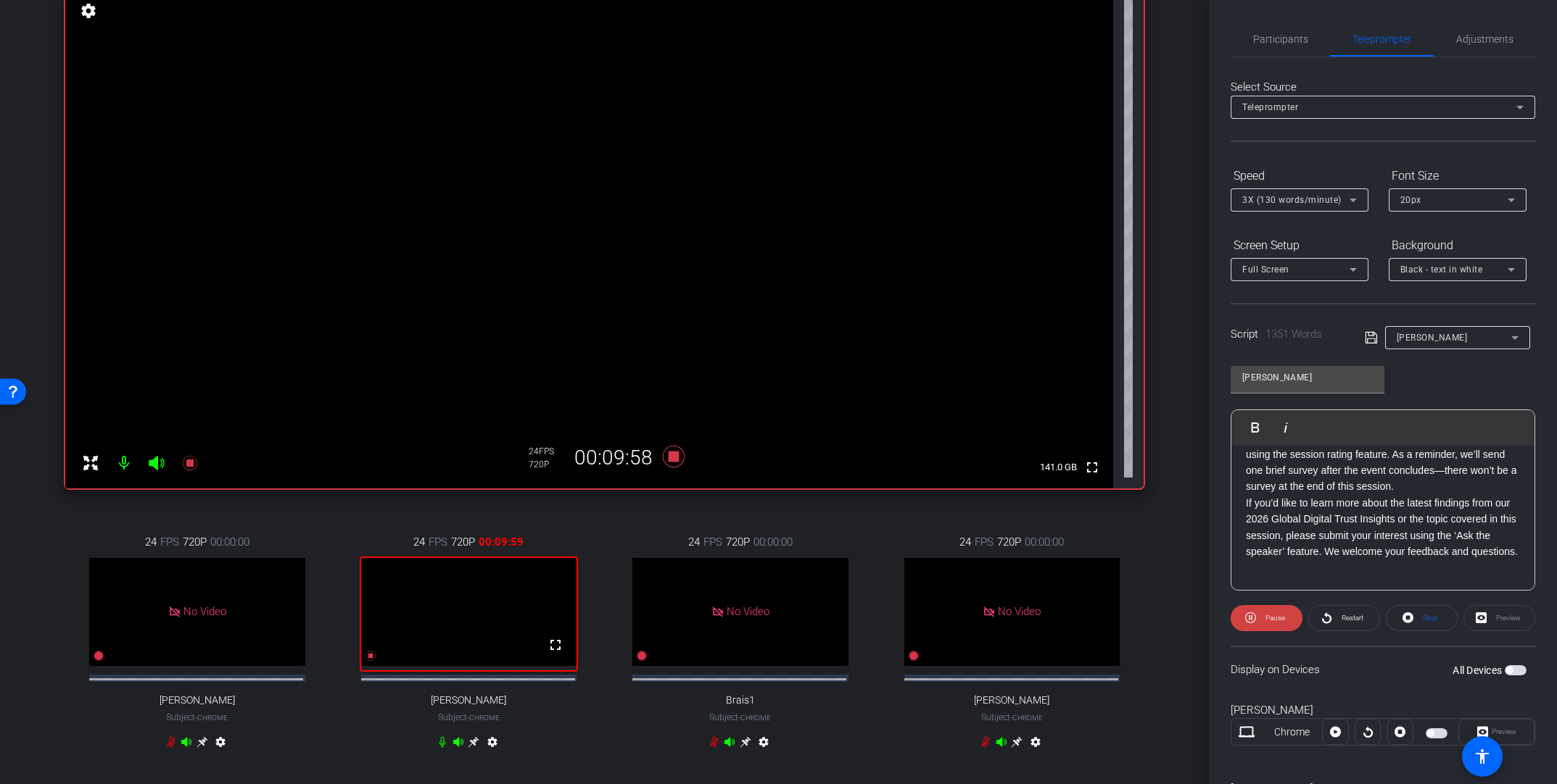
scroll to position [3211, 0]
click at [671, 459] on icon at bounding box center [673, 457] width 22 height 22
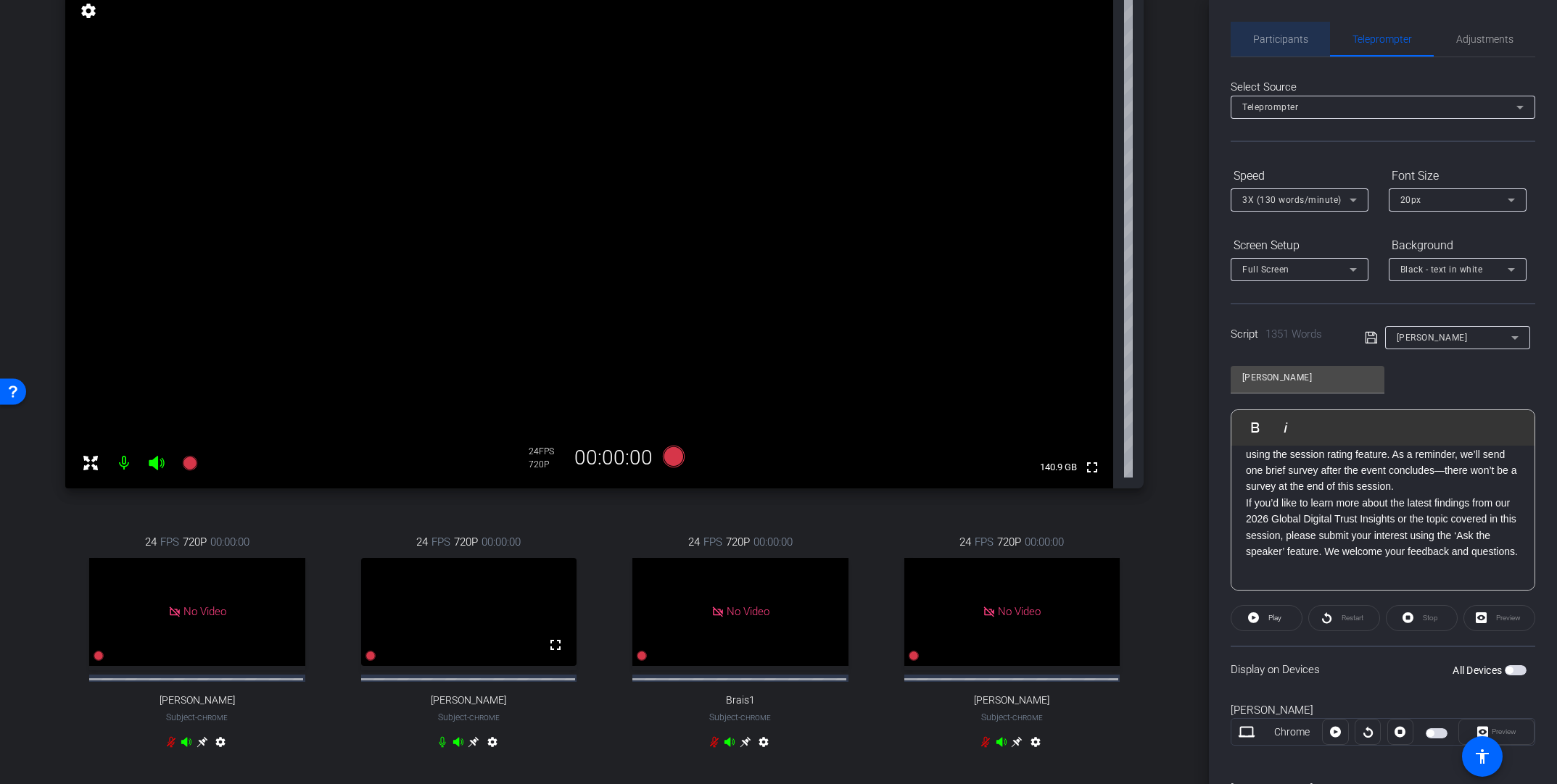
click at [1078, 42] on span "Participants" at bounding box center [1280, 39] width 55 height 10
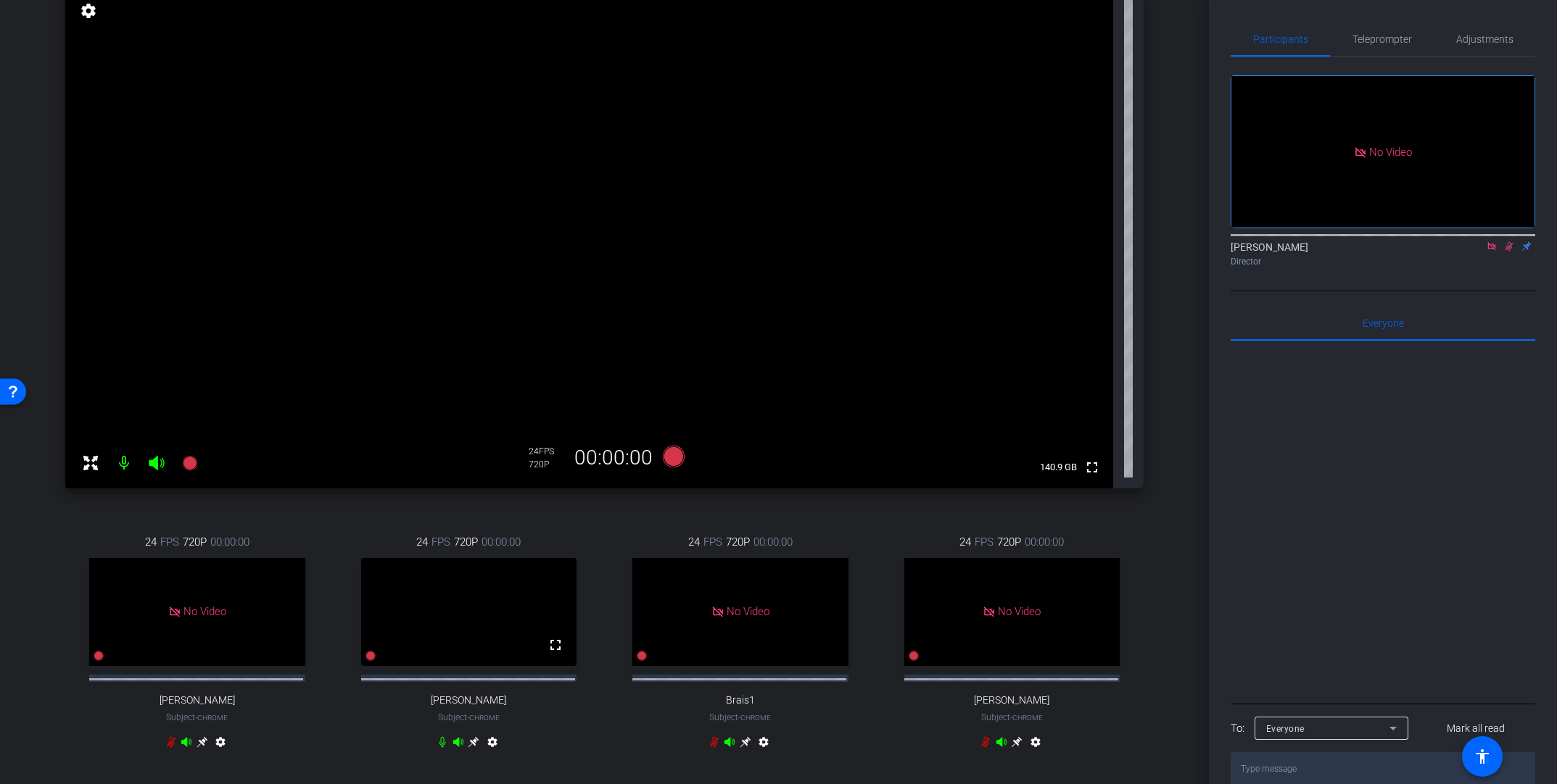
click at [1078, 242] on icon at bounding box center [1510, 247] width 8 height 9
click at [1078, 242] on icon at bounding box center [1491, 246] width 8 height 8
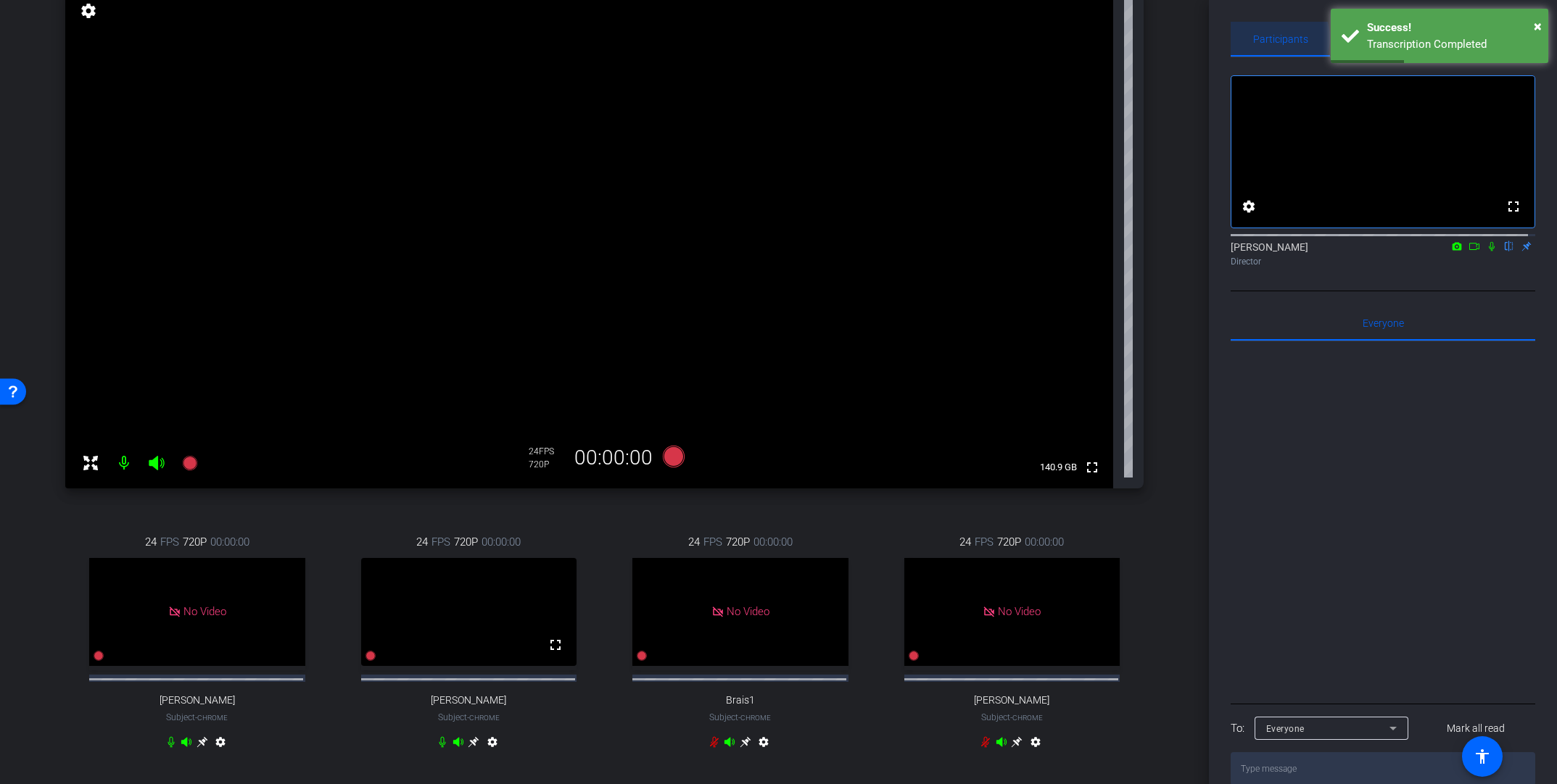
click at [1078, 38] on span "Participants" at bounding box center [1280, 39] width 55 height 10
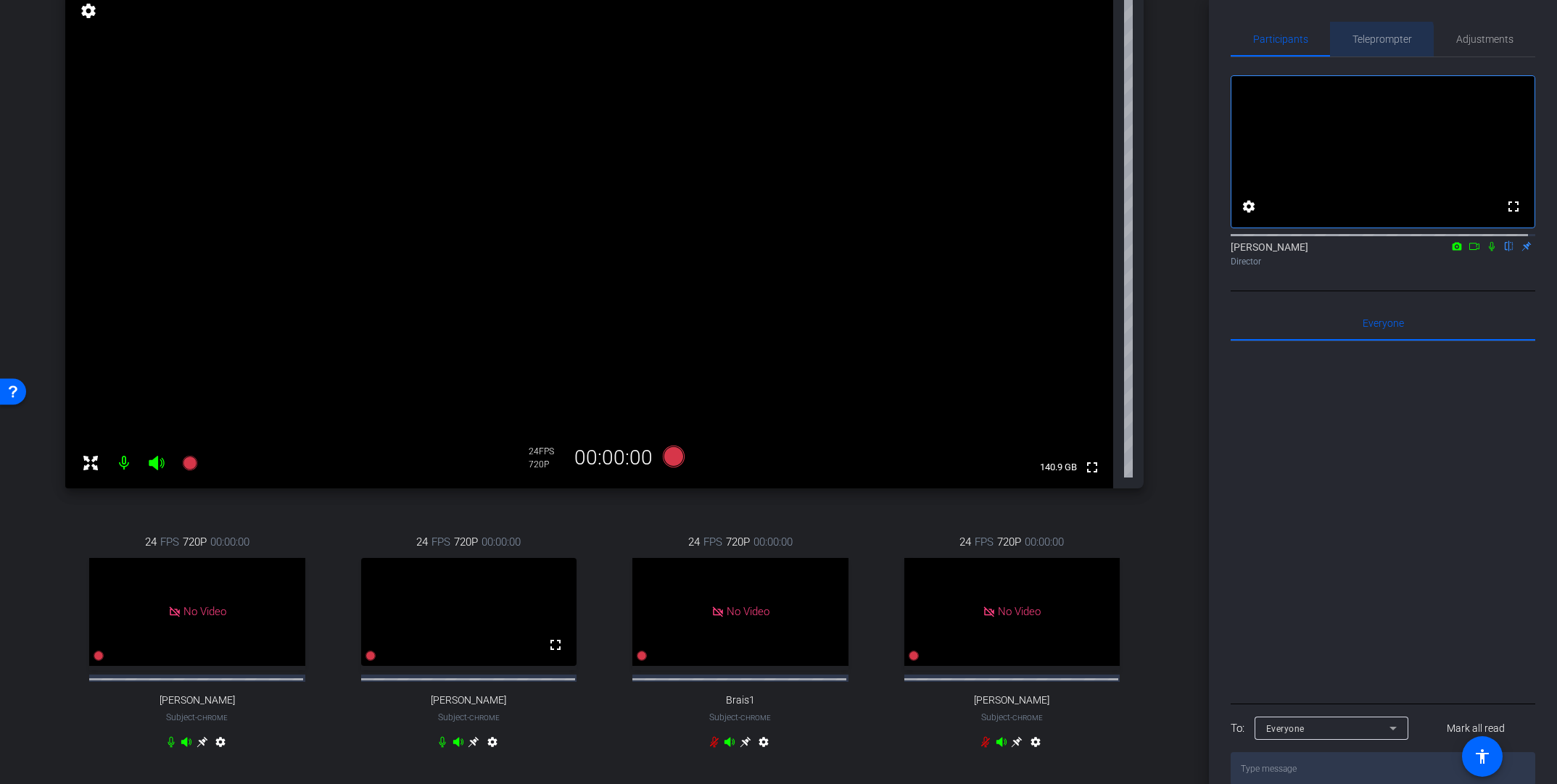
click at [1078, 41] on span "Teleprompter" at bounding box center [1382, 39] width 60 height 10
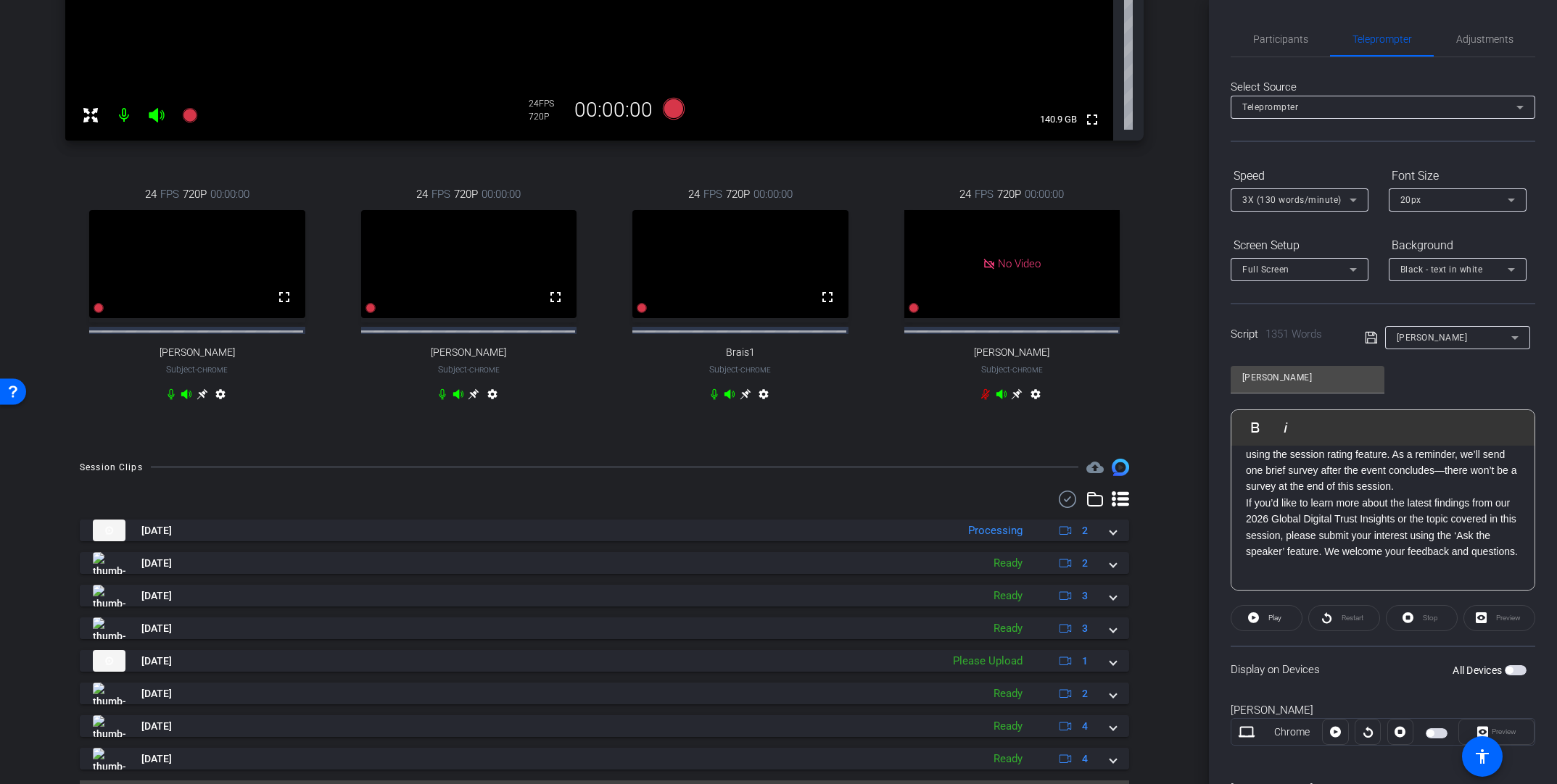
scroll to position [497, 0]
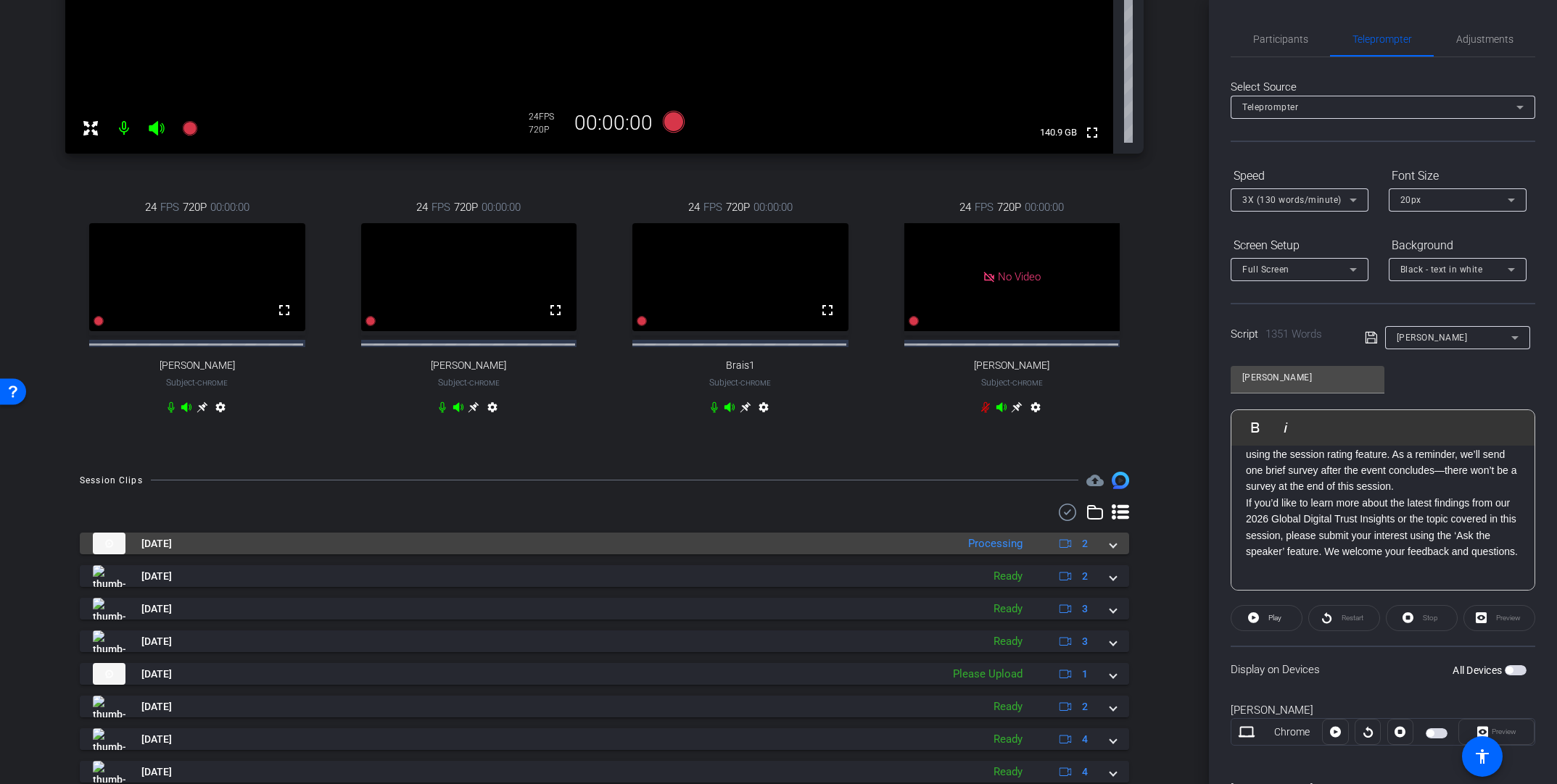
click at [1078, 551] on span at bounding box center [1112, 544] width 5 height 16
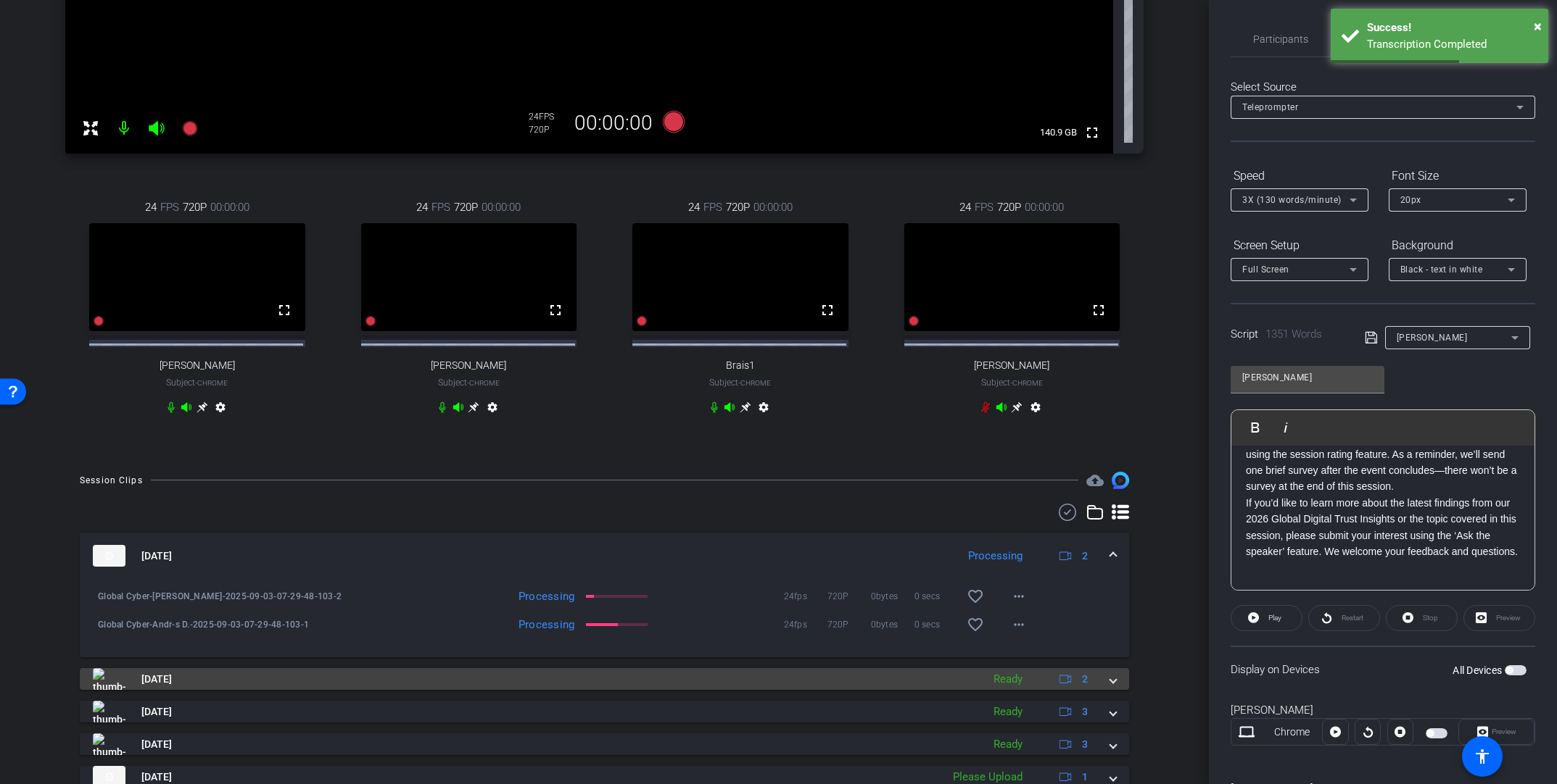
click at [1078, 585] on span at bounding box center [1112, 680] width 5 height 16
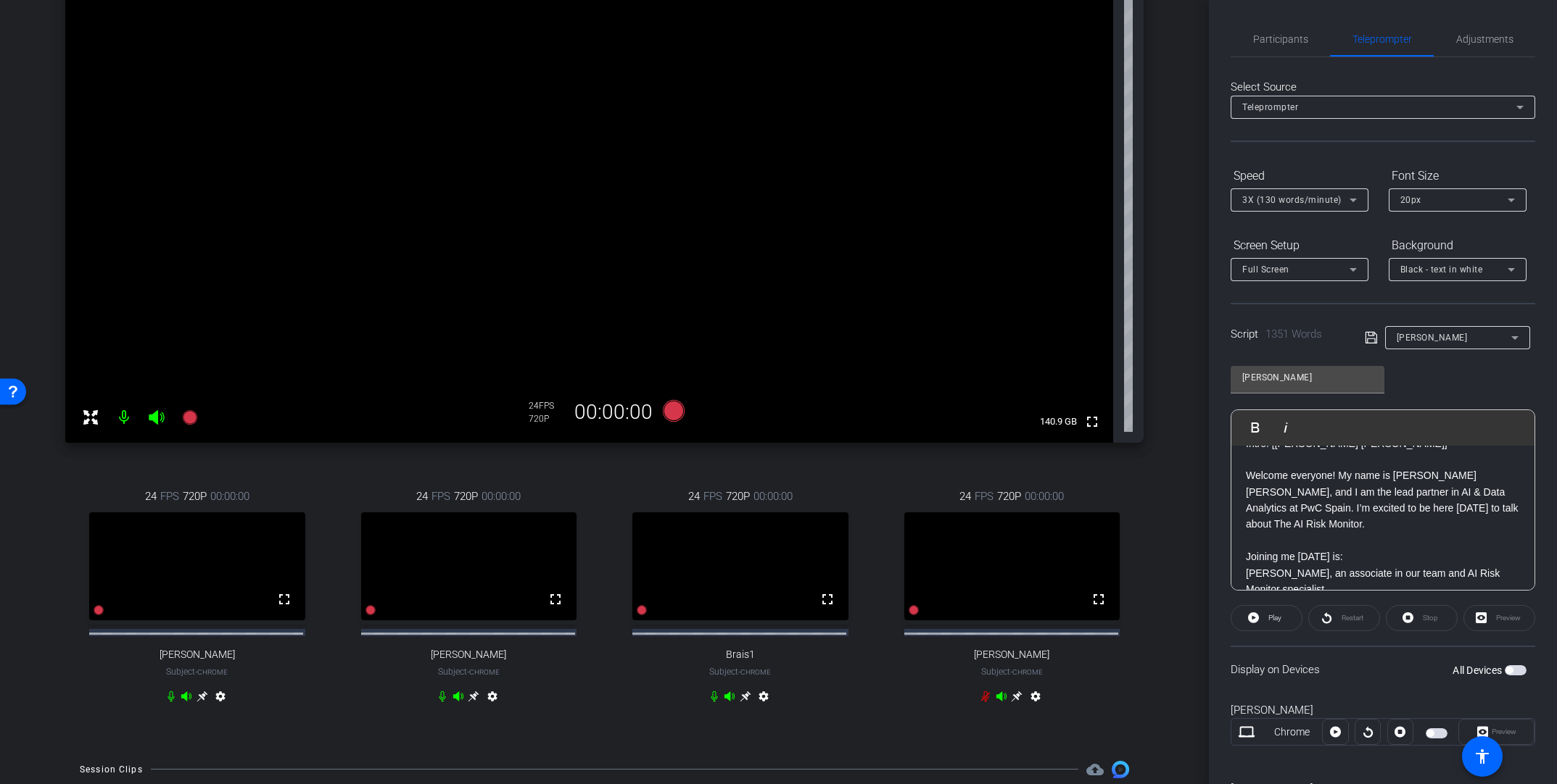
scroll to position [184, 0]
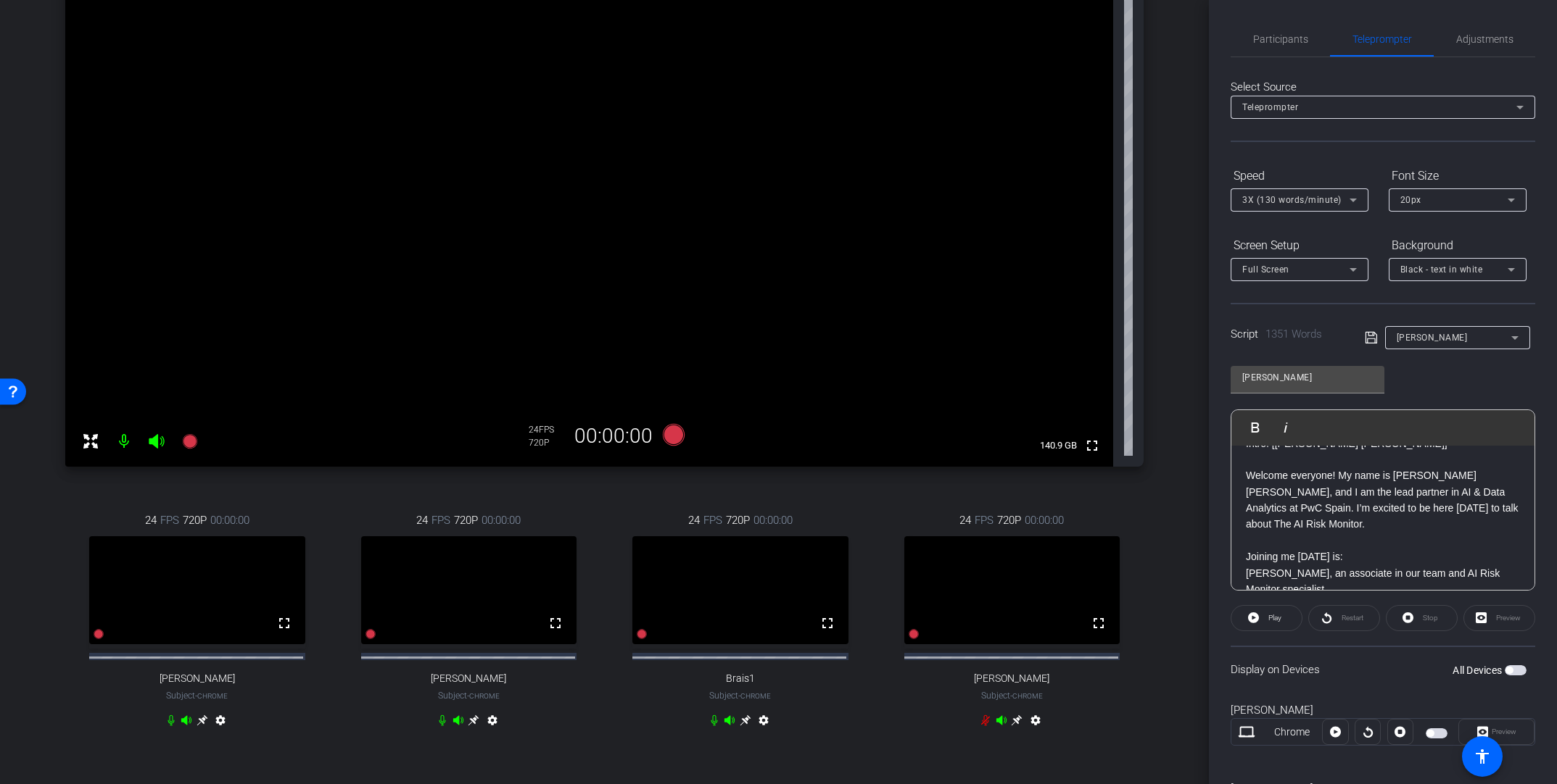
drag, startPoint x: 1201, startPoint y: 376, endPoint x: 1202, endPoint y: 367, distance: 9.1
click at [1078, 367] on div "arrow_back Global Cyber Back to project Send invite account_box grid_on setting…" at bounding box center [604, 392] width 1209 height 784
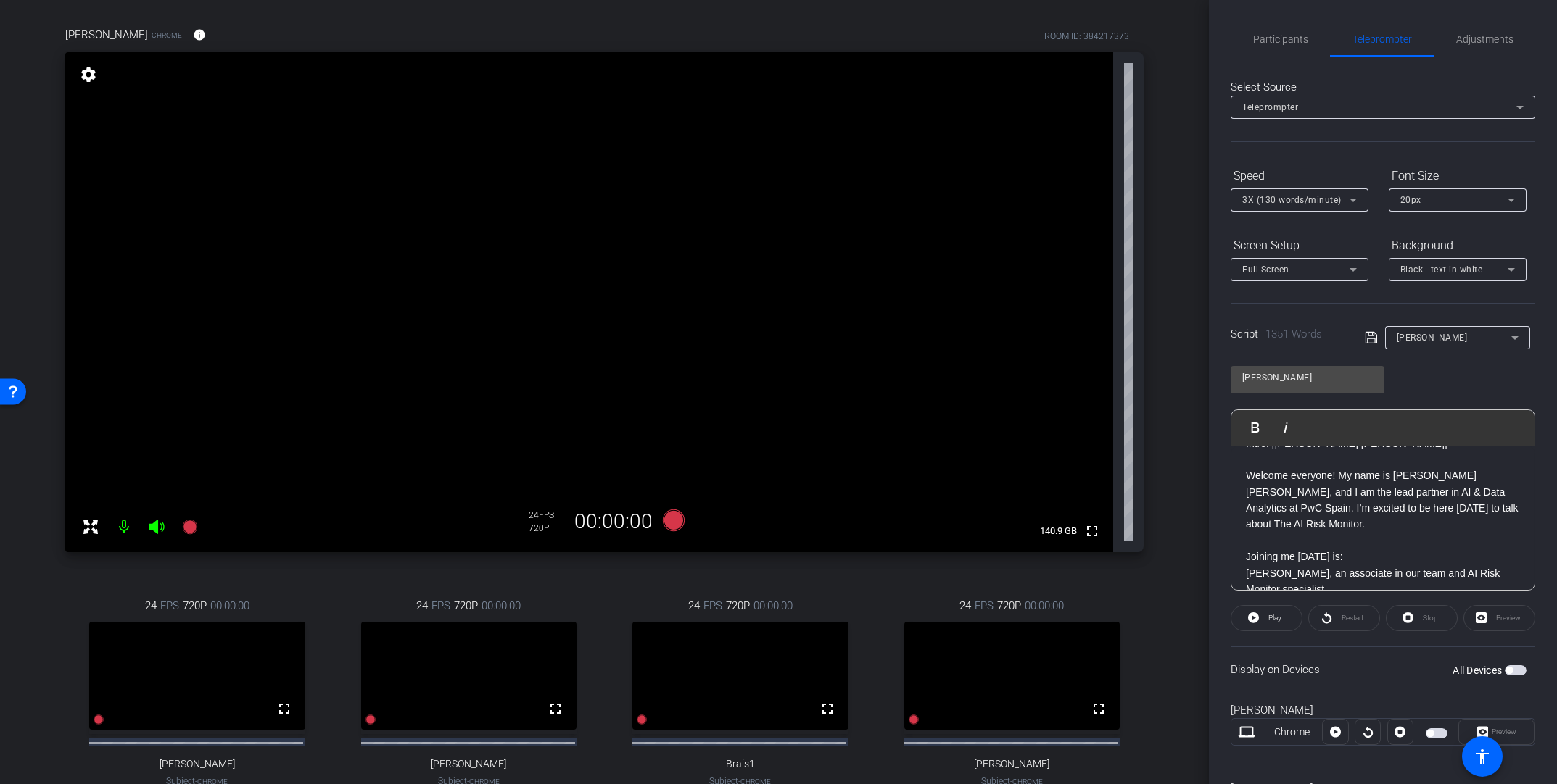
scroll to position [89, 0]
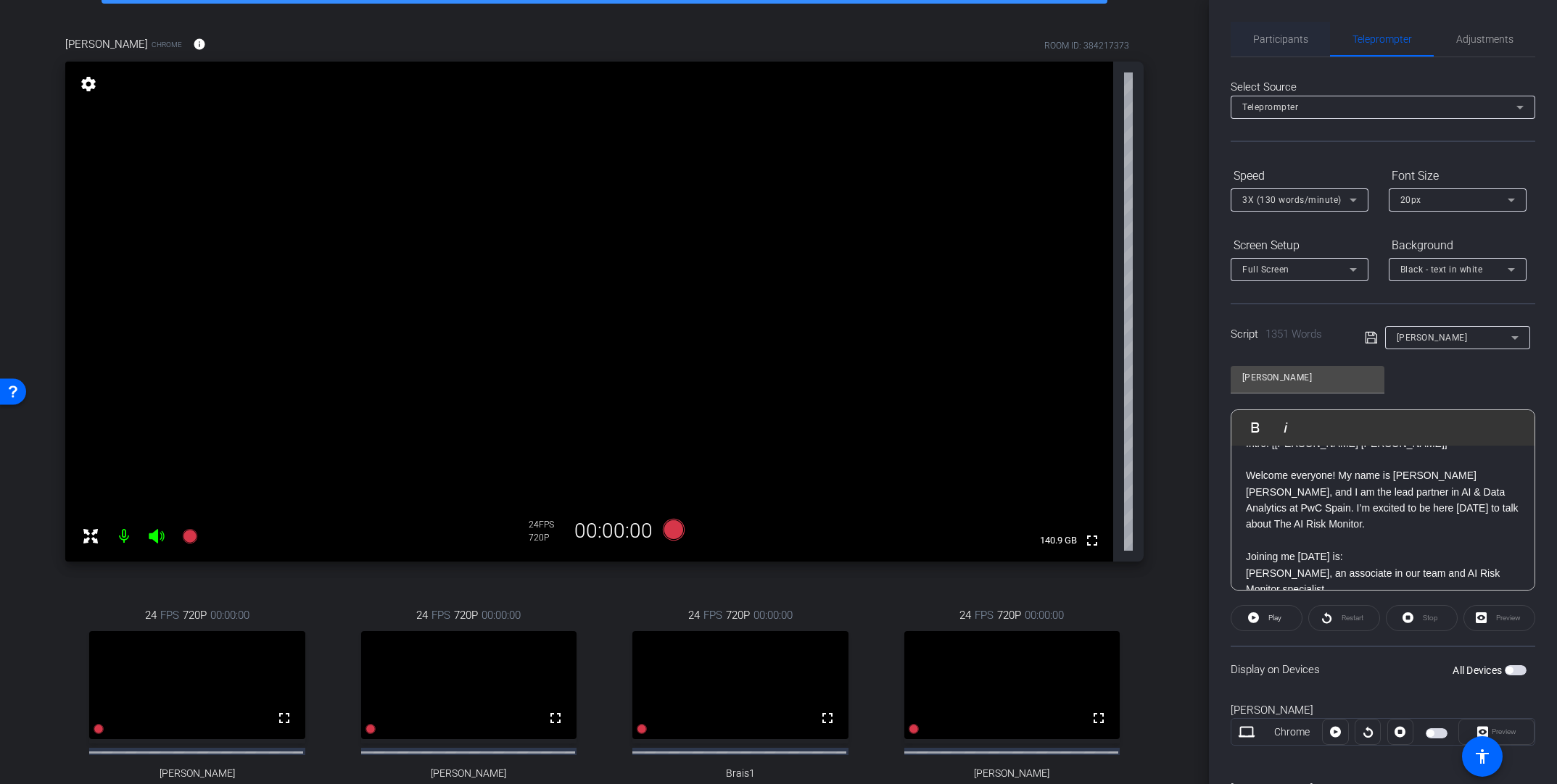
click at [1078, 36] on span "Participants" at bounding box center [1280, 39] width 55 height 10
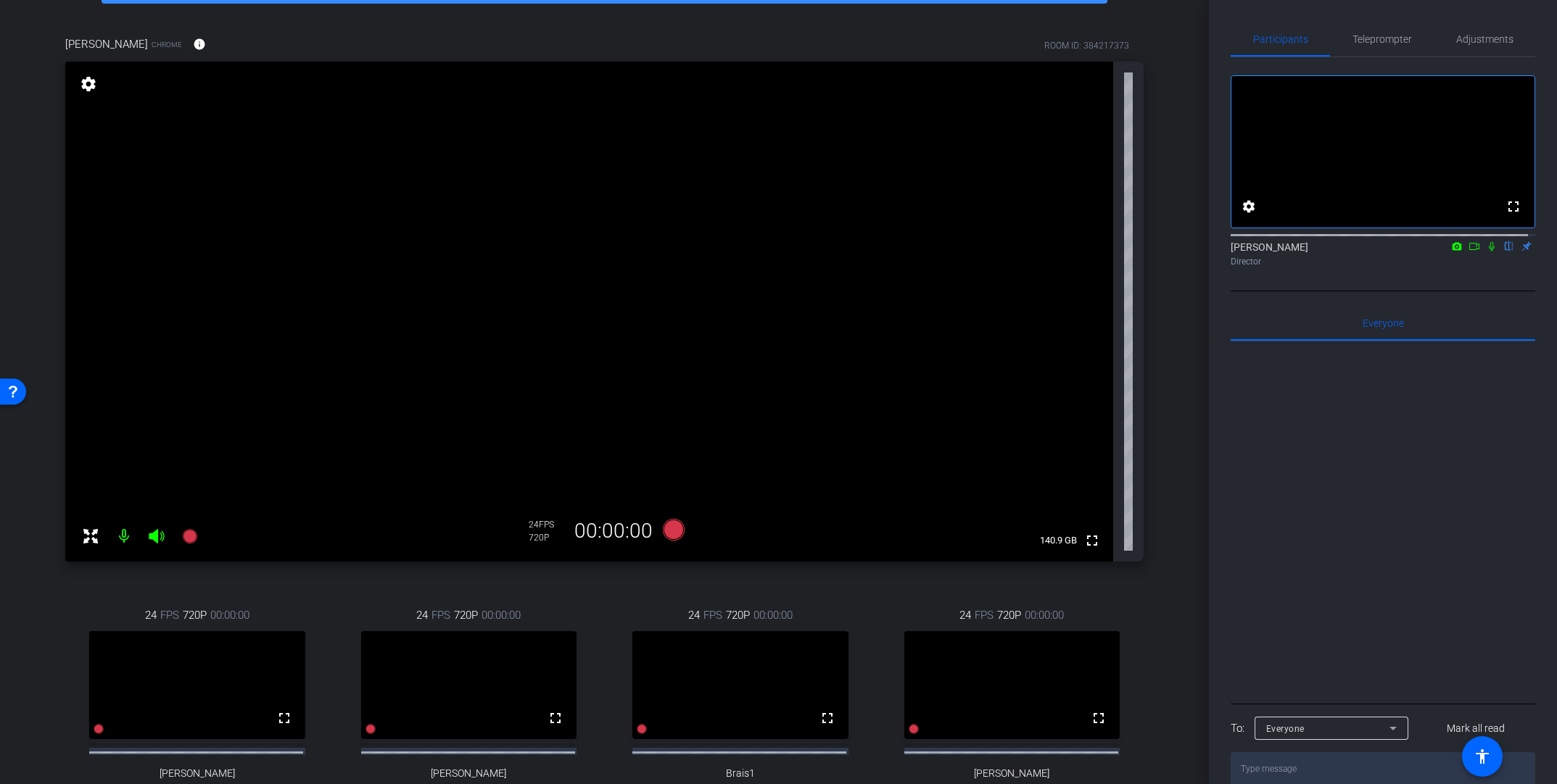
click at [1078, 251] on icon at bounding box center [1474, 246] width 12 height 10
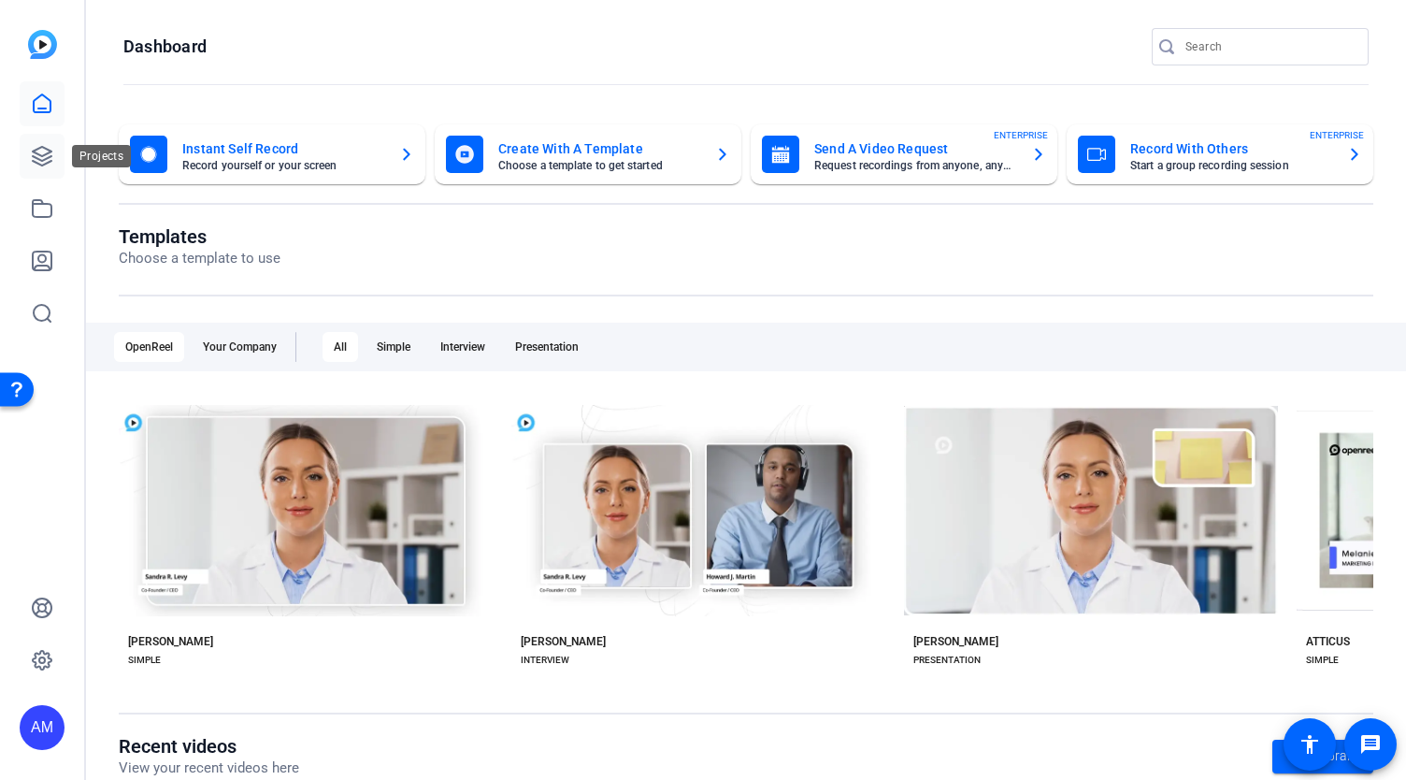
click at [37, 155] on icon at bounding box center [42, 156] width 22 height 22
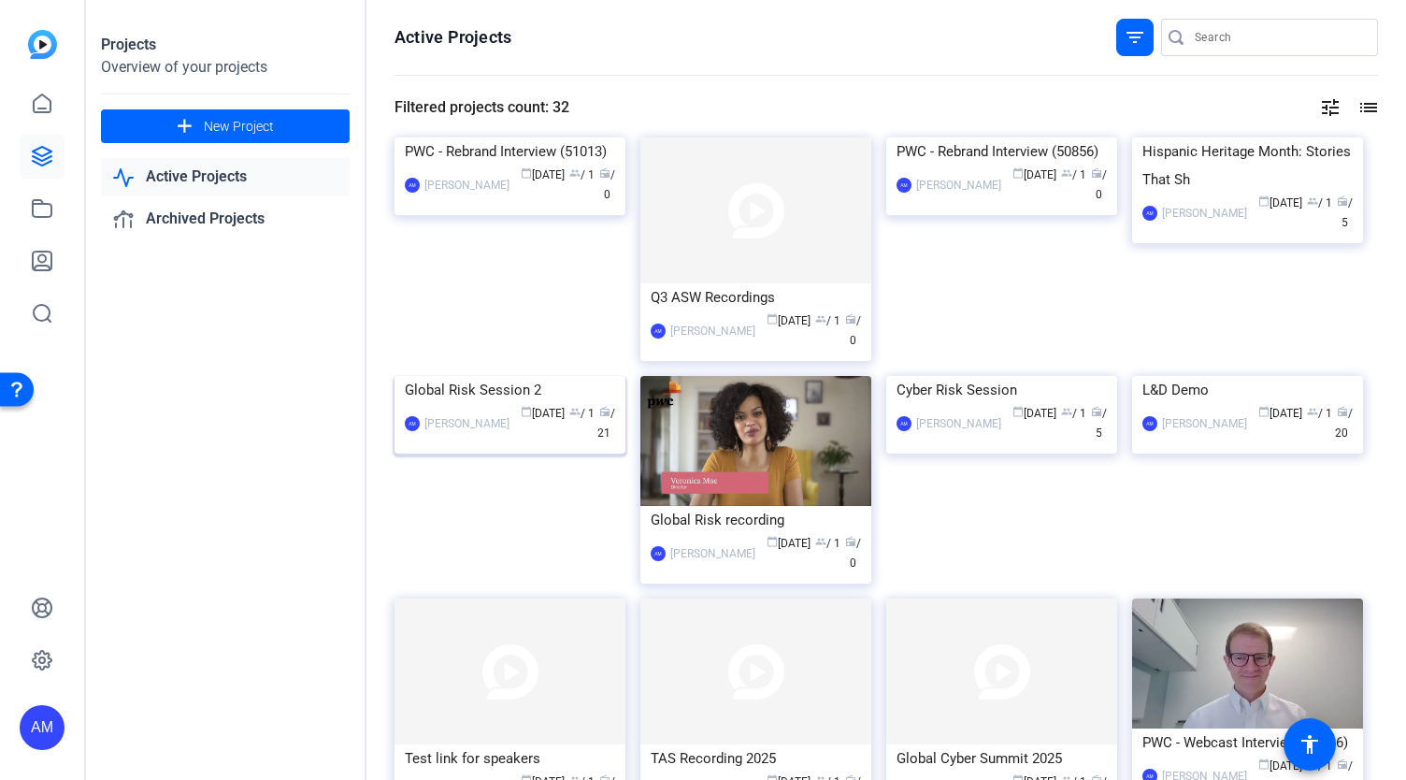
click at [553, 376] on img at bounding box center [509, 376] width 231 height 0
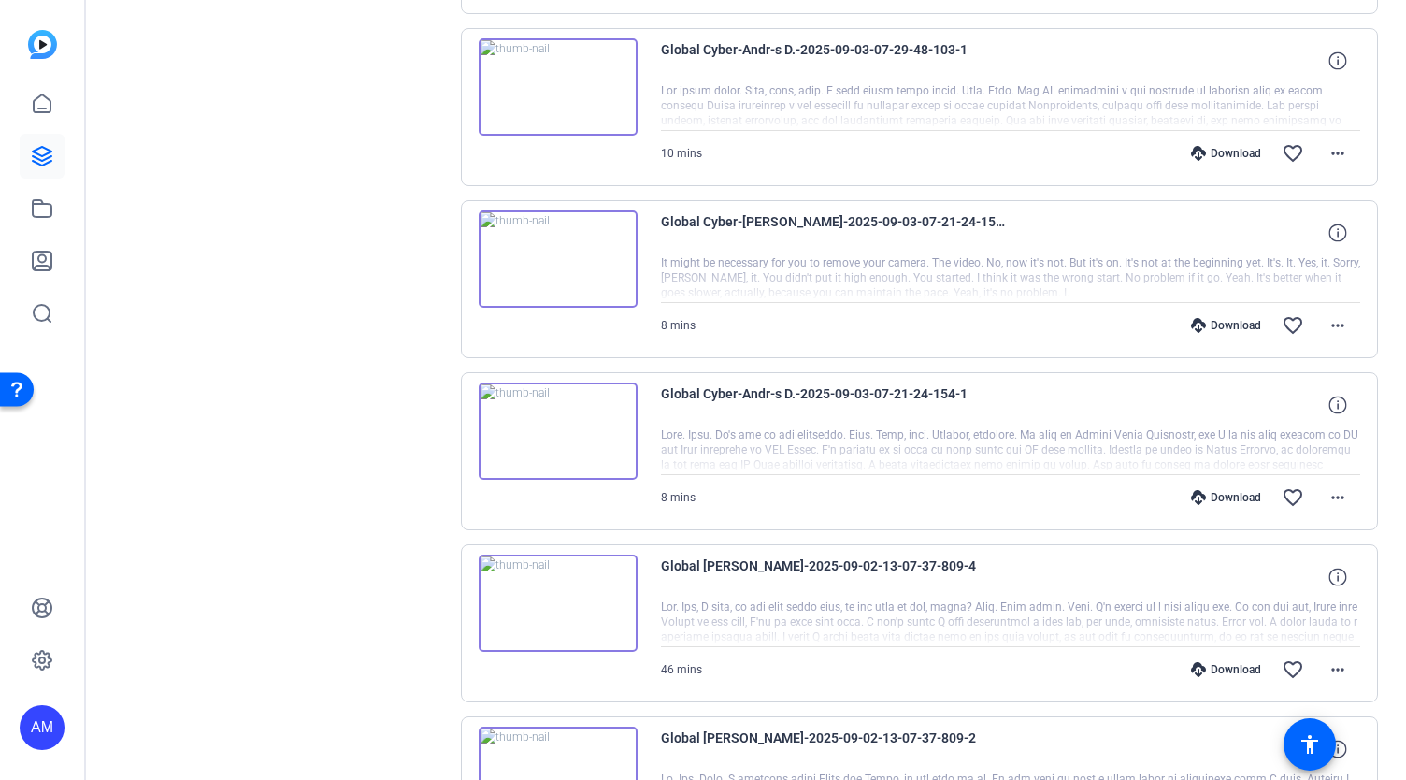
scroll to position [557, 0]
click at [1329, 488] on mat-icon "more_horiz" at bounding box center [1337, 495] width 22 height 22
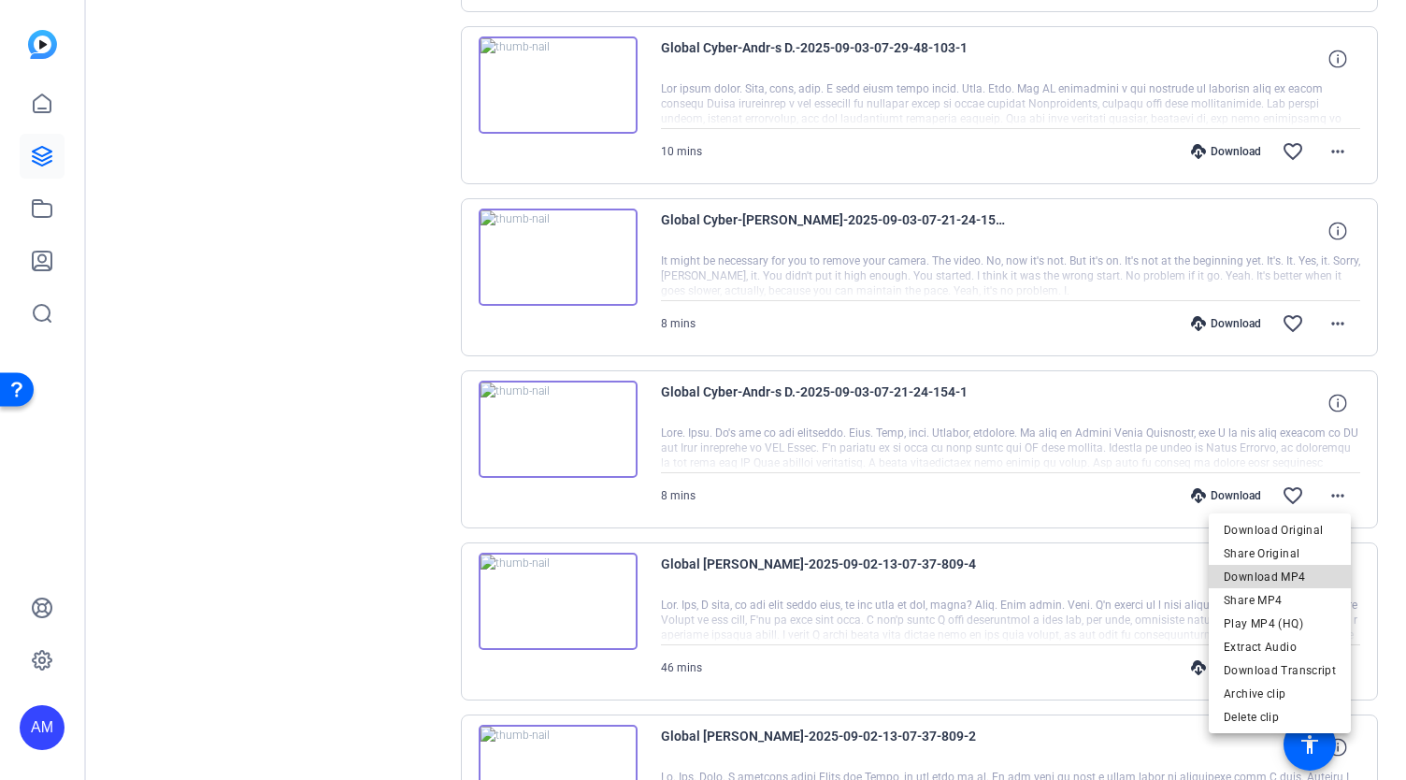
click at [1303, 577] on span "Download MP4" at bounding box center [1280, 577] width 112 height 22
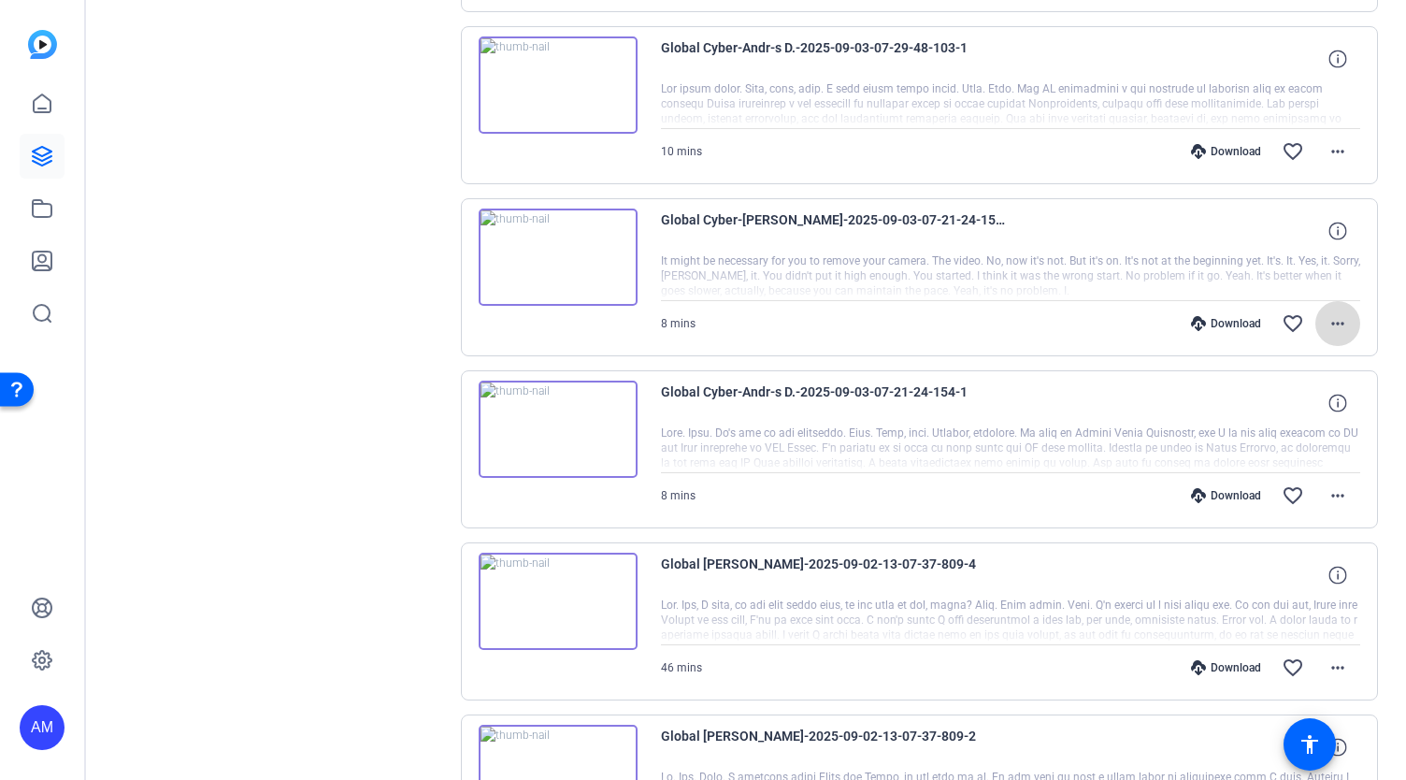
click at [1332, 325] on mat-icon "more_horiz" at bounding box center [1337, 323] width 22 height 22
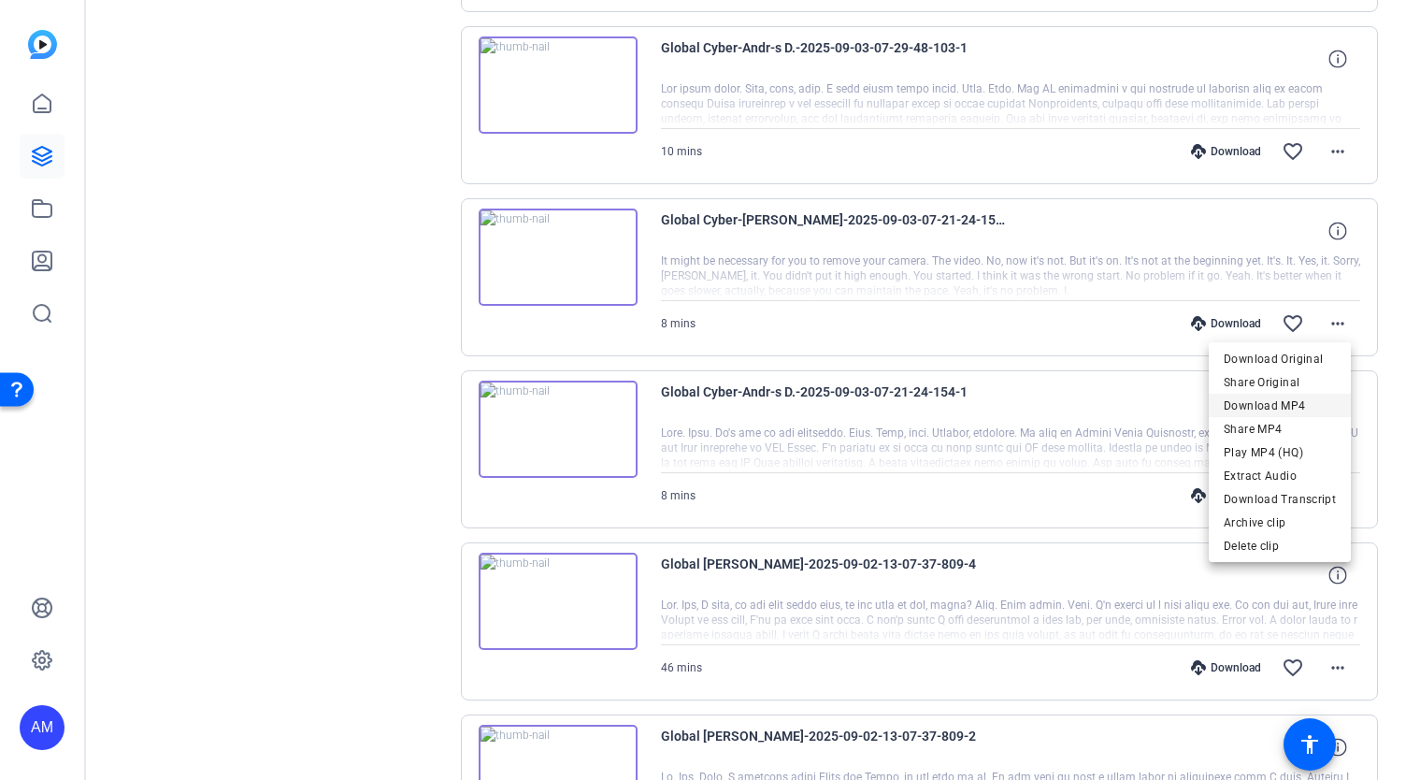
click at [1273, 402] on span "Download MP4" at bounding box center [1280, 405] width 112 height 22
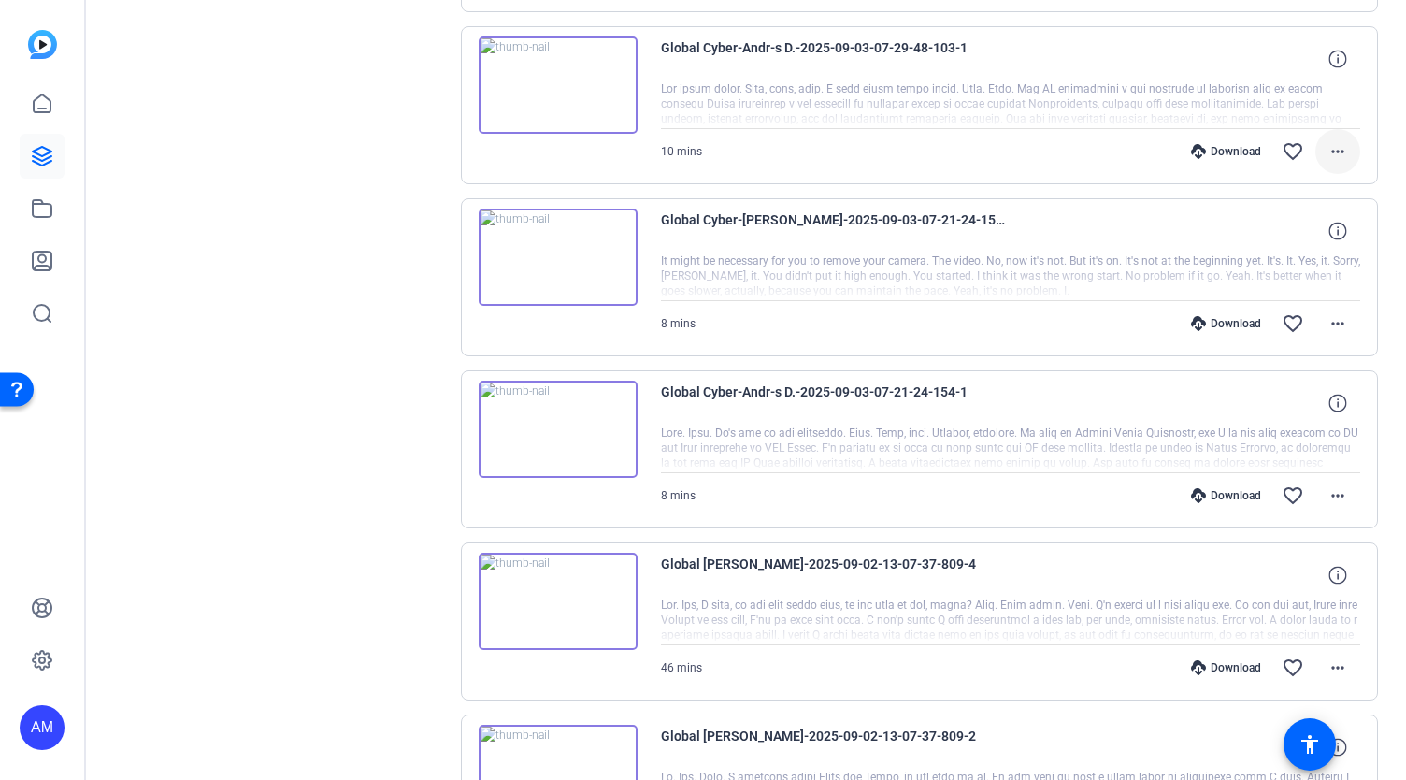
click at [1326, 146] on mat-icon "more_horiz" at bounding box center [1337, 151] width 22 height 22
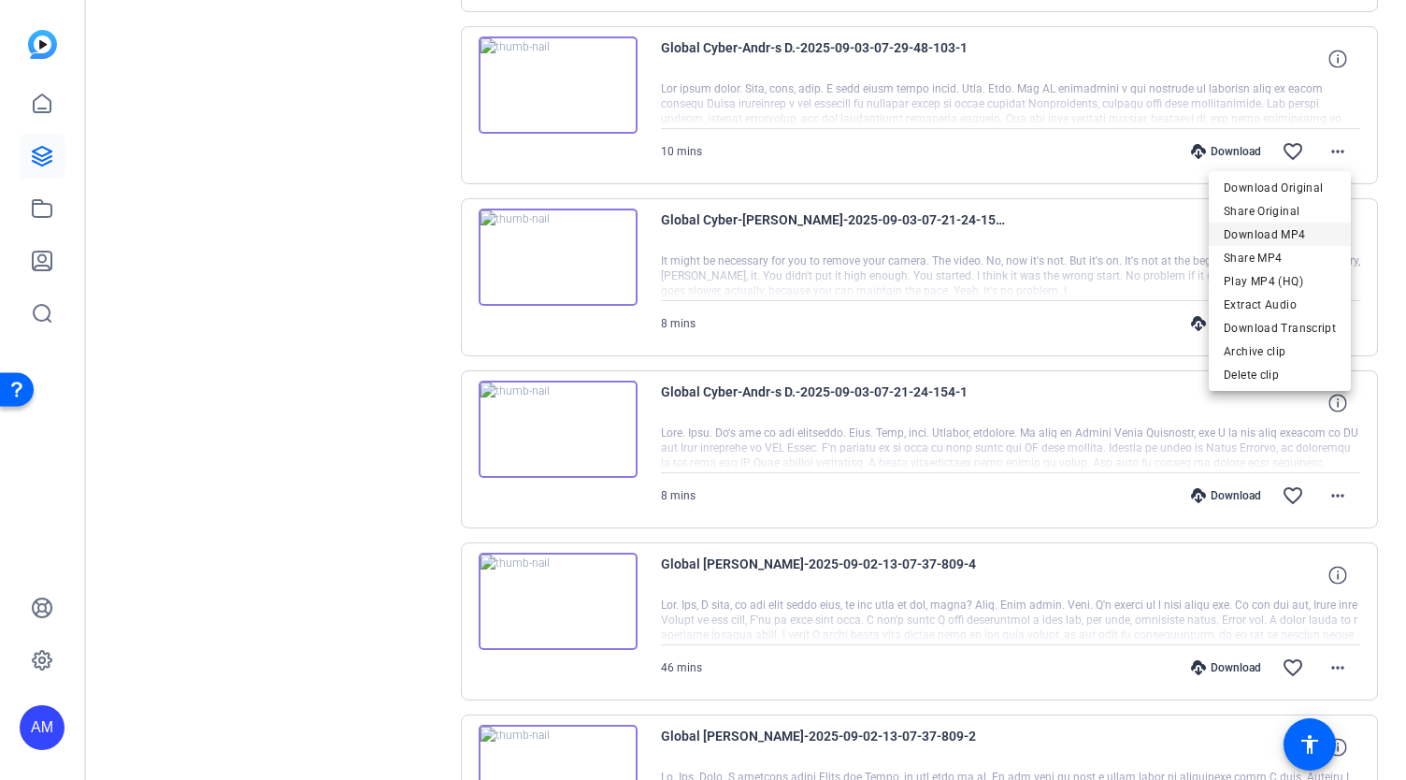
click at [1293, 231] on span "Download MP4" at bounding box center [1280, 234] width 112 height 22
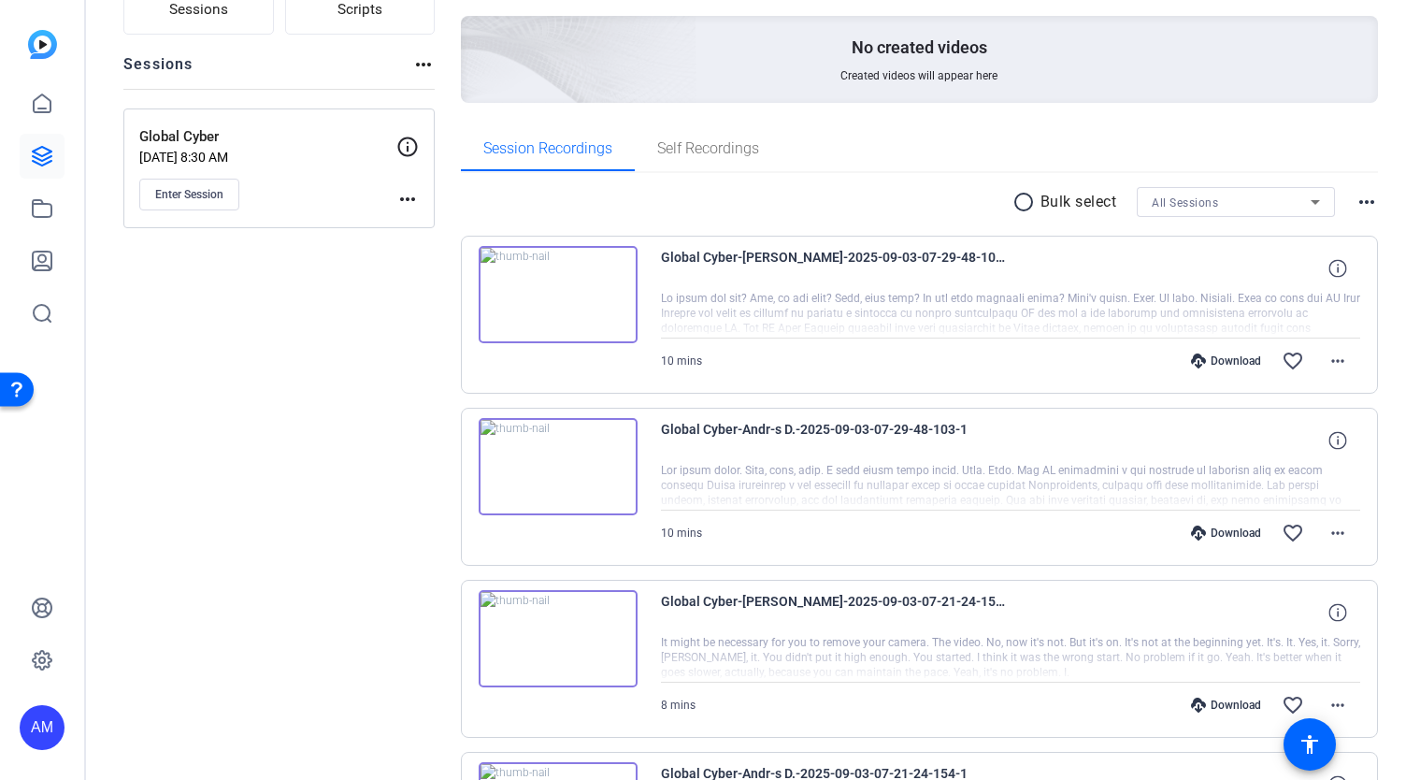
scroll to position [168, 0]
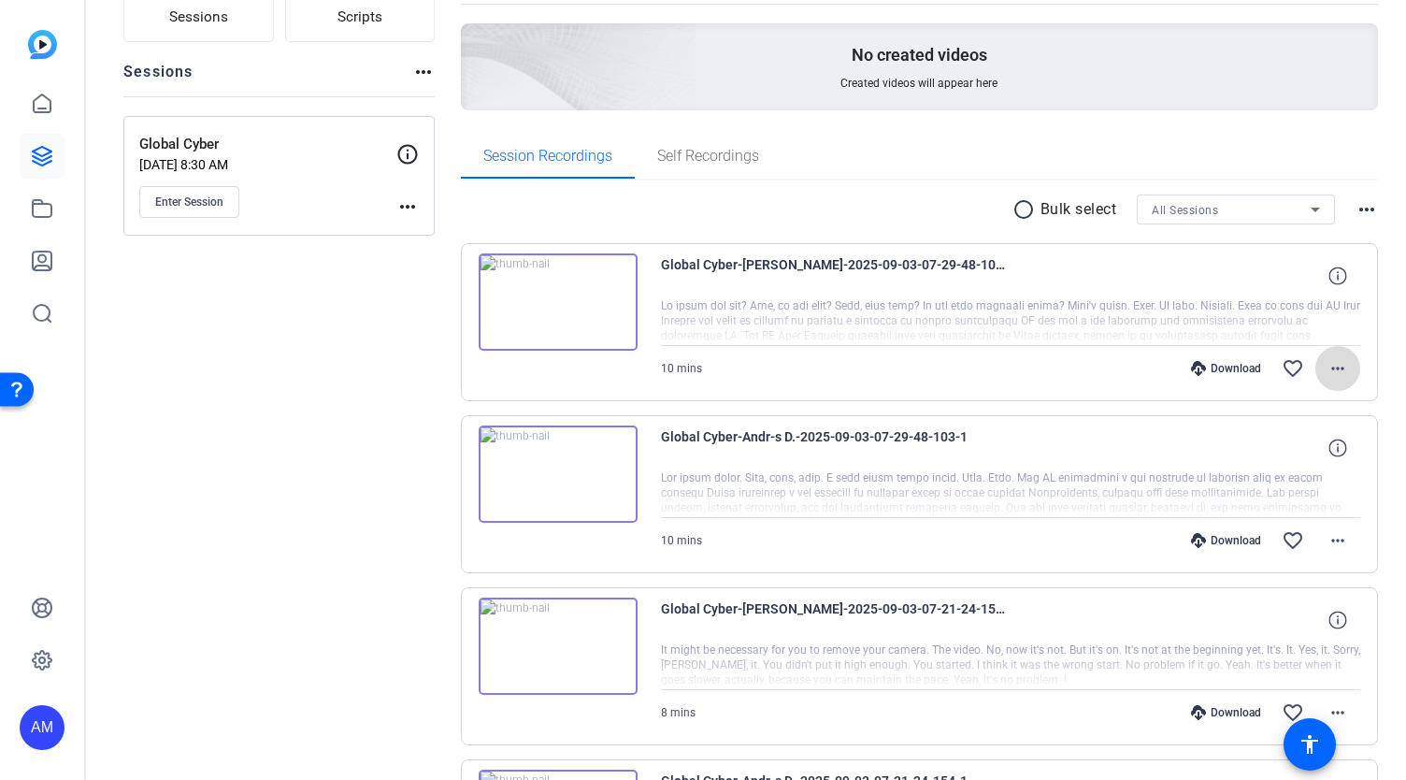
click at [1327, 365] on mat-icon "more_horiz" at bounding box center [1337, 368] width 22 height 22
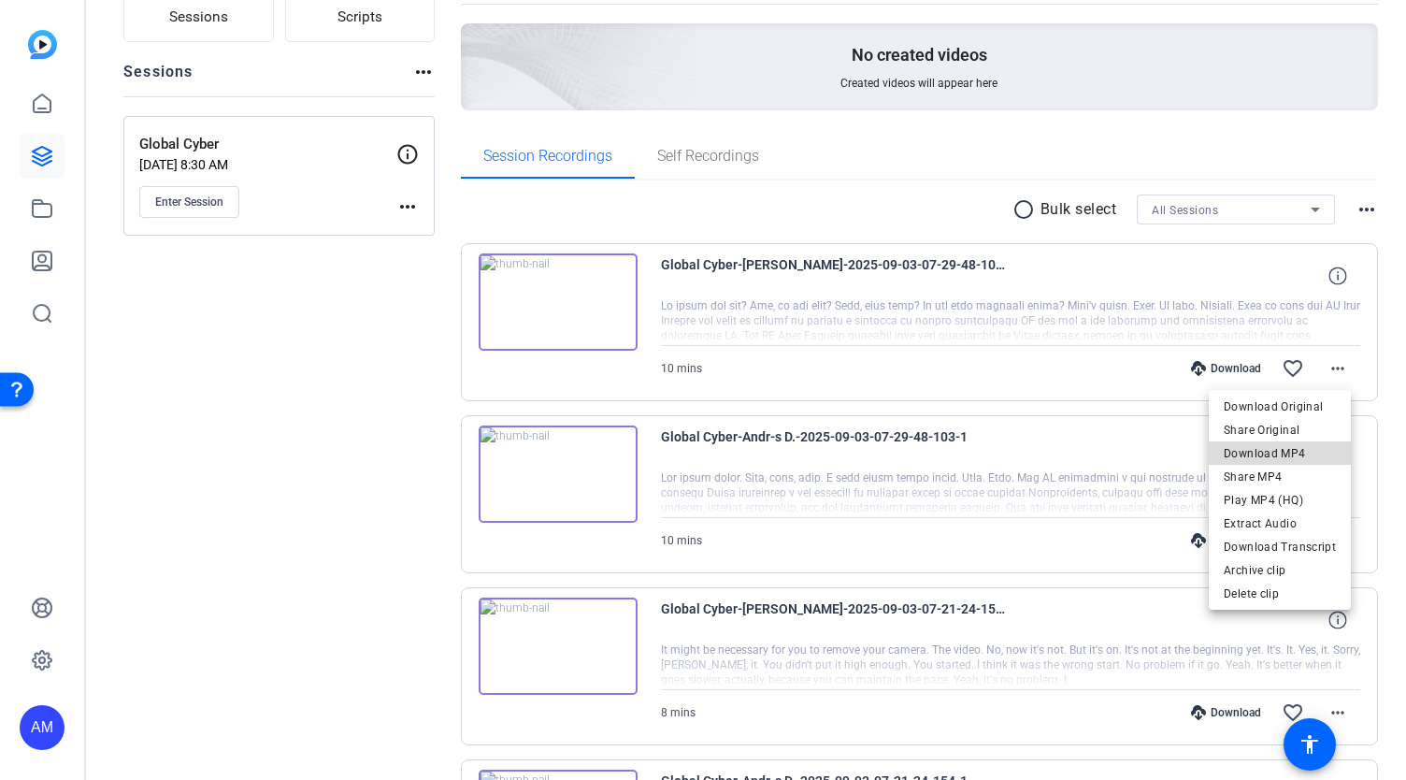
click at [1285, 450] on span "Download MP4" at bounding box center [1280, 453] width 112 height 22
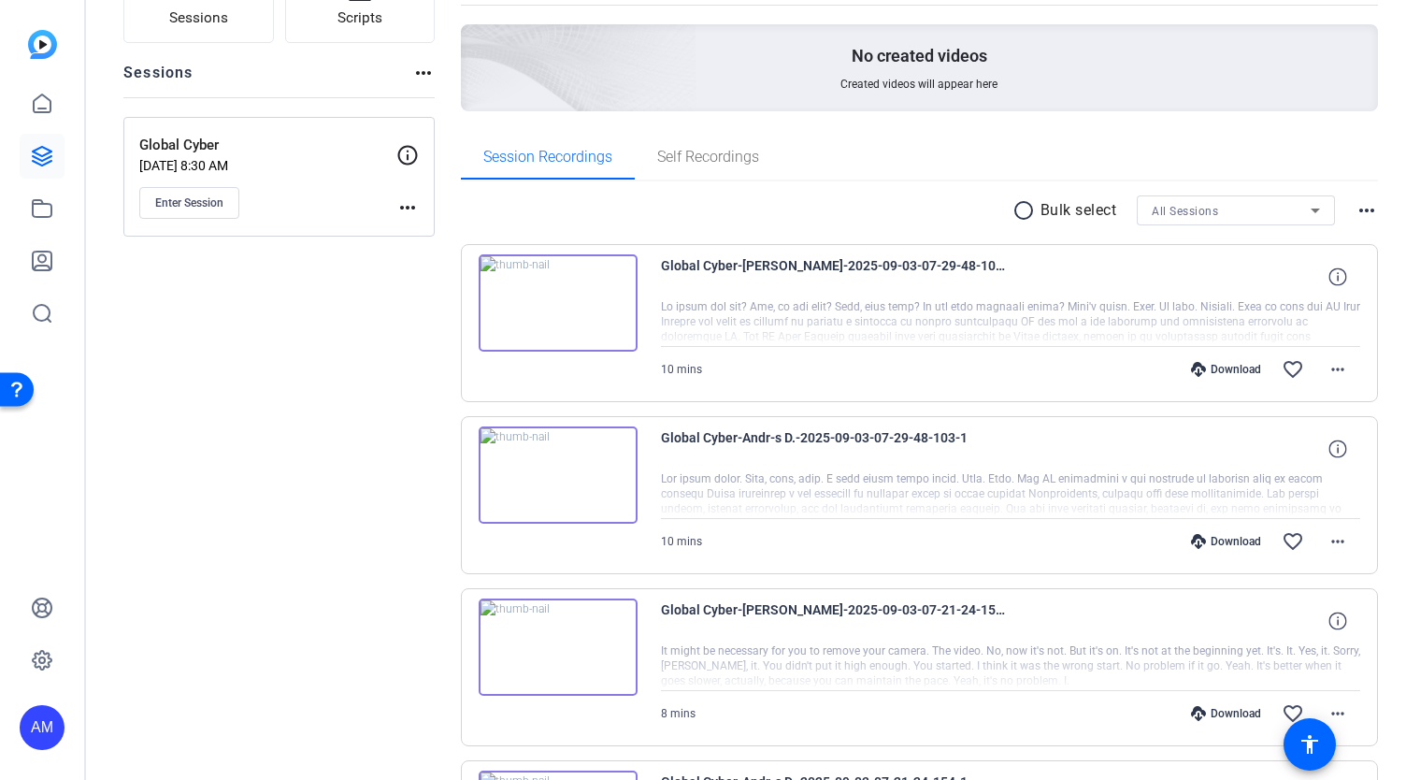
scroll to position [0, 0]
